Goal: Task Accomplishment & Management: Manage account settings

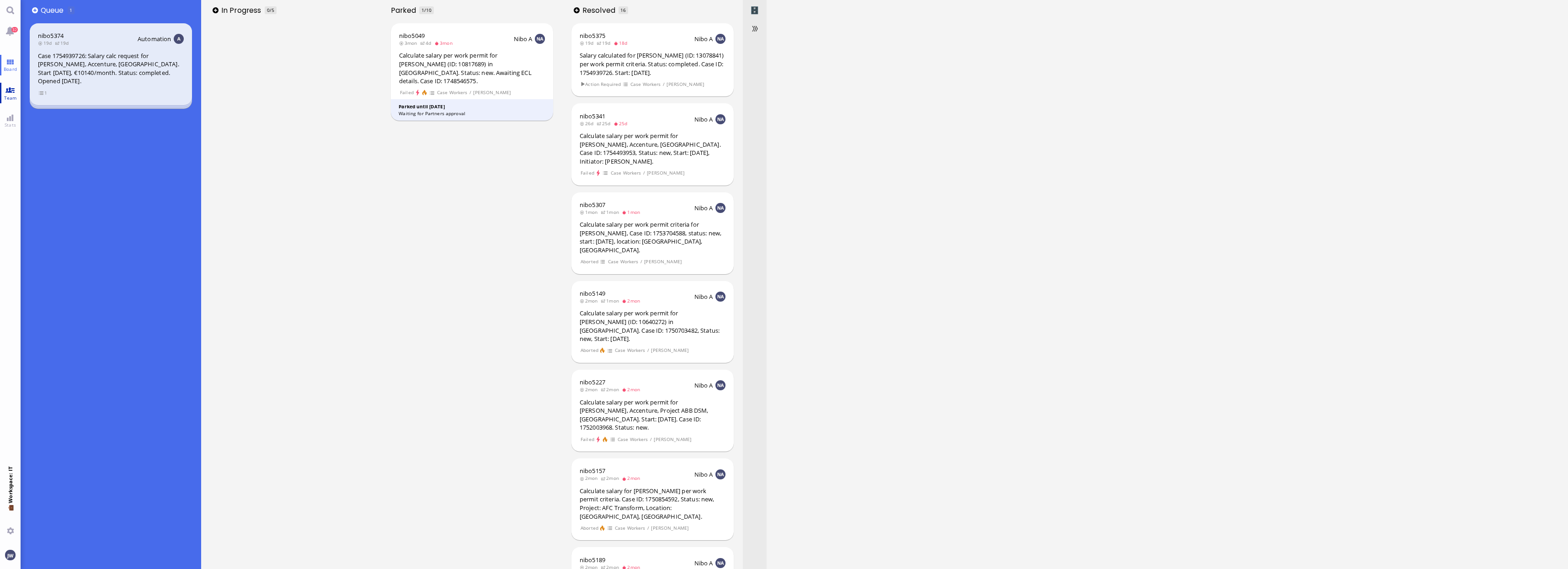
click at [13, 95] on span "Team" at bounding box center [10, 97] width 18 height 7
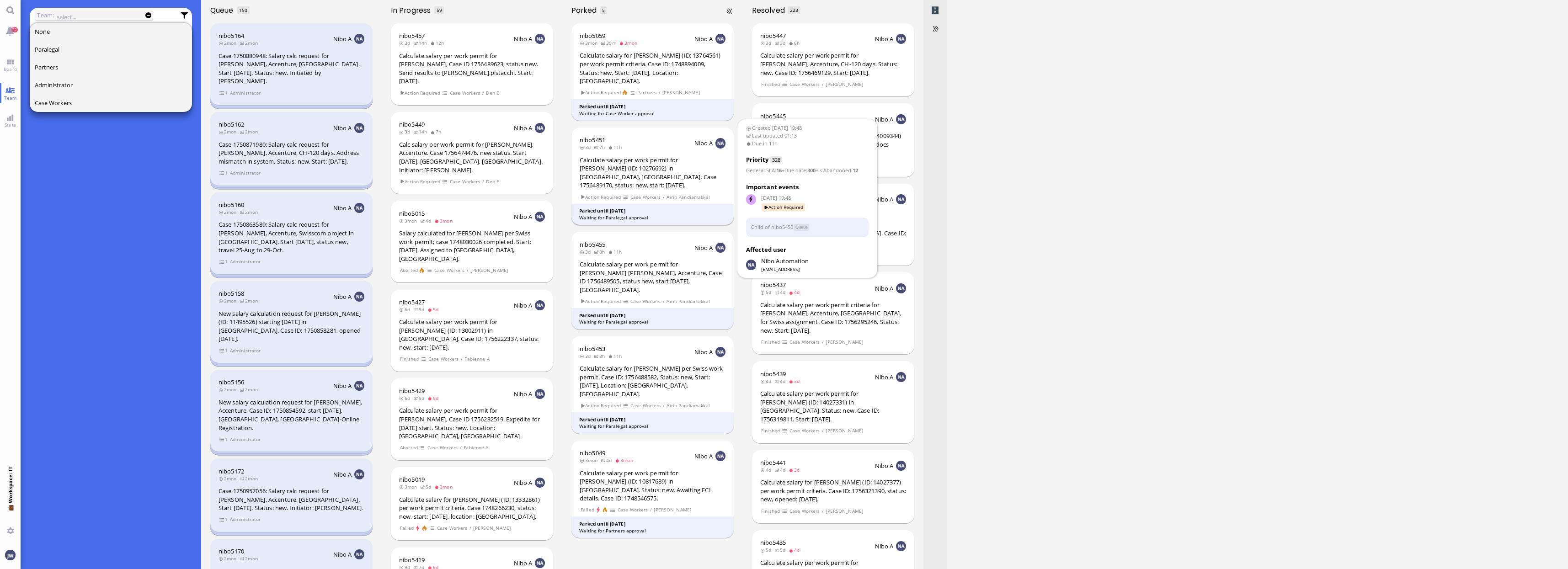
click at [645, 159] on div "Calculate salary per work permit for [PERSON_NAME] (ID: 10276692) in [GEOGRAPHI…" at bounding box center [653, 173] width 146 height 34
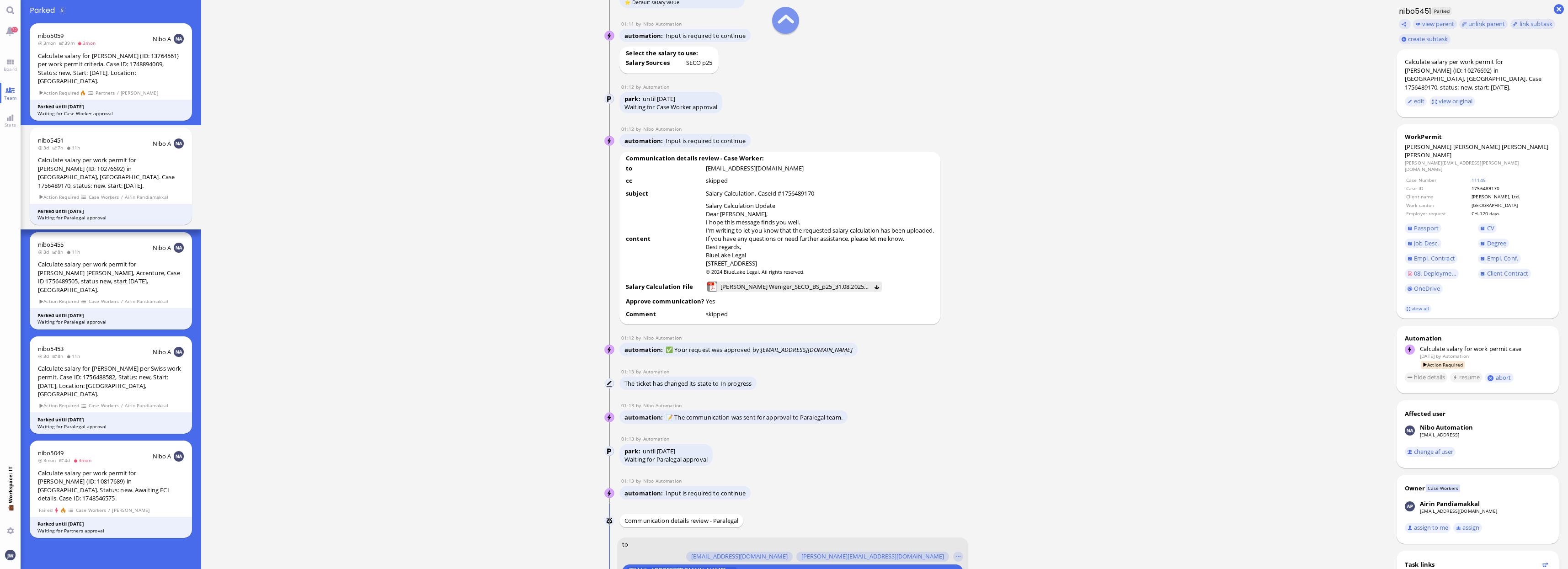
scroll to position [-571, 0]
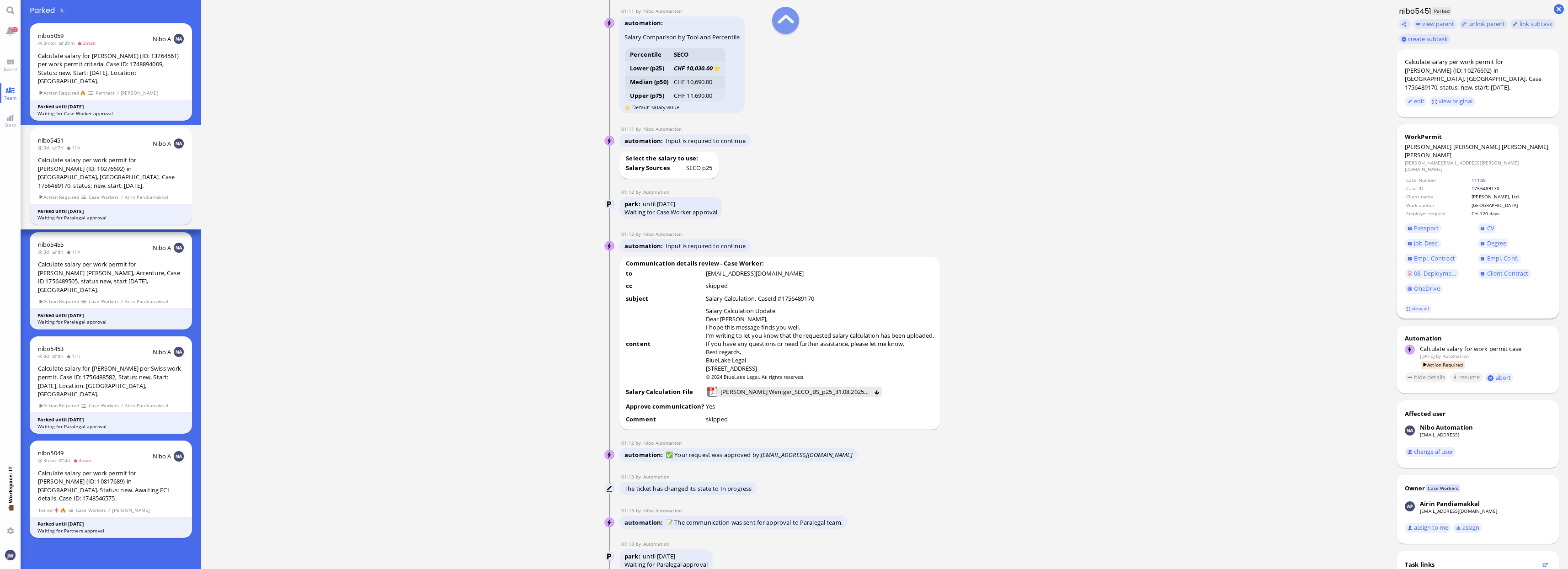
click at [1472, 177] on link "11145" at bounding box center [1479, 180] width 14 height 7
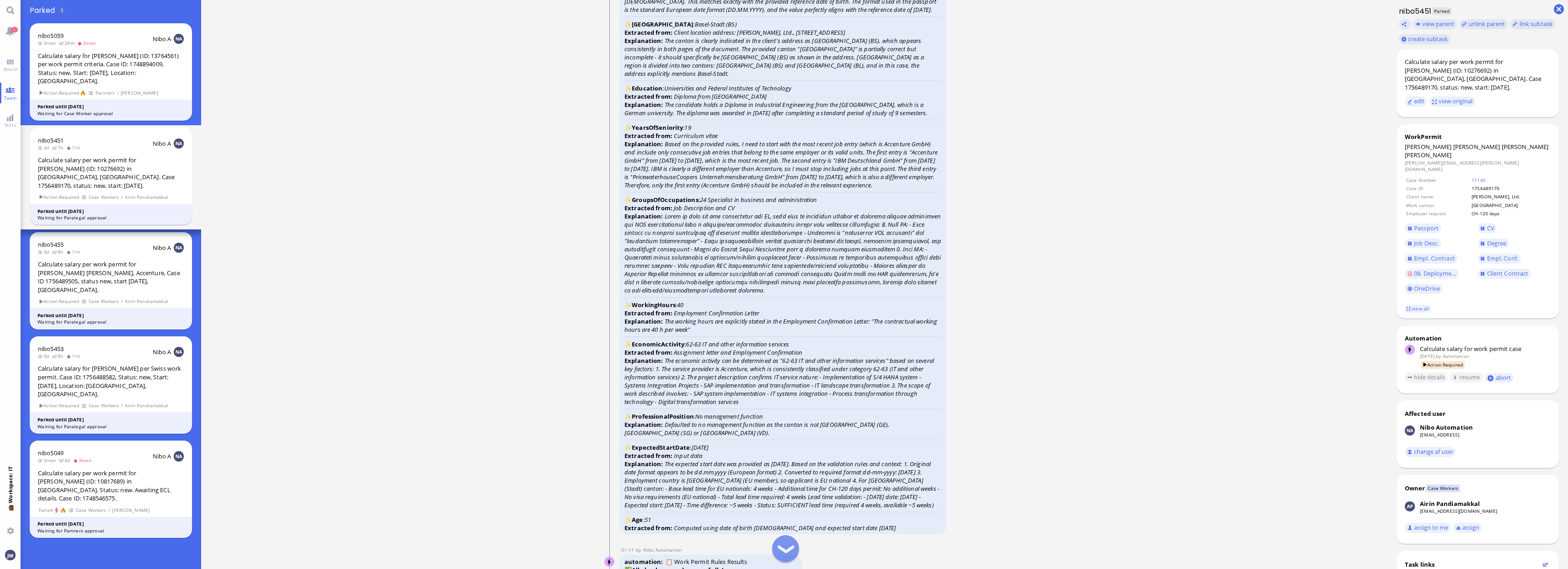
scroll to position [-1428, 0]
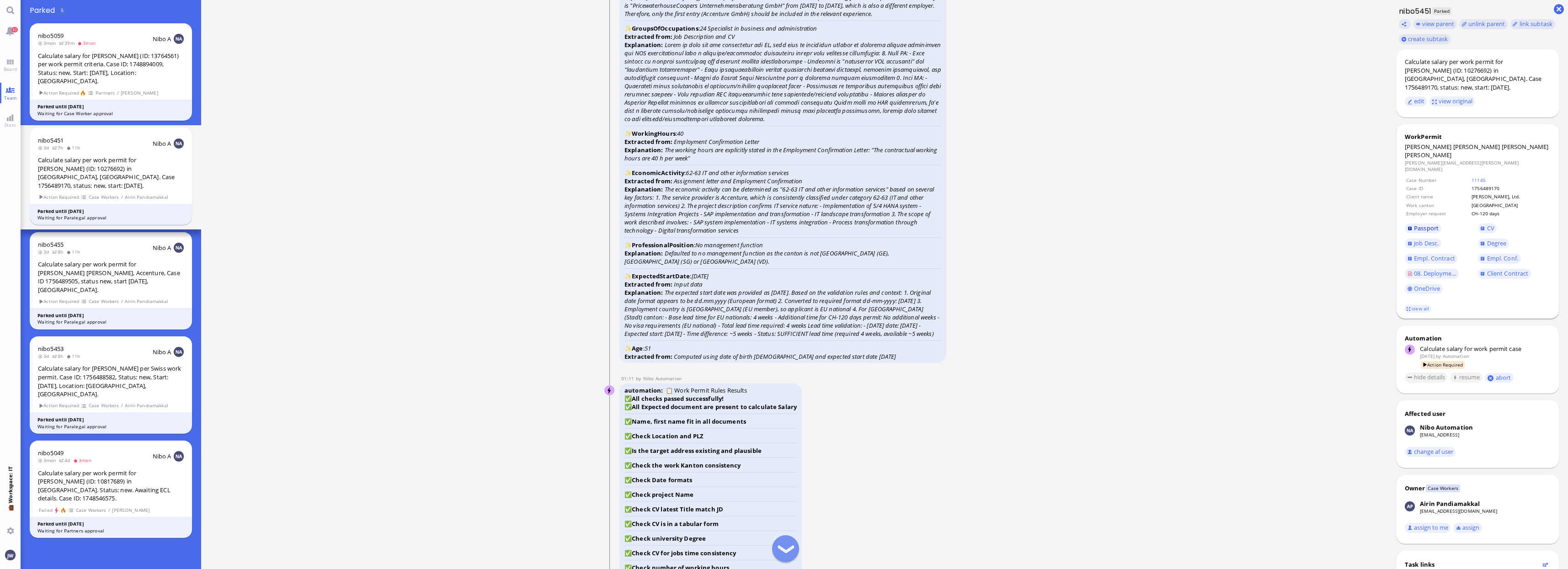
click at [1415, 224] on span "Passport" at bounding box center [1426, 228] width 25 height 9
click at [1481, 223] on link "CV" at bounding box center [1488, 228] width 19 height 10
click at [1428, 239] on span "Job Desc." at bounding box center [1426, 243] width 25 height 9
click at [1500, 239] on span "Degree" at bounding box center [1497, 243] width 19 height 9
click at [1437, 254] on span "Empl. Contract" at bounding box center [1435, 259] width 41 height 9
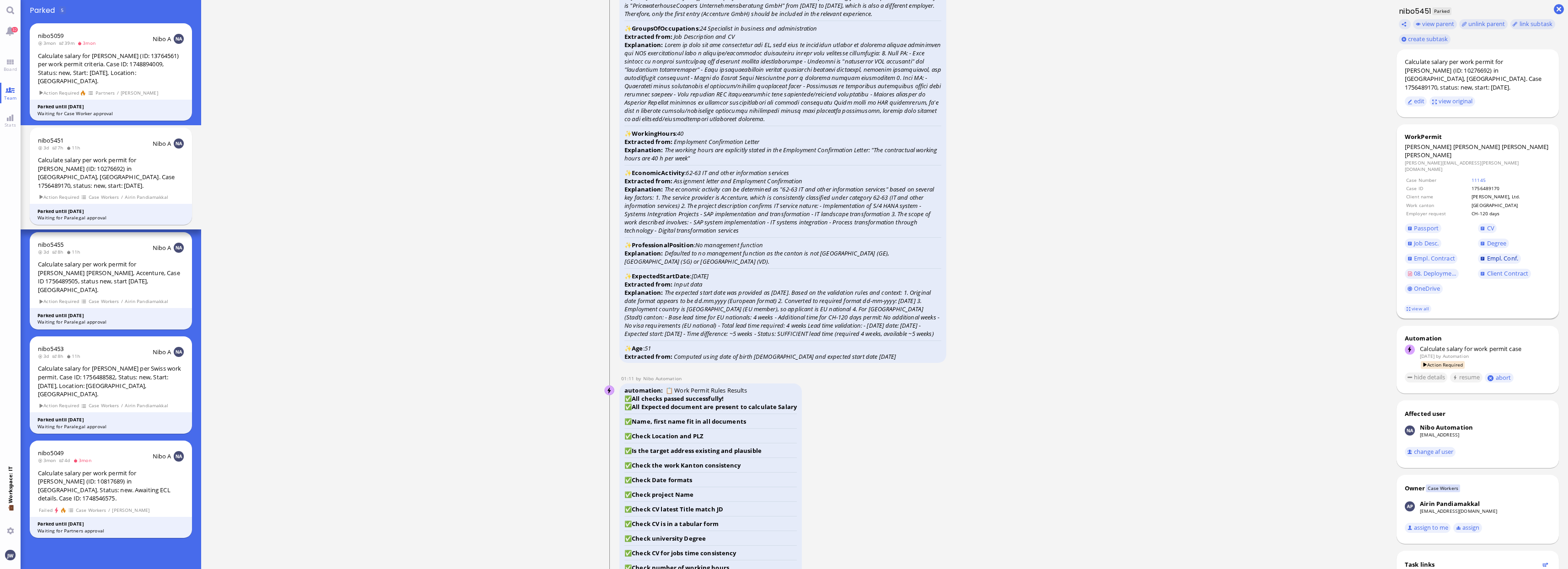
click at [1491, 254] on span "Empl. Conf." at bounding box center [1502, 259] width 31 height 9
click at [1446, 269] on span "08. Deployme..." at bounding box center [1435, 273] width 42 height 9
click at [1411, 305] on link "view all" at bounding box center [1418, 309] width 27 height 8
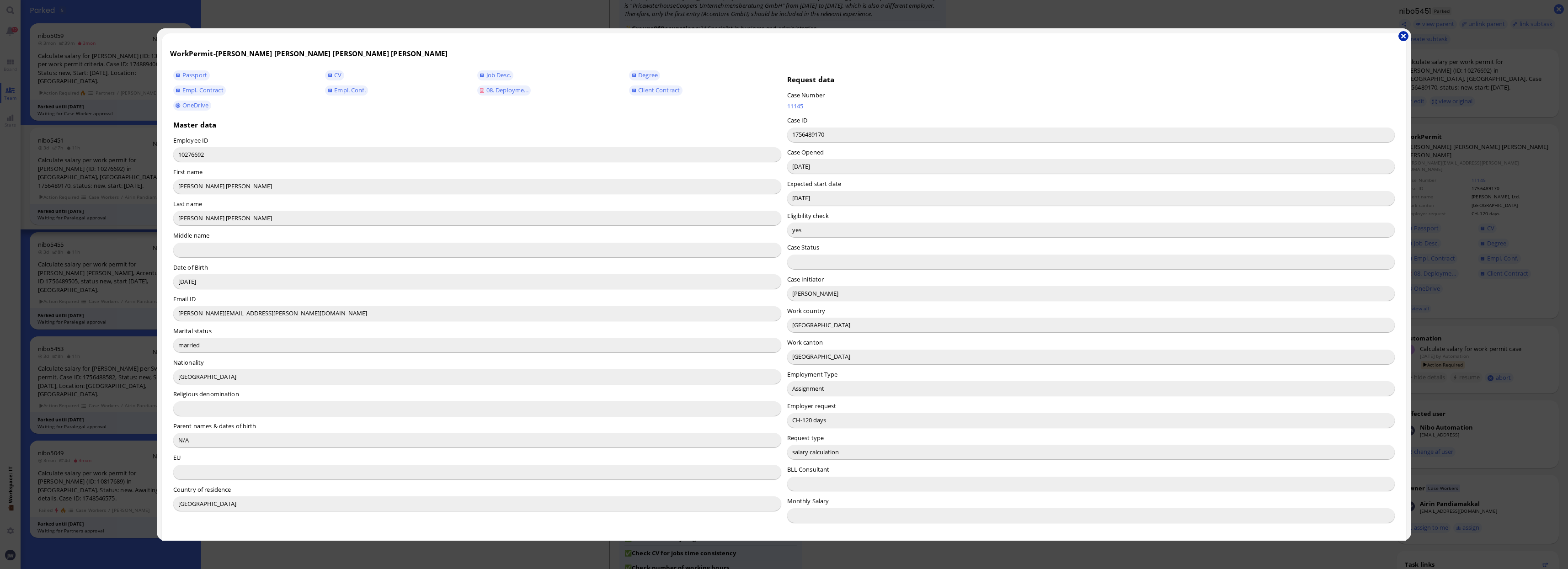
click at [1407, 36] on button "button" at bounding box center [1403, 36] width 10 height 10
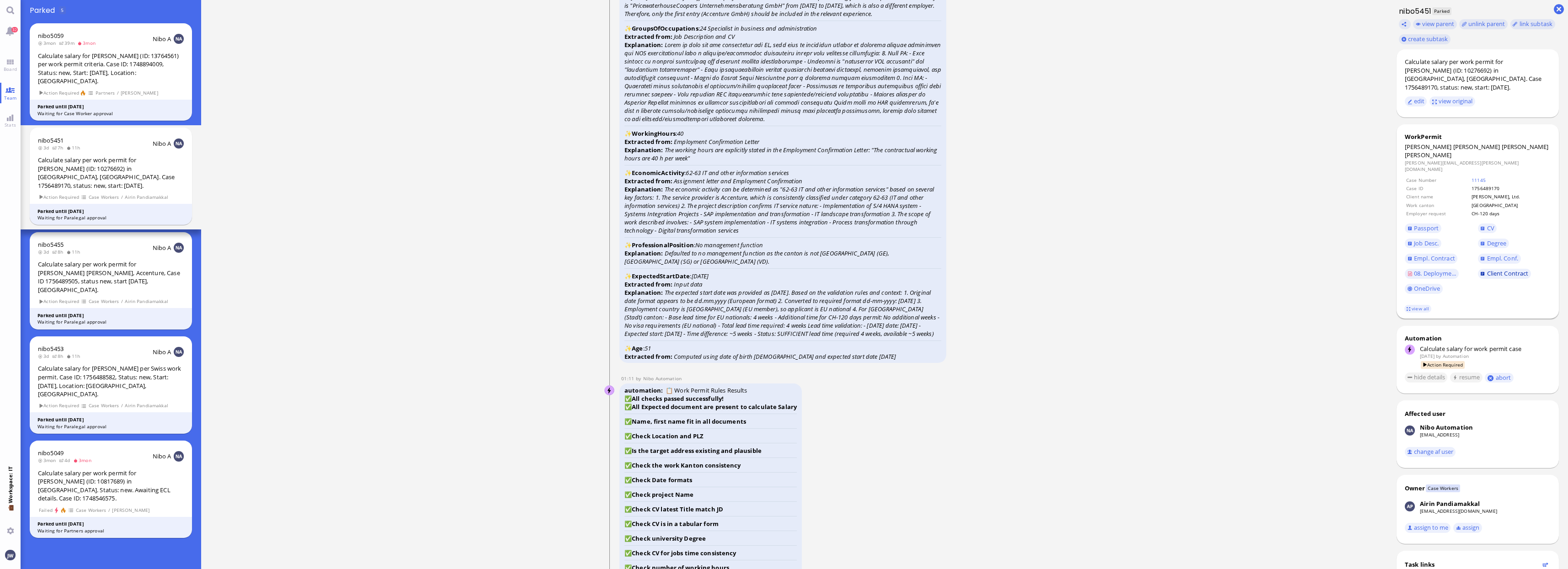
click at [1489, 269] on span "Client Contract" at bounding box center [1508, 273] width 41 height 9
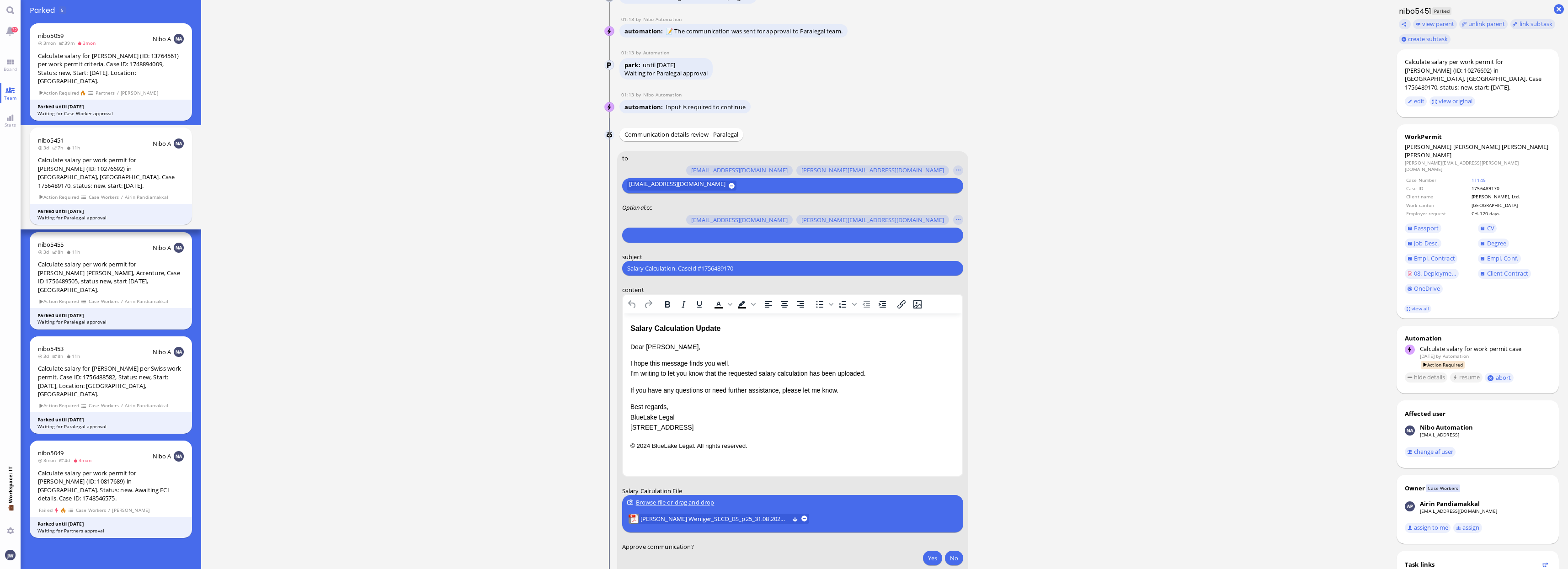
scroll to position [1, 0]
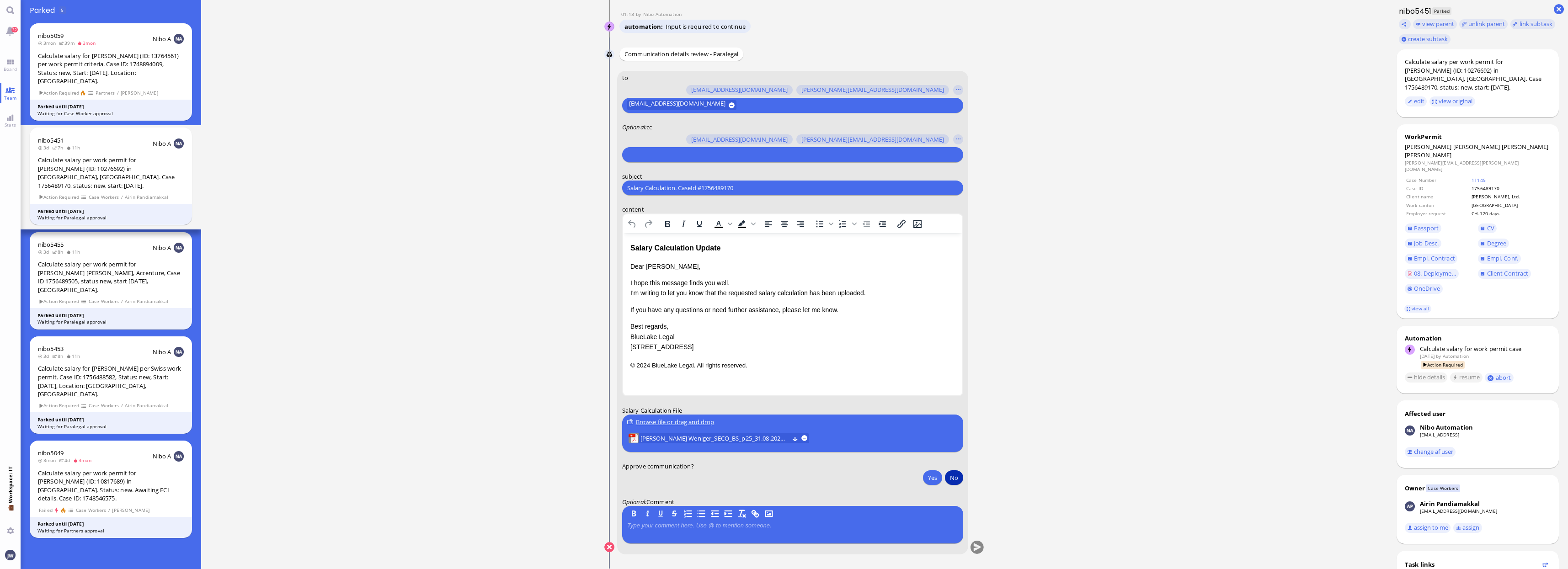
click at [954, 480] on button "No" at bounding box center [954, 478] width 18 height 15
click at [971, 546] on button "submit" at bounding box center [977, 547] width 14 height 14
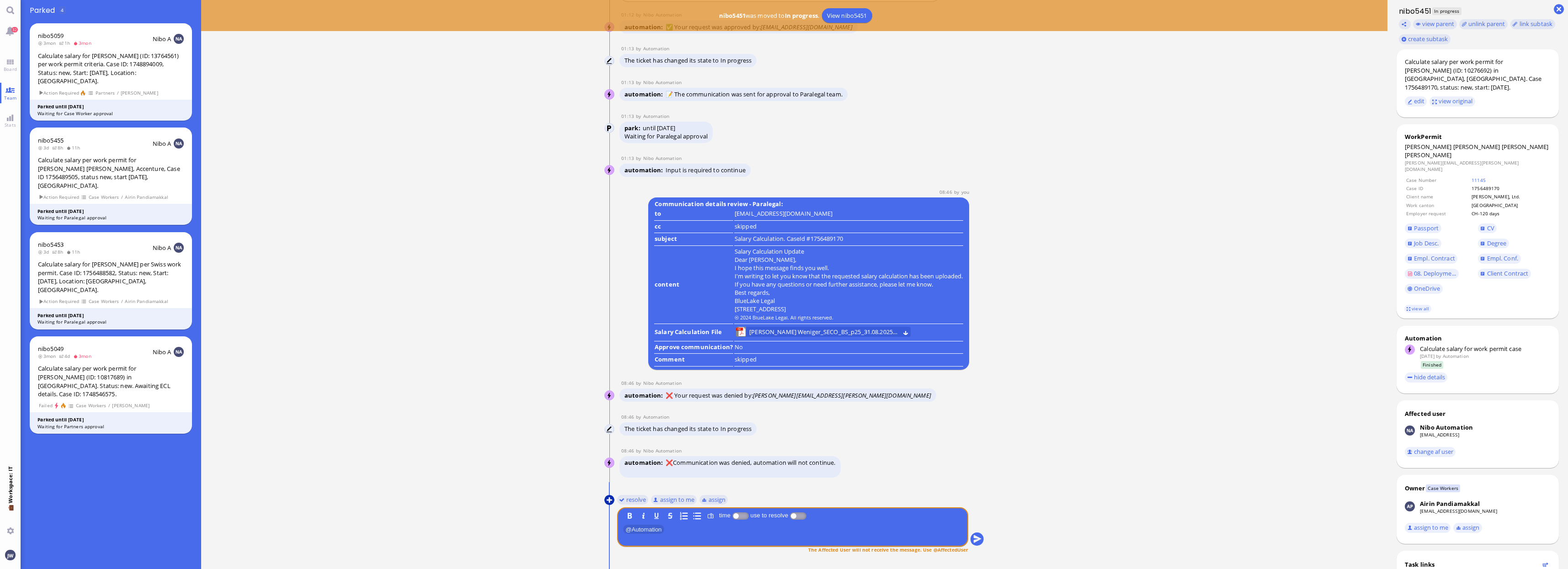
click at [612, 499] on button at bounding box center [609, 500] width 10 height 10
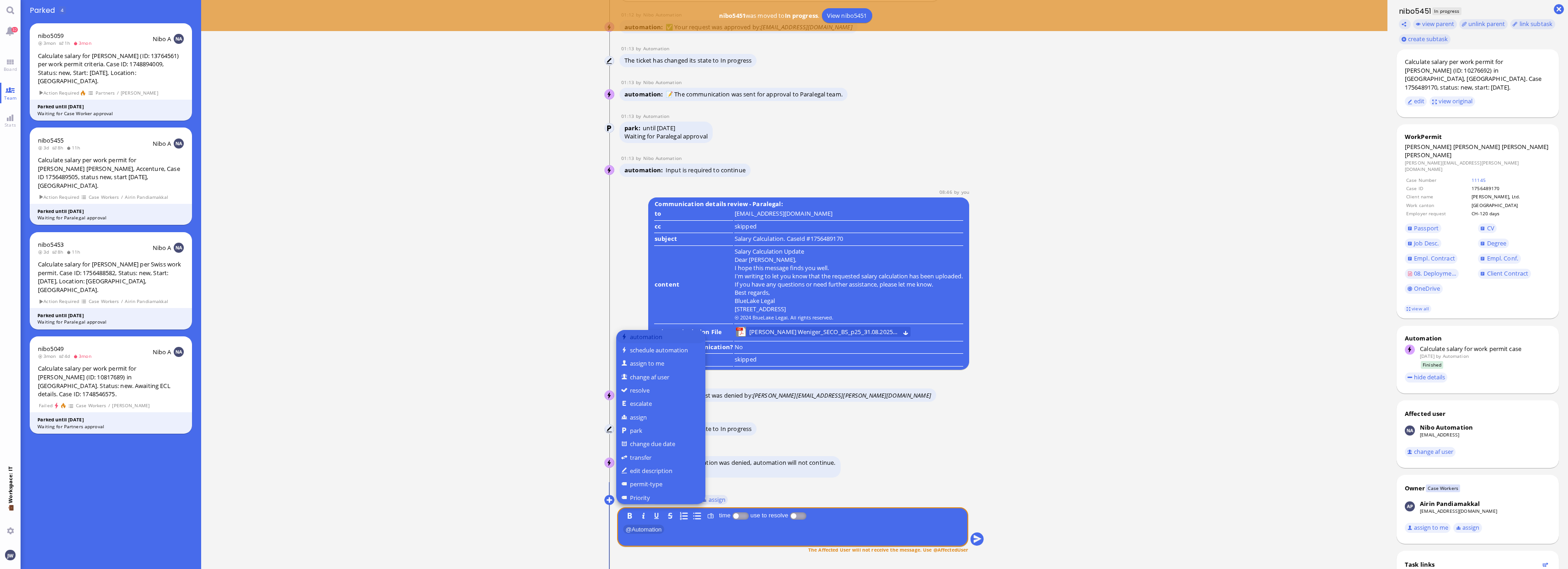
click at [647, 338] on button "automation" at bounding box center [660, 337] width 89 height 13
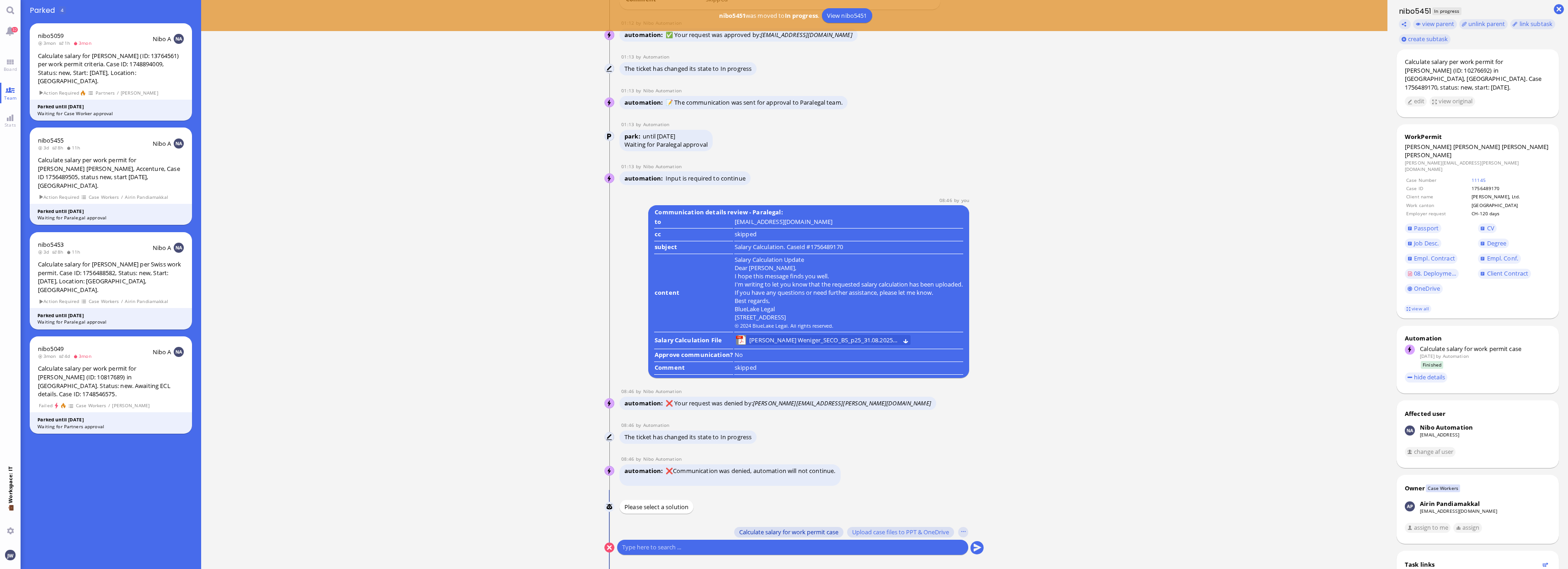
click at [763, 535] on span "Calculate salary for work permit case" at bounding box center [788, 532] width 99 height 7
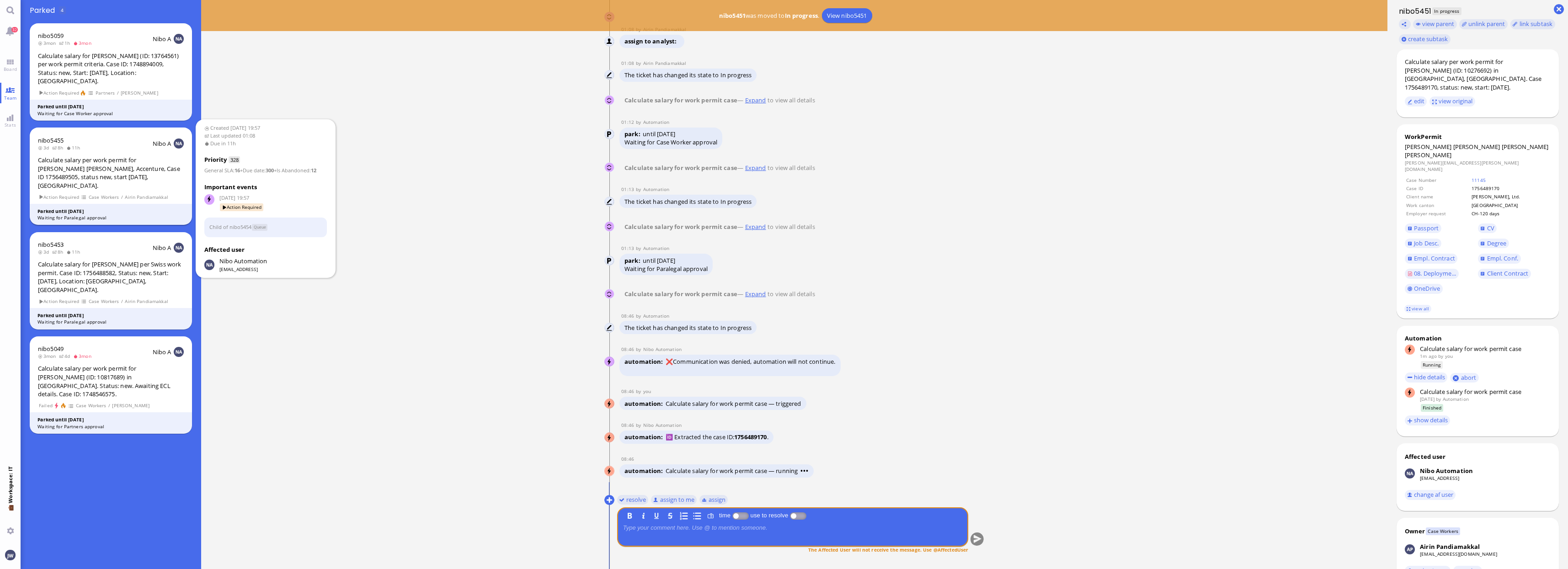
click at [105, 169] on div "Calculate salary per work permit for [PERSON_NAME] [PERSON_NAME], Accenture, Ca…" at bounding box center [111, 173] width 146 height 34
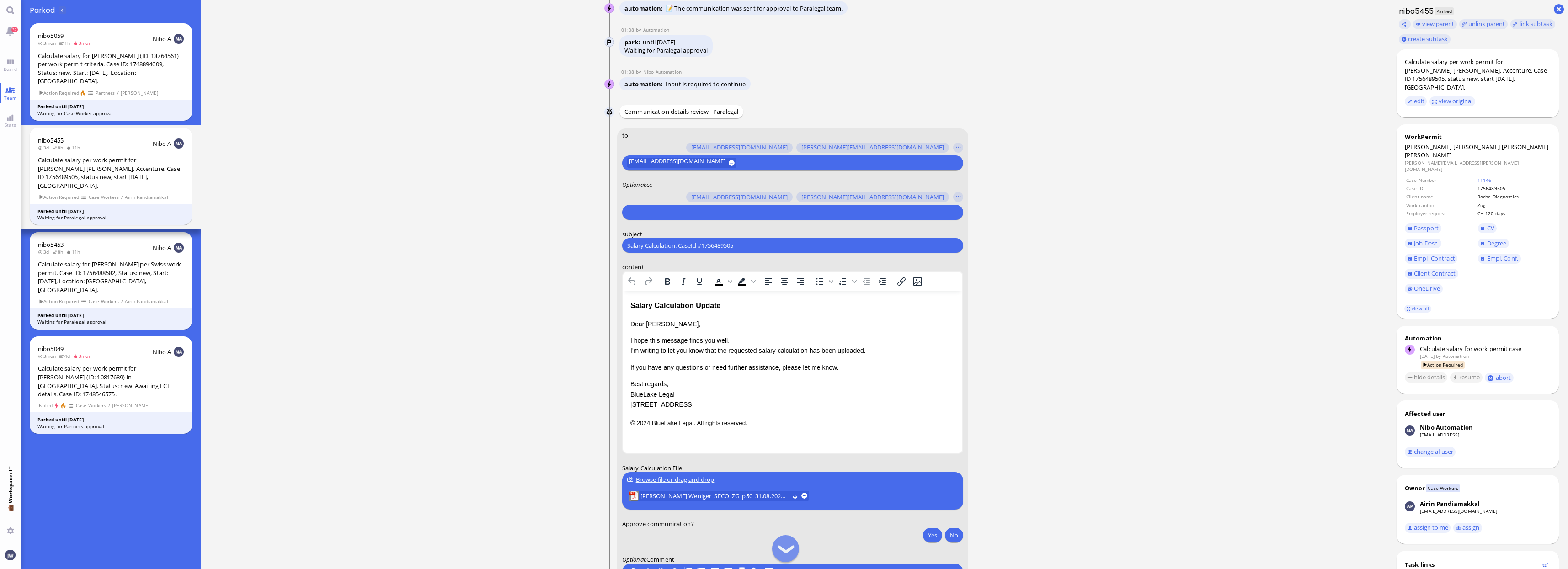
scroll to position [1, 0]
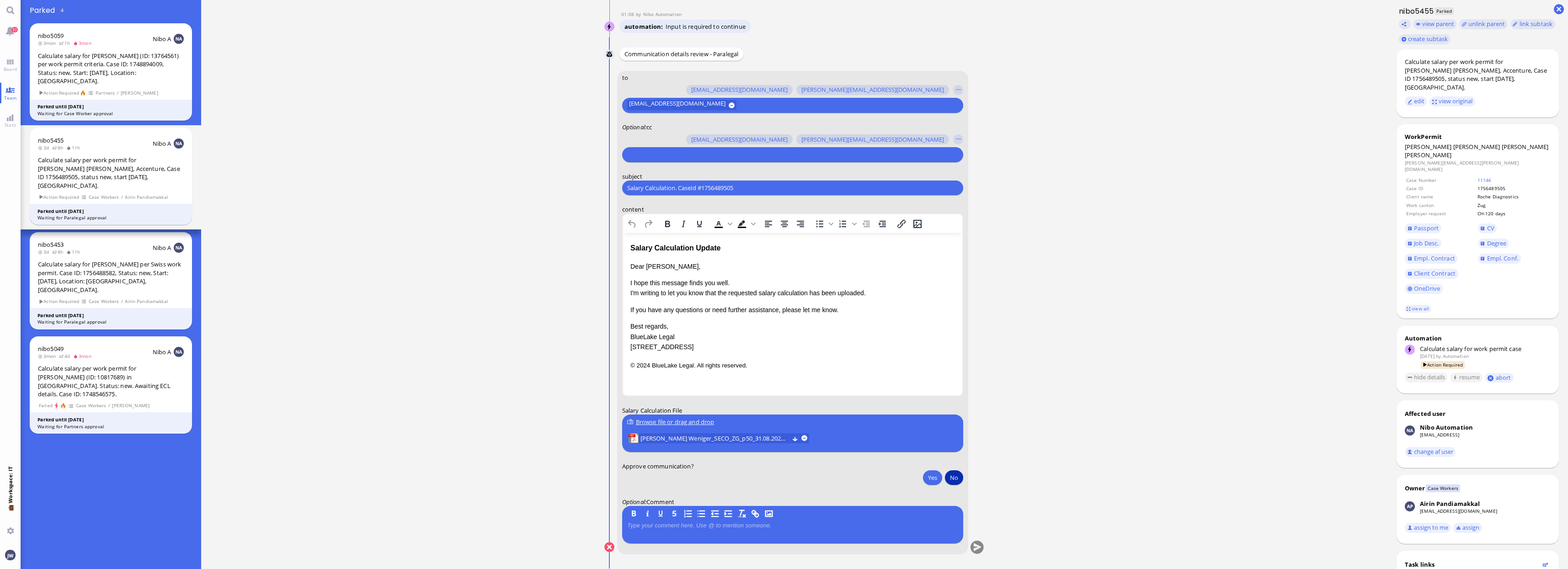
click at [951, 476] on button "No" at bounding box center [954, 478] width 18 height 15
click at [978, 552] on button "submit" at bounding box center [977, 547] width 14 height 14
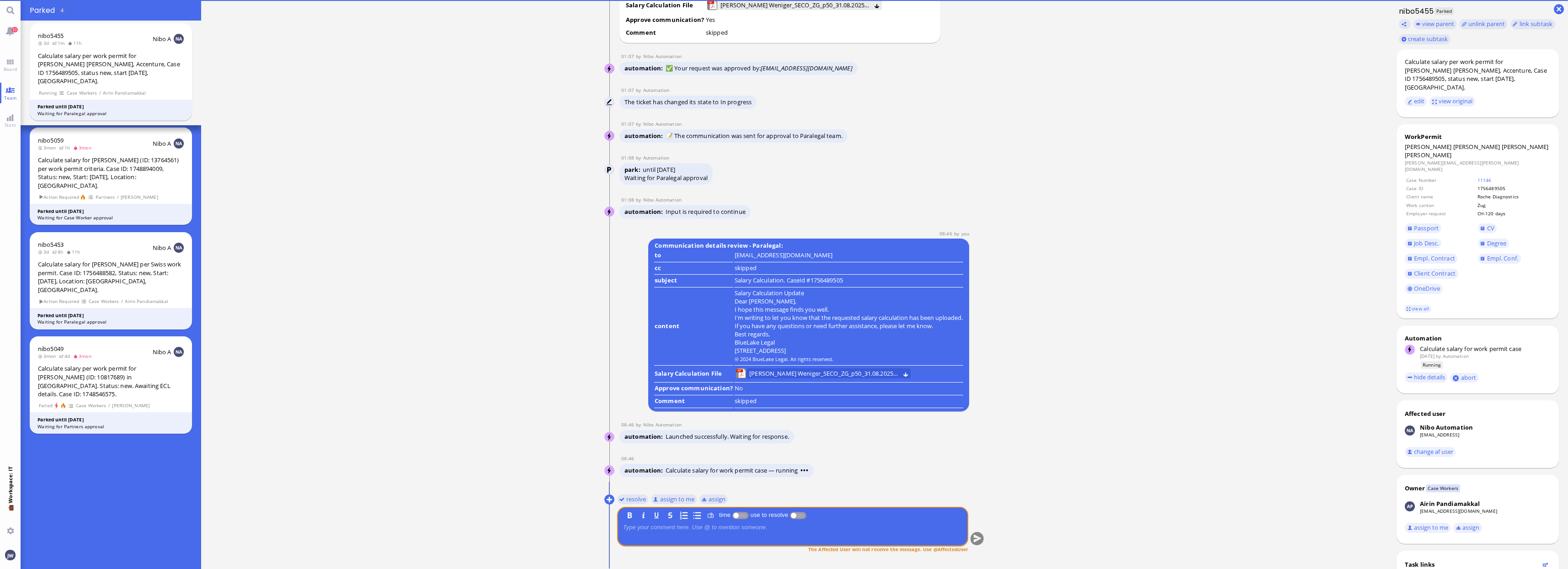
scroll to position [0, 0]
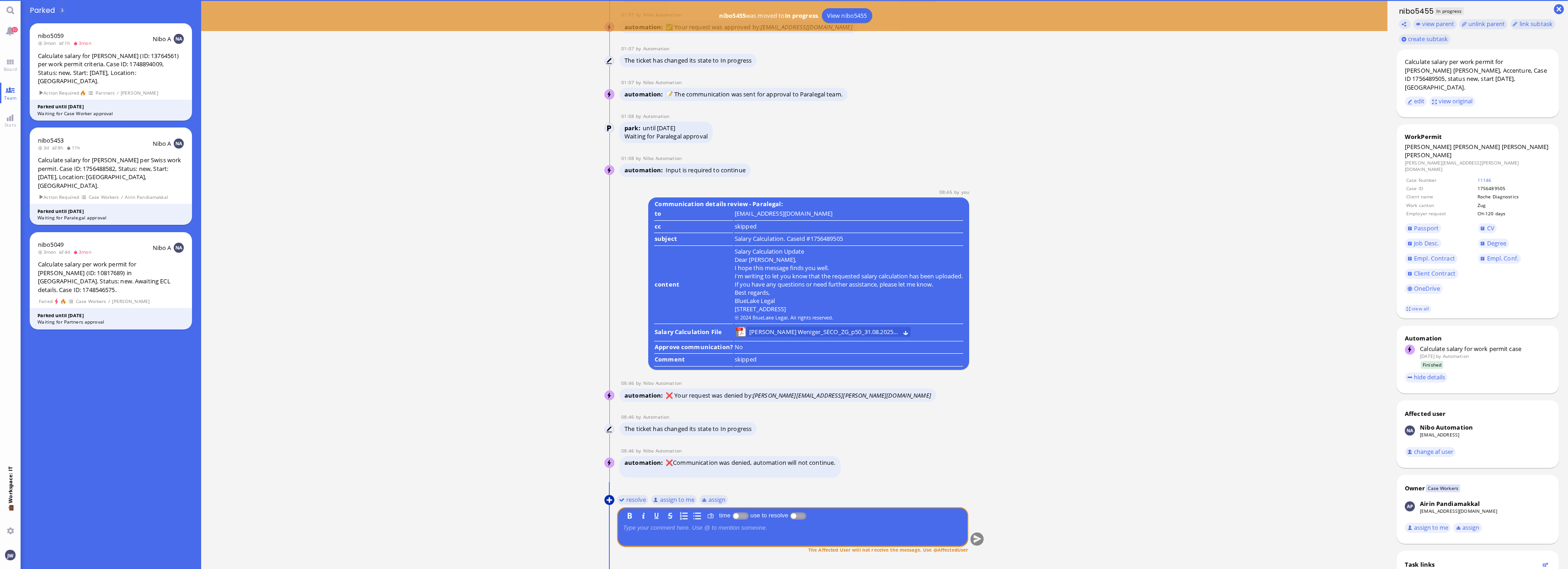
click at [610, 501] on button at bounding box center [609, 500] width 10 height 10
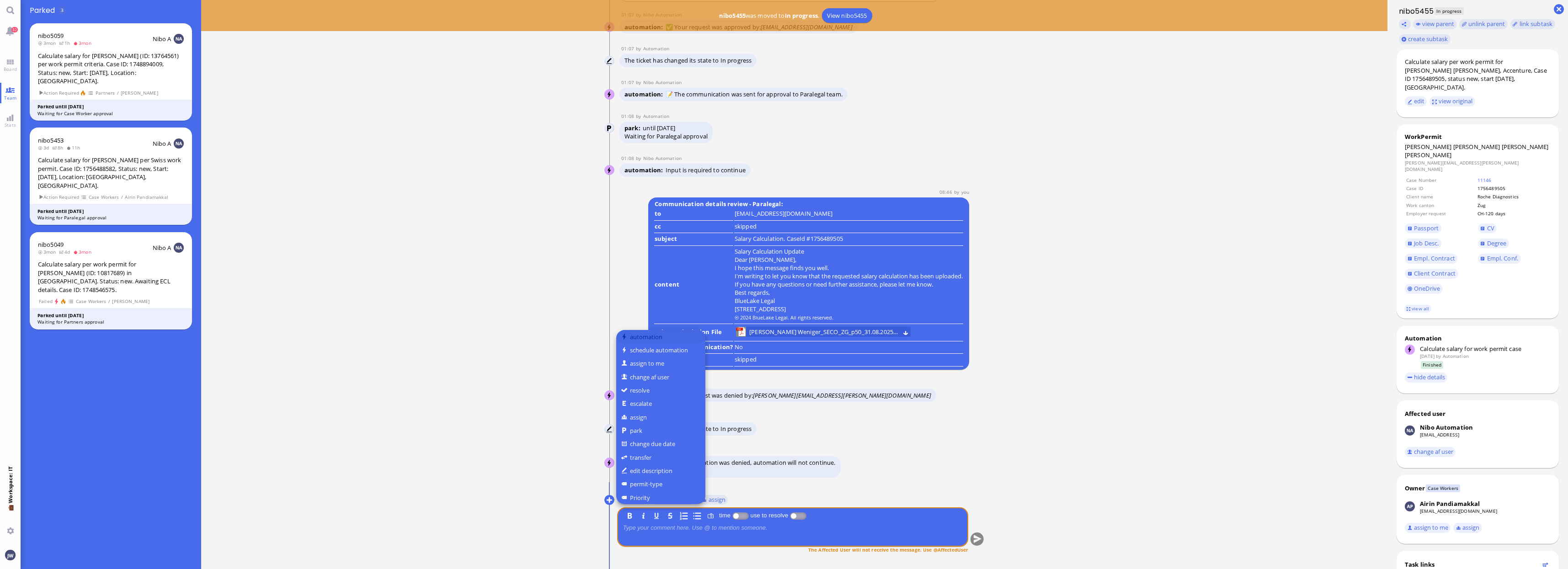
click at [656, 341] on button "automation" at bounding box center [660, 337] width 89 height 13
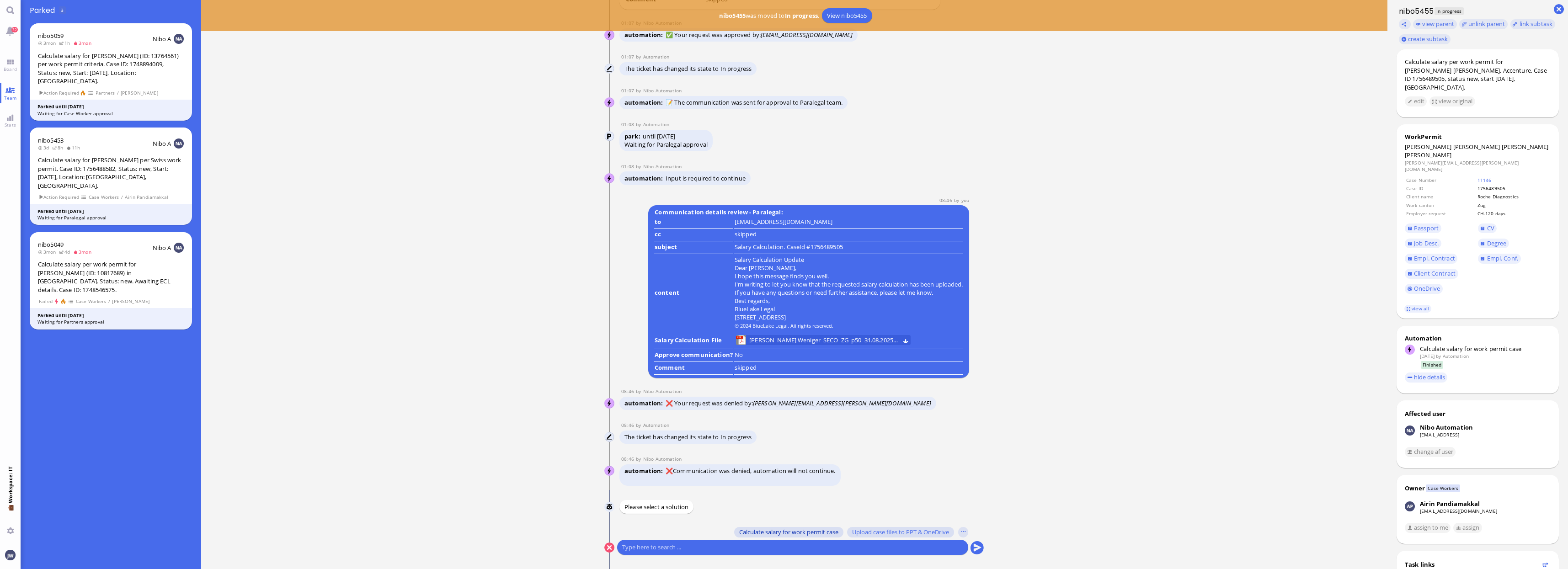
click at [800, 531] on span "Calculate salary for work permit case" at bounding box center [788, 532] width 99 height 7
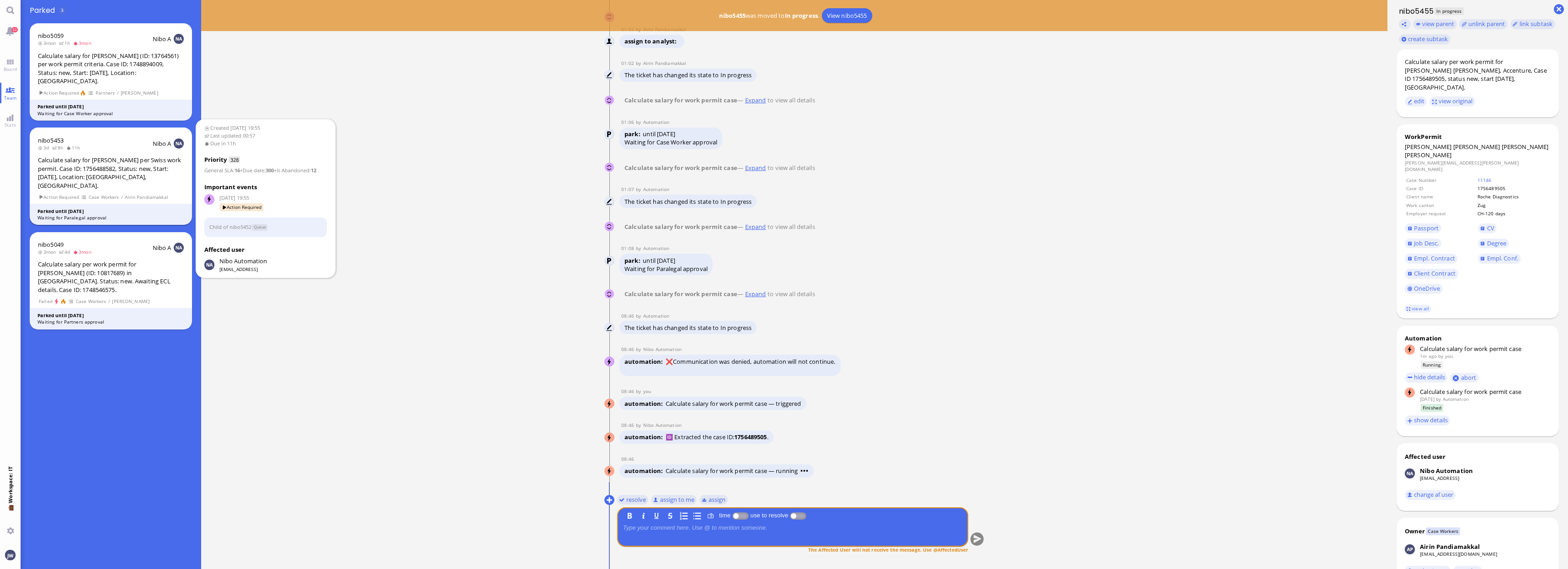
click at [102, 159] on div "Calculate salary for [PERSON_NAME] per Swiss work permit. Case ID: 1756488582, …" at bounding box center [111, 173] width 146 height 34
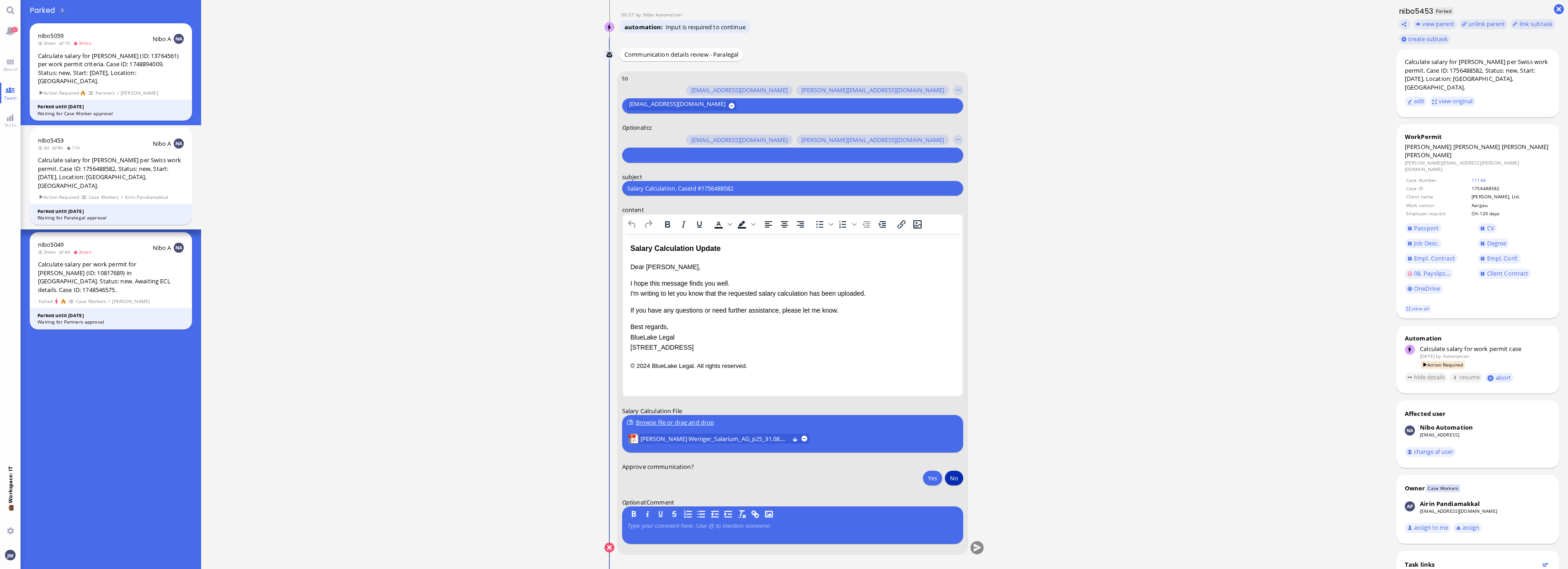
click at [959, 479] on button "No" at bounding box center [954, 478] width 18 height 15
click at [968, 544] on form "to amit.thakur@bluelakelegal.com anand.pazhenkottil@bluelakelegal.com anusha.th…" at bounding box center [793, 313] width 352 height 484
click at [970, 544] on conversation-line "You to amit.thakur@bluelakelegal.com anand.pazhenkottil@bluelakelegal.com anush…" at bounding box center [794, 318] width 380 height 495
click at [975, 548] on button "submit" at bounding box center [977, 548] width 14 height 14
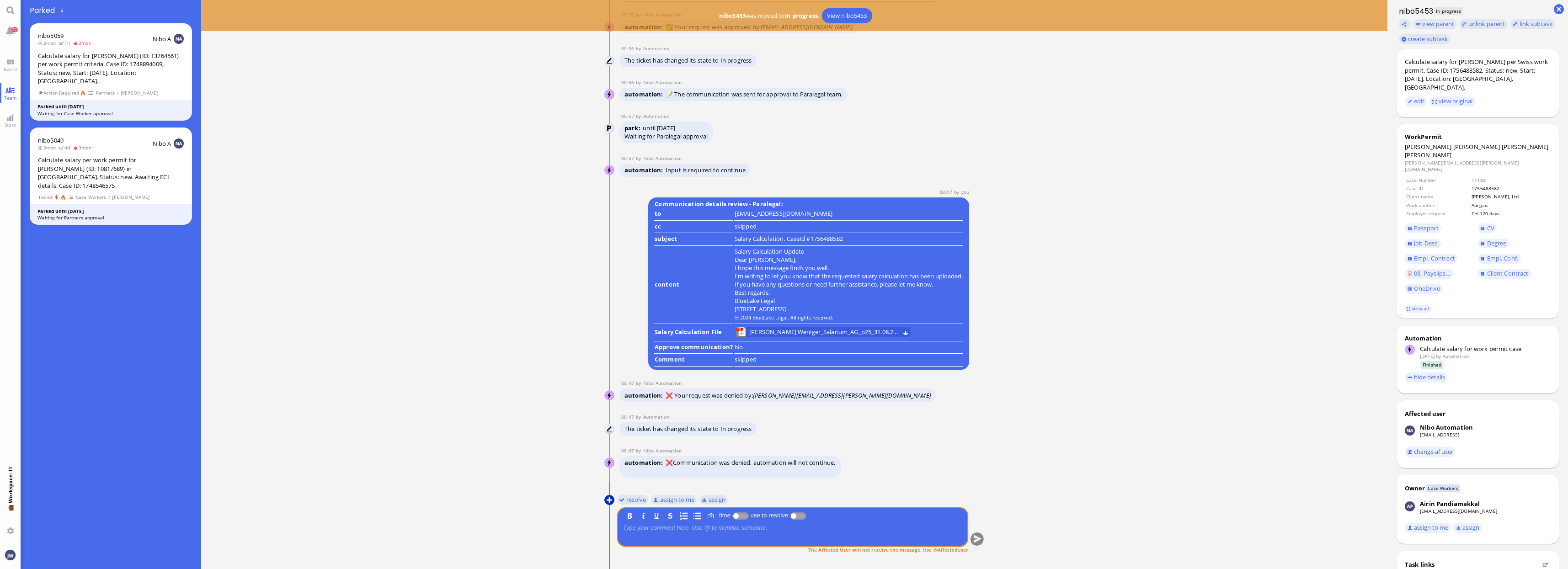
click at [611, 501] on button at bounding box center [609, 500] width 10 height 10
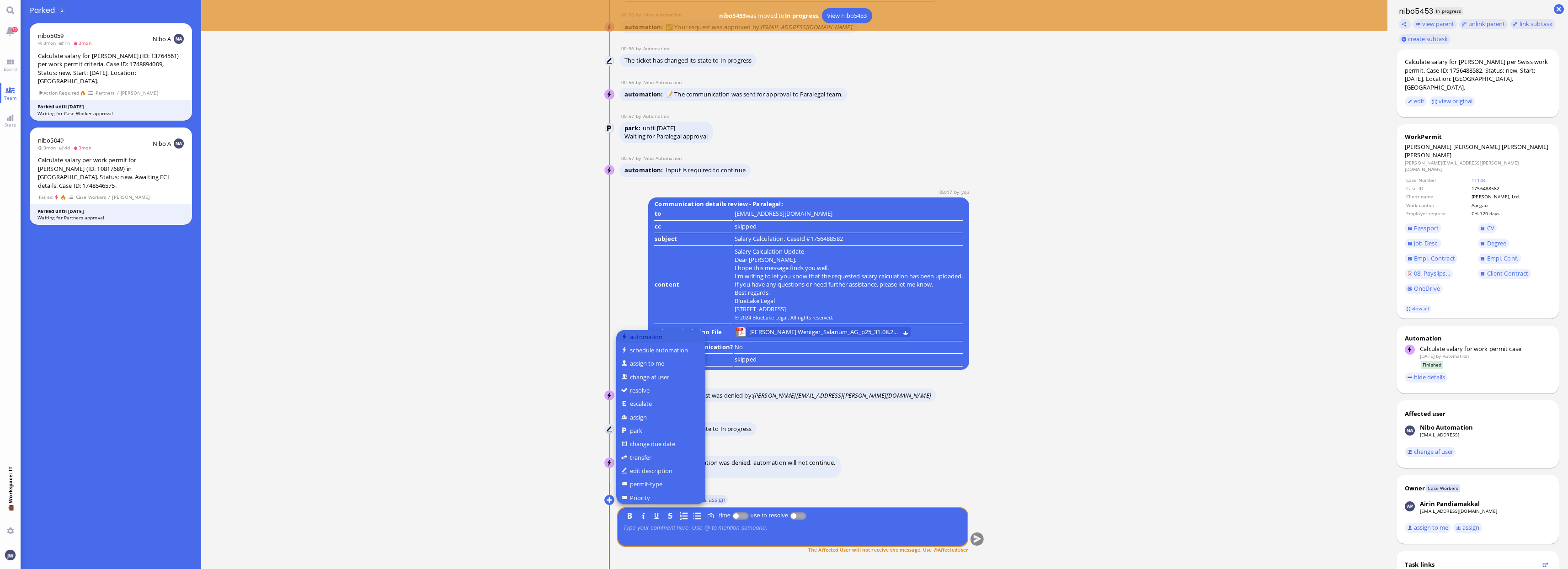
click at [636, 335] on button "automation" at bounding box center [660, 337] width 89 height 13
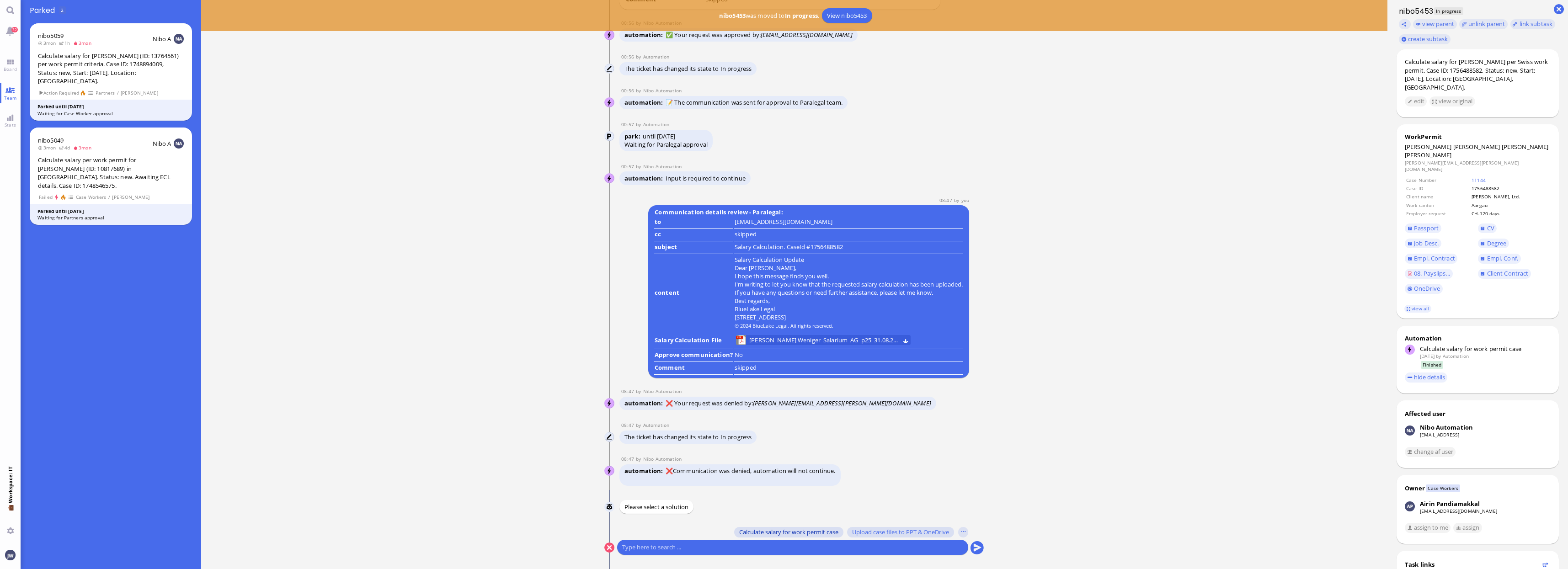
click at [799, 529] on span "Calculate salary for work permit case" at bounding box center [788, 532] width 99 height 7
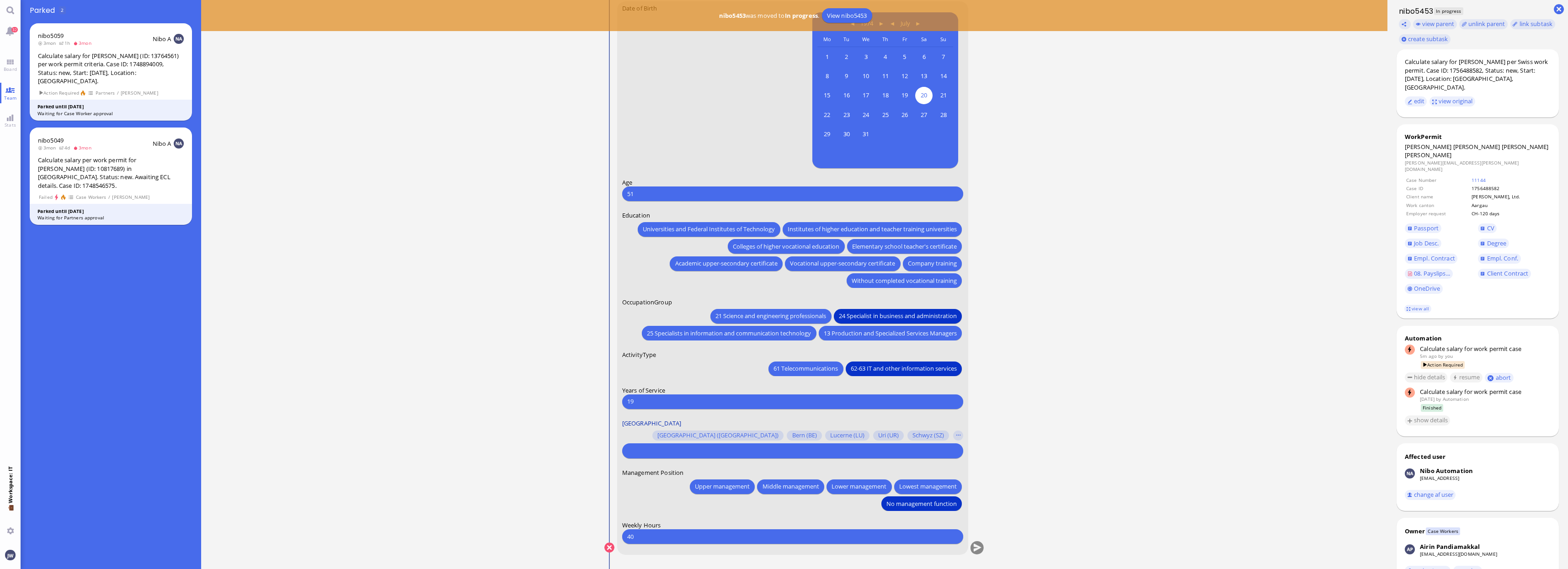
scroll to position [1, 0]
click at [732, 316] on span "21 Science and engineering professionals" at bounding box center [771, 316] width 111 height 10
click at [748, 455] on input "text" at bounding box center [791, 450] width 329 height 10
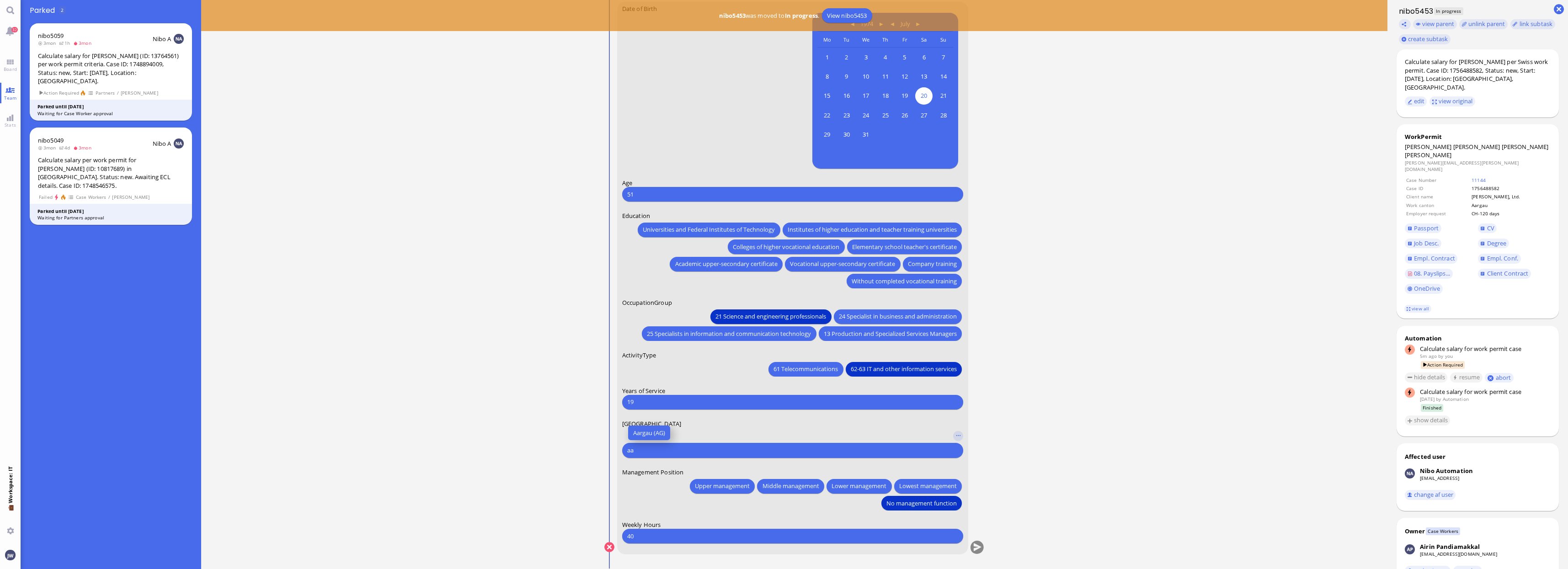
type input "aa"
click at [672, 433] on selector "Aargau (AG) Aargau (AG) aa" at bounding box center [793, 442] width 341 height 30
click at [657, 434] on span "Aargau (AG)" at bounding box center [649, 433] width 32 height 10
click at [721, 228] on span "Universities and Federal Institutes of Technology" at bounding box center [709, 230] width 132 height 10
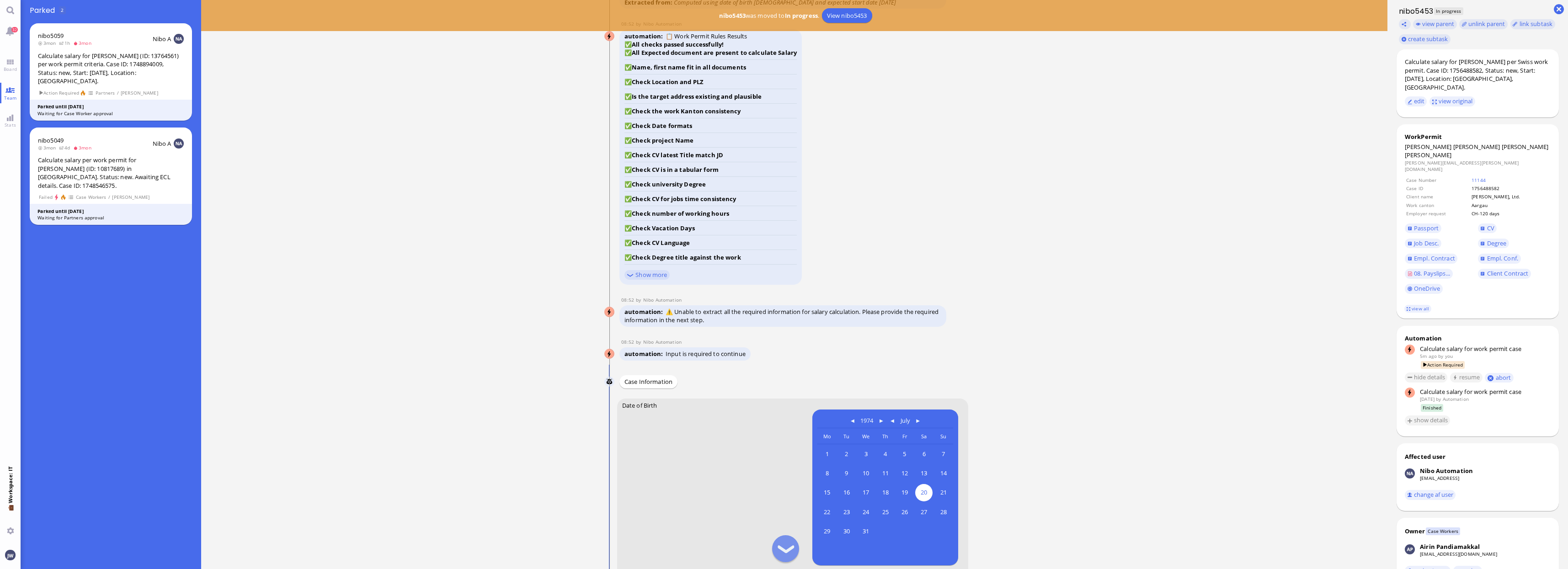
scroll to position [1, 0]
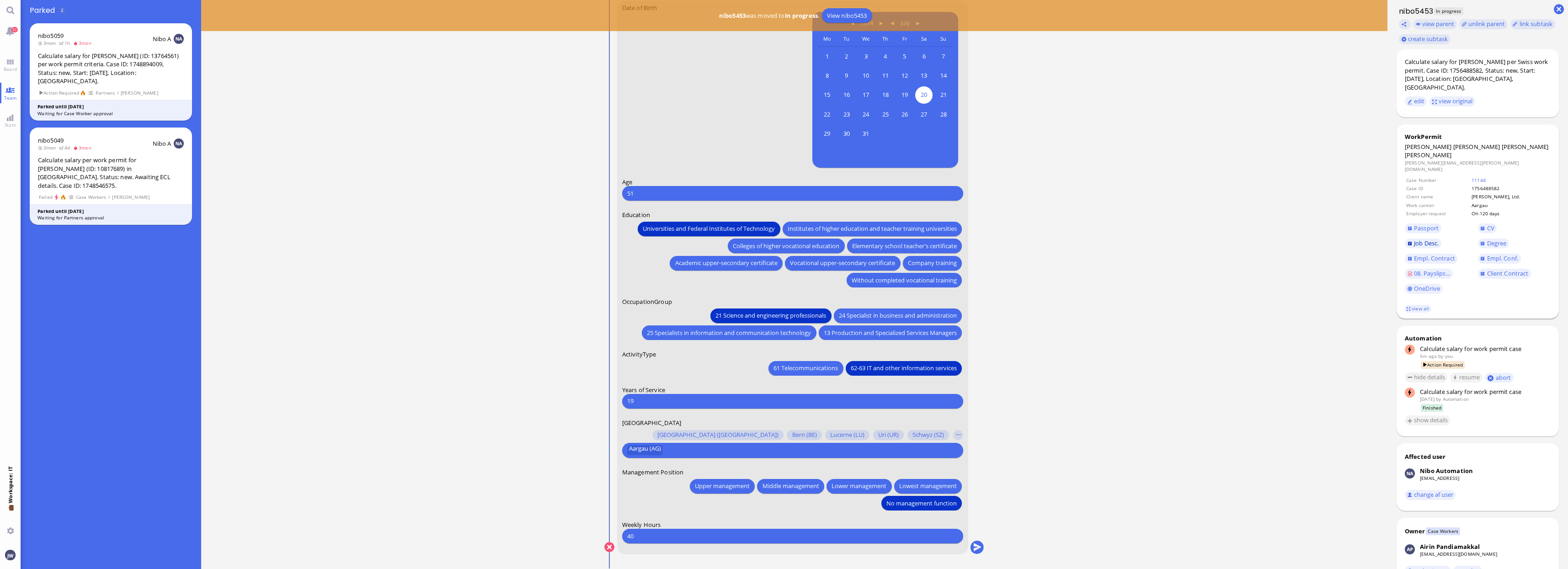
click at [1422, 239] on span "Job Desc." at bounding box center [1426, 243] width 25 height 9
click at [1421, 269] on span "08. Payslips..." at bounding box center [1432, 273] width 36 height 9
click at [1490, 254] on span "Empl. Conf." at bounding box center [1502, 259] width 31 height 9
click at [1433, 224] on span "Passport" at bounding box center [1426, 228] width 25 height 9
click at [982, 548] on button "submit" at bounding box center [977, 547] width 14 height 14
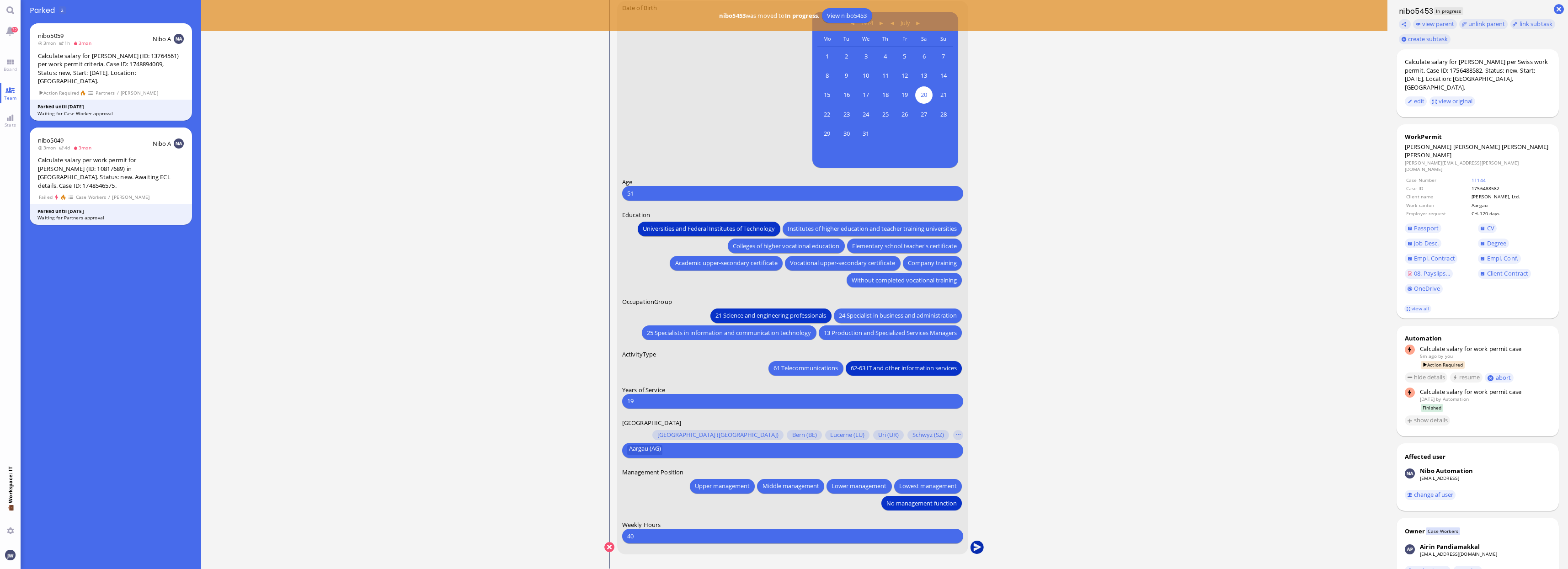
scroll to position [0, 0]
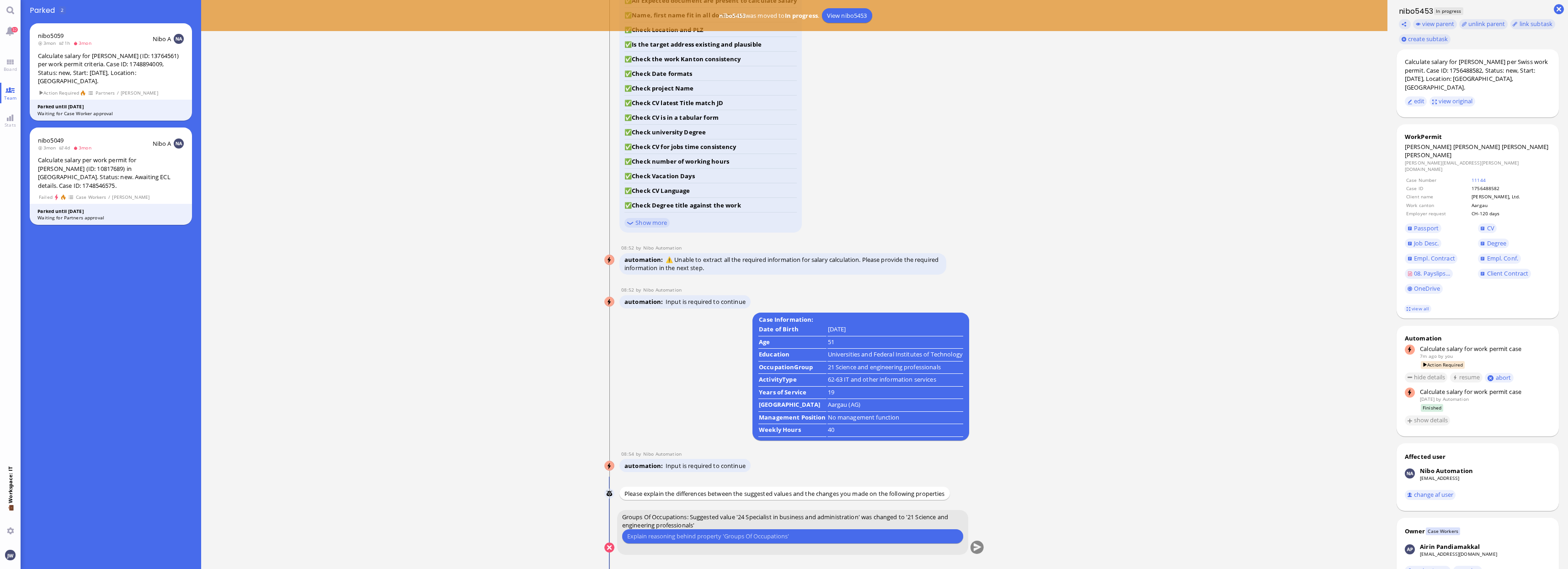
click at [724, 537] on input "text" at bounding box center [793, 536] width 331 height 10
type input "We went with 21 previously"
click at [981, 551] on button "submit" at bounding box center [977, 548] width 14 height 14
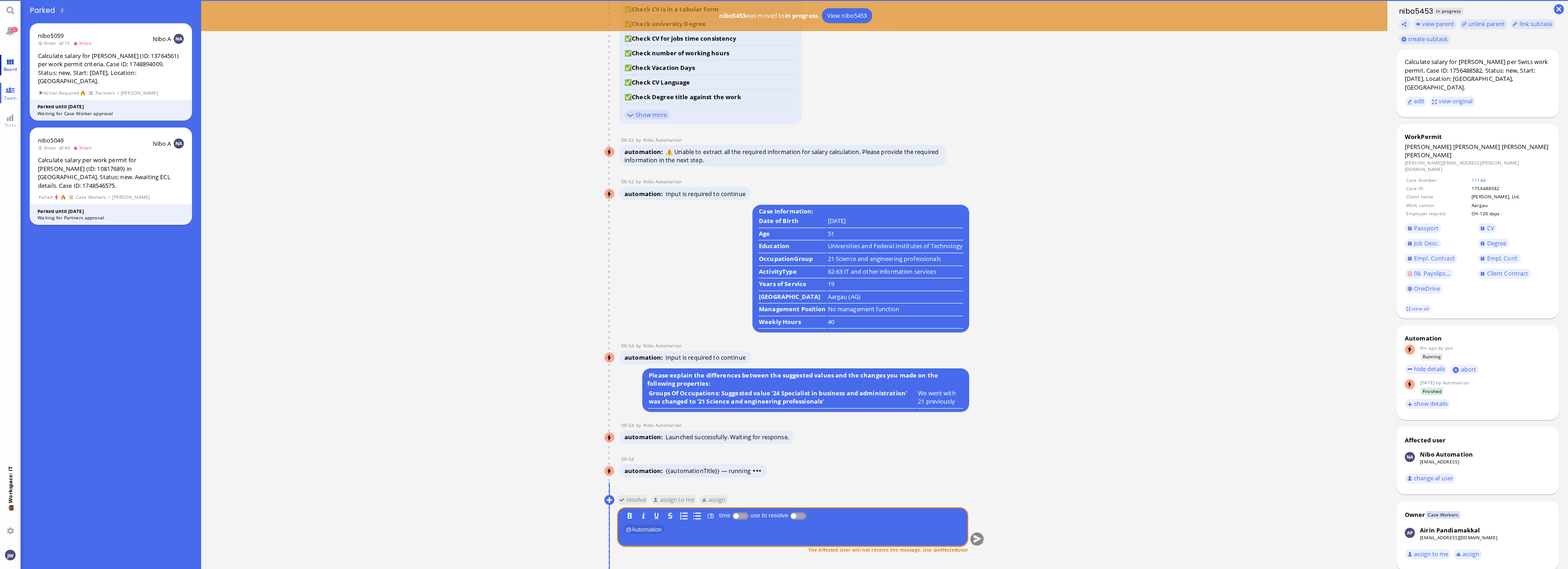
click at [11, 69] on span "Board" at bounding box center [10, 69] width 18 height 7
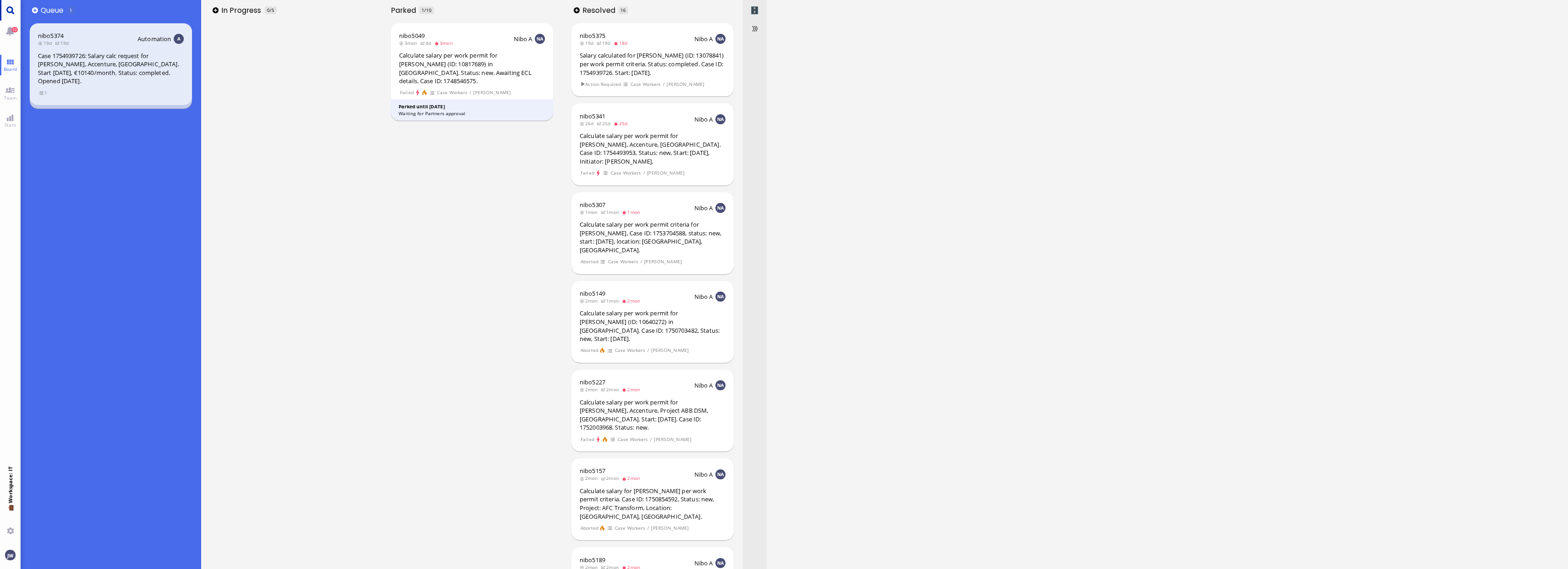
click at [6, 15] on link "Main menu" at bounding box center [10, 10] width 21 height 21
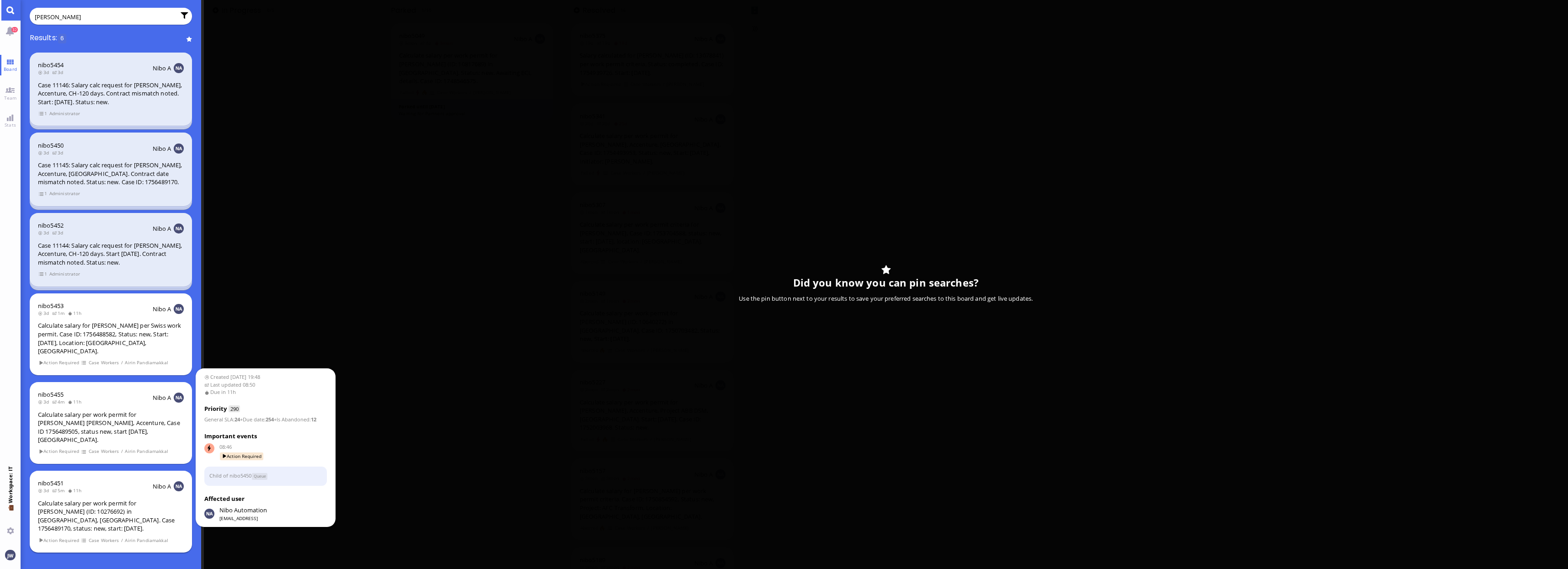
type input "rackow"
click at [116, 501] on div "Calculate salary per work permit for [PERSON_NAME] (ID: 10276692) in [GEOGRAPHI…" at bounding box center [111, 516] width 146 height 34
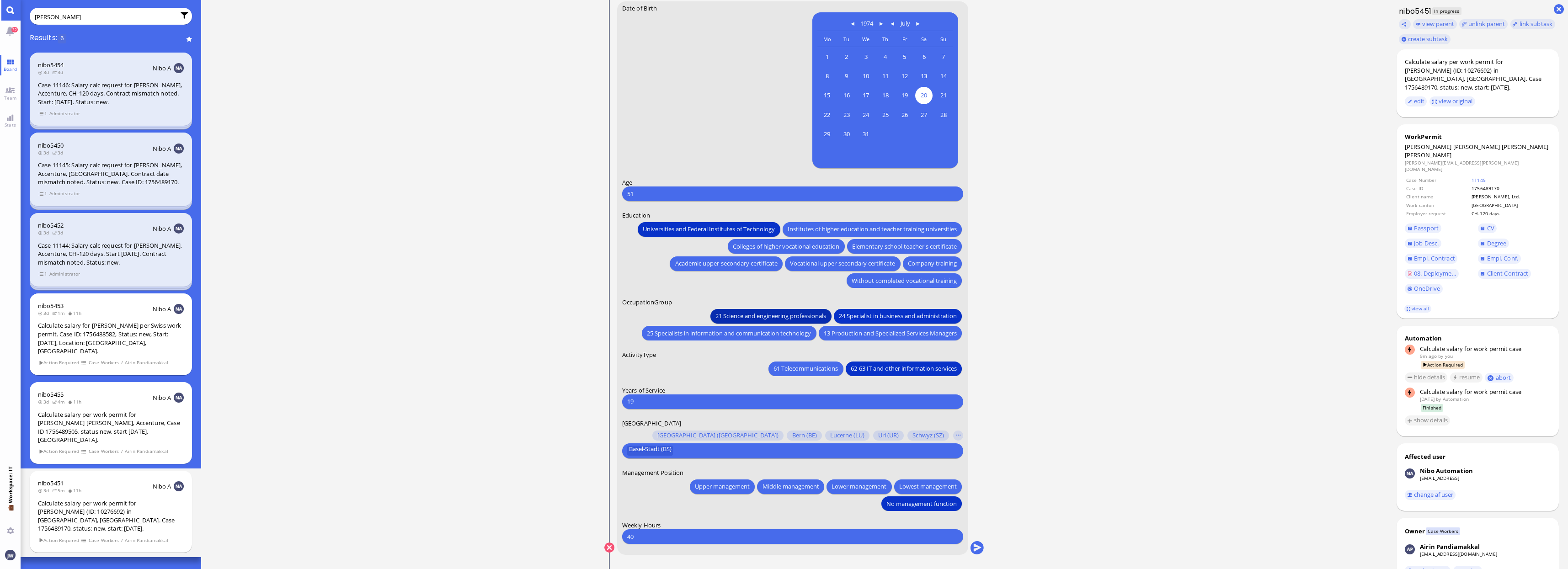
click at [723, 315] on span "21 Science and engineering professionals" at bounding box center [771, 316] width 111 height 10
click at [974, 546] on button "submit" at bounding box center [977, 548] width 14 height 14
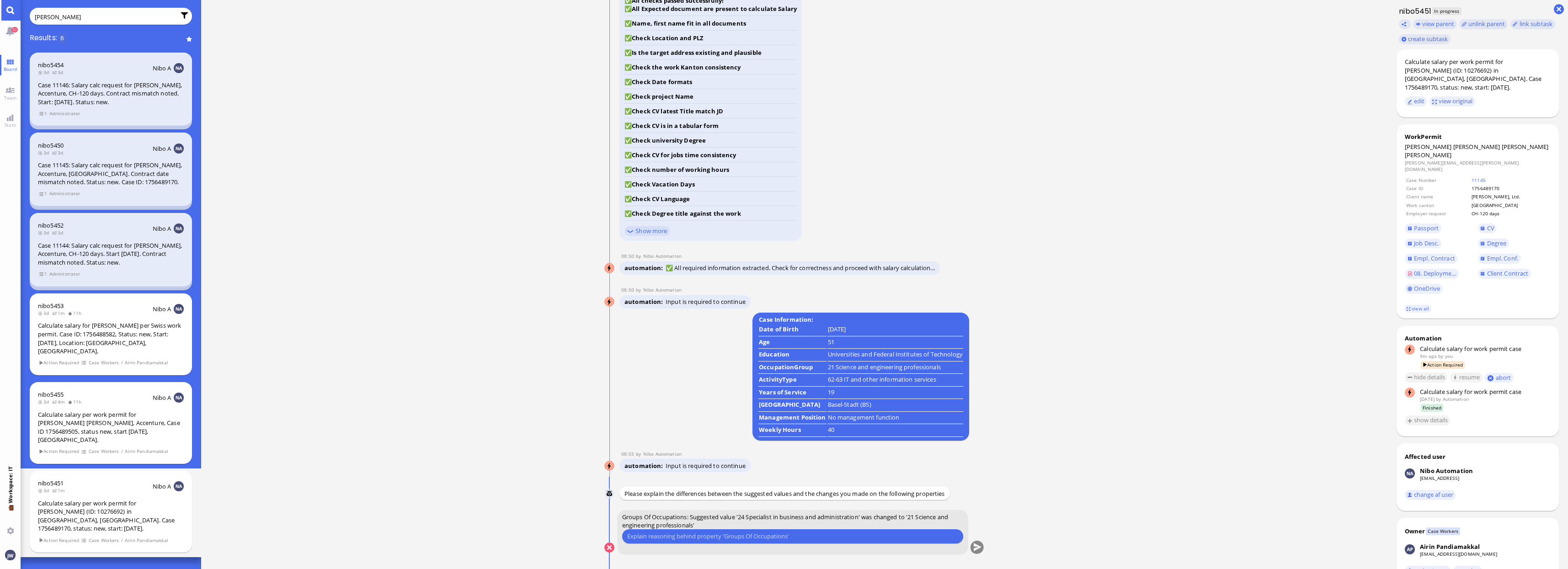
paste input "We went with 21 previously"
type input "We went with 21 previously"
click at [974, 543] on button "submit" at bounding box center [977, 548] width 14 height 14
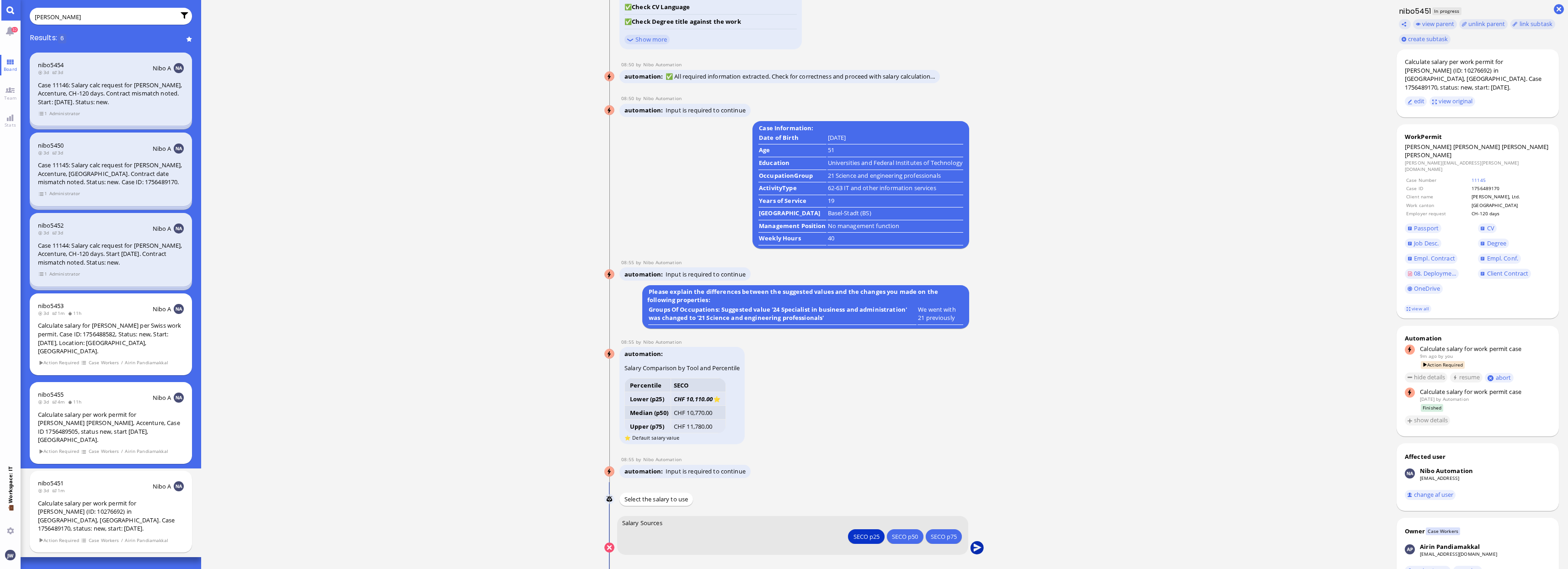
click at [974, 546] on button "submit" at bounding box center [977, 548] width 14 height 14
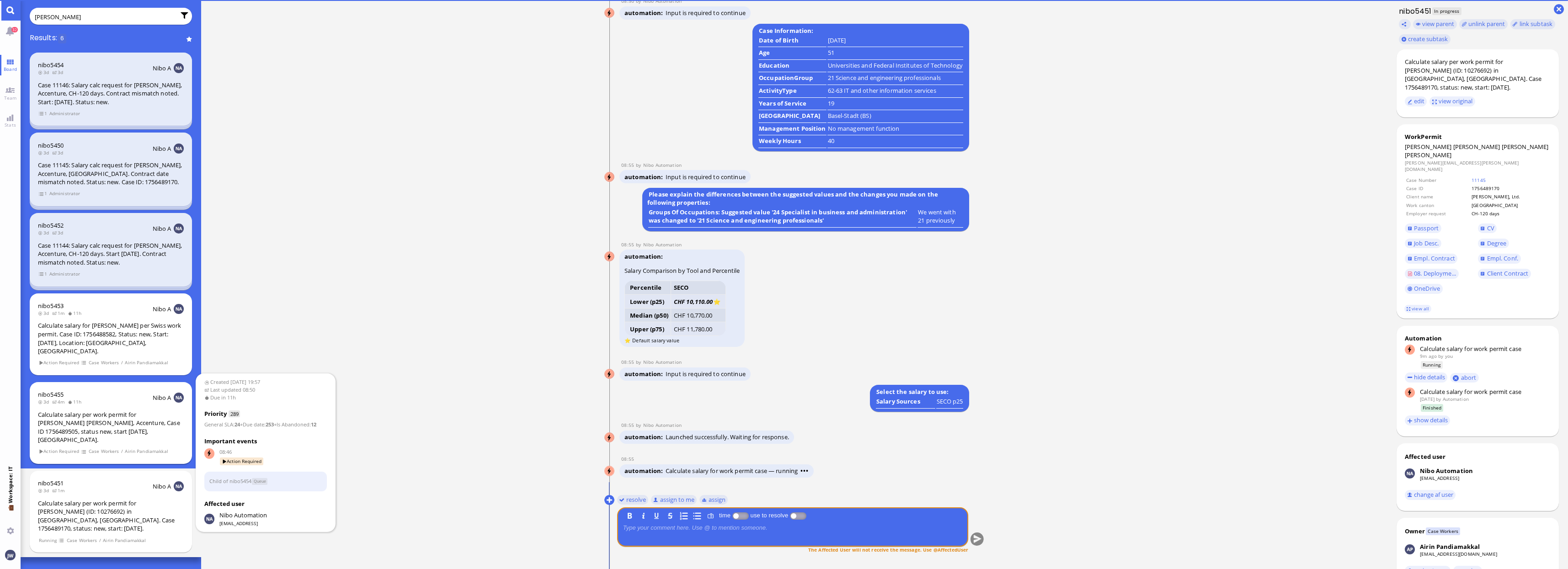
click at [121, 410] on div "Calculate salary per work permit for [PERSON_NAME] [PERSON_NAME], Accenture, Ca…" at bounding box center [111, 427] width 146 height 34
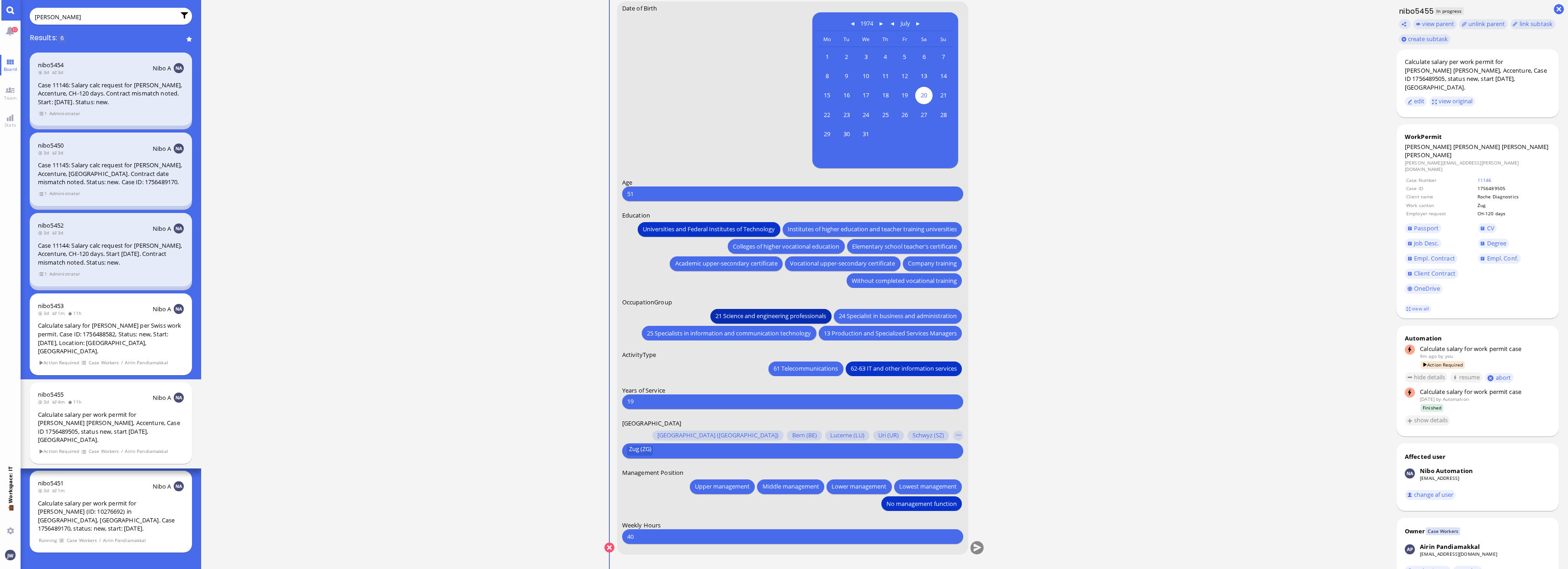
click at [726, 316] on span "21 Science and engineering professionals" at bounding box center [771, 316] width 111 height 10
click at [975, 547] on button "submit" at bounding box center [977, 548] width 14 height 14
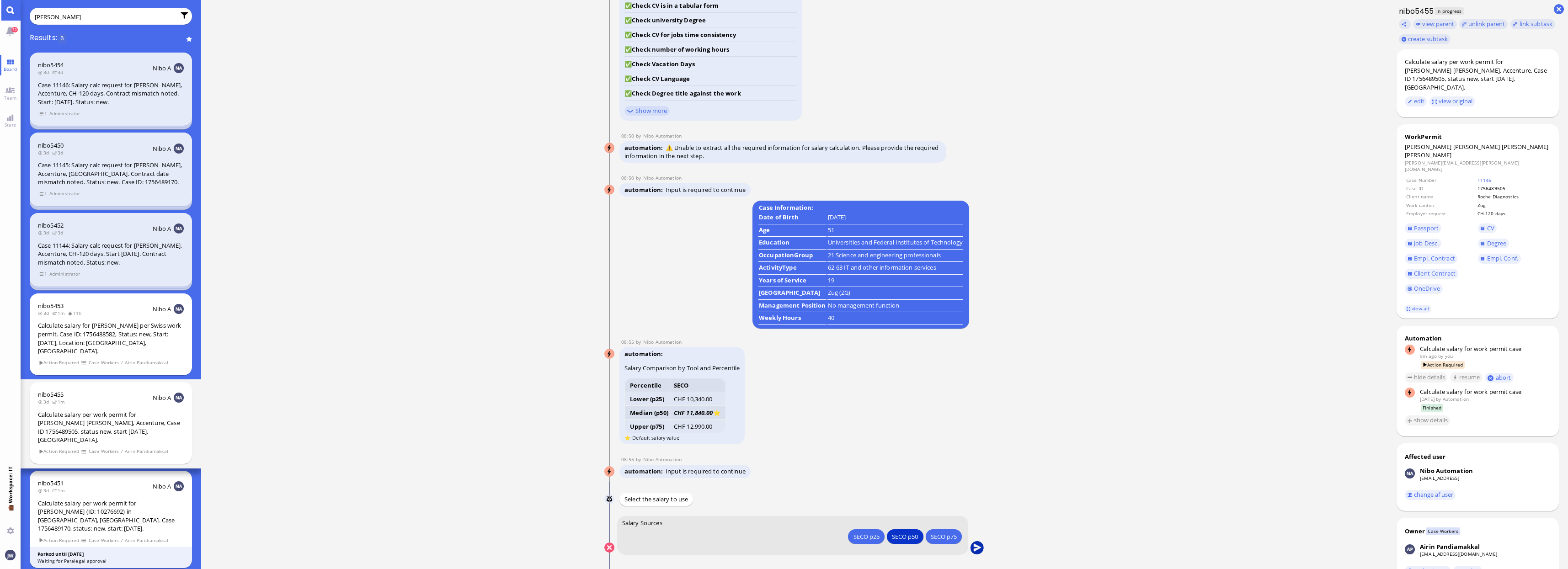
click at [979, 549] on button "submit" at bounding box center [977, 548] width 14 height 14
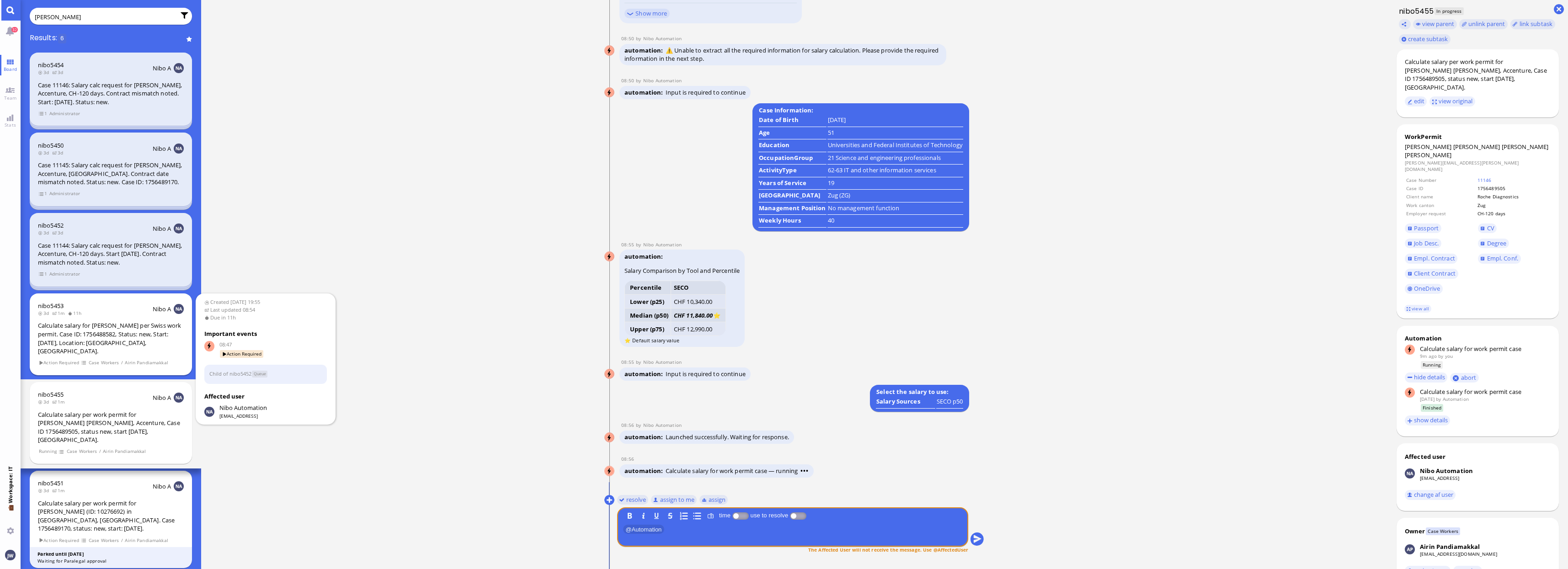
click at [115, 341] on div "Calculate salary for [PERSON_NAME] per Swiss work permit. Case ID: 1756488582, …" at bounding box center [111, 338] width 146 height 34
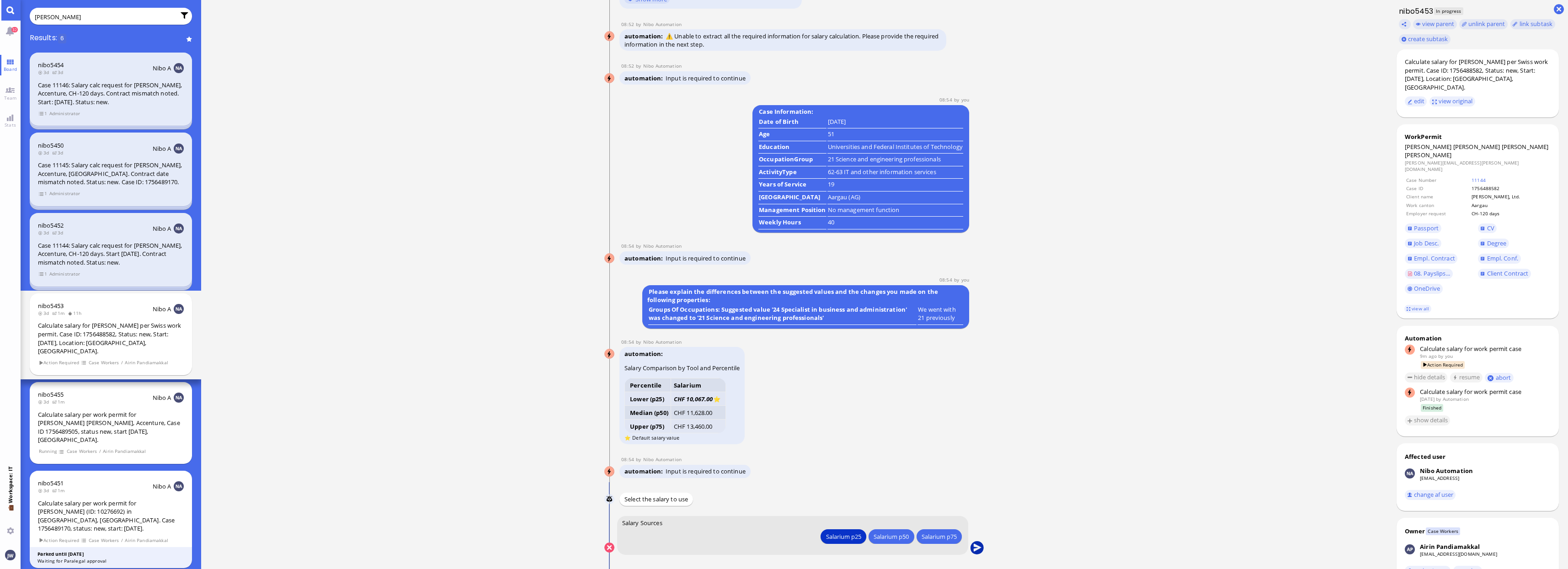
click at [978, 548] on button "submit" at bounding box center [977, 548] width 14 height 14
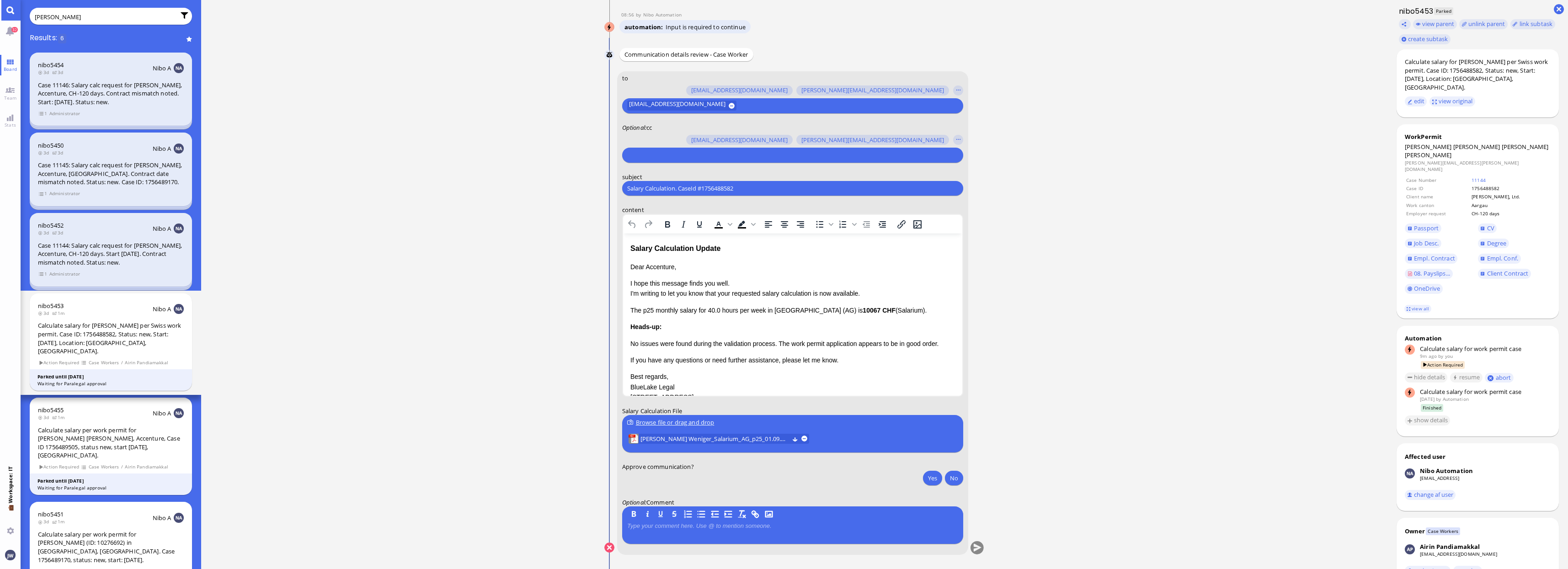
click at [660, 190] on input "Salary Calculation. CaseId #1756488582" at bounding box center [793, 189] width 331 height 10
paste input "PazPerTout new case: Kirsten Sibylle Rackow Weniger (1756488582 / 10276692), Em…"
type input "PazPerTout new case: Kirsten Sibylle Rackow Weniger (1756488582 / 10276692), Em…"
click at [652, 159] on input "text" at bounding box center [791, 155] width 329 height 10
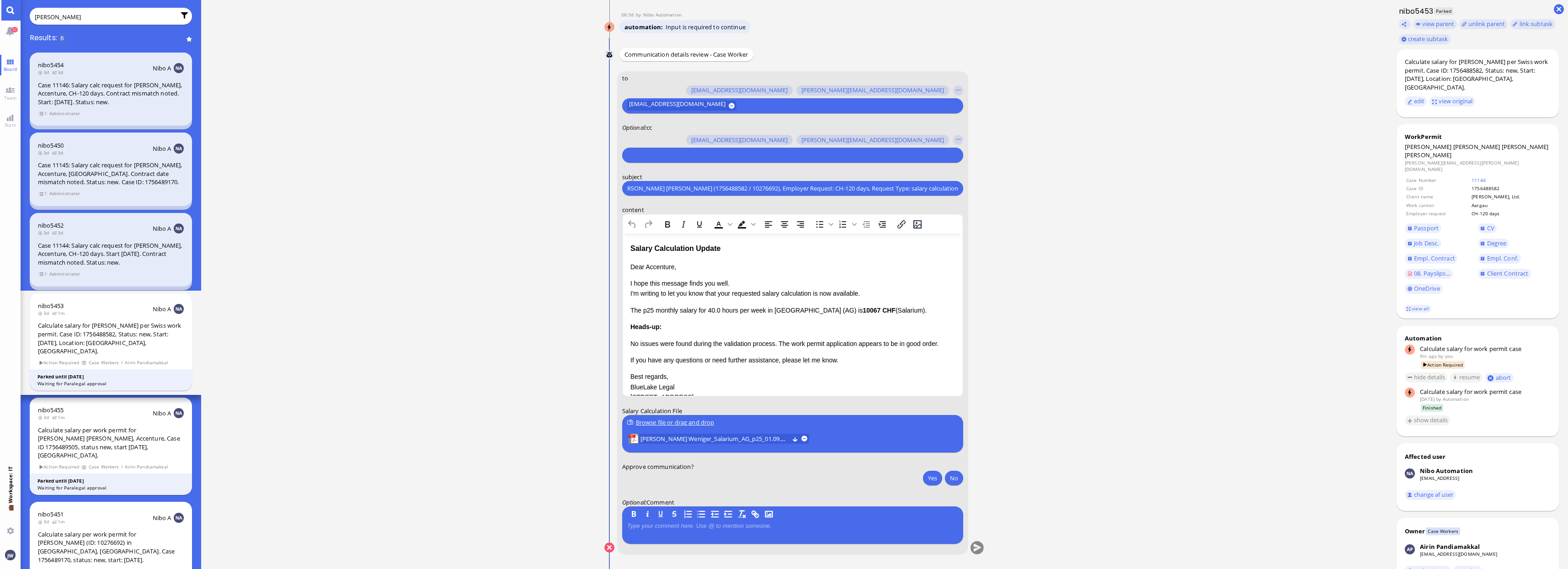
scroll to position [0, 0]
type input "jane"
click at [663, 139] on span "[PERSON_NAME][EMAIL_ADDRESS][PERSON_NAME][DOMAIN_NAME]" at bounding box center [740, 138] width 189 height 10
type input "den"
click at [663, 139] on span "[EMAIL_ADDRESS][DOMAIN_NAME]" at bounding box center [693, 138] width 96 height 10
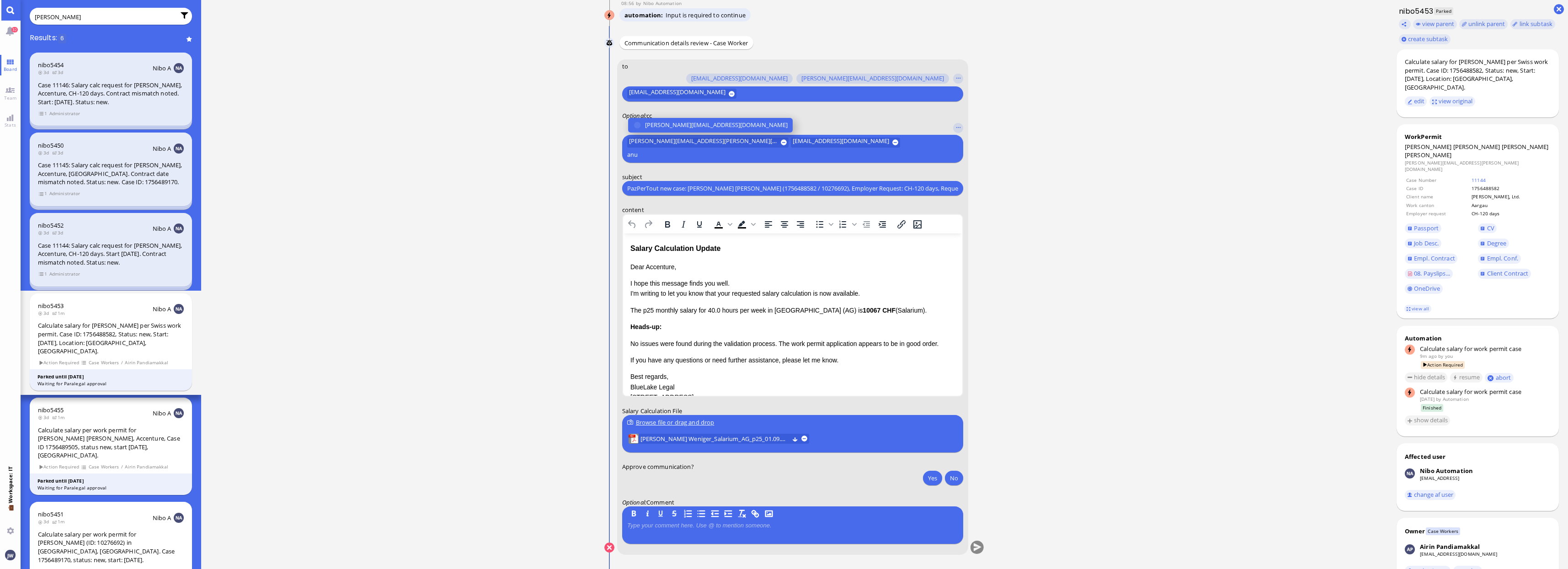
type input "anu"
click at [663, 130] on span "[PERSON_NAME][EMAIL_ADDRESS][DOMAIN_NAME]" at bounding box center [716, 125] width 142 height 10
type input "fab"
click at [680, 123] on span "[EMAIL_ADDRESS][DOMAIN_NAME]" at bounding box center [693, 125] width 96 height 10
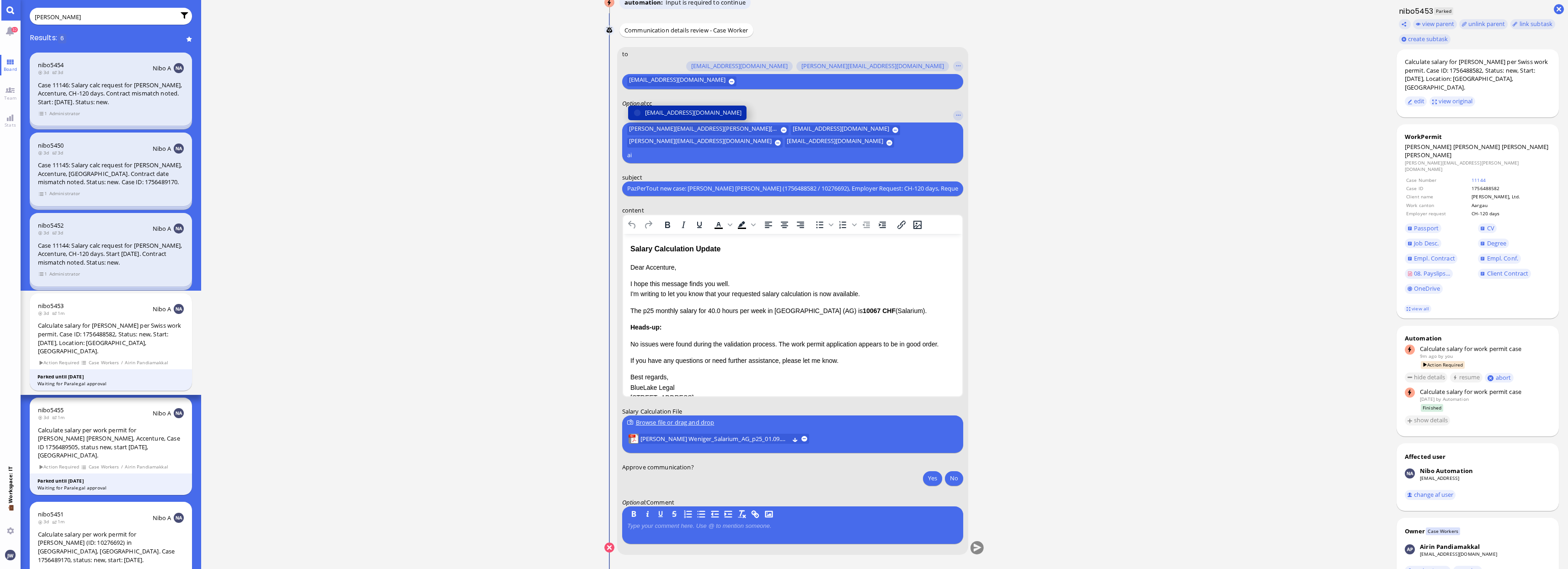
type input "ai"
click at [678, 117] on span "[EMAIL_ADDRESS][DOMAIN_NAME]" at bounding box center [693, 113] width 96 height 10
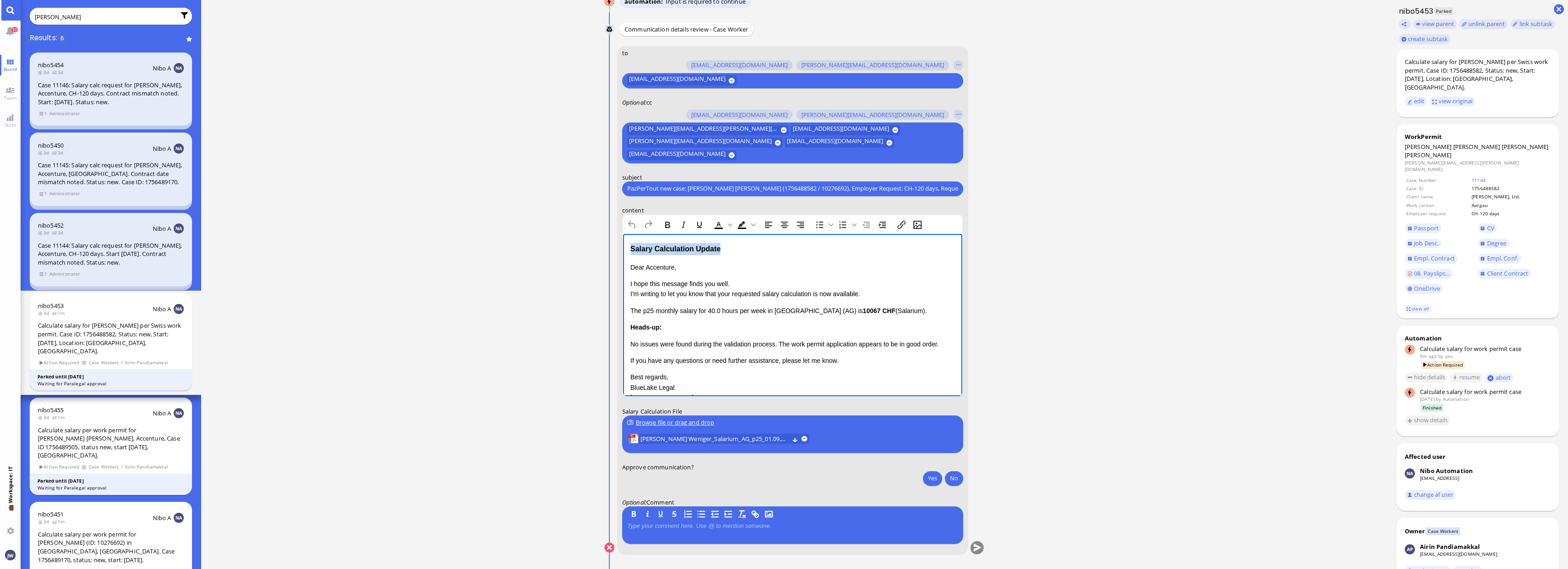
drag, startPoint x: 721, startPoint y: 248, endPoint x: 1234, endPoint y: 480, distance: 563.0
click at [623, 247] on html "Salary Calculation Update Dear Accenture, I hope this message finds you well. I…" at bounding box center [792, 332] width 339 height 197
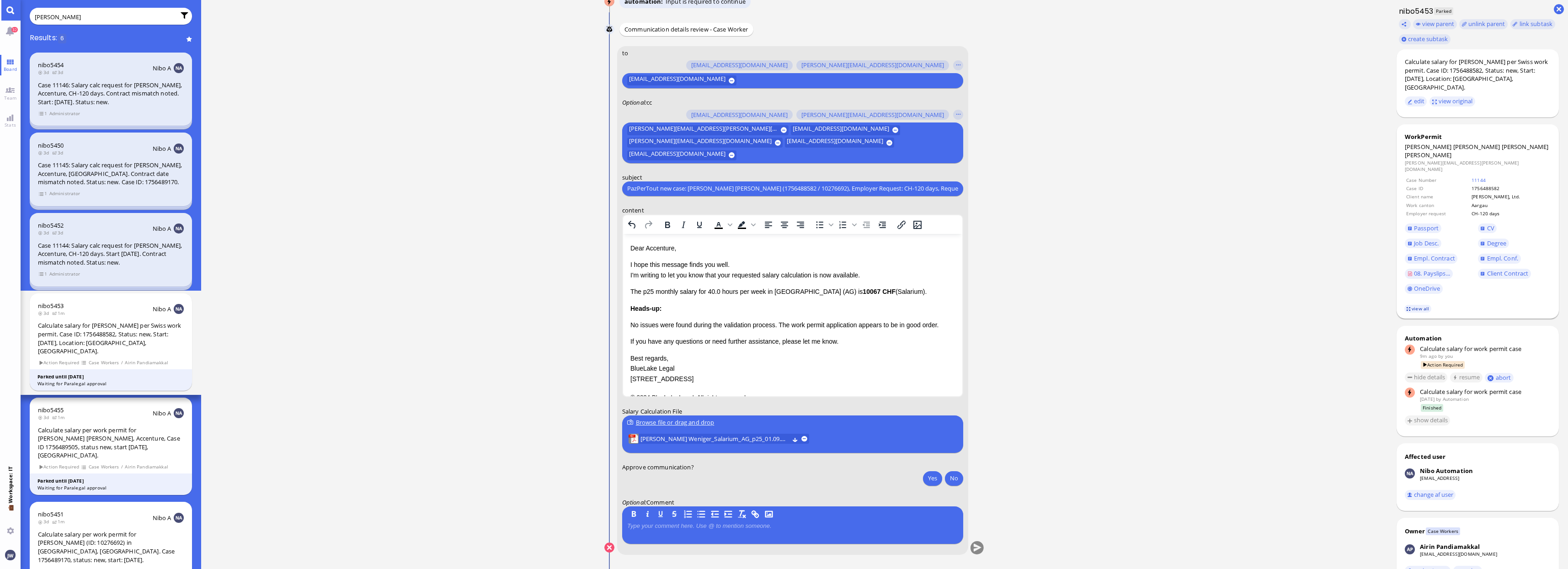
click at [1418, 305] on link "view all" at bounding box center [1418, 309] width 27 height 8
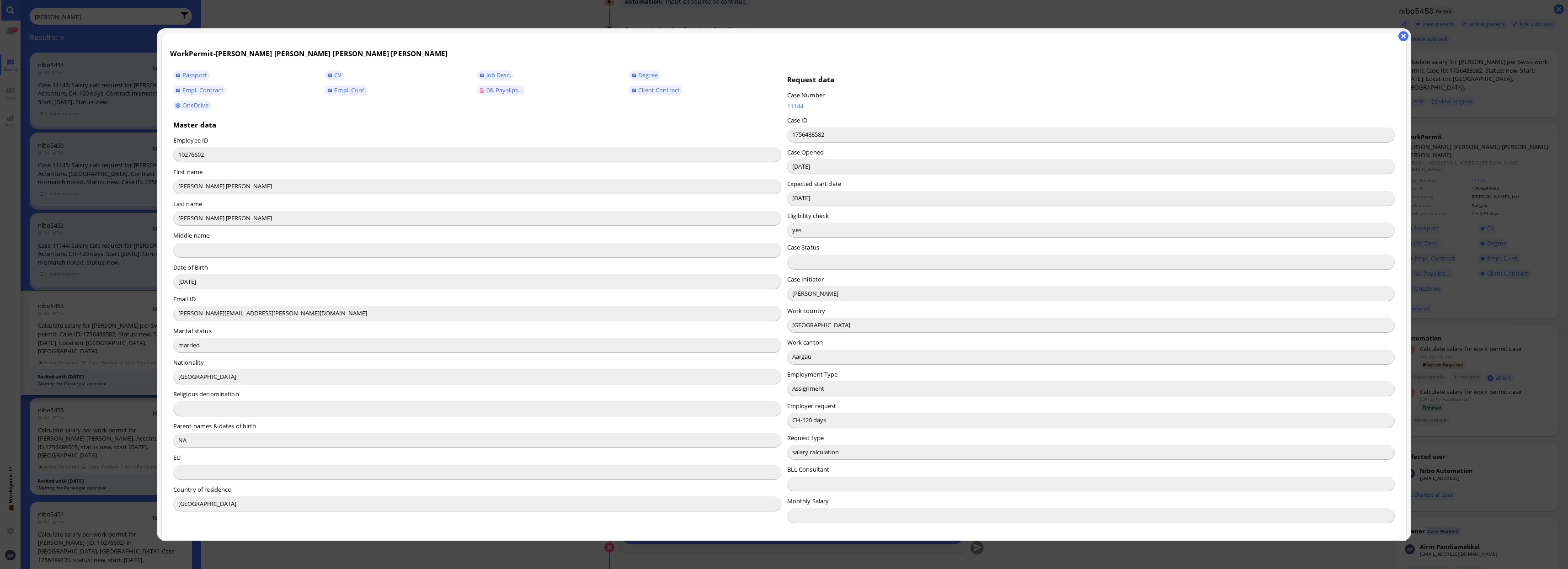
click at [803, 295] on input "Valentina Zucchini" at bounding box center [1091, 293] width 608 height 15
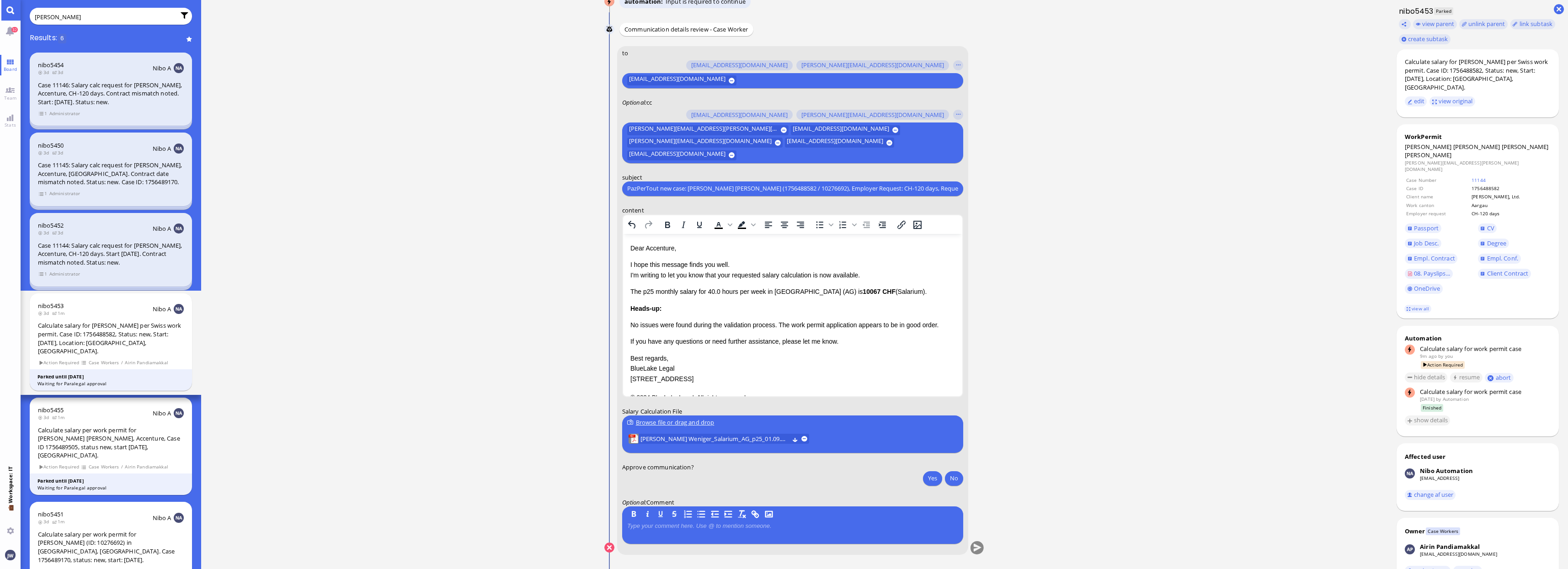
click at [654, 246] on p "Dear Accenture," at bounding box center [792, 248] width 324 height 10
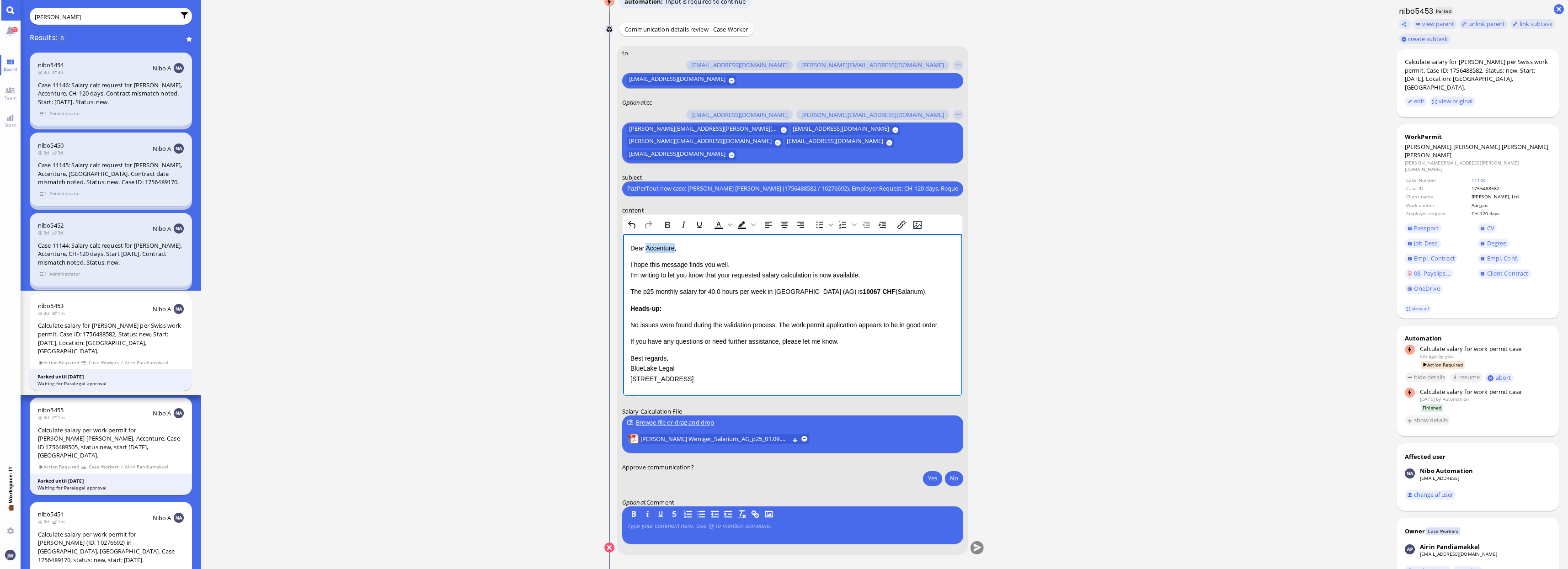
click at [654, 246] on p "Dear Accenture," at bounding box center [792, 248] width 324 height 10
click at [726, 276] on p "I hope this message finds you well. I'm writing to let you know that your reque…" at bounding box center [792, 270] width 324 height 21
click at [811, 274] on p "I hope this message finds you well. I'm writing to let you know that the reques…" at bounding box center [792, 270] width 324 height 21
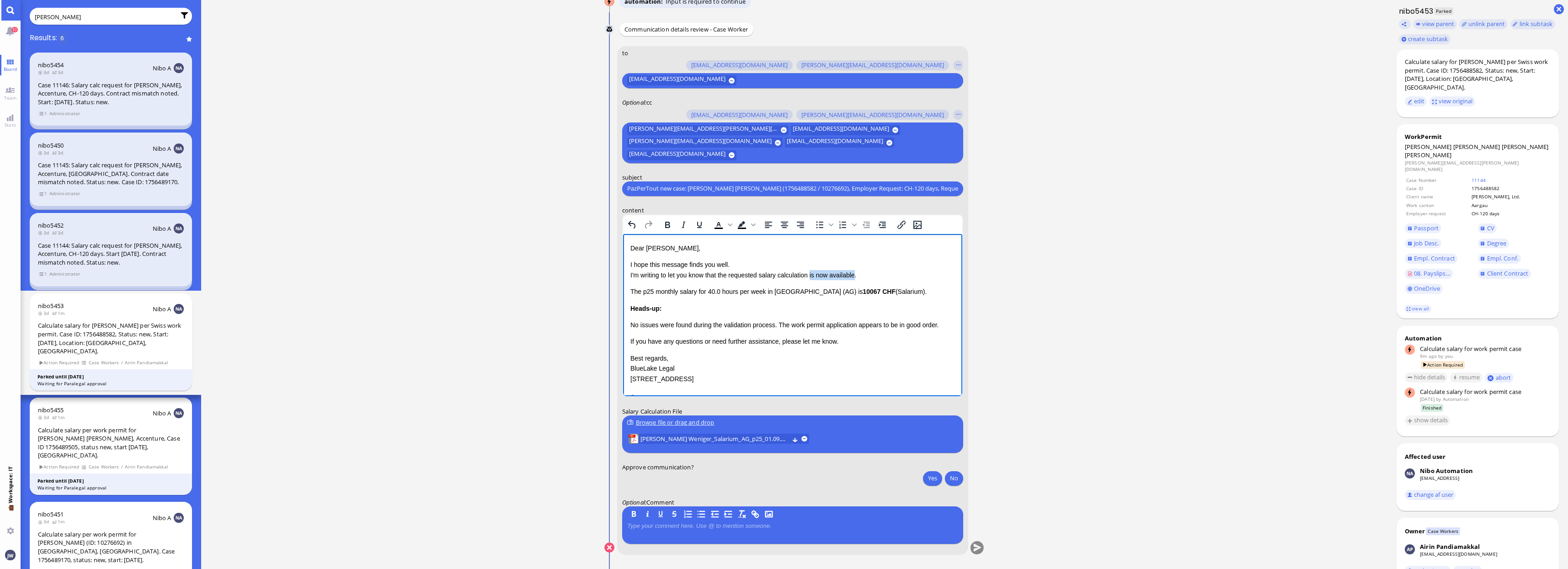
click at [832, 273] on p "I hope this message finds you well. I'm writing to let you know that the reques…" at bounding box center [792, 270] width 324 height 21
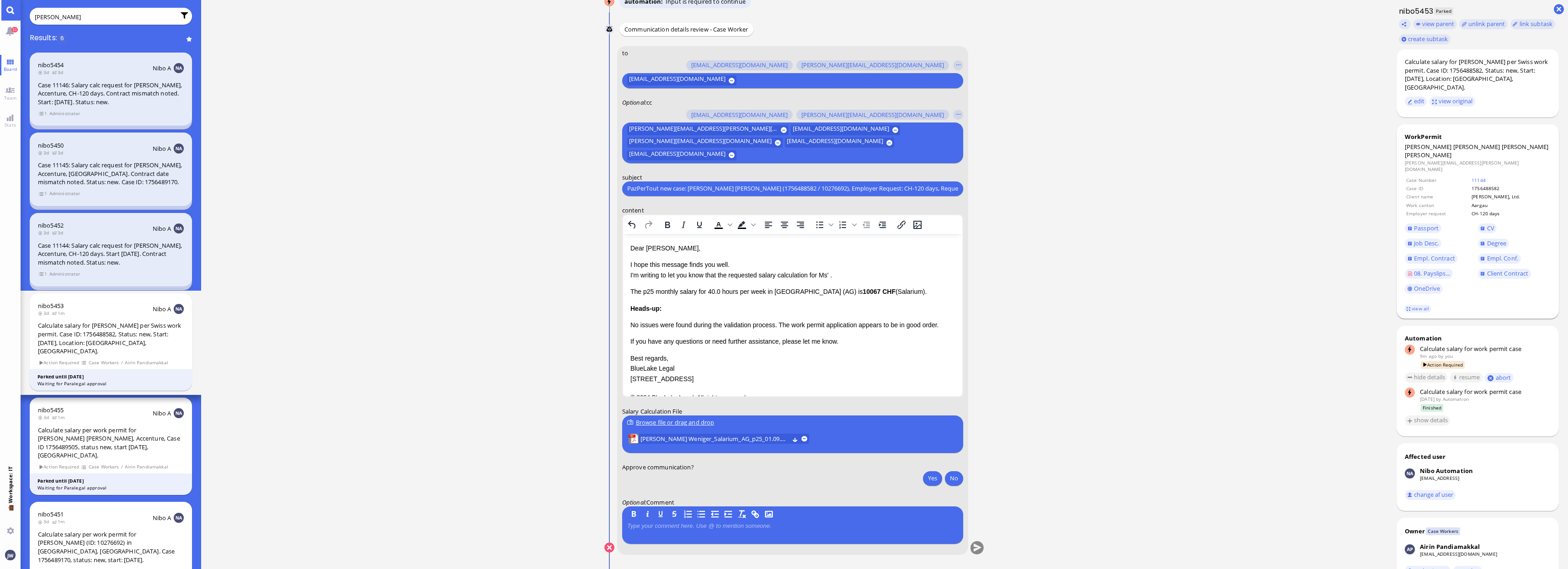
click at [1451, 142] on span "Rackow Weniger" at bounding box center [1477, 150] width 144 height 16
drag, startPoint x: 1451, startPoint y: 138, endPoint x: 1483, endPoint y: 136, distance: 32.1
click at [1483, 142] on span "Rackow Weniger" at bounding box center [1477, 150] width 144 height 16
copy span "Rackow Weniger"
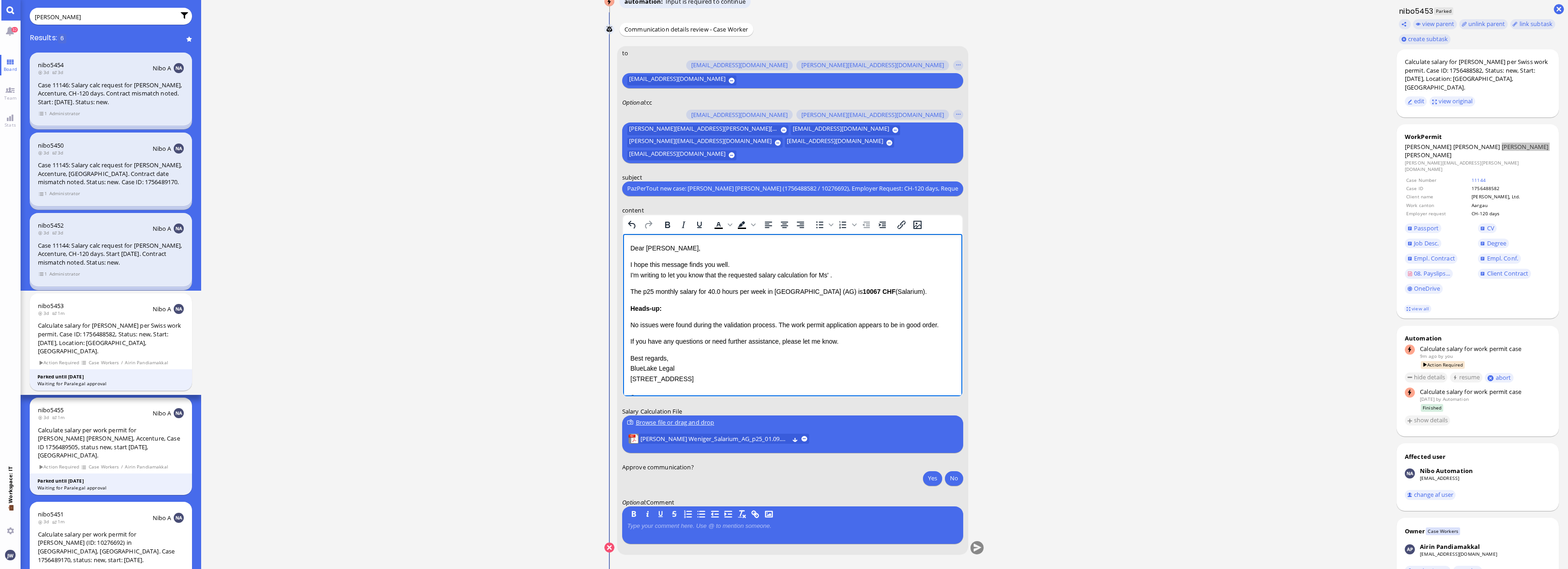
click at [832, 275] on p "I hope this message finds you well. I'm writing to let you know that the reques…" at bounding box center [792, 270] width 324 height 21
click at [630, 299] on p "The p25 monthly salary for 40.0 hours per week in Canton Aargau (AG) is 10067 C…" at bounding box center [792, 301] width 324 height 10
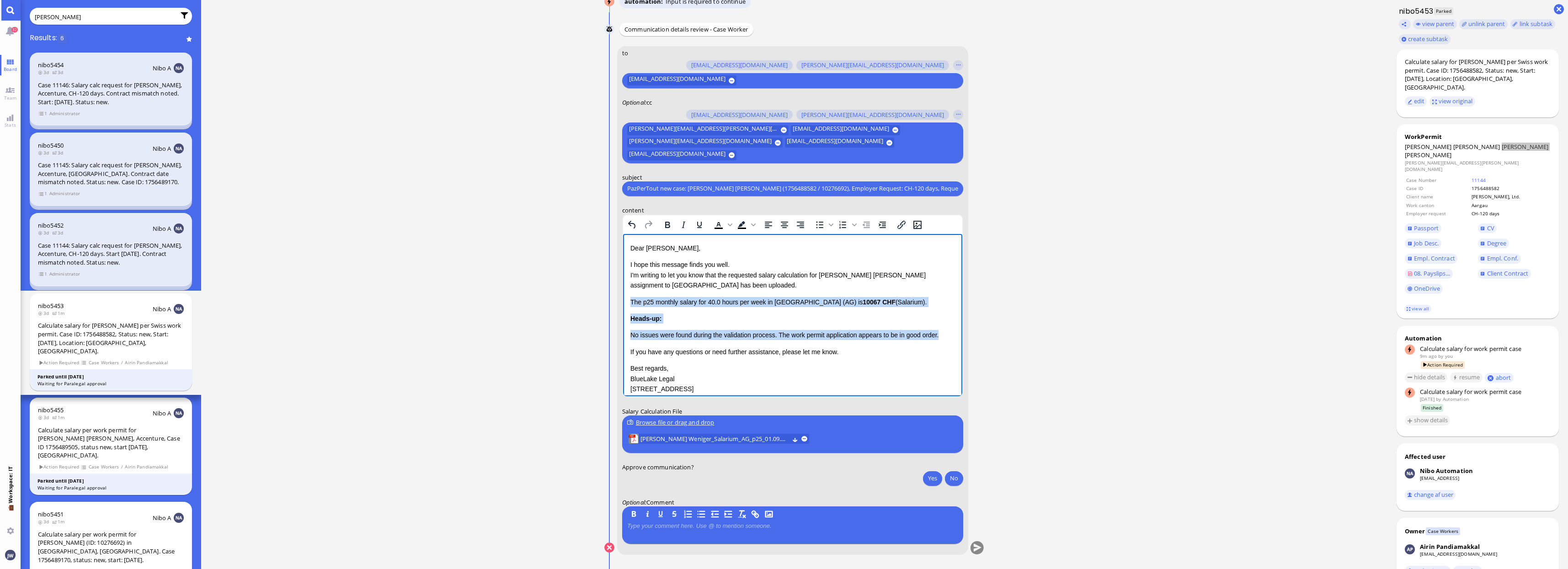
click at [941, 333] on p "No issues were found during the validation process. The work permit application…" at bounding box center [792, 334] width 324 height 10
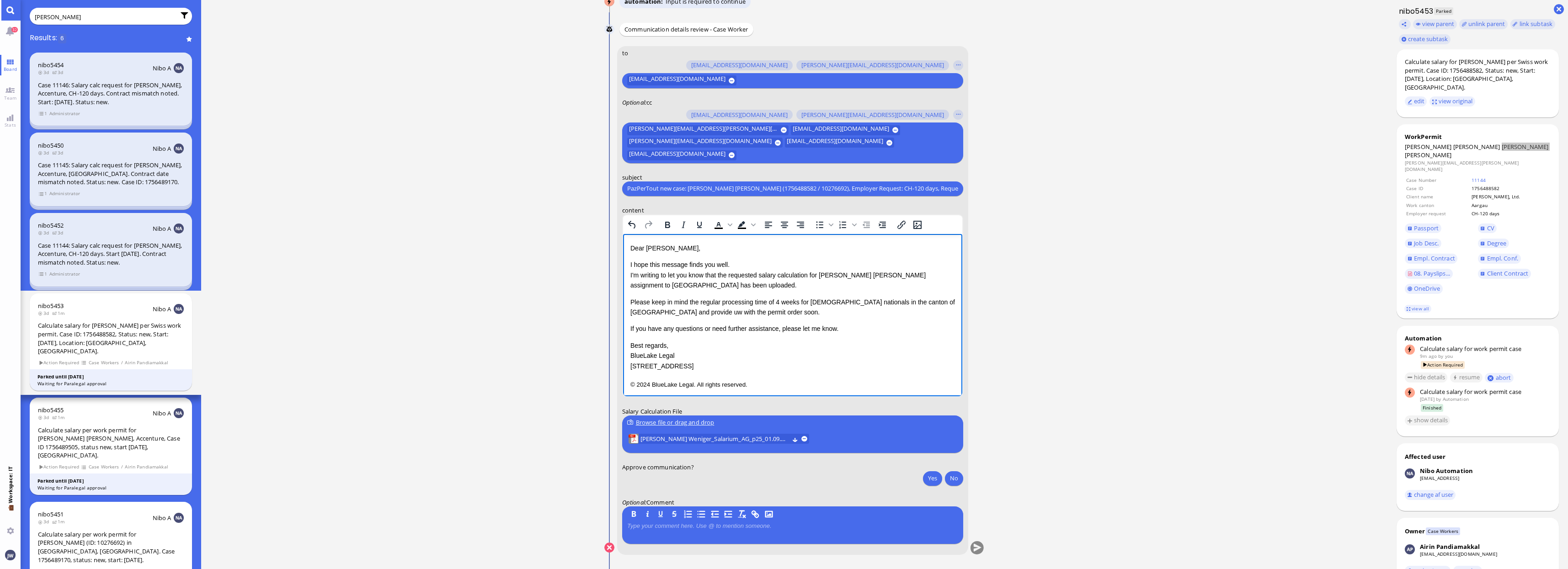
click at [849, 333] on p "If you have any questions or need further assistance, please let me know." at bounding box center [792, 328] width 324 height 10
click at [792, 388] on p "© 2024 BlueLake Legal. All rights reserved." at bounding box center [792, 384] width 324 height 12
click at [930, 478] on button "Yes" at bounding box center [933, 478] width 19 height 15
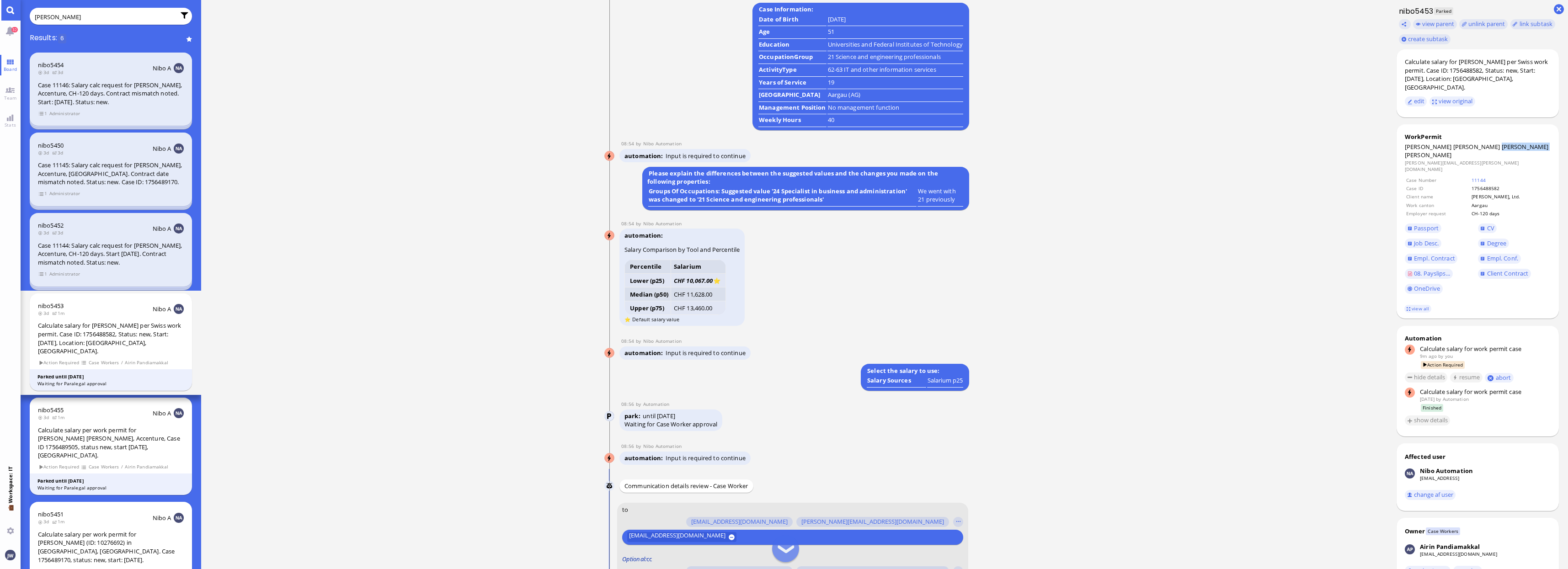
scroll to position [1, 0]
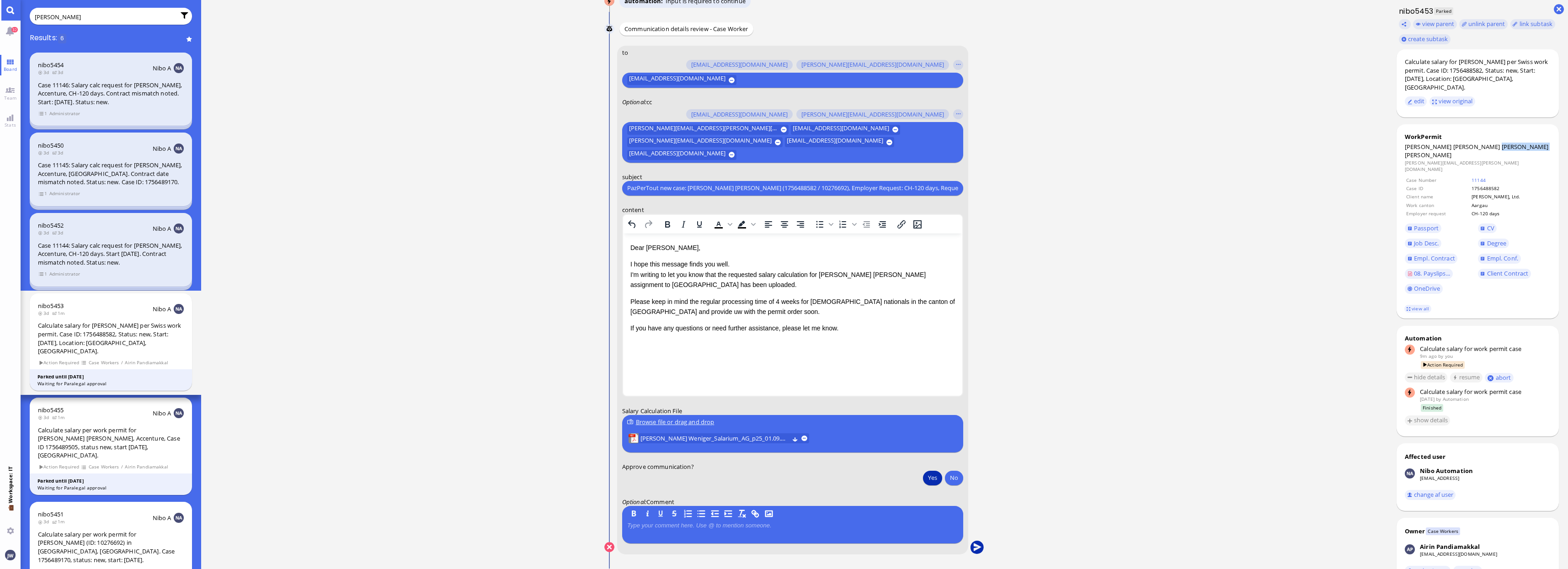
click at [974, 550] on button "submit" at bounding box center [977, 547] width 14 height 14
click at [934, 475] on button "Yes" at bounding box center [933, 478] width 19 height 15
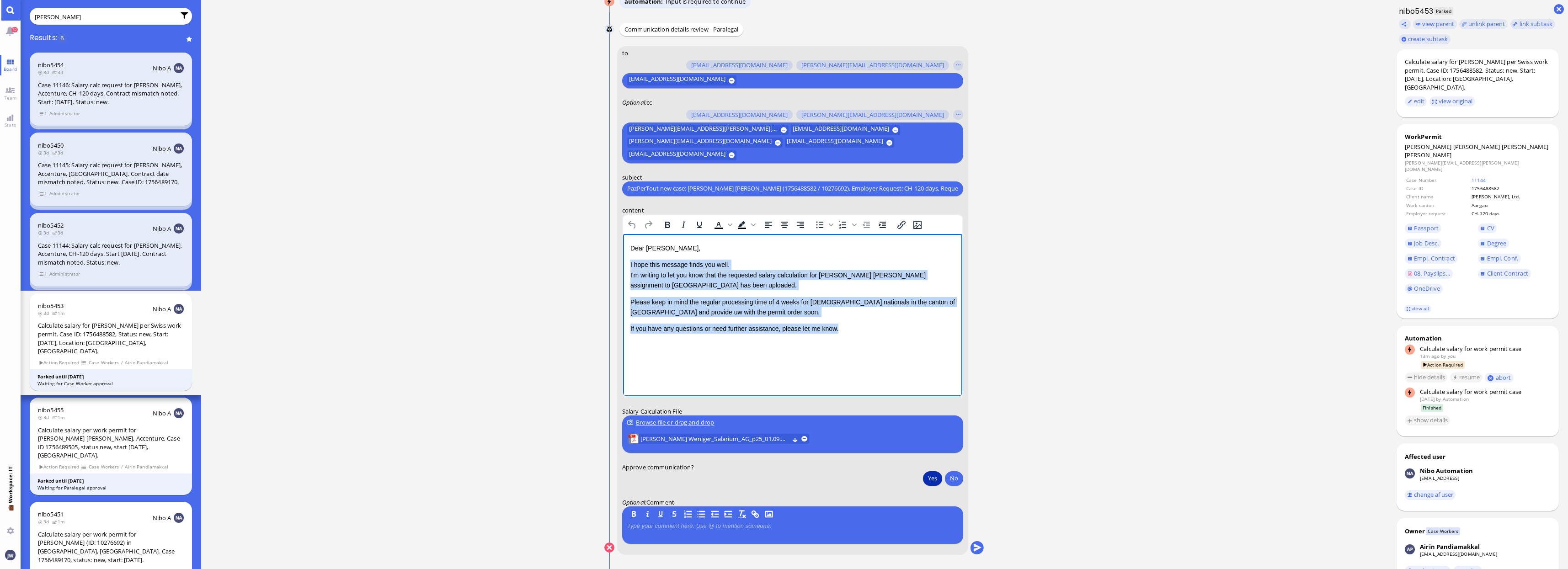
drag, startPoint x: 629, startPoint y: 262, endPoint x: 855, endPoint y: 327, distance: 235.2
click at [855, 327] on div "Dear Valentina, I hope this message finds you well. I'm writing to let you know…" at bounding box center [792, 288] width 324 height 91
copy div "I hope this message finds you well. I'm writing to let you know that the reques…"
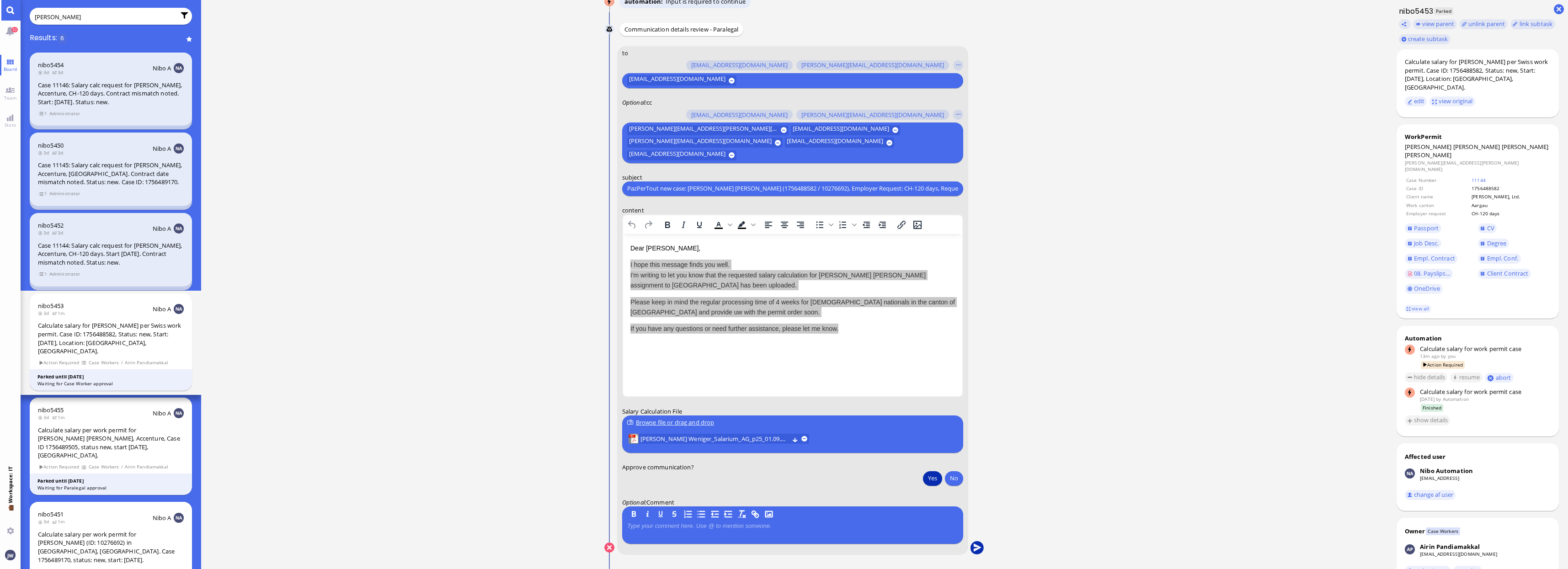
click at [979, 542] on button "submit" at bounding box center [977, 548] width 14 height 14
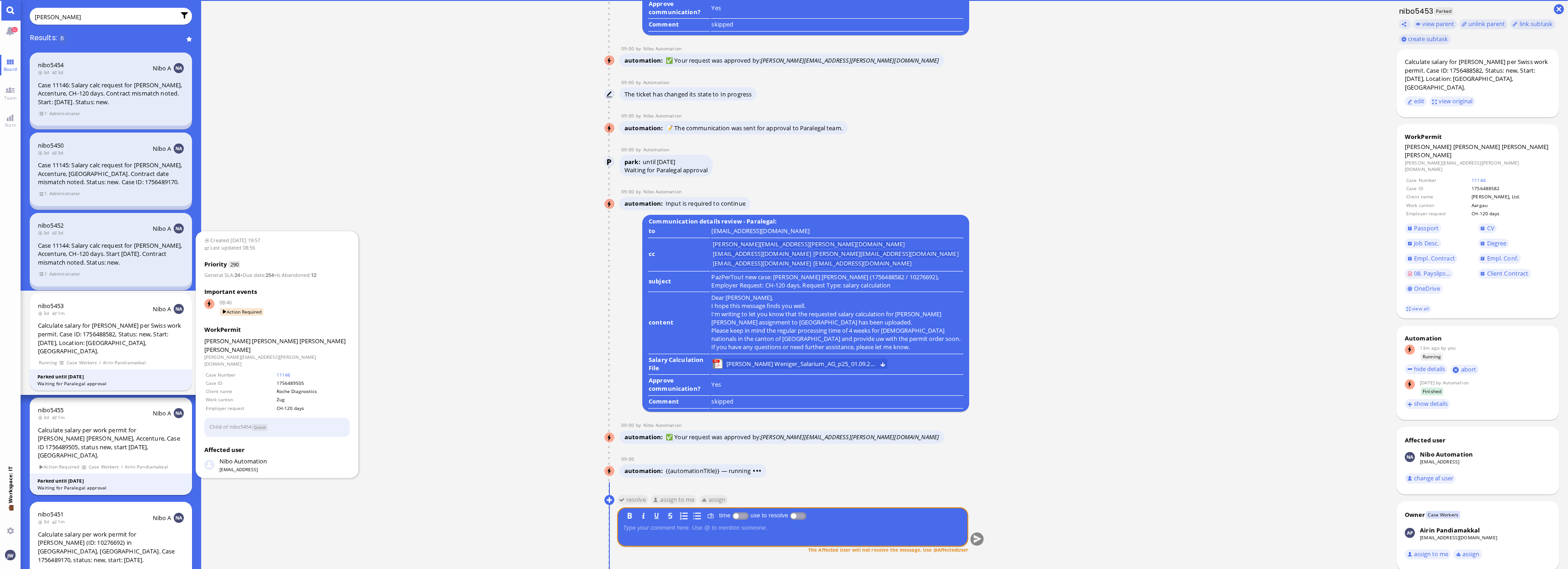
click at [130, 436] on div "Calculate salary per work permit for [PERSON_NAME] [PERSON_NAME], Accenture, Ca…" at bounding box center [111, 443] width 146 height 34
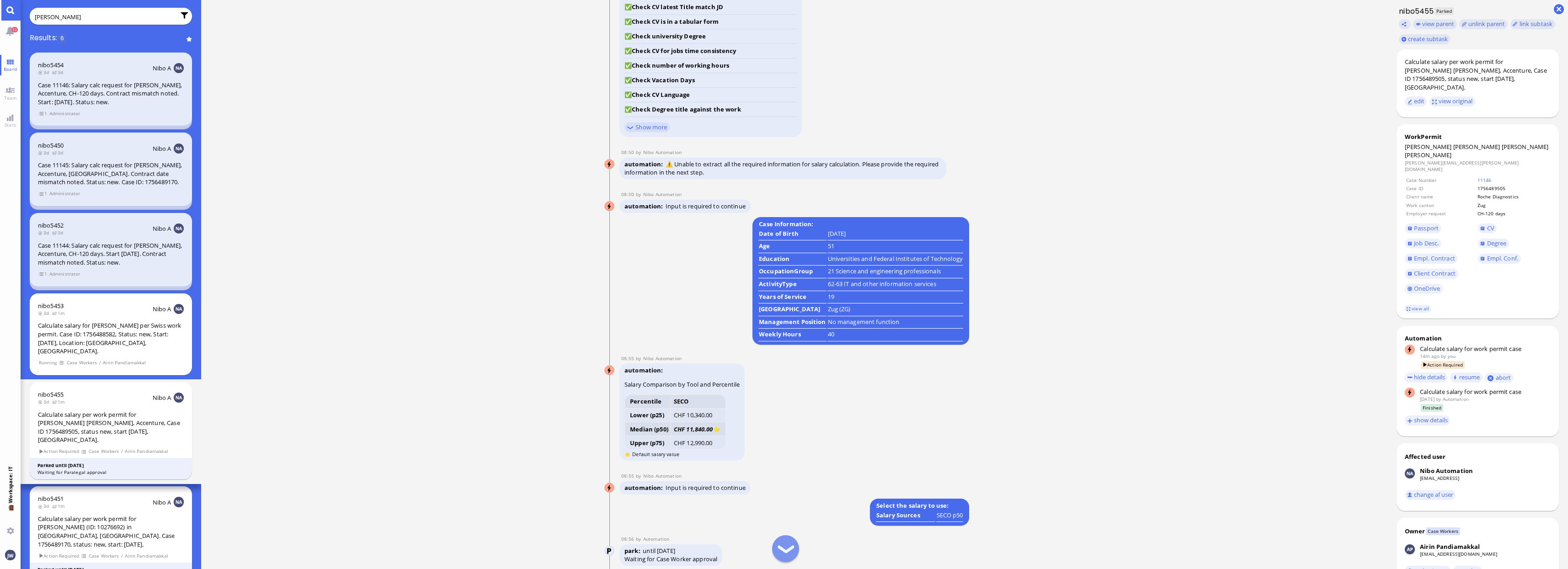
scroll to position [1, 0]
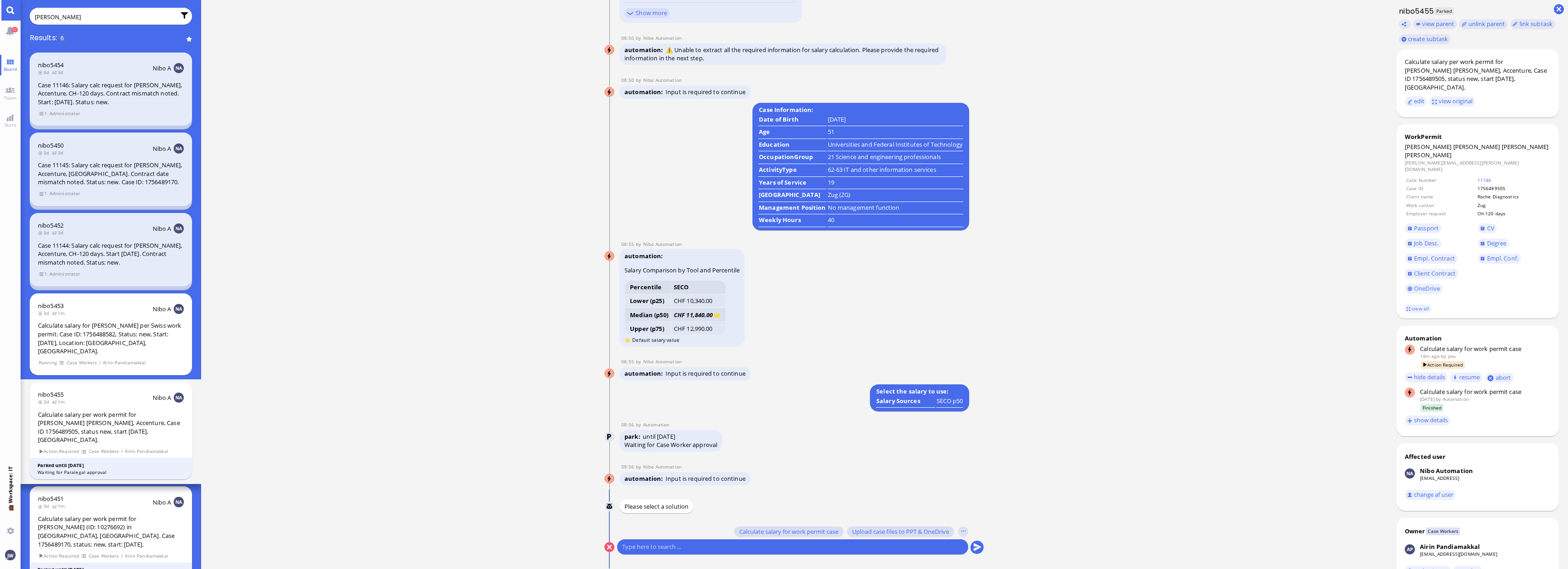
click at [128, 515] on div "Calculate salary per work permit for [PERSON_NAME] (ID: 10276692) in [GEOGRAPHI…" at bounding box center [111, 532] width 146 height 34
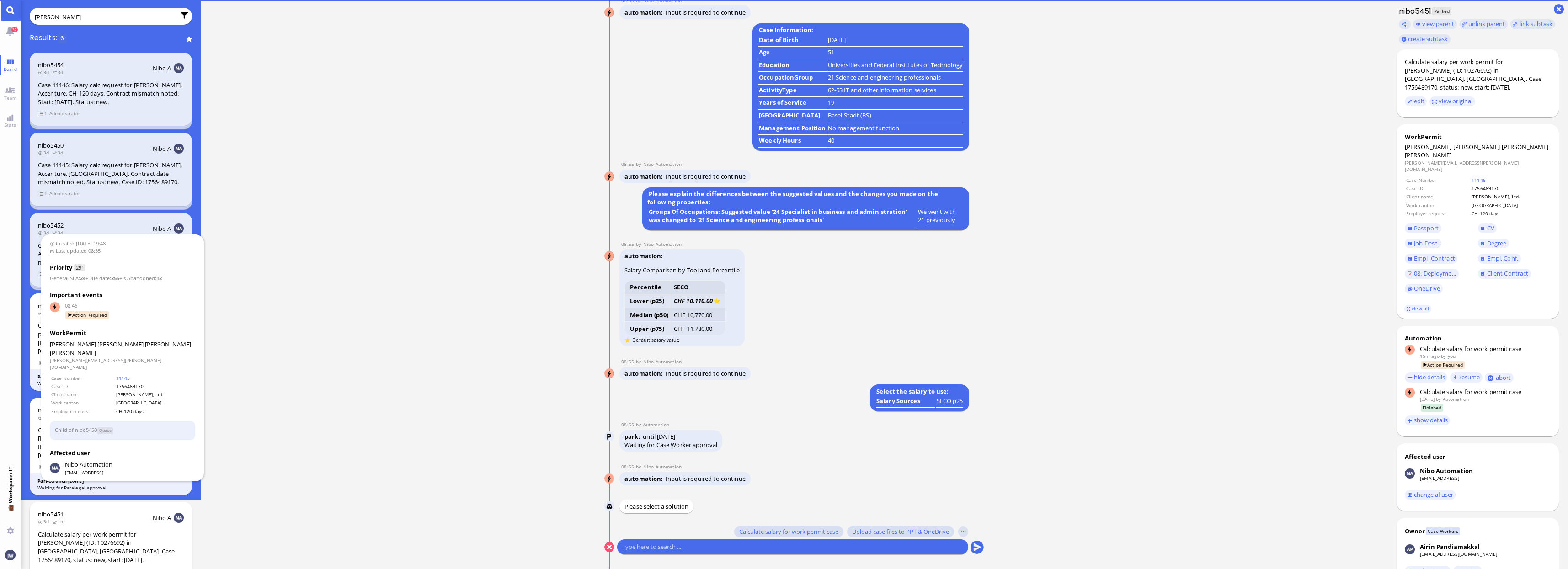
scroll to position [0, 0]
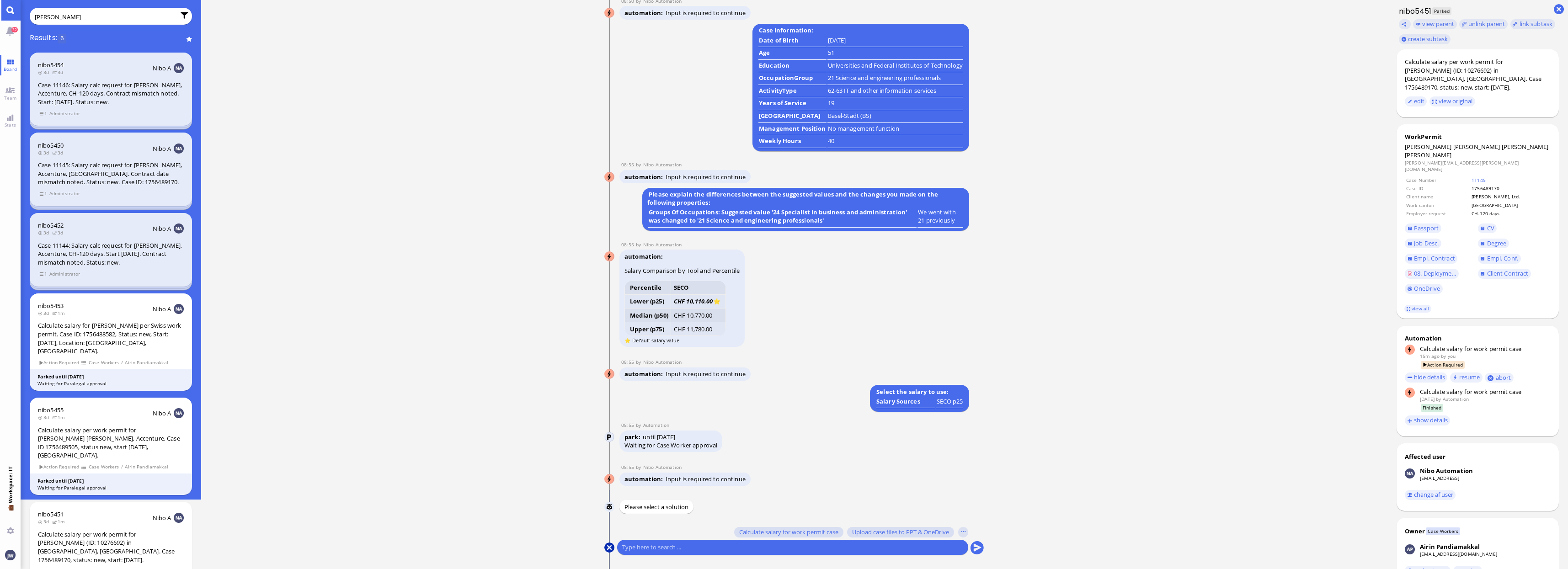
click at [611, 547] on button at bounding box center [609, 547] width 10 height 10
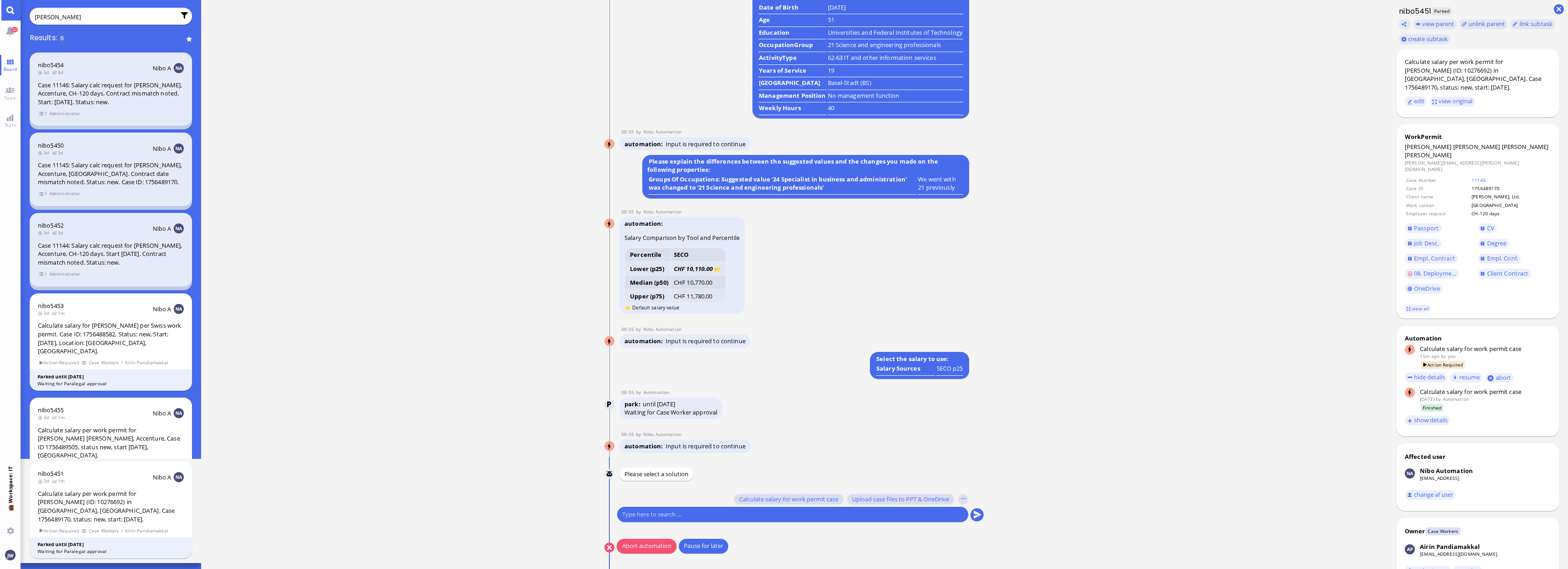
scroll to position [15, 0]
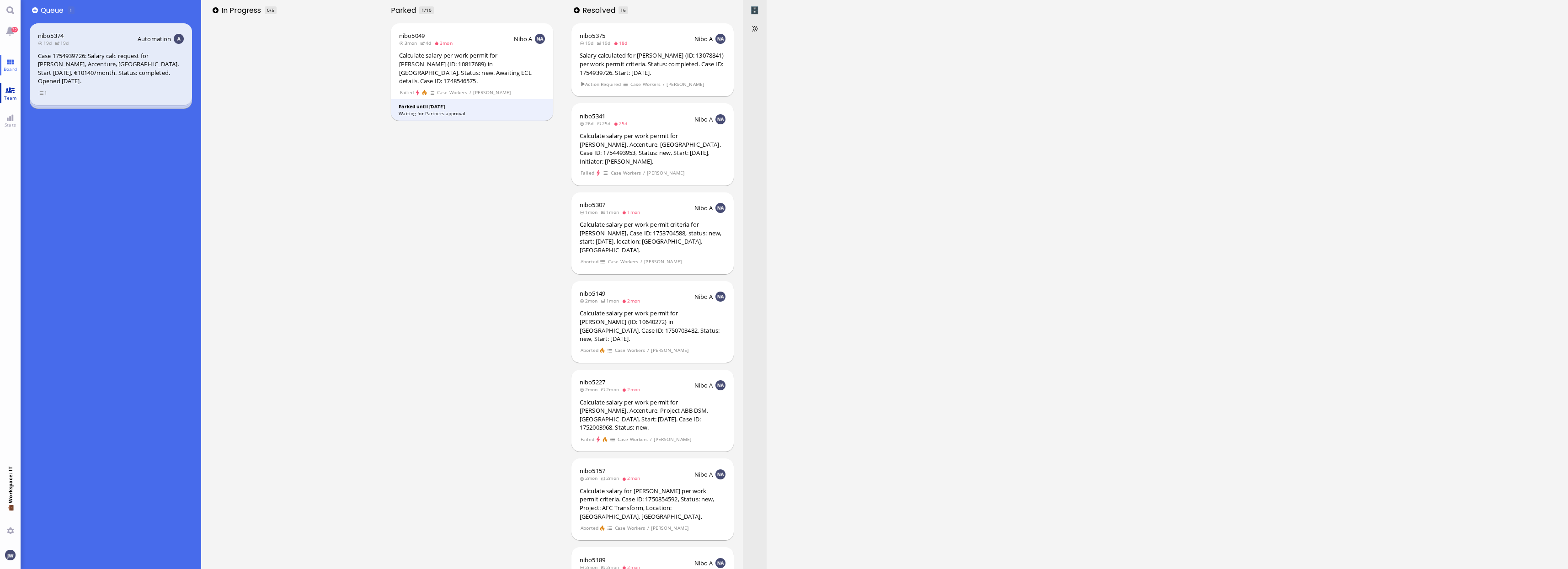
click at [13, 96] on span "Team" at bounding box center [10, 97] width 18 height 7
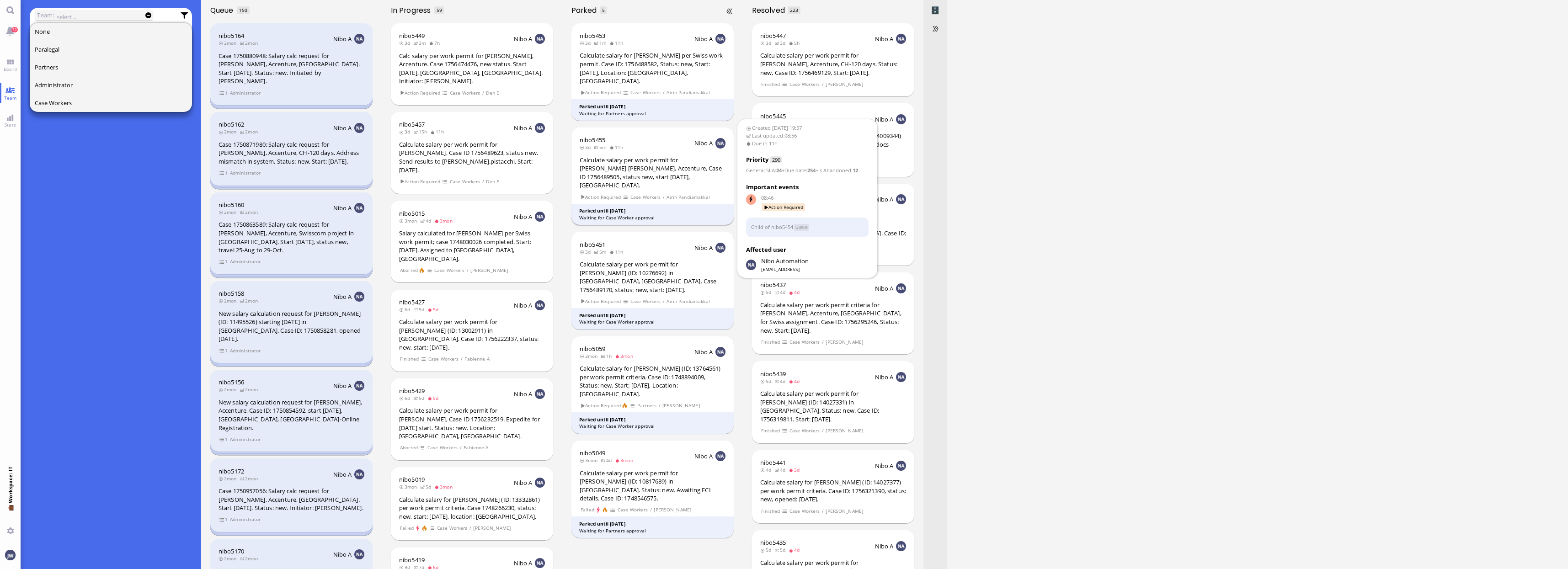
click at [684, 166] on div "Calculate salary per work permit for [PERSON_NAME] [PERSON_NAME], Accenture, Ca…" at bounding box center [653, 173] width 146 height 34
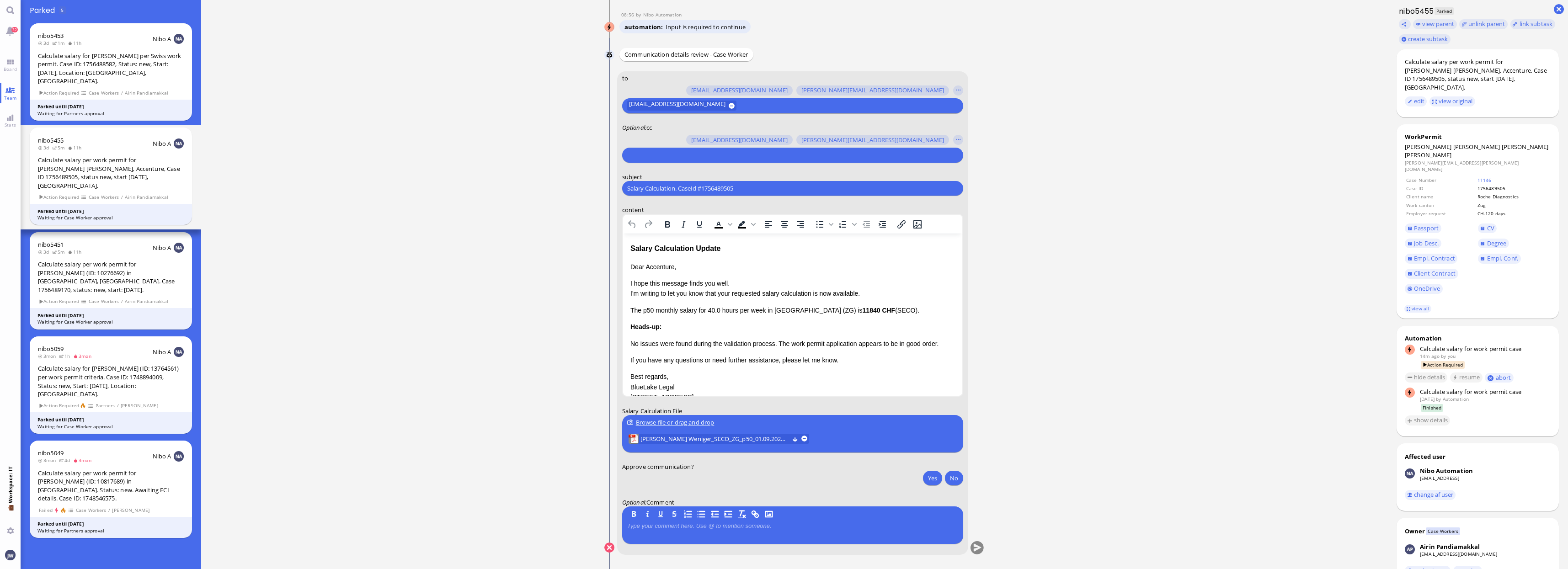
click at [640, 248] on div "Salary Calculation Update" at bounding box center [792, 249] width 324 height 12
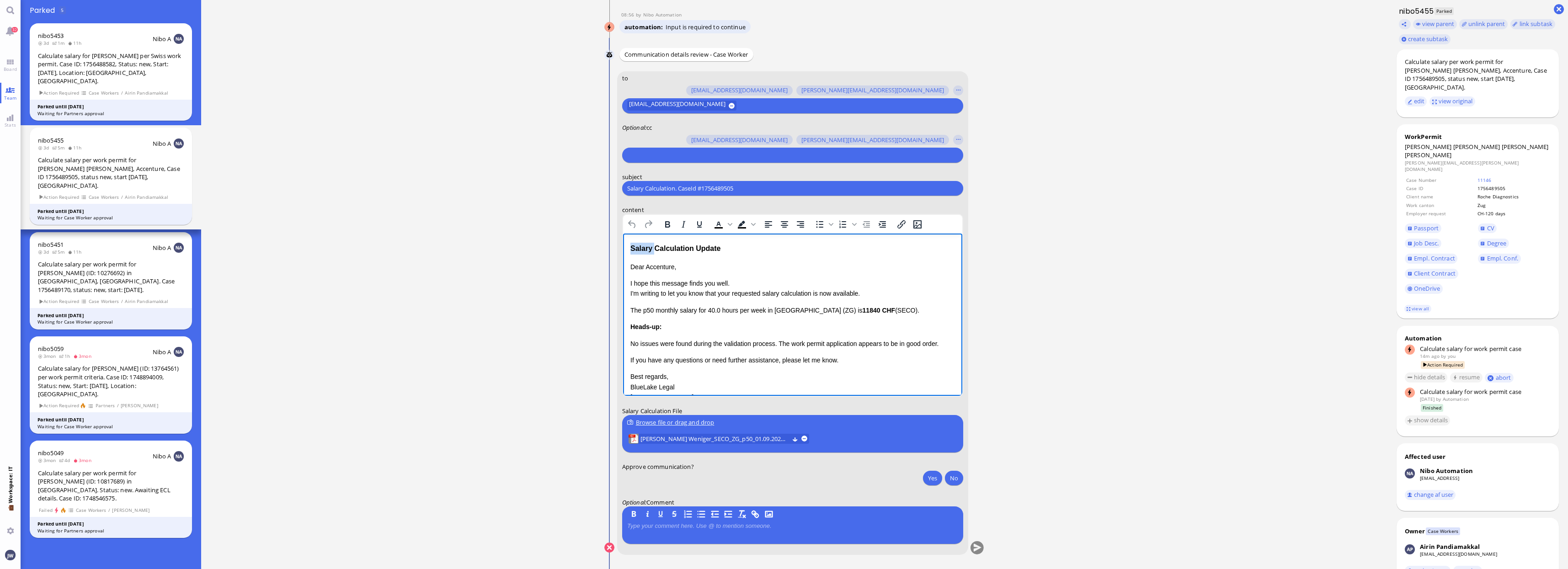
click at [640, 248] on div "Salary Calculation Update" at bounding box center [792, 249] width 324 height 12
click at [732, 250] on div "Salary Calculation Update" at bounding box center [792, 249] width 324 height 12
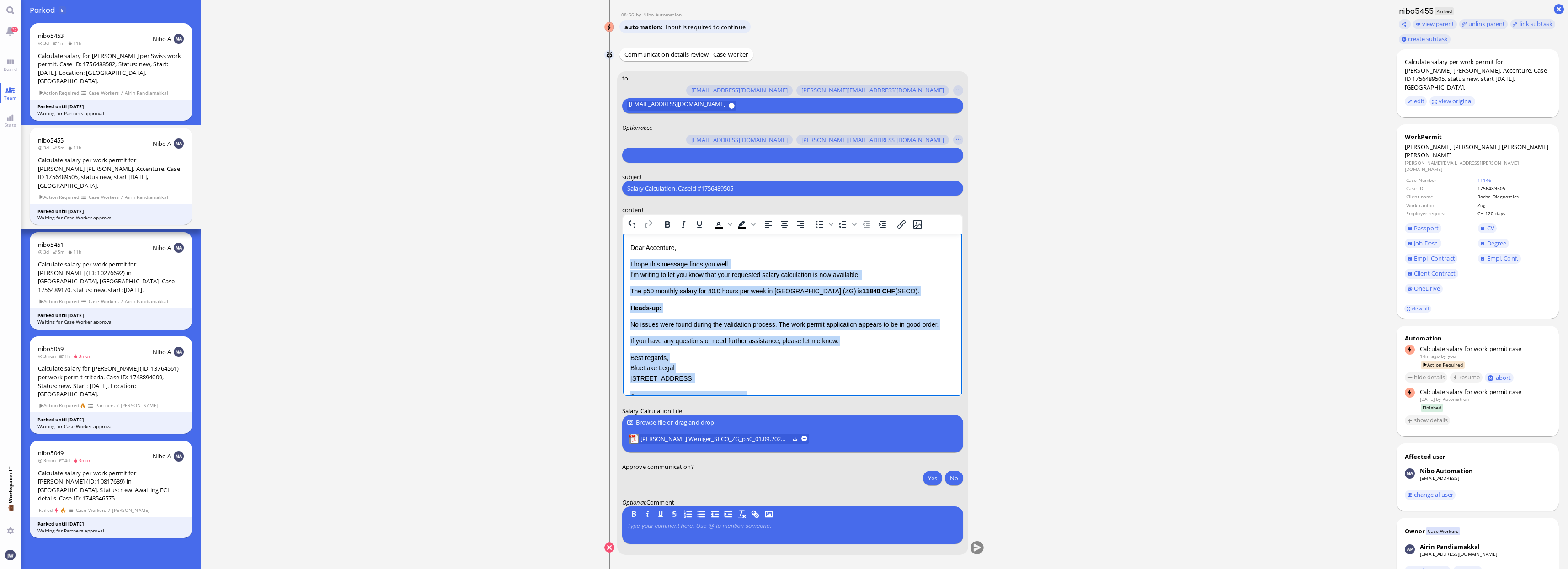
scroll to position [16, 0]
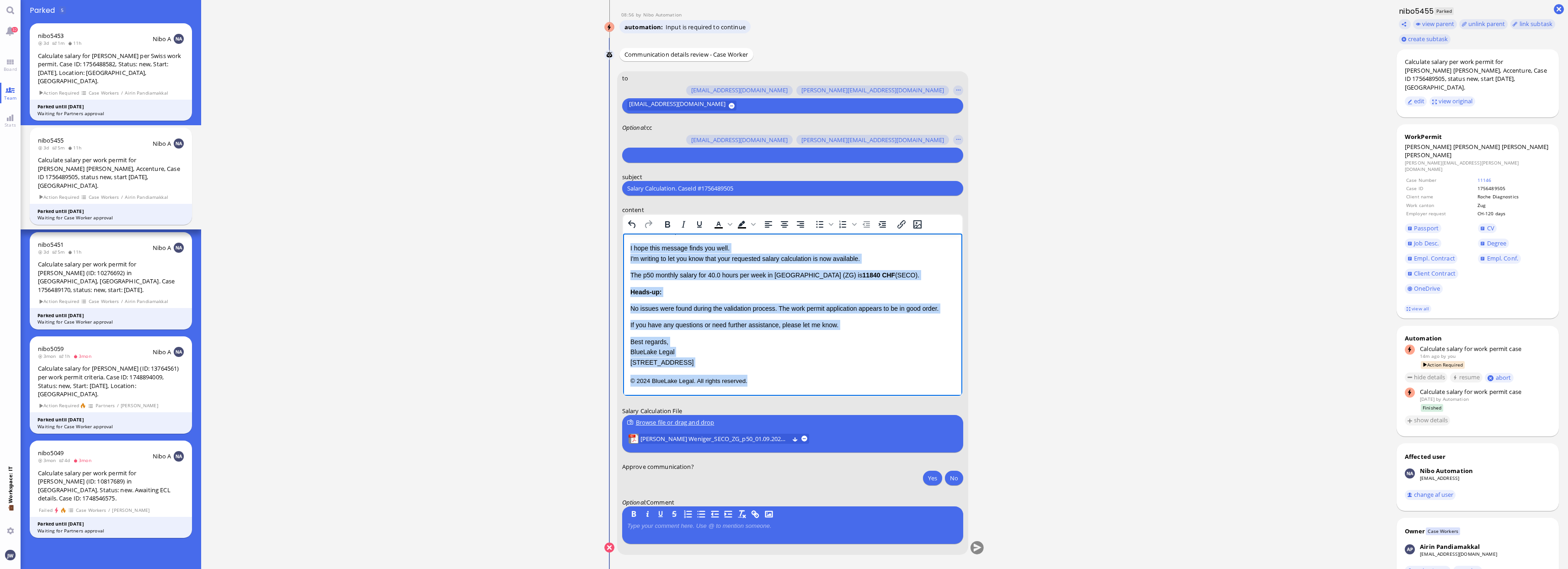
drag, startPoint x: 630, startPoint y: 263, endPoint x: 847, endPoint y: 416, distance: 265.5
click at [847, 396] on html "Dear Accenture, I hope this message finds you well. I'm writing to let you know…" at bounding box center [792, 306] width 339 height 178
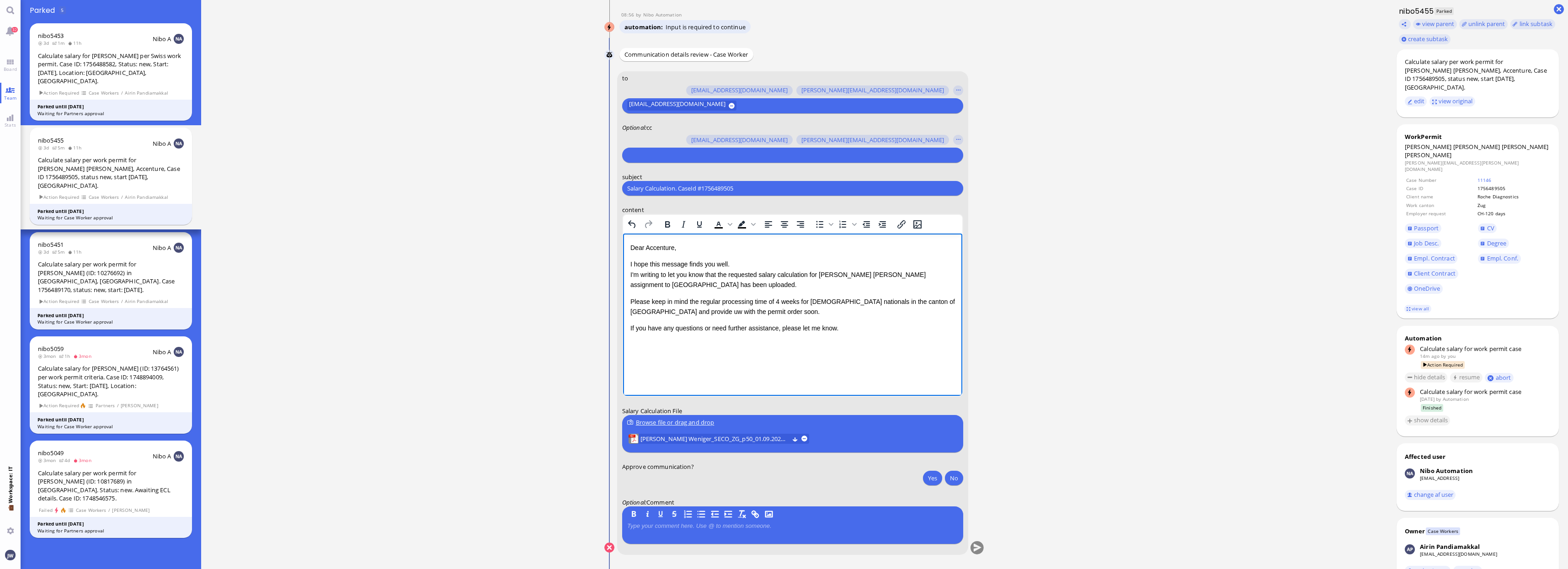
scroll to position [0, 0]
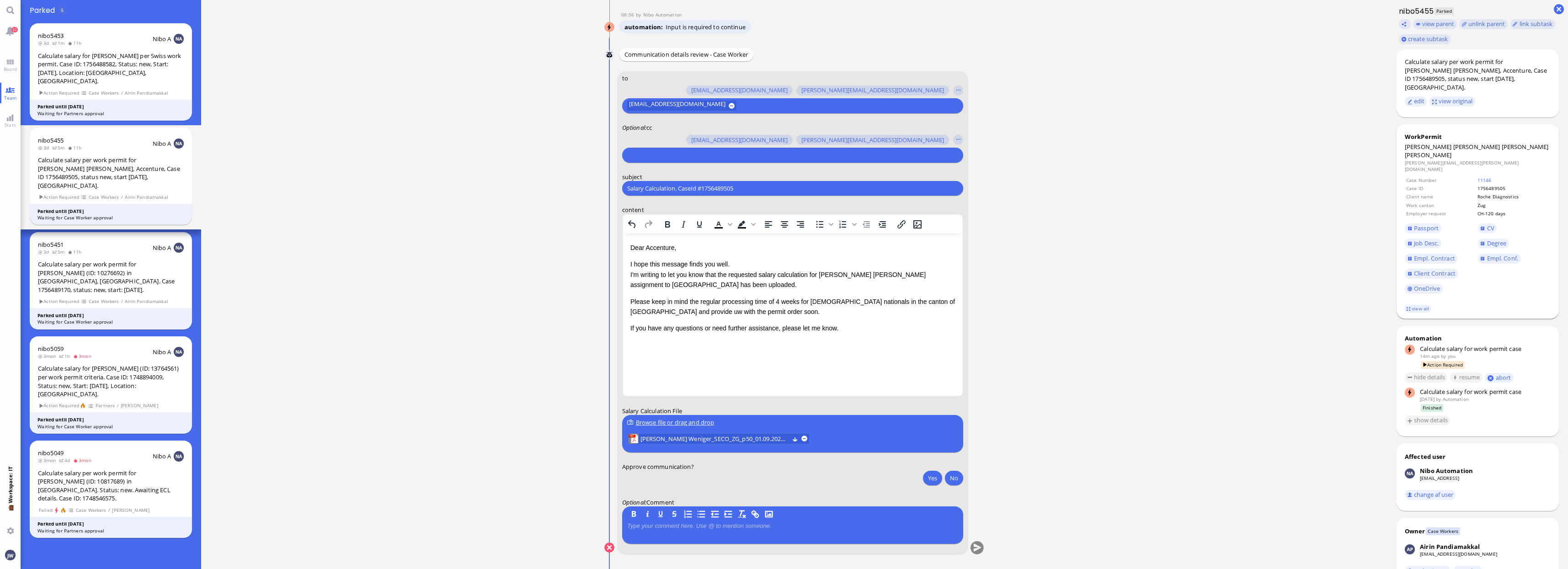
click at [1415, 299] on footer "view all" at bounding box center [1477, 309] width 163 height 20
click at [1415, 305] on link "view all" at bounding box center [1418, 309] width 27 height 8
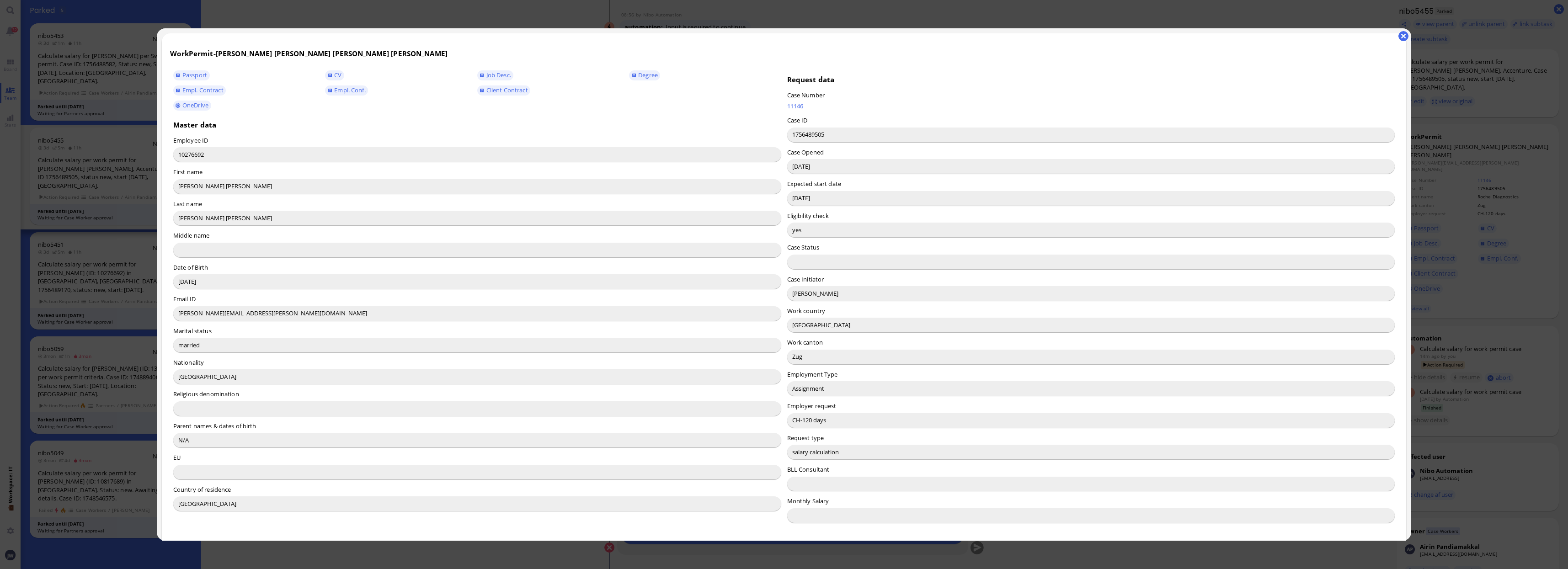
click at [797, 291] on input "Valentina Zucchini" at bounding box center [1091, 293] width 608 height 15
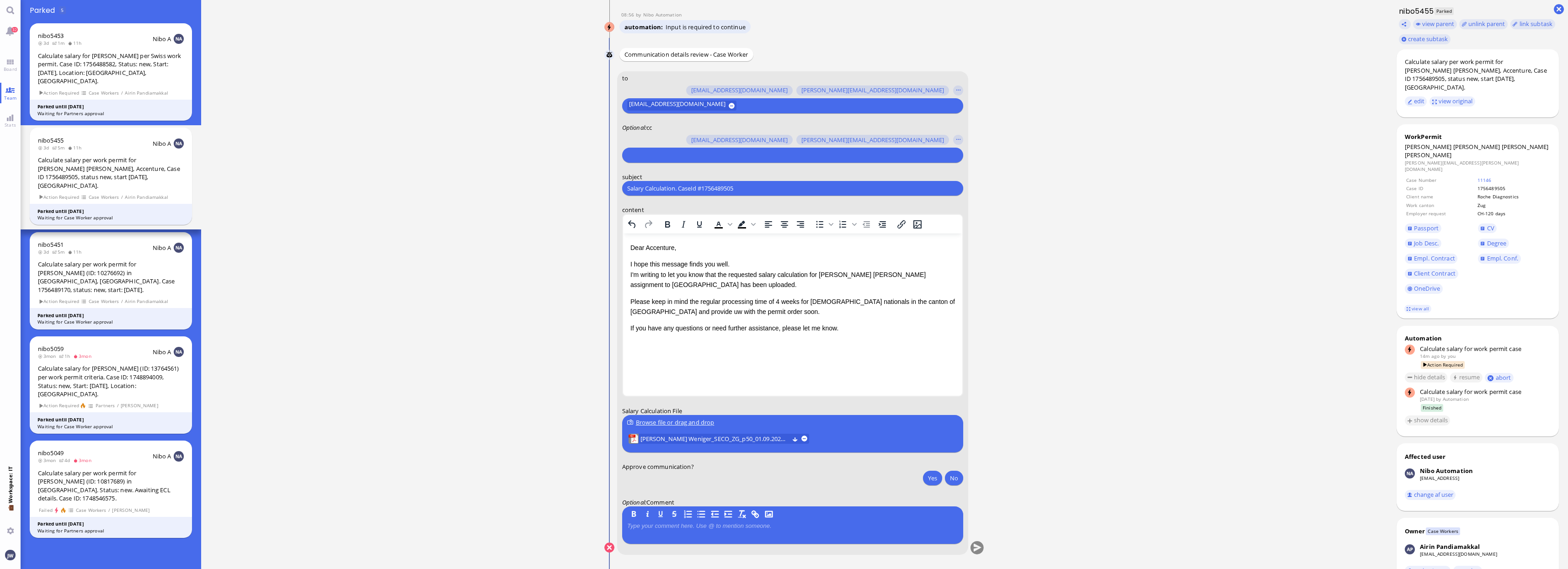
click at [655, 246] on p "Dear Accenture," at bounding box center [792, 248] width 324 height 10
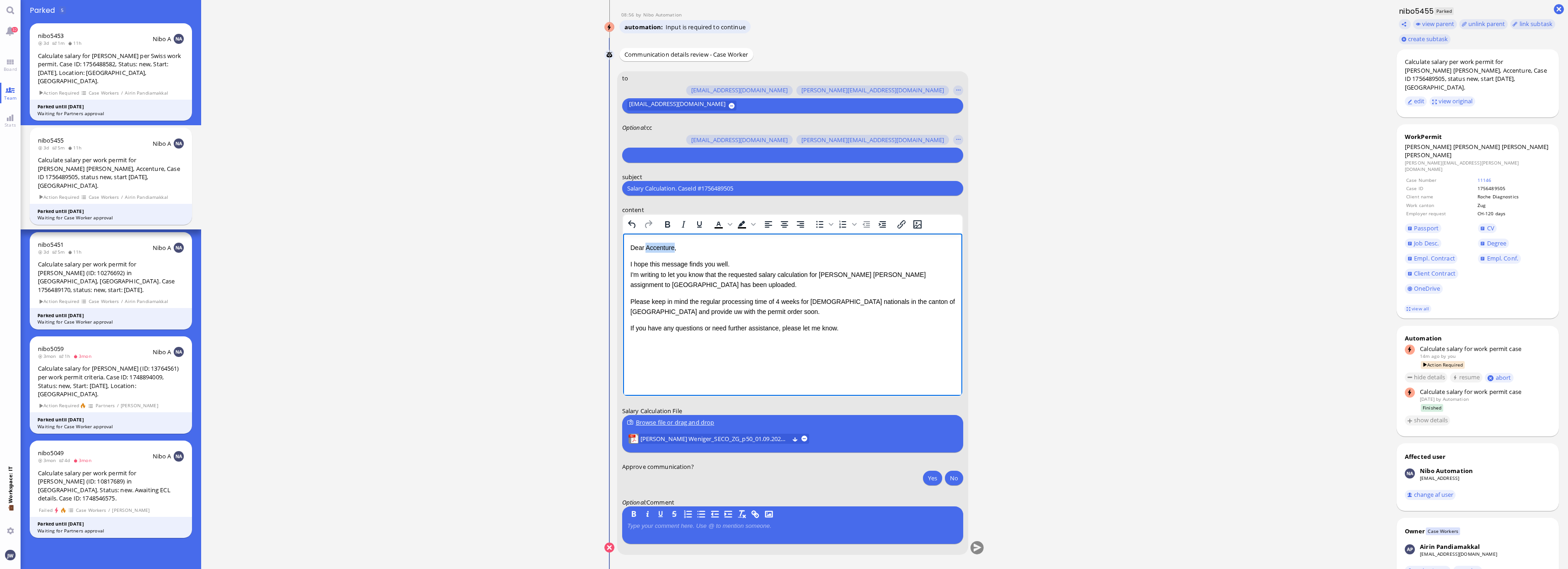
click at [655, 246] on p "Dear Accenture," at bounding box center [792, 248] width 324 height 10
click at [933, 274] on p "I hope this message finds you well. I'm writing to let you know that the reques…" at bounding box center [792, 274] width 324 height 30
click at [777, 298] on p "Please keep in mind the regular processing time of 4 weeks for EU nationals in …" at bounding box center [792, 307] width 324 height 21
click at [794, 298] on p "Please keep in mind the regular processing time of 5 weeks for EU nationals in …" at bounding box center [792, 307] width 324 height 21
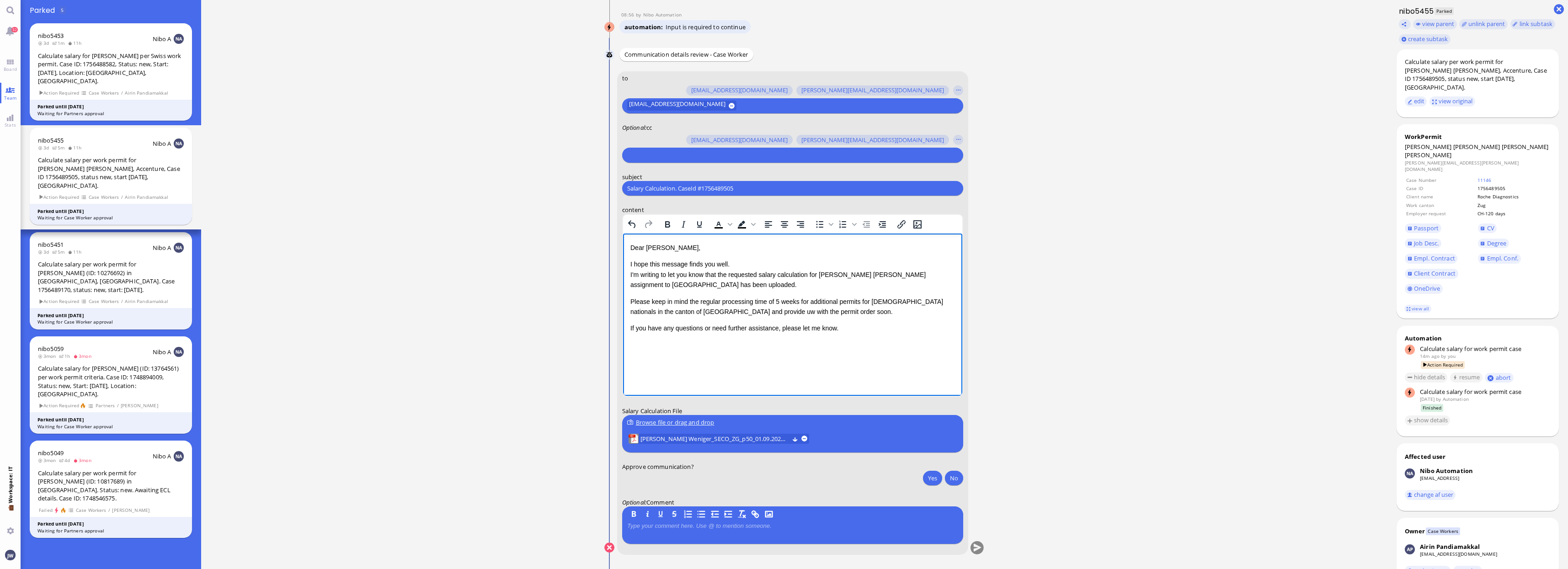
click at [808, 322] on div "Dear Valentina, I hope this message finds you well. I'm writing to let you know…" at bounding box center [792, 288] width 324 height 91
click at [793, 306] on p "Please keep in mind the regular processing time of 5 weeks for additional permi…" at bounding box center [792, 307] width 324 height 21
click at [789, 312] on p "Please keep in mind the regular processing time of 5 weeks for additional permi…" at bounding box center [792, 307] width 324 height 21
click at [848, 330] on p "If you have any questions or need further assistance, please let me know." at bounding box center [792, 328] width 324 height 10
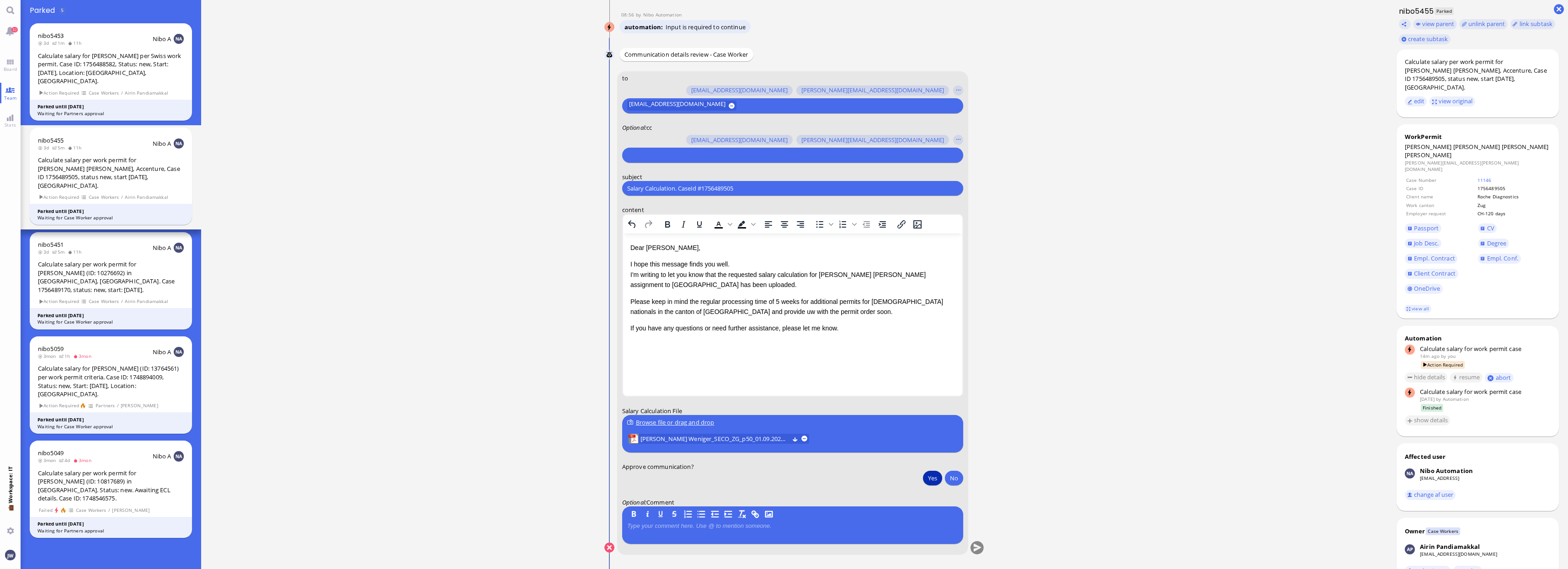
click at [942, 476] on button "Yes" at bounding box center [933, 478] width 19 height 15
click at [639, 248] on p "Dear Valentina," at bounding box center [792, 248] width 324 height 10
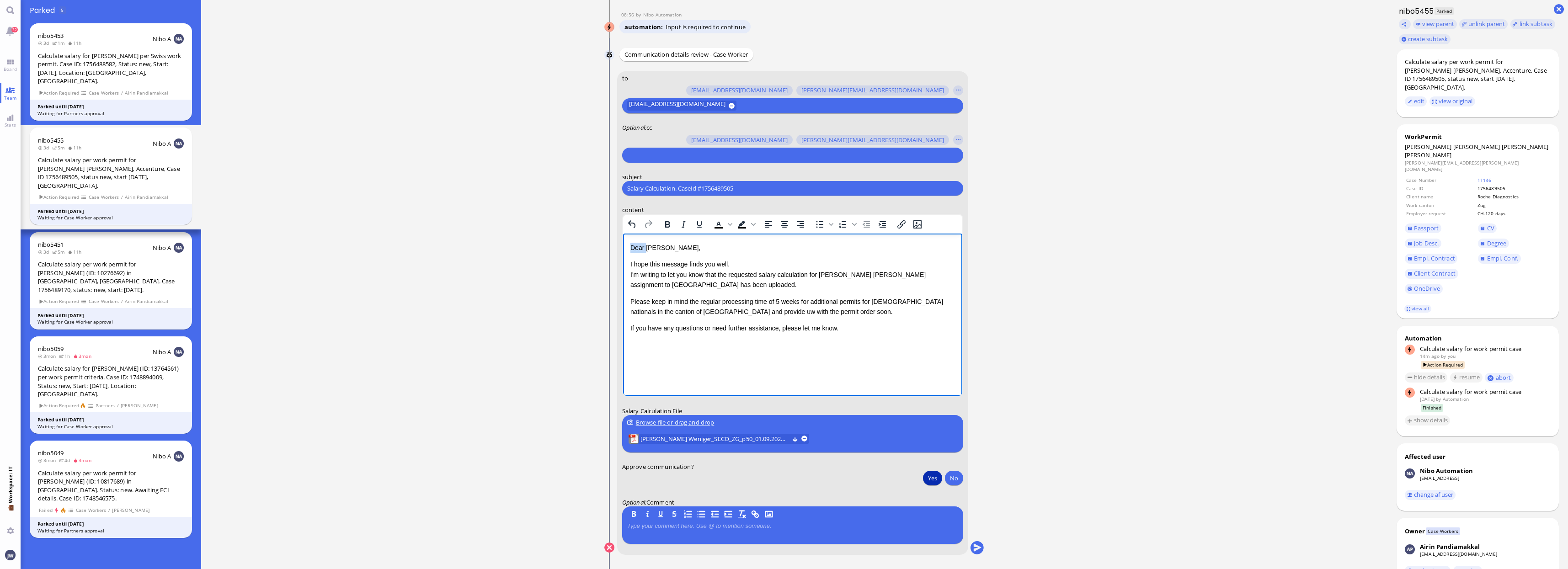
click at [639, 248] on p "Dear Valentina," at bounding box center [792, 248] width 324 height 10
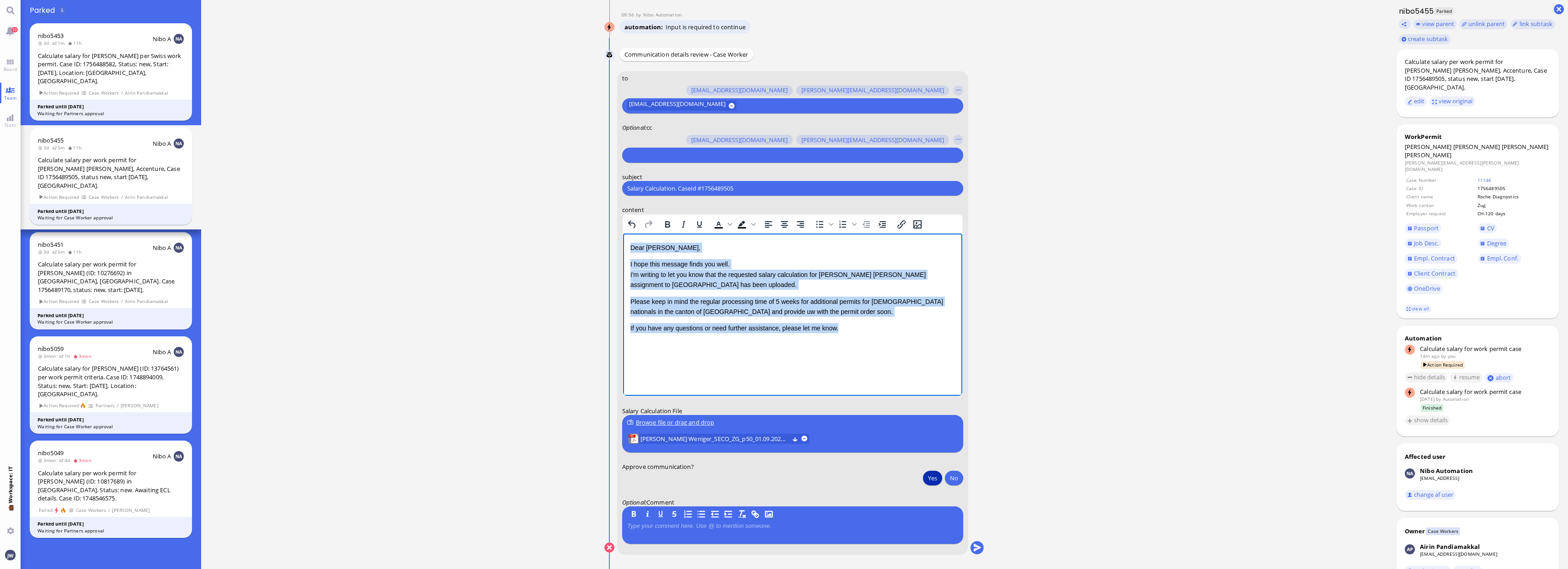
click at [836, 327] on p "If you have any questions or need further assistance, please let me know." at bounding box center [792, 328] width 324 height 10
copy div "Dear Valentina, I hope this message finds you well. I'm writing to let you know…"
click at [640, 310] on p "Please keep in mind the regular processing time of 5 weeks for additional permi…" at bounding box center [792, 307] width 324 height 21
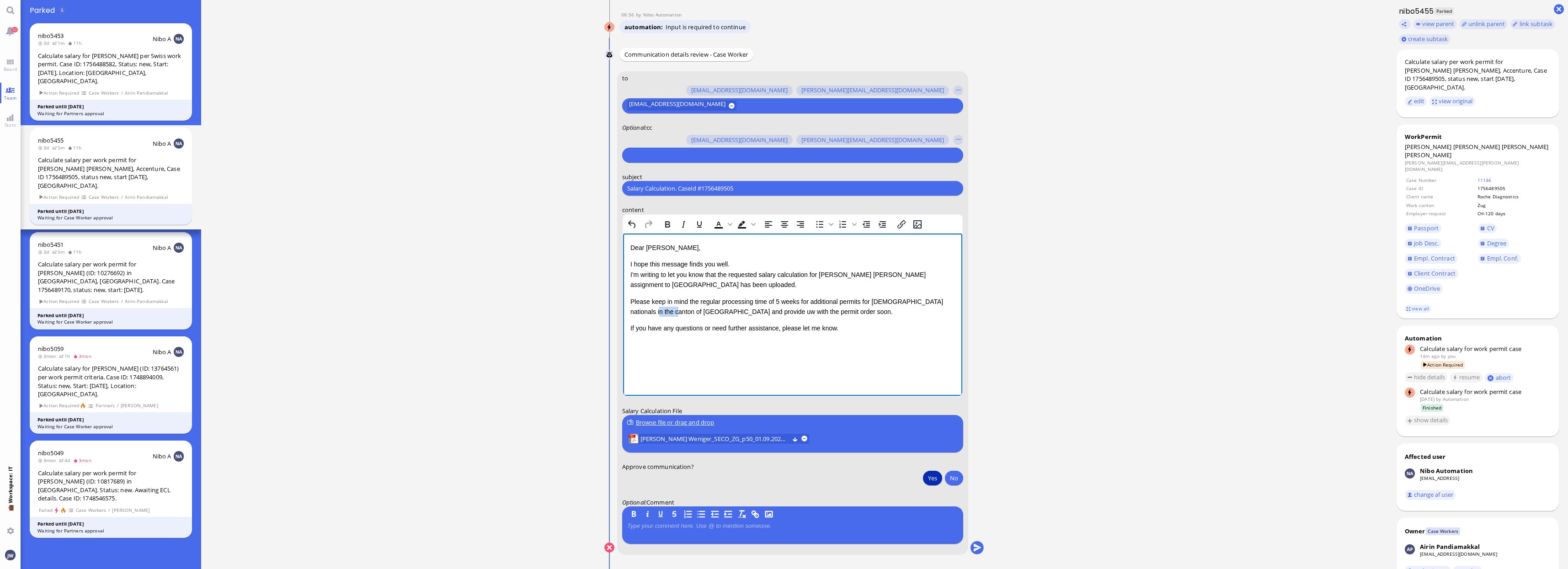
click at [640, 310] on p "Please keep in mind the regular processing time of 5 weeks for additional permi…" at bounding box center [792, 307] width 324 height 21
click at [634, 243] on p "Dear Valentina," at bounding box center [792, 248] width 324 height 10
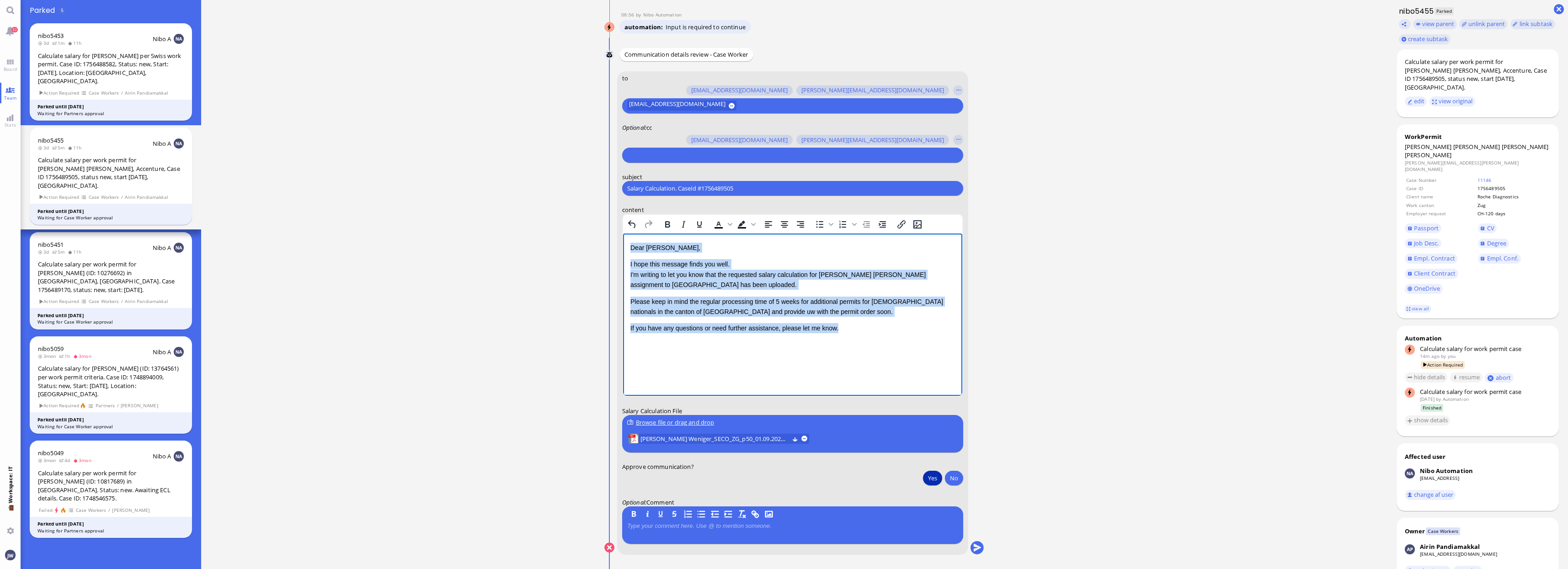
click at [838, 328] on p "If you have any questions or need further assistance, please let me know." at bounding box center [792, 328] width 324 height 10
copy div "Dear Valentina, I hope this message finds you well. I'm writing to let you know…"
click at [799, 327] on p "If you have any questions or need further assistance, please let me know." at bounding box center [792, 328] width 324 height 10
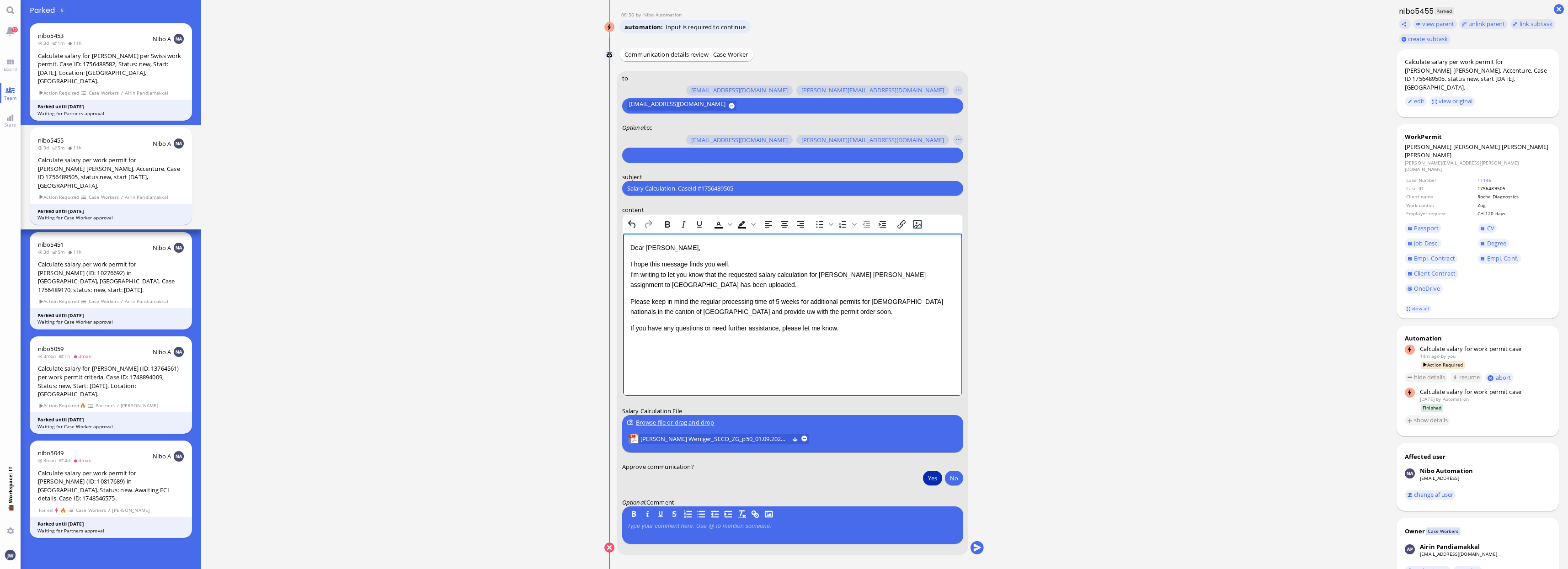
click at [662, 194] on div "Salary Calculation. CaseId #1756489505 Please type something" at bounding box center [793, 188] width 341 height 15
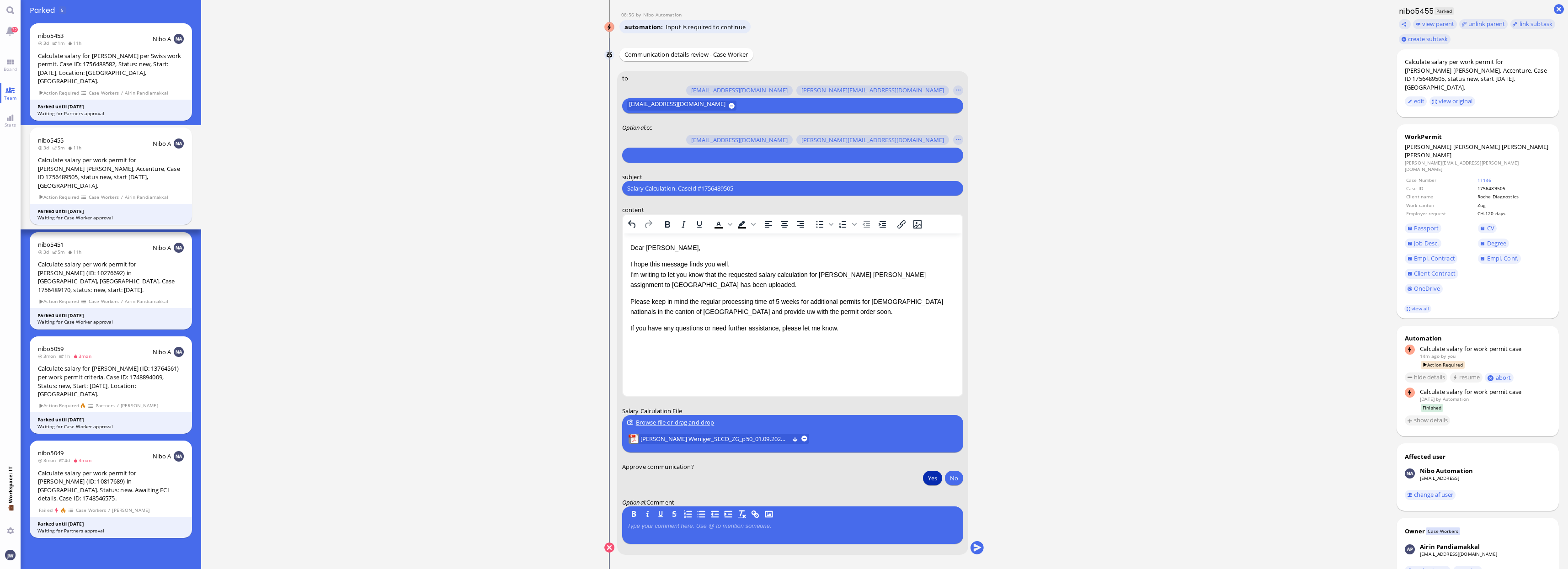
click at [667, 189] on input "Salary Calculation. CaseId #1756489505" at bounding box center [793, 189] width 331 height 10
paste input "PazPerTout new case: Kirsten Sibylle Rackow Weniger (1756489505 / 10276692), Em…"
type input "PazPerTout new case: Kirsten Sibylle Rackow Weniger (1756489505 / 10276692), Em…"
click at [655, 155] on input "text" at bounding box center [791, 155] width 329 height 10
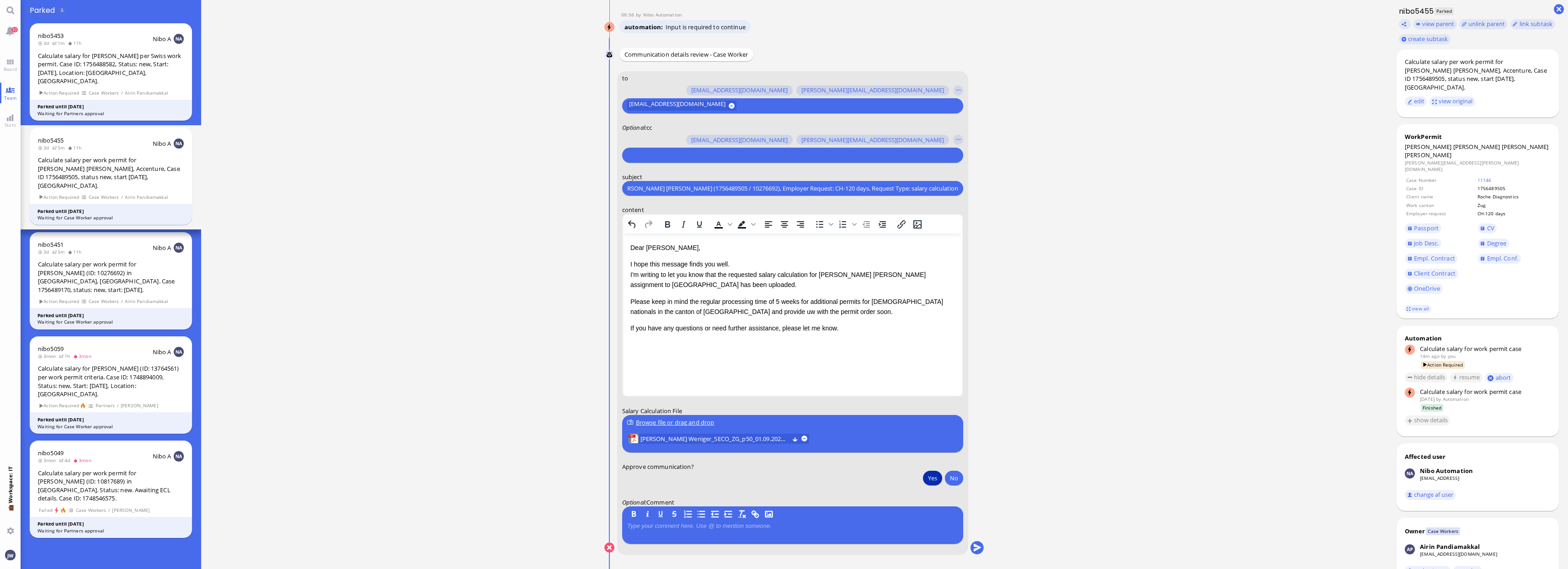
scroll to position [0, 0]
type input "den"
click at [658, 144] on button "[EMAIL_ADDRESS][DOMAIN_NAME]" at bounding box center [687, 138] width 119 height 15
type input "anu"
click at [660, 142] on span "[PERSON_NAME][EMAIL_ADDRESS][DOMAIN_NAME]" at bounding box center [716, 138] width 142 height 10
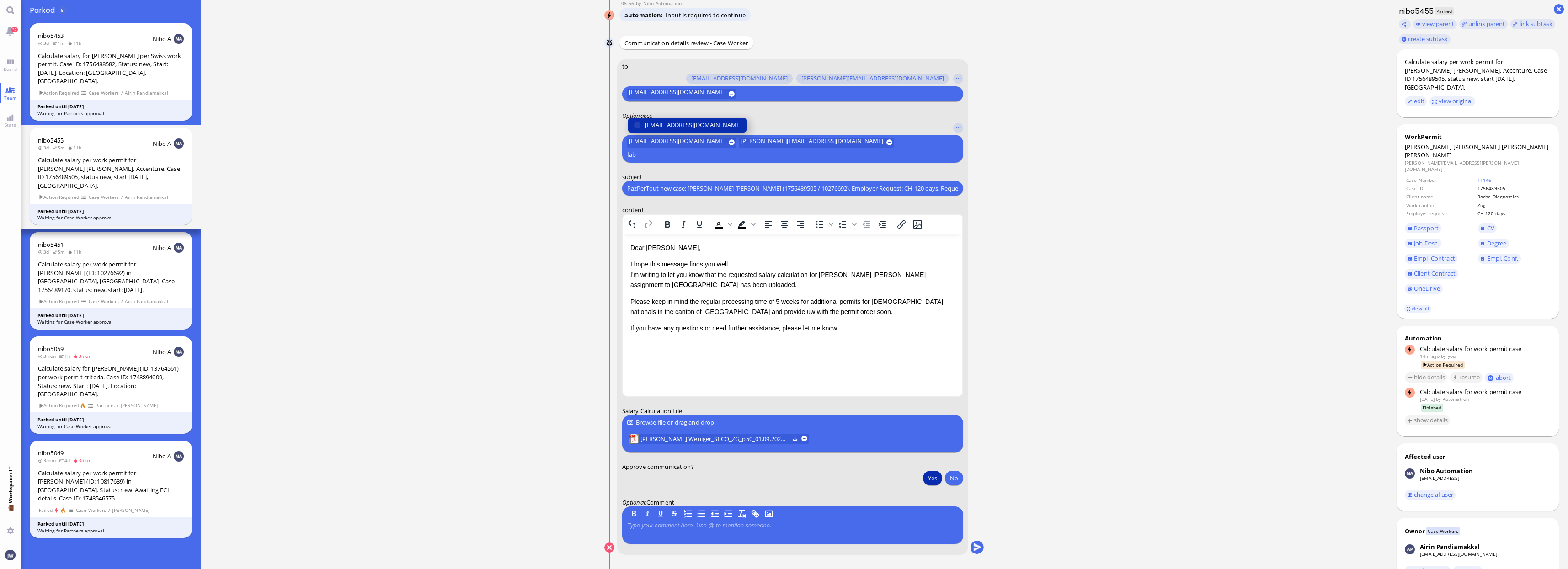
type input "fab"
click at [667, 130] on span "[EMAIL_ADDRESS][DOMAIN_NAME]" at bounding box center [693, 125] width 96 height 10
type input "jan"
click at [679, 122] on span "[PERSON_NAME][EMAIL_ADDRESS][PERSON_NAME][DOMAIN_NAME]" at bounding box center [740, 125] width 189 height 10
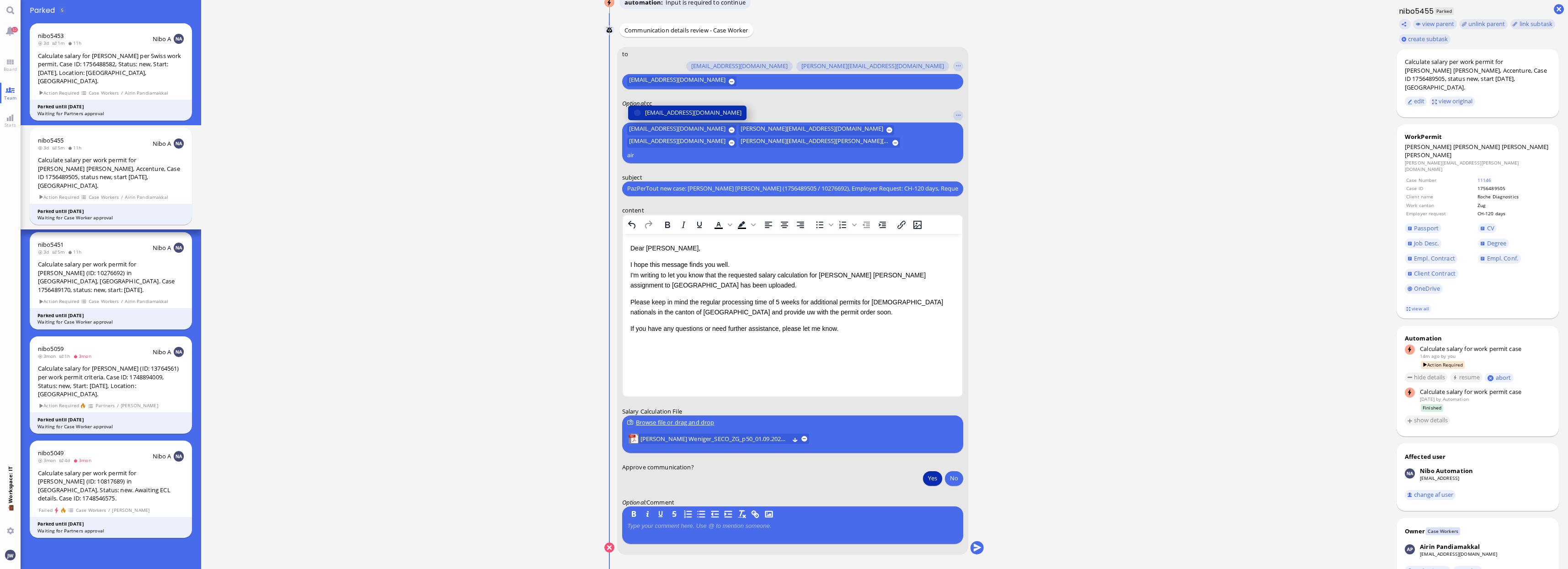
type input "air"
click at [686, 117] on span "[EMAIL_ADDRESS][DOMAIN_NAME]" at bounding box center [693, 113] width 96 height 10
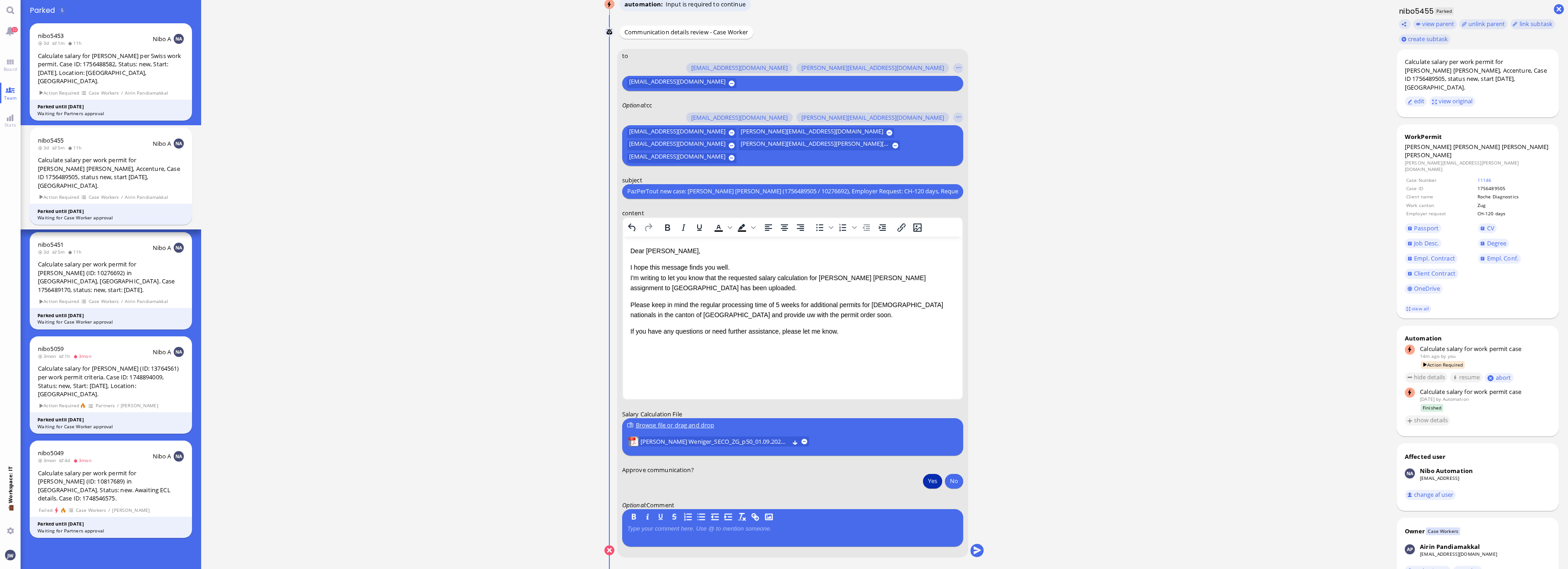
scroll to position [1, 0]
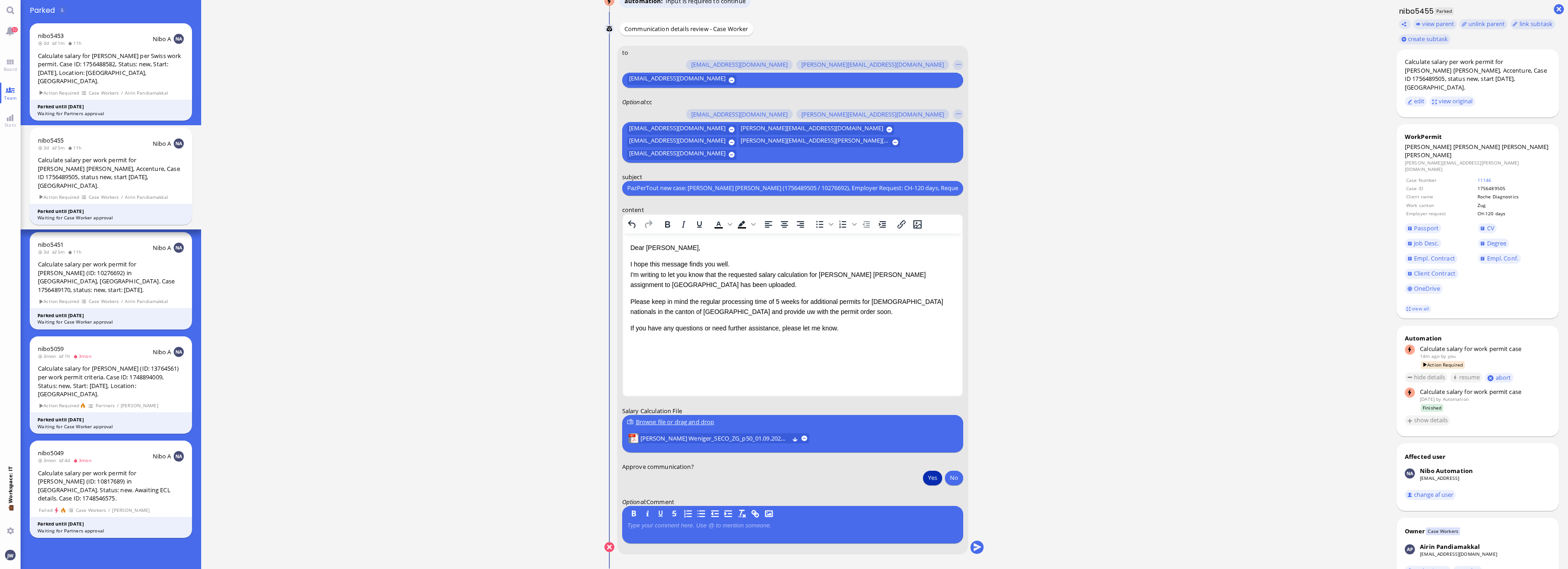
click at [984, 550] on conversation-line "You to amit.thakur@bluelakelegal.com anand.pazhenkottil@bluelakelegal.com anush…" at bounding box center [794, 305] width 380 height 520
click at [978, 549] on button "submit" at bounding box center [977, 547] width 14 height 14
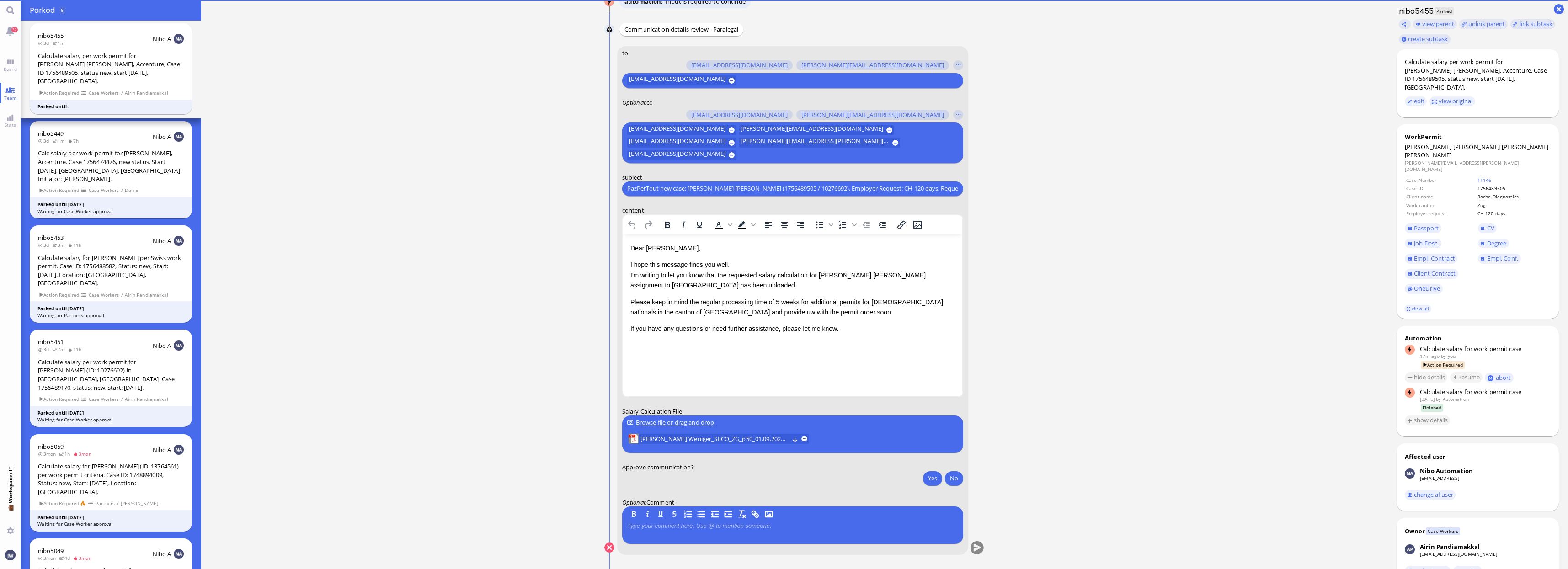
scroll to position [0, 0]
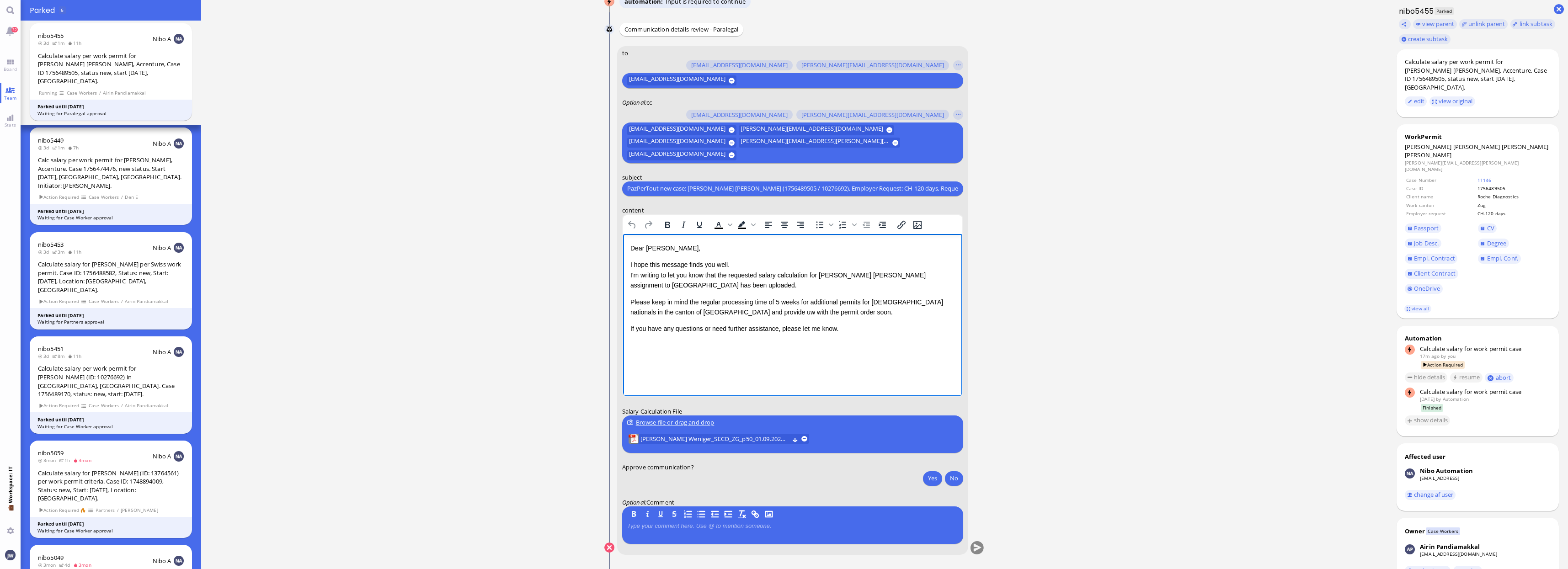
click at [634, 251] on p "Dear Valentina," at bounding box center [792, 248] width 324 height 10
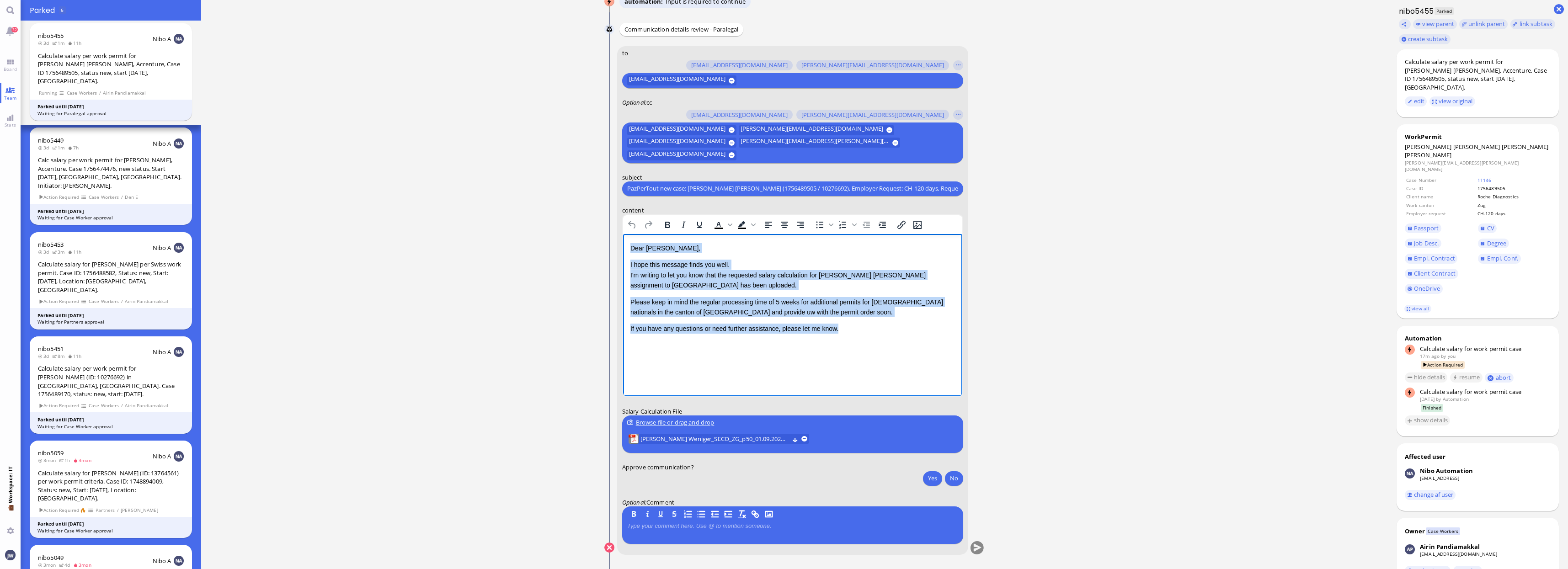
click at [836, 325] on p "If you have any questions or need further assistance, please let me know." at bounding box center [792, 328] width 324 height 10
copy div "Dear Valentina, I hope this message finds you well. I'm writing to let you know…"
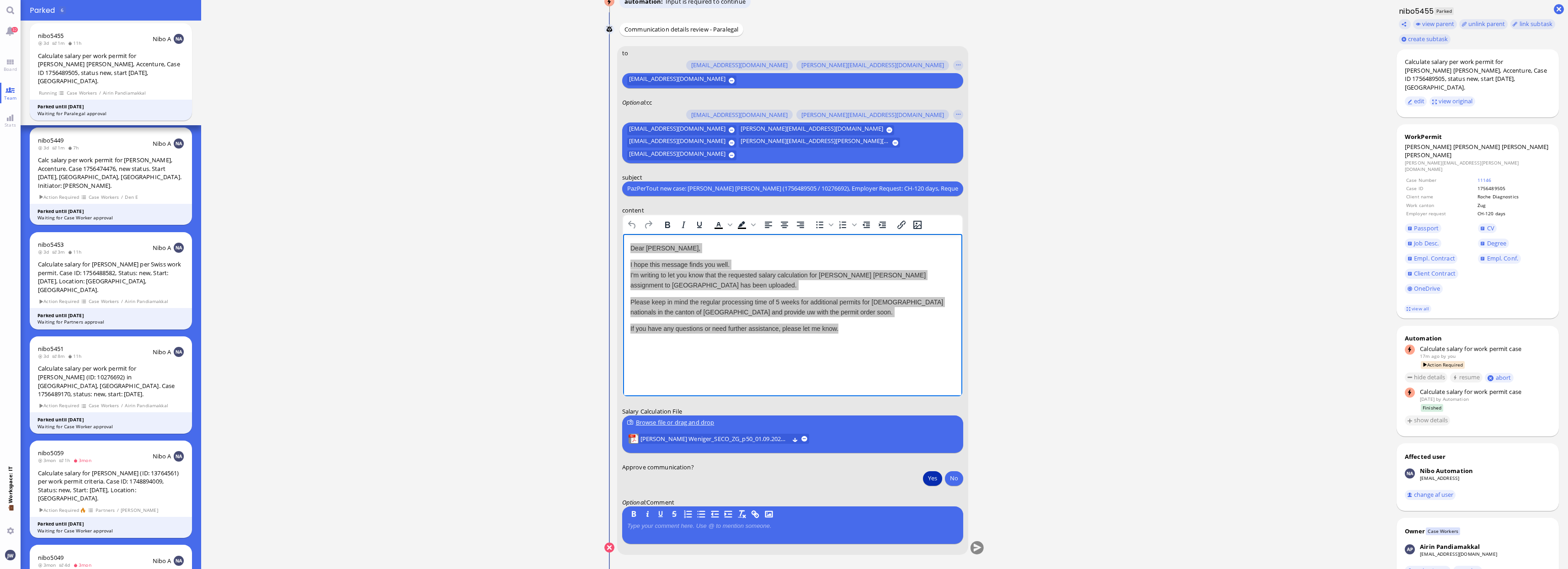
click at [938, 473] on button "Yes" at bounding box center [933, 478] width 19 height 15
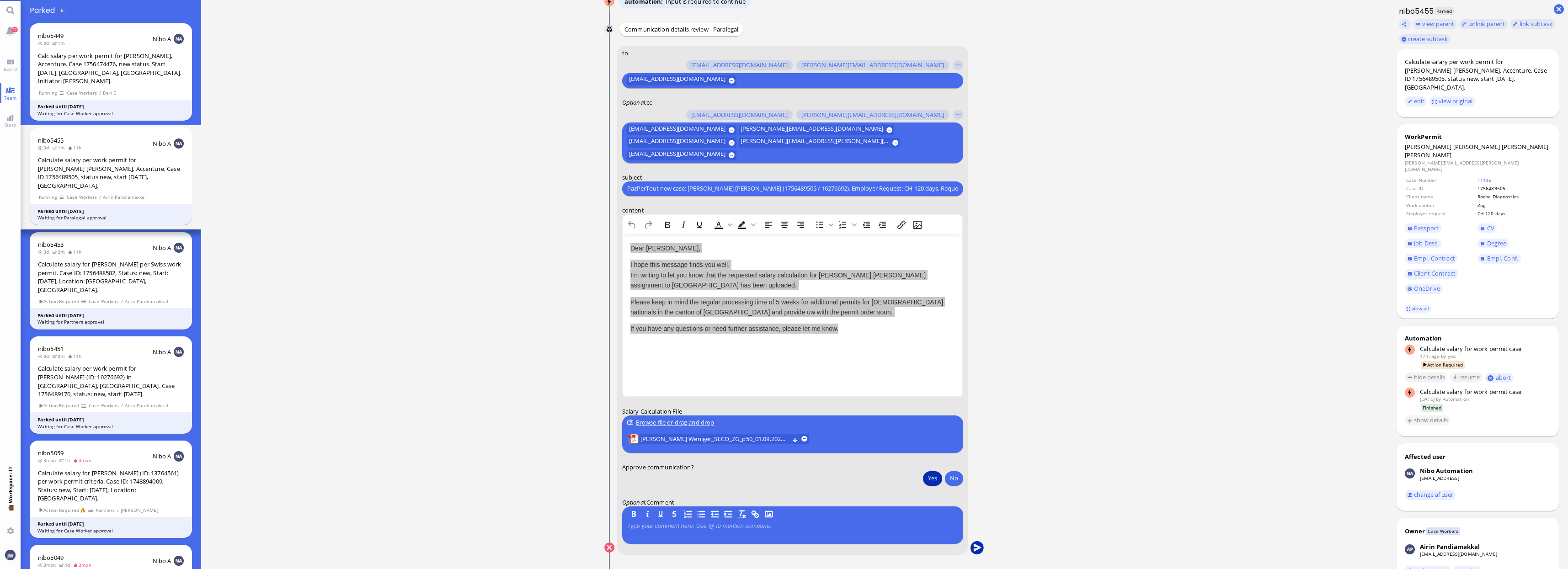
click at [981, 544] on button "submit" at bounding box center [977, 548] width 14 height 14
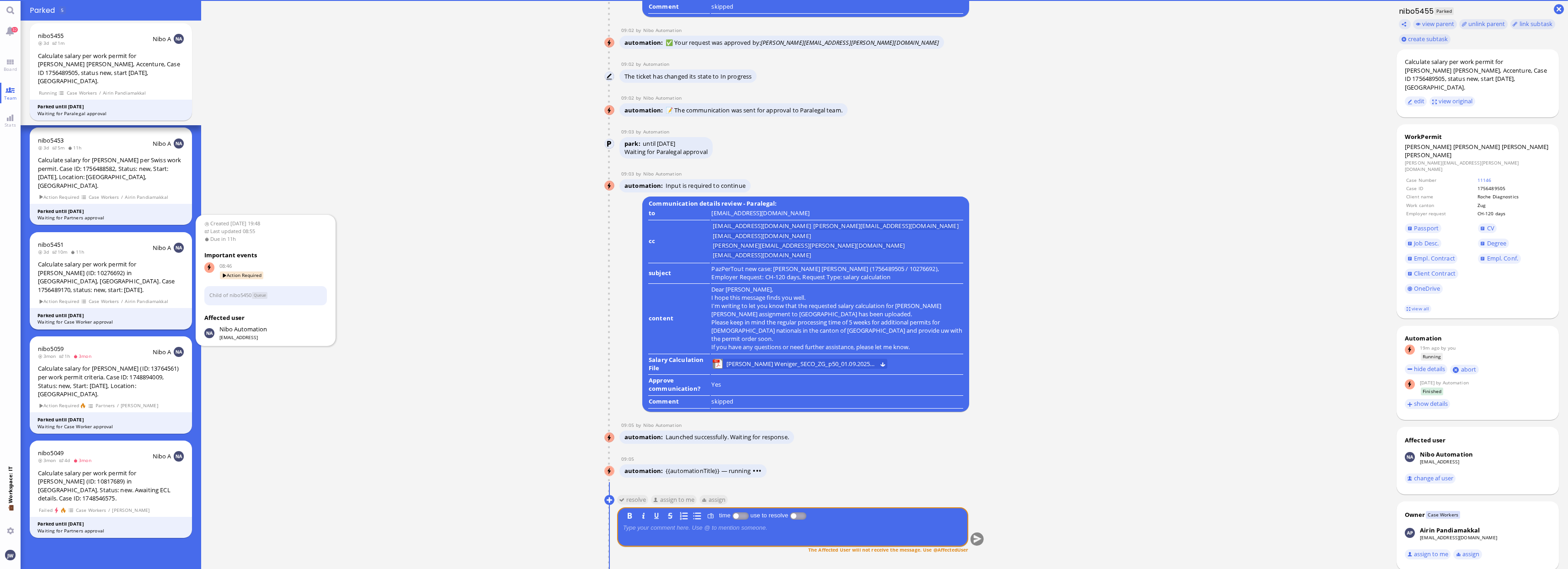
click at [139, 269] on div "nibo5451 3d 10m 11h Nibo A Calculate salary per work permit for Kirsten Rackow …" at bounding box center [111, 281] width 163 height 97
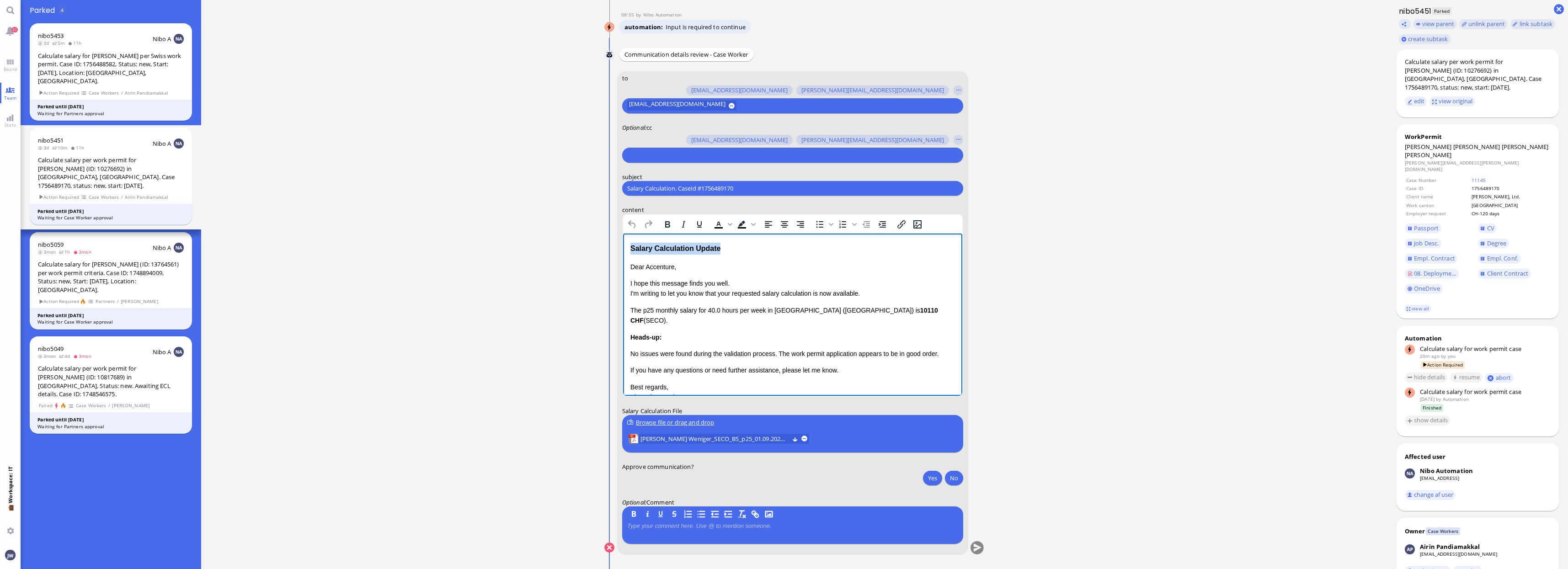
drag, startPoint x: 724, startPoint y: 245, endPoint x: 616, endPoint y: 248, distance: 108.0
click at [623, 248] on html "Salary Calculation Update Dear Accenture, I hope this message finds you well. I…" at bounding box center [792, 337] width 339 height 207
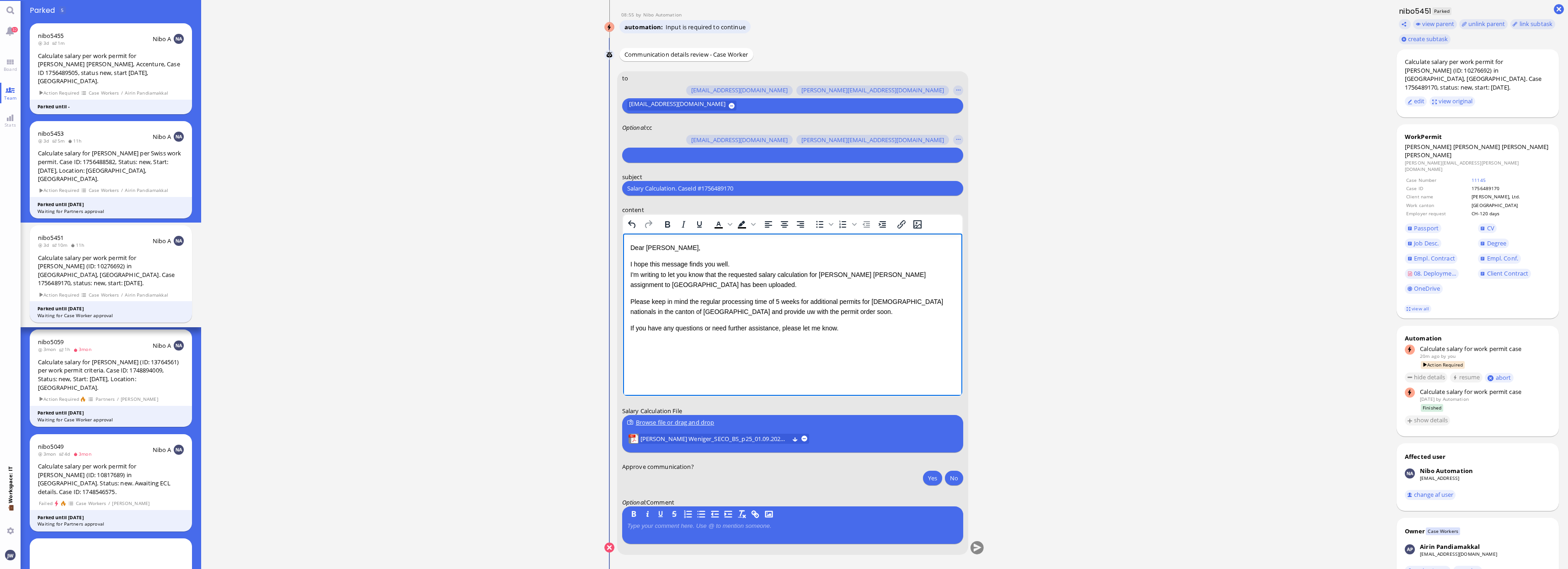
click at [932, 276] on p "I hope this message finds you well. I'm writing to let you know that the reques…" at bounding box center [792, 274] width 324 height 30
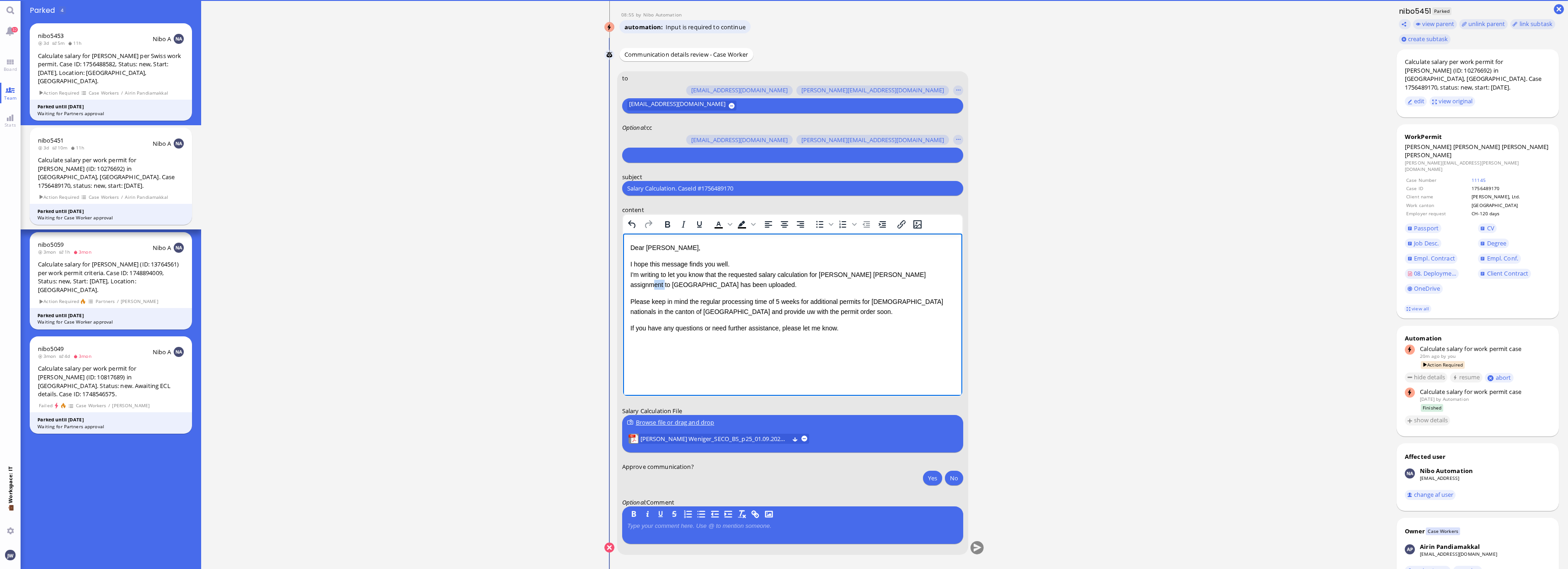
click at [932, 276] on p "I hope this message finds you well. I'm writing to let you know that the reques…" at bounding box center [792, 274] width 324 height 30
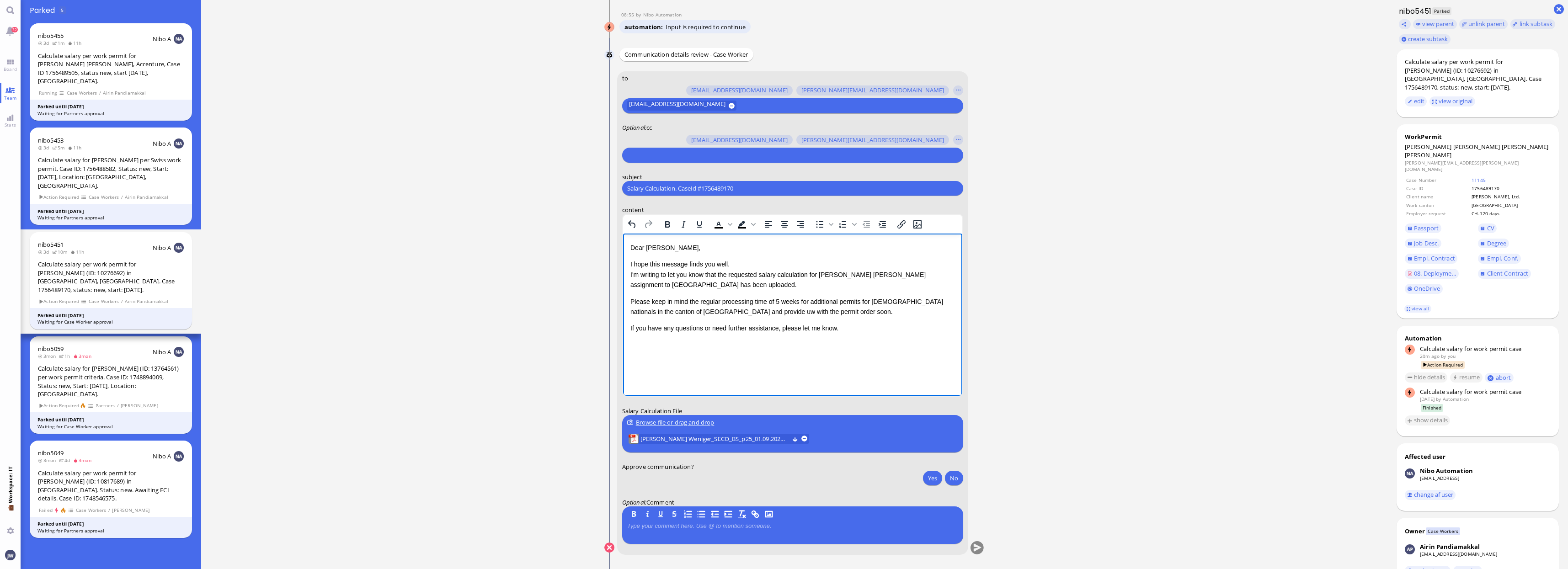
click at [637, 310] on p "Please keep in mind the regular processing time of 5 weeks for additional permi…" at bounding box center [792, 307] width 324 height 21
click at [705, 310] on p "Please keep in mind the regular processing time of 5 weeks for additional permi…" at bounding box center [792, 307] width 324 height 21
click at [844, 326] on p "If you have any questions or need further assistance, please let me know." at bounding box center [792, 328] width 324 height 10
click at [930, 478] on button "Yes" at bounding box center [933, 478] width 19 height 15
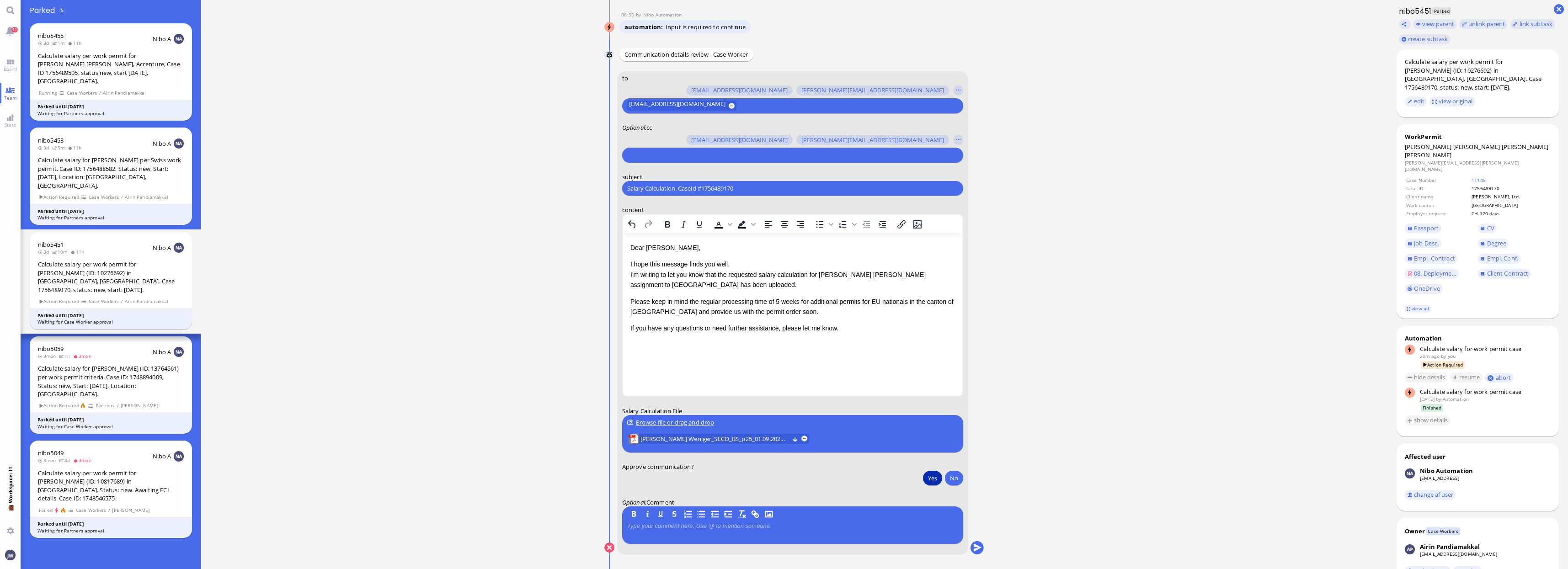
click at [669, 147] on selector "[PERSON_NAME][EMAIL_ADDRESS][DOMAIN_NAME] [DOMAIN_NAME][EMAIL_ADDRESS][DOMAIN_N…" at bounding box center [793, 147] width 341 height 31
click at [668, 155] on input "text" at bounding box center [791, 155] width 329 height 10
type input "den"
click at [662, 139] on span "[EMAIL_ADDRESS][DOMAIN_NAME]" at bounding box center [693, 138] width 96 height 10
type input "anu"
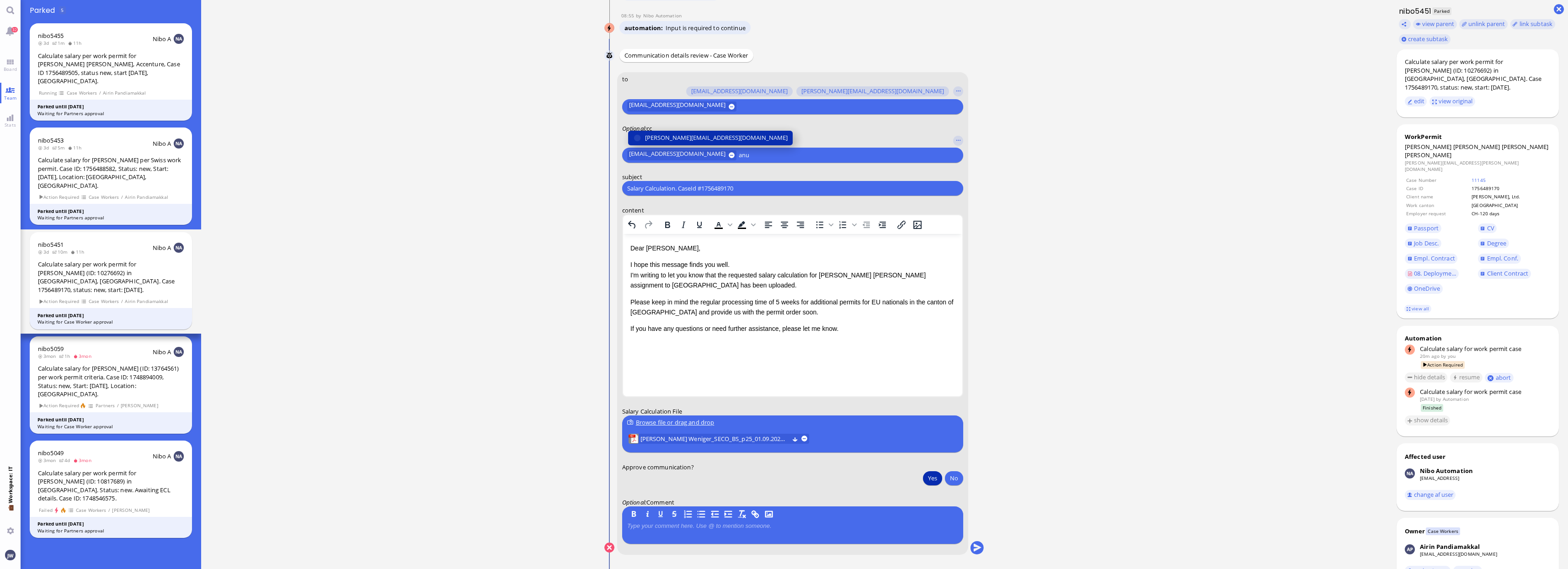
click at [662, 139] on span "[PERSON_NAME][EMAIL_ADDRESS][DOMAIN_NAME]" at bounding box center [716, 138] width 142 height 10
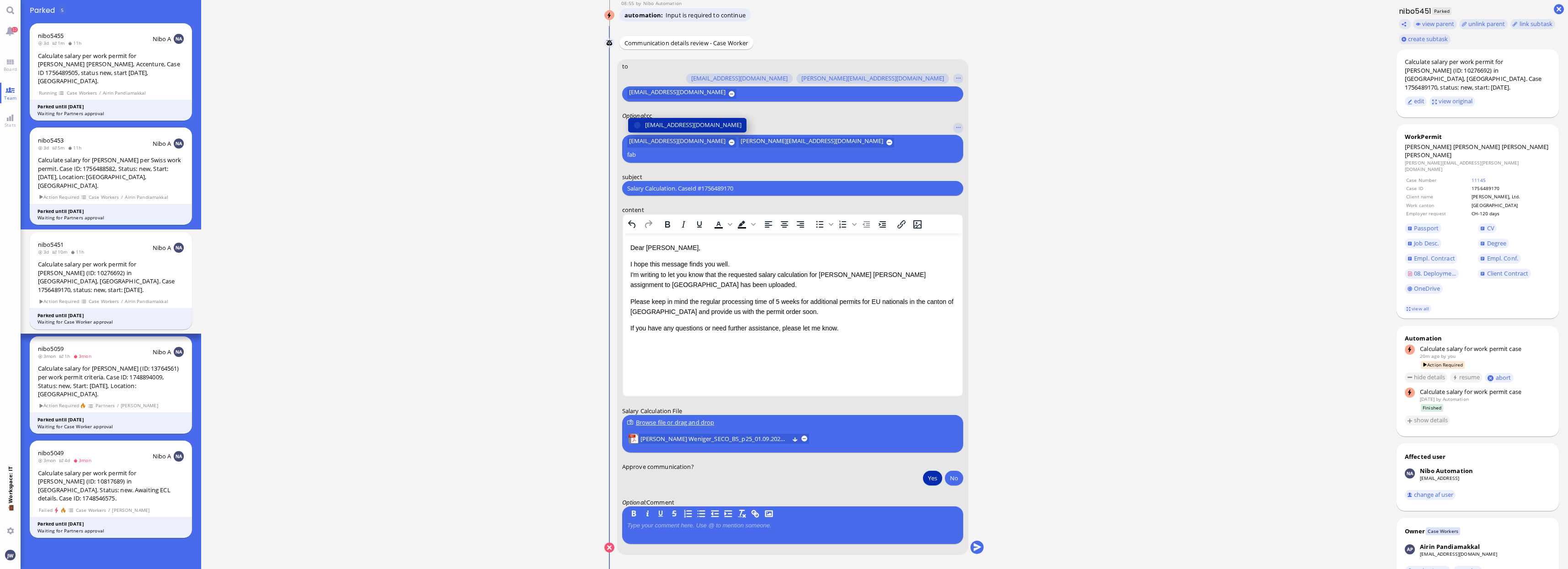
type input "fab"
click at [663, 130] on span "[EMAIL_ADDRESS][DOMAIN_NAME]" at bounding box center [693, 125] width 96 height 10
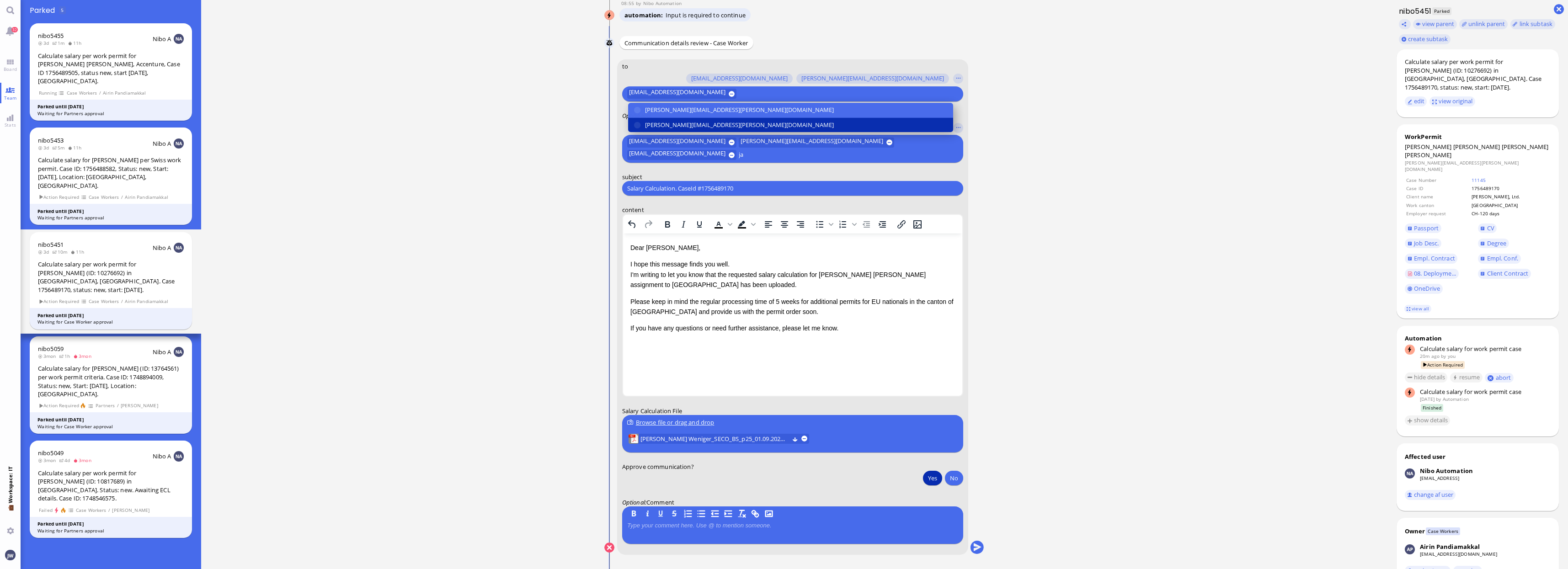
type input "ja"
click at [668, 123] on span "[PERSON_NAME][EMAIL_ADDRESS][PERSON_NAME][DOMAIN_NAME]" at bounding box center [740, 125] width 189 height 10
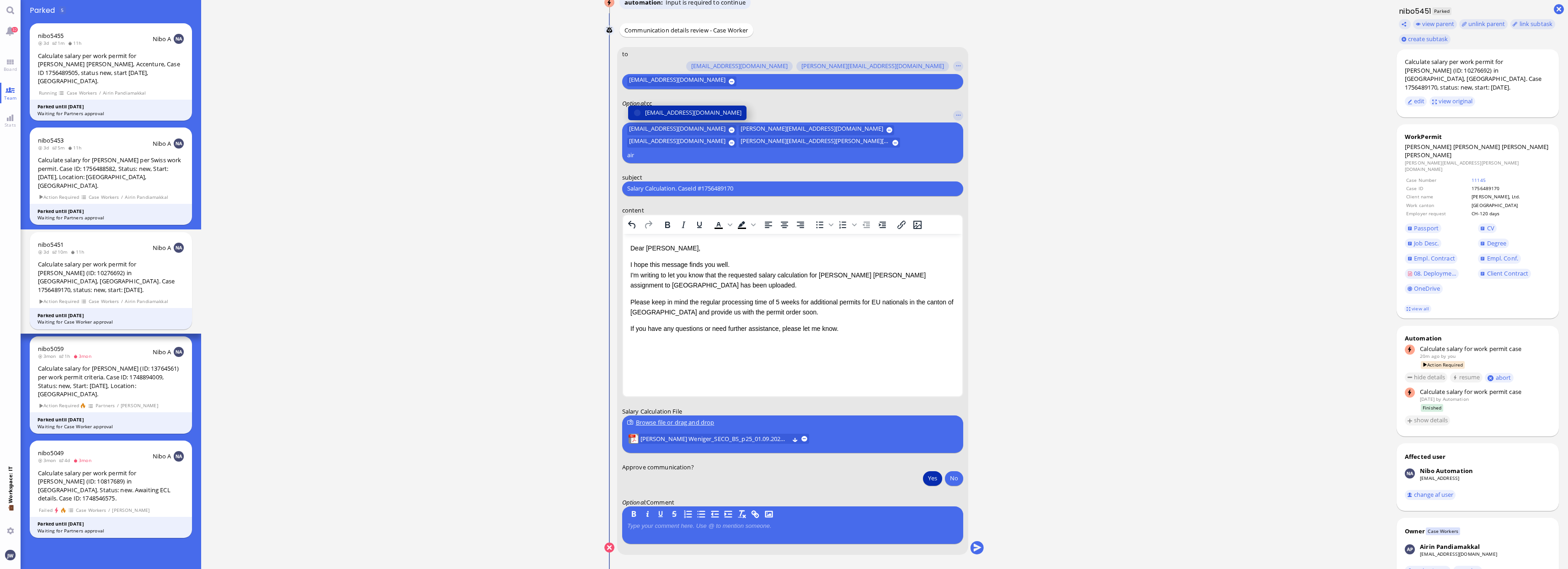
type input "air"
click at [657, 117] on span "[EMAIL_ADDRESS][DOMAIN_NAME]" at bounding box center [693, 113] width 96 height 10
click at [730, 191] on input "Salary Calculation. CaseId #1756489170" at bounding box center [793, 189] width 331 height 10
paste input "PazPerTout new case: Kirsten Sibylle Rackow Weniger (1756489170 / 10276692), Em…"
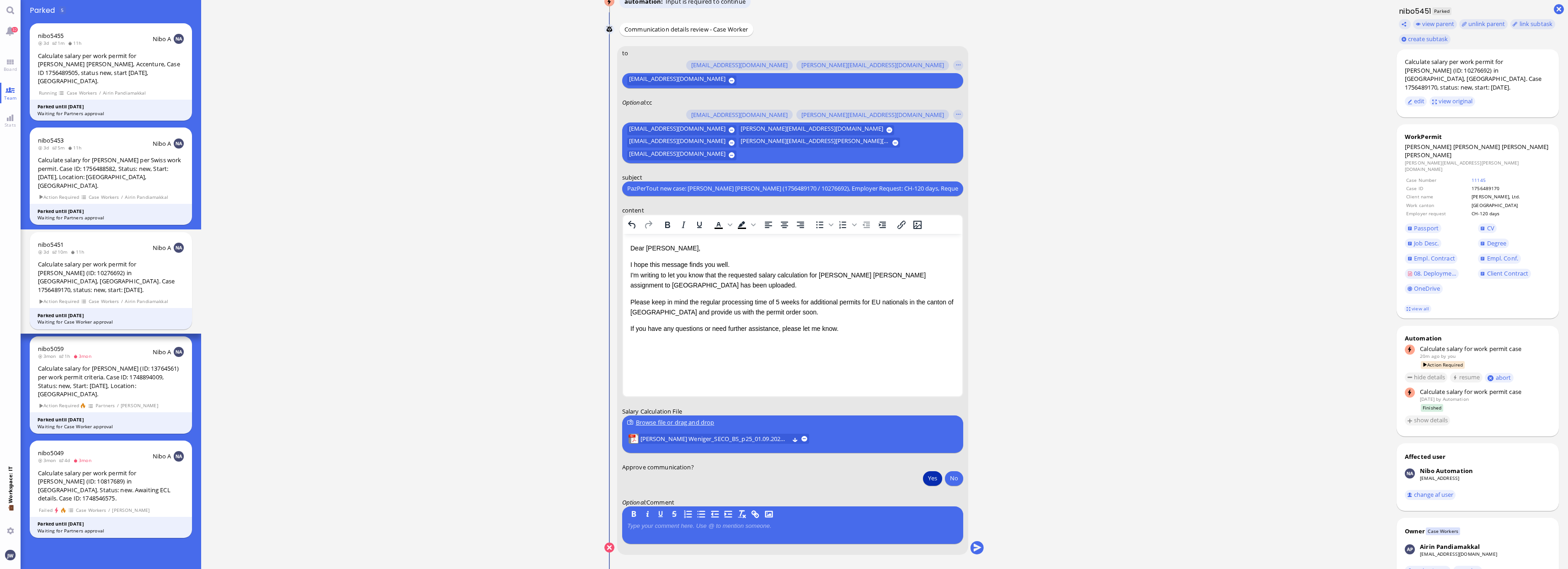
scroll to position [0, 71]
type input "PazPerTout new case: Kirsten Sibylle Rackow Weniger (1756489170 / 10276692), Em…"
click at [975, 546] on button "submit" at bounding box center [977, 548] width 14 height 14
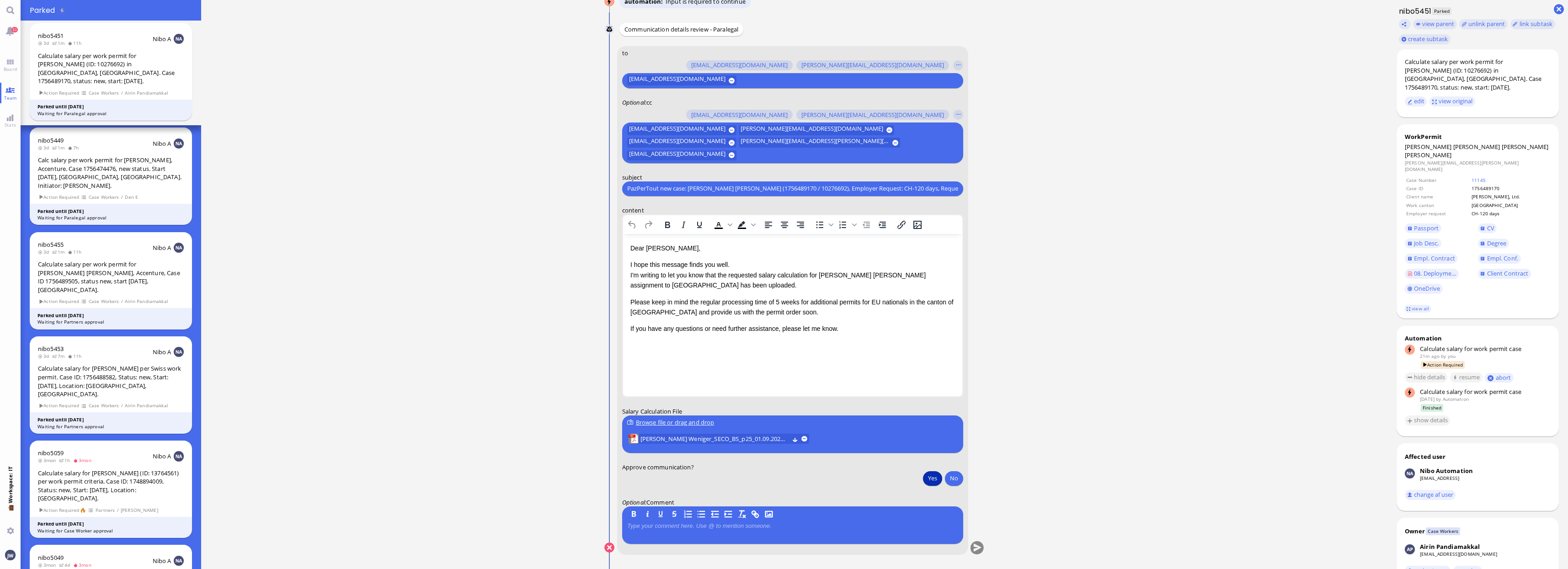
click at [928, 479] on button "Yes" at bounding box center [933, 478] width 19 height 15
click at [978, 551] on button "submit" at bounding box center [977, 548] width 14 height 14
click at [9, 71] on span "Board" at bounding box center [10, 69] width 18 height 7
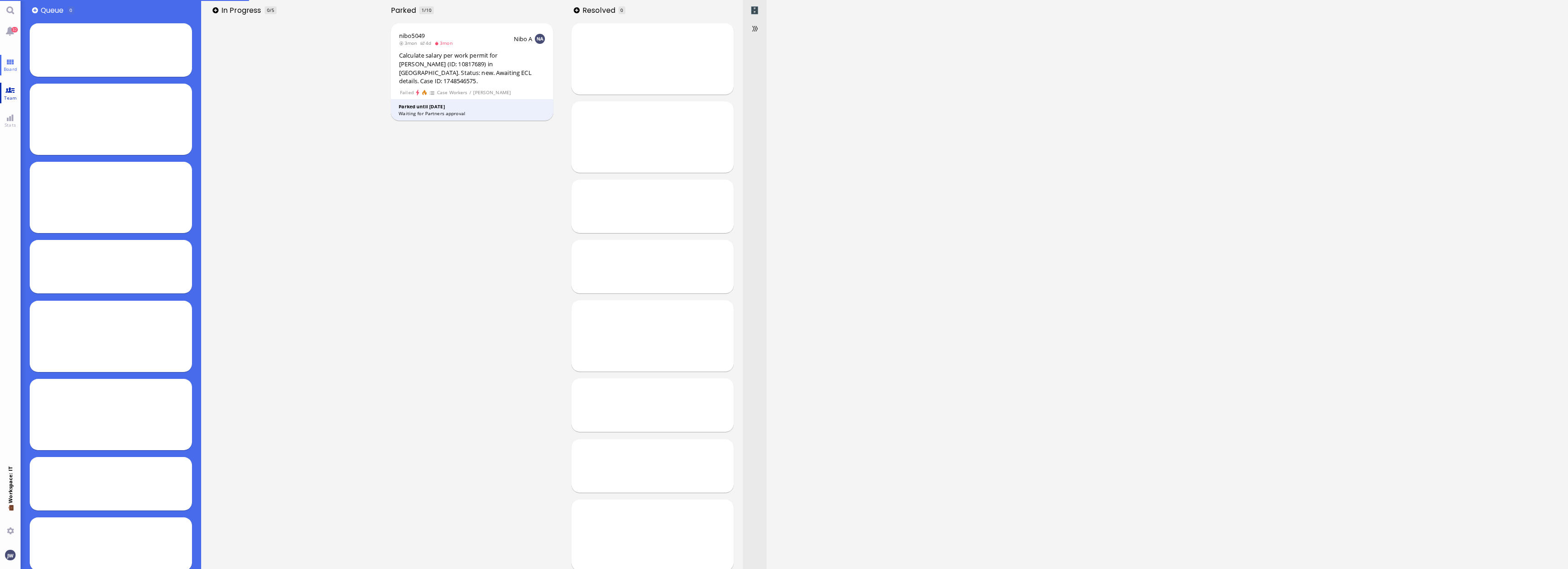
click at [8, 93] on link "Team" at bounding box center [10, 93] width 21 height 21
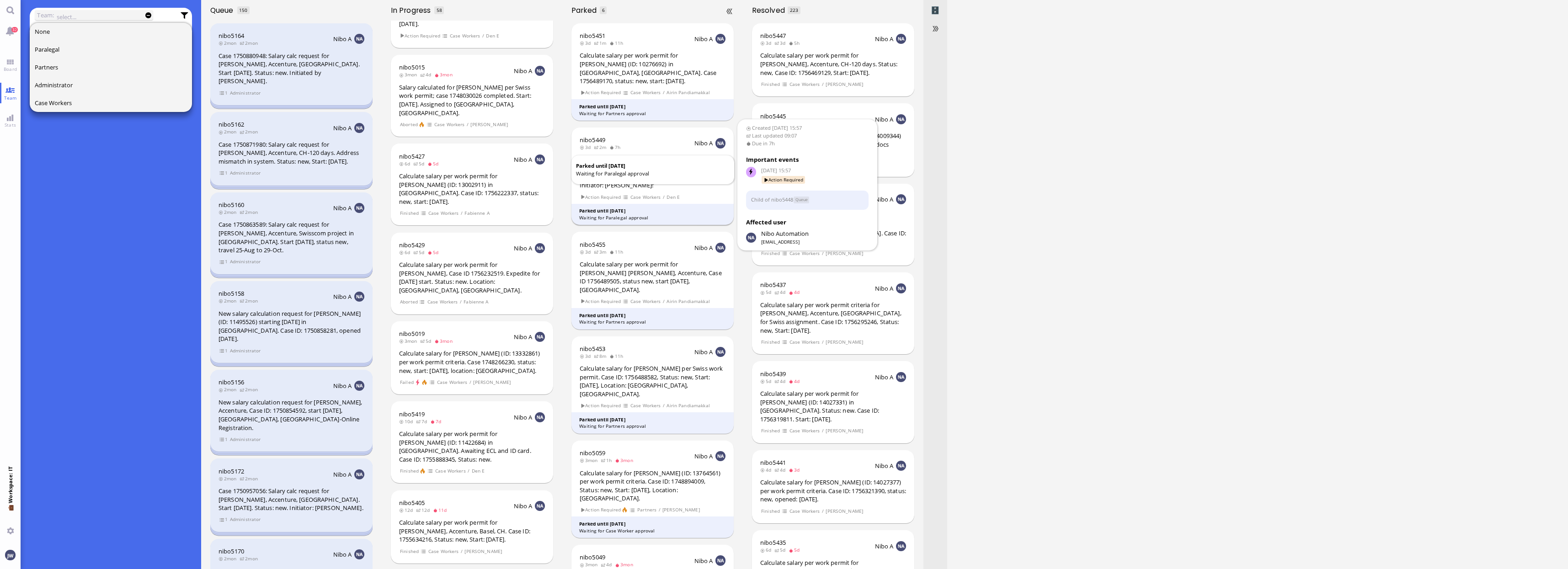
click at [647, 204] on footer "Parked until 8 Sep Waiting for Paralegal approval" at bounding box center [653, 214] width 163 height 21
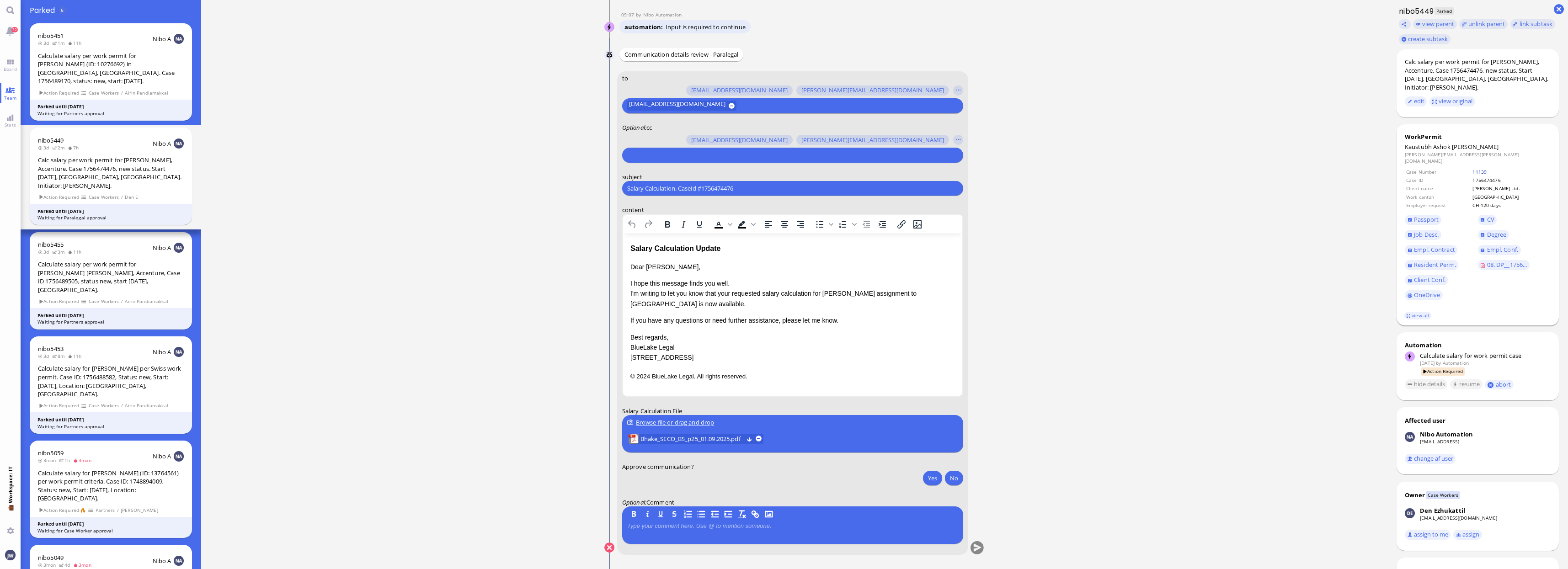
click at [1475, 169] on link "11139" at bounding box center [1479, 172] width 14 height 7
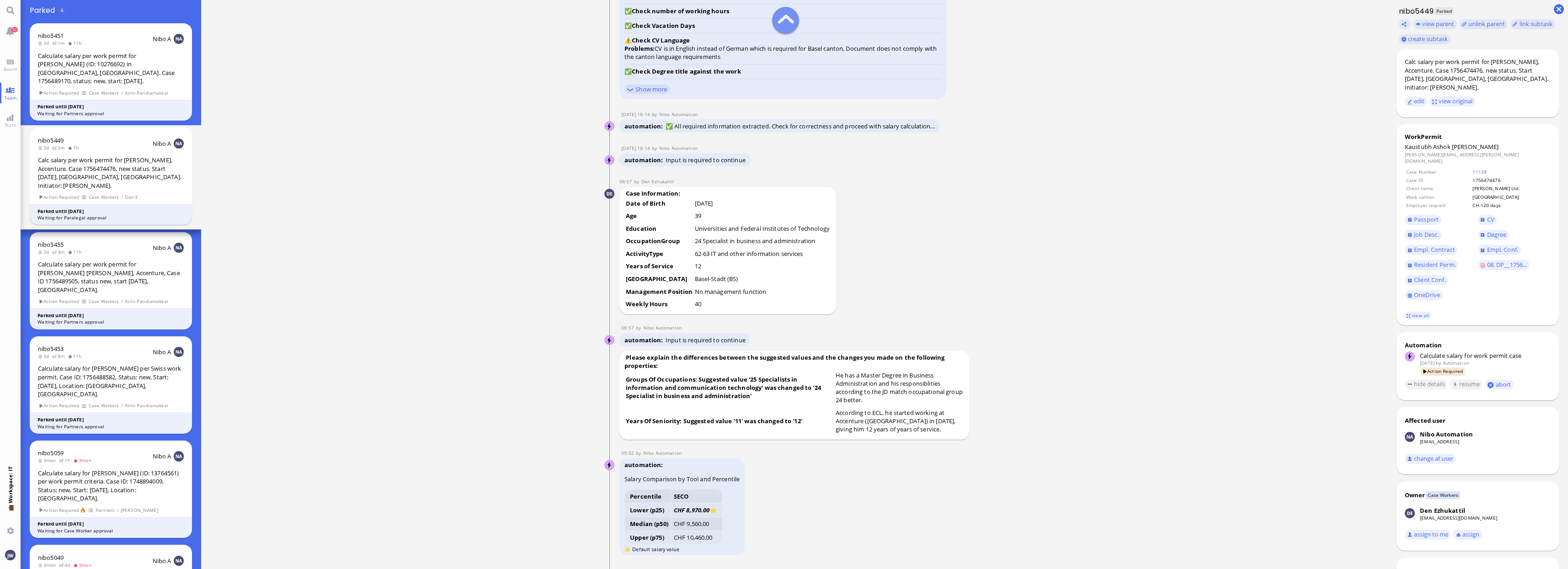
scroll to position [-1028, 0]
click at [1488, 245] on span "Empl. Conf." at bounding box center [1502, 250] width 31 height 9
click at [1488, 215] on span "CV" at bounding box center [1491, 220] width 7 height 9
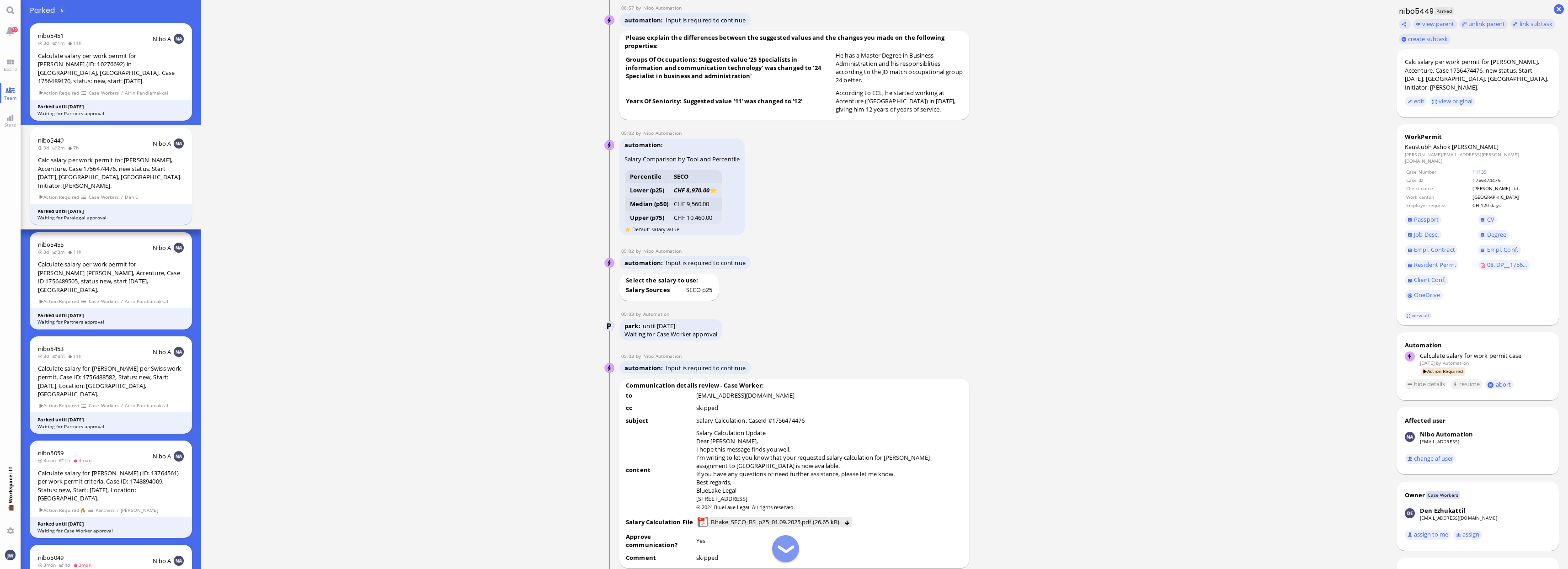
scroll to position [-571, 0]
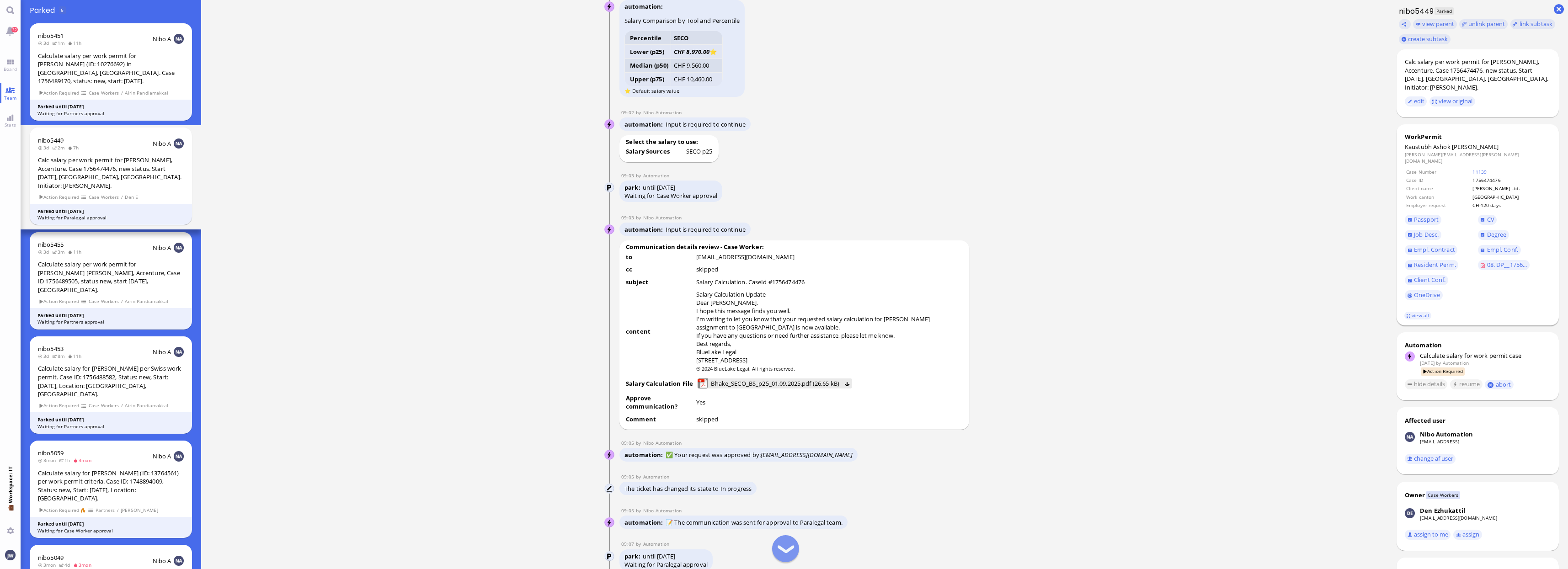
click at [1483, 212] on span "CV" at bounding box center [1514, 220] width 73 height 15
click at [1485, 215] on link "CV" at bounding box center [1488, 220] width 19 height 10
click at [1431, 245] on span "Empl. Contract" at bounding box center [1435, 250] width 41 height 9
click at [1488, 245] on span "Empl. Conf." at bounding box center [1502, 250] width 31 height 9
click at [1430, 260] on span "Resident Perm." at bounding box center [1435, 265] width 42 height 9
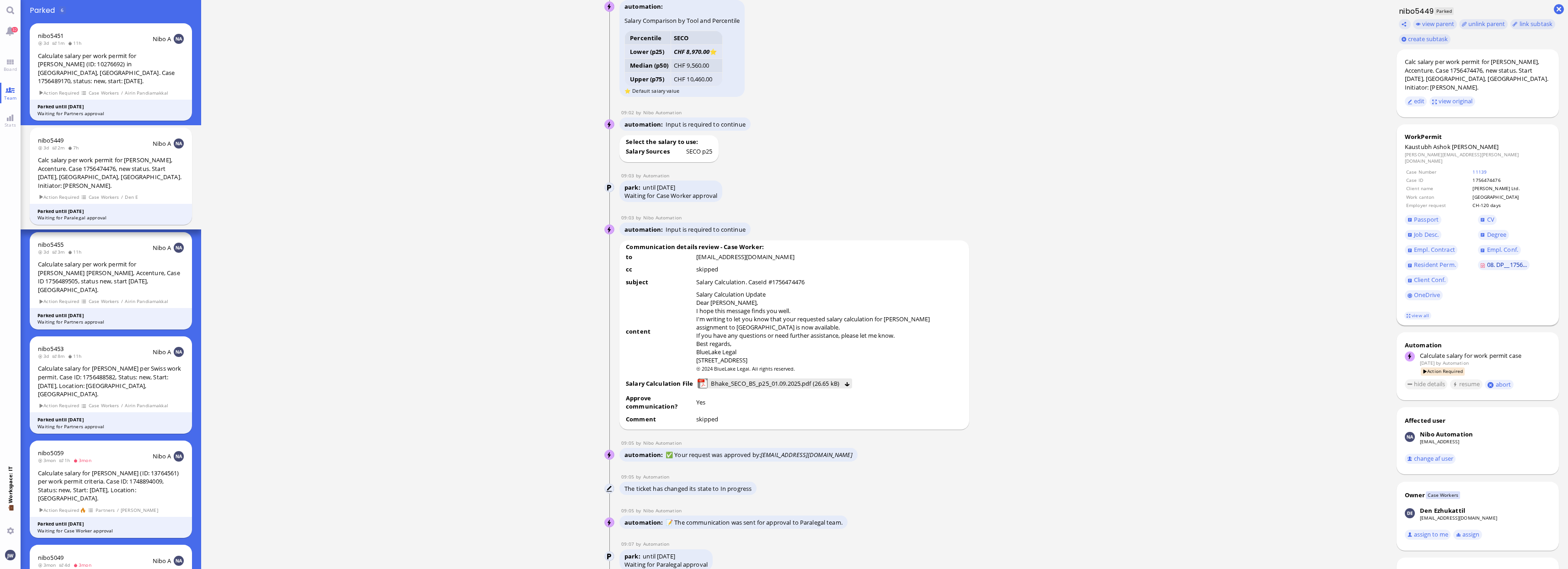
click at [1508, 260] on span "08. DP__1756..." at bounding box center [1507, 265] width 40 height 9
click at [1427, 231] on span "Job Desc." at bounding box center [1426, 235] width 25 height 9
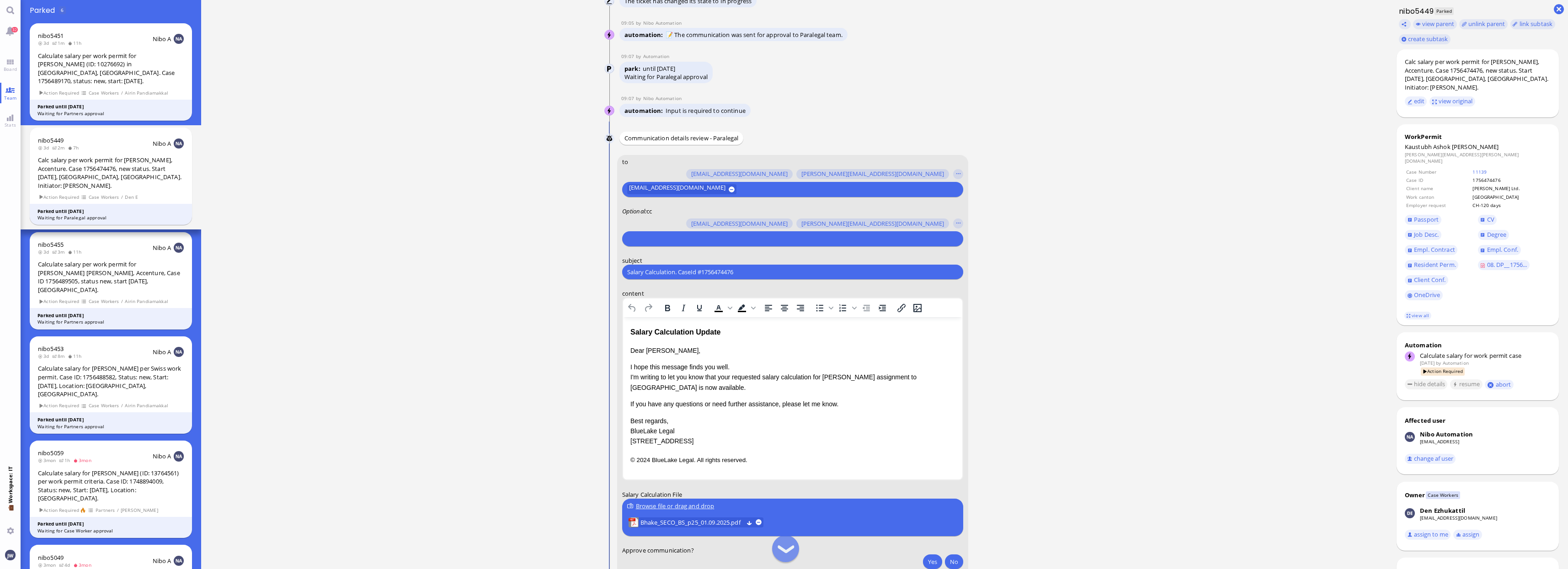
scroll to position [-57, 0]
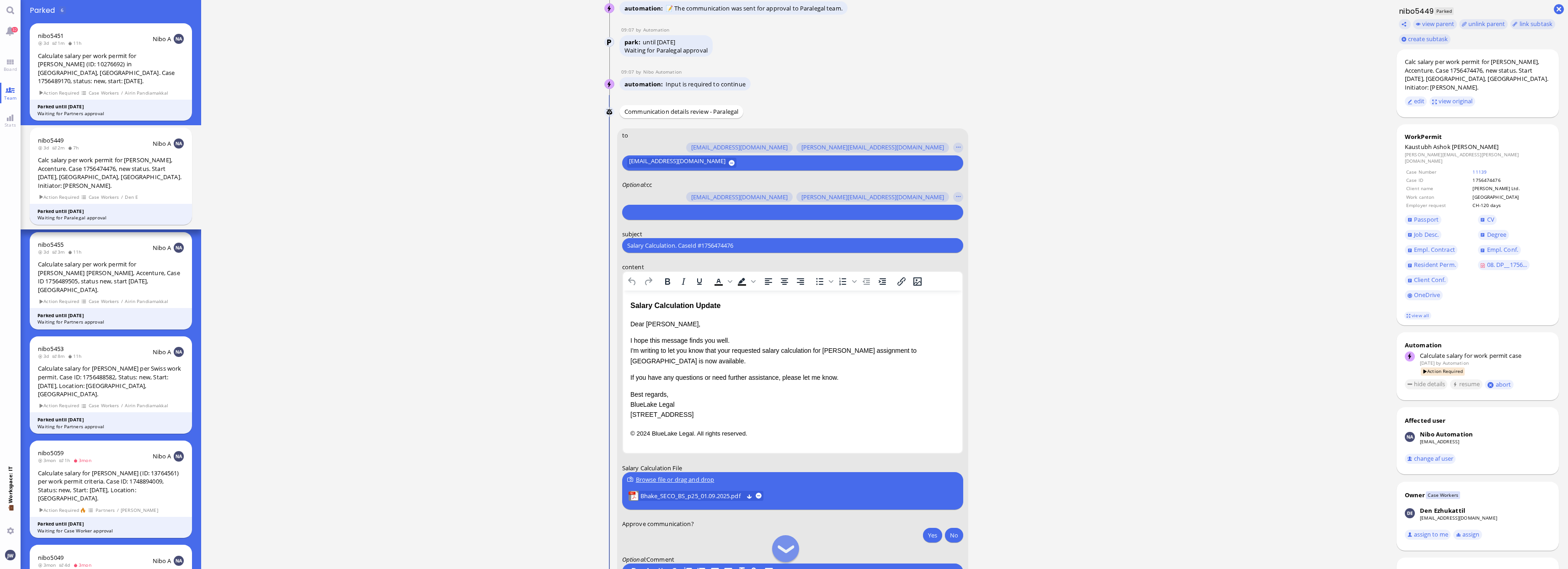
click at [682, 209] on input "text" at bounding box center [791, 212] width 329 height 10
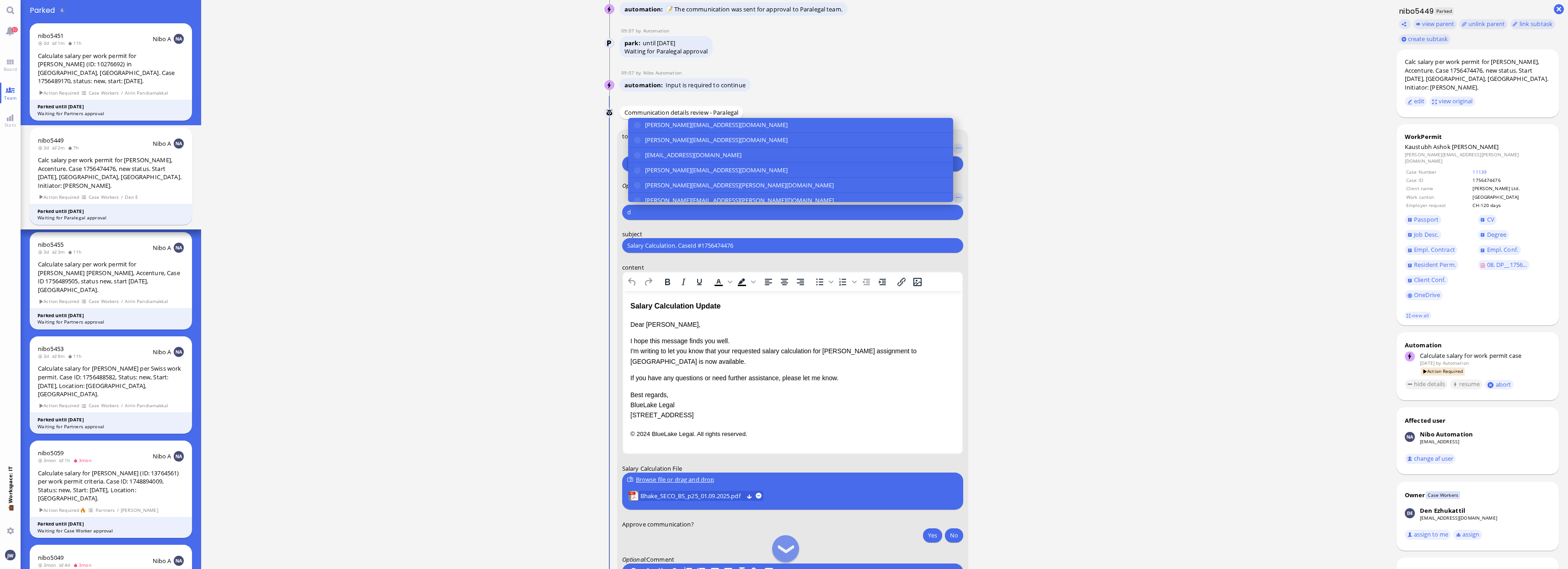
scroll to position [-57, 0]
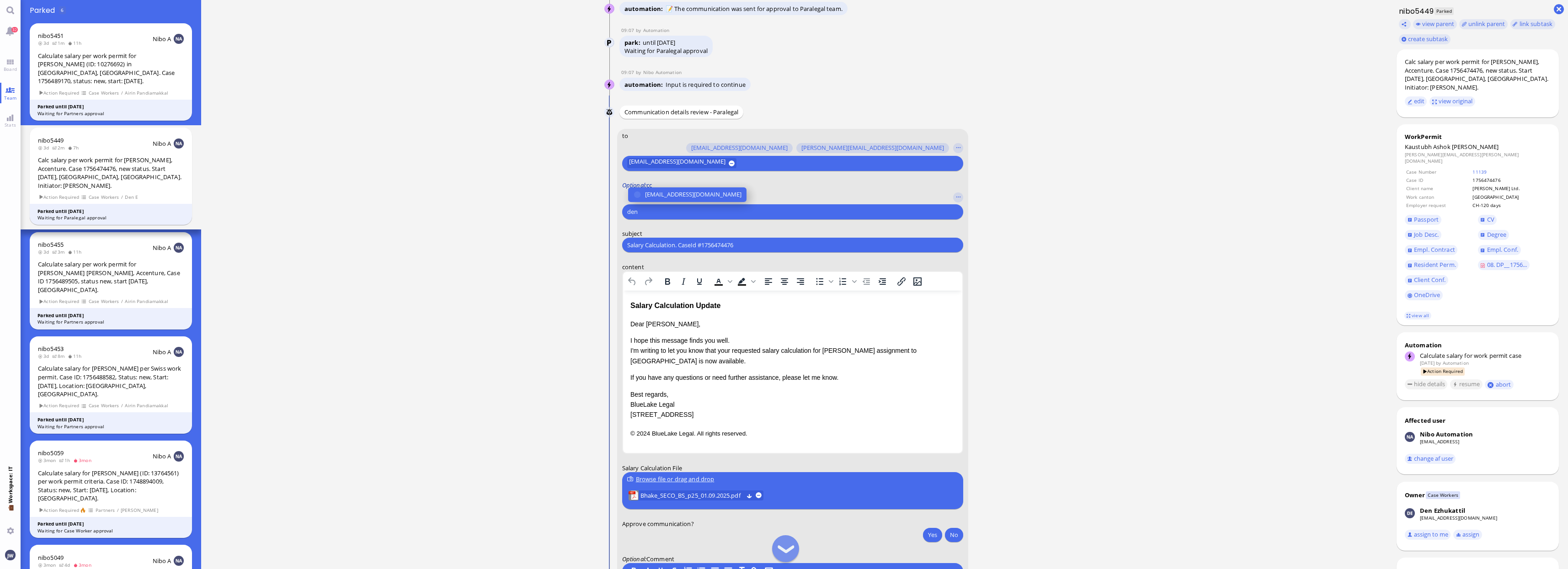
type input "den"
click at [668, 186] on label "Optional : cc" at bounding box center [793, 185] width 341 height 9
click at [667, 190] on selector "den.ezhukattil@bluelakelegal.com den.ezhukattil@bluelakelegal.com den" at bounding box center [793, 204] width 341 height 31
click at [663, 195] on span "[EMAIL_ADDRESS][DOMAIN_NAME]" at bounding box center [693, 195] width 96 height 10
type input "anu"
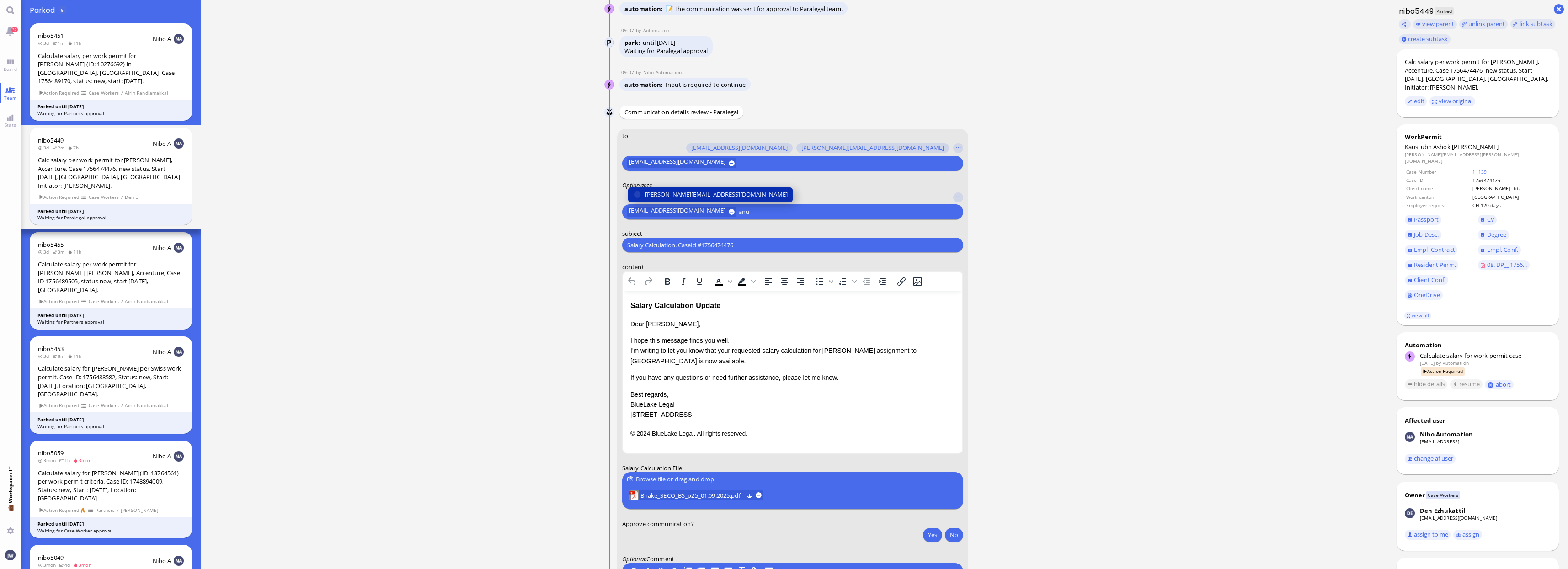
click at [675, 194] on span "[PERSON_NAME][EMAIL_ADDRESS][DOMAIN_NAME]" at bounding box center [716, 195] width 142 height 10
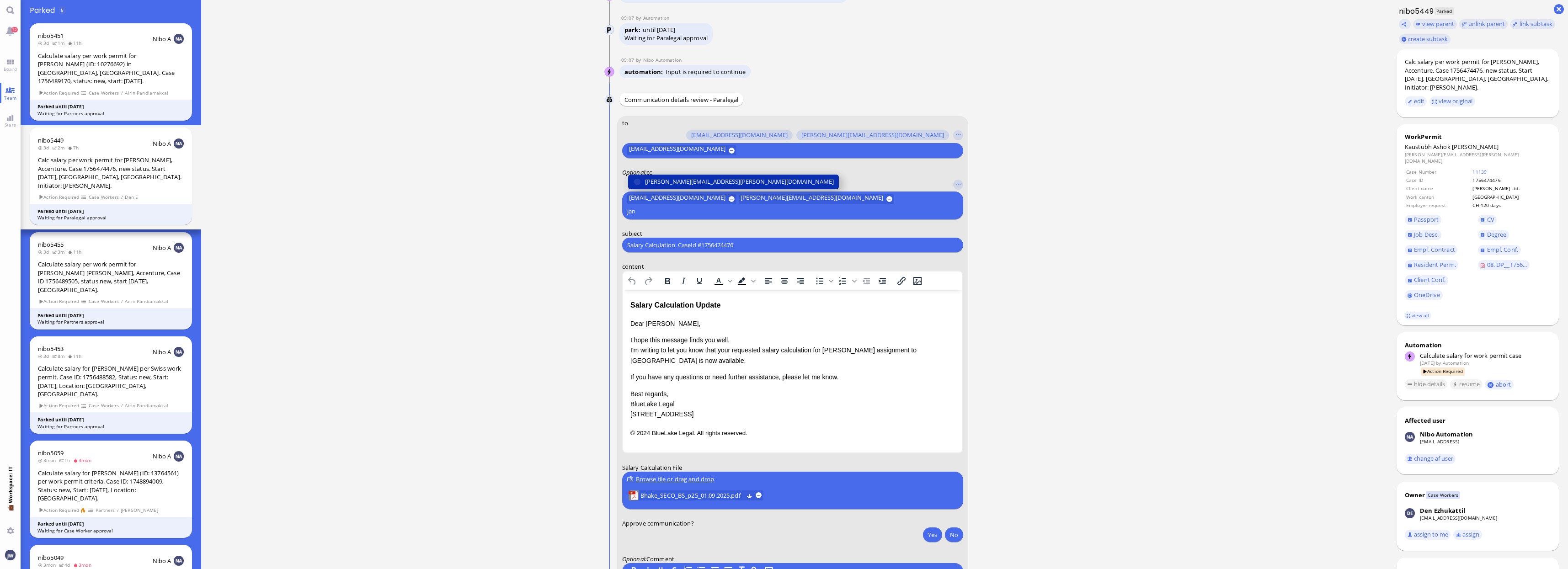
type input "jan"
click at [673, 186] on span "[PERSON_NAME][EMAIL_ADDRESS][PERSON_NAME][DOMAIN_NAME]" at bounding box center [740, 182] width 189 height 10
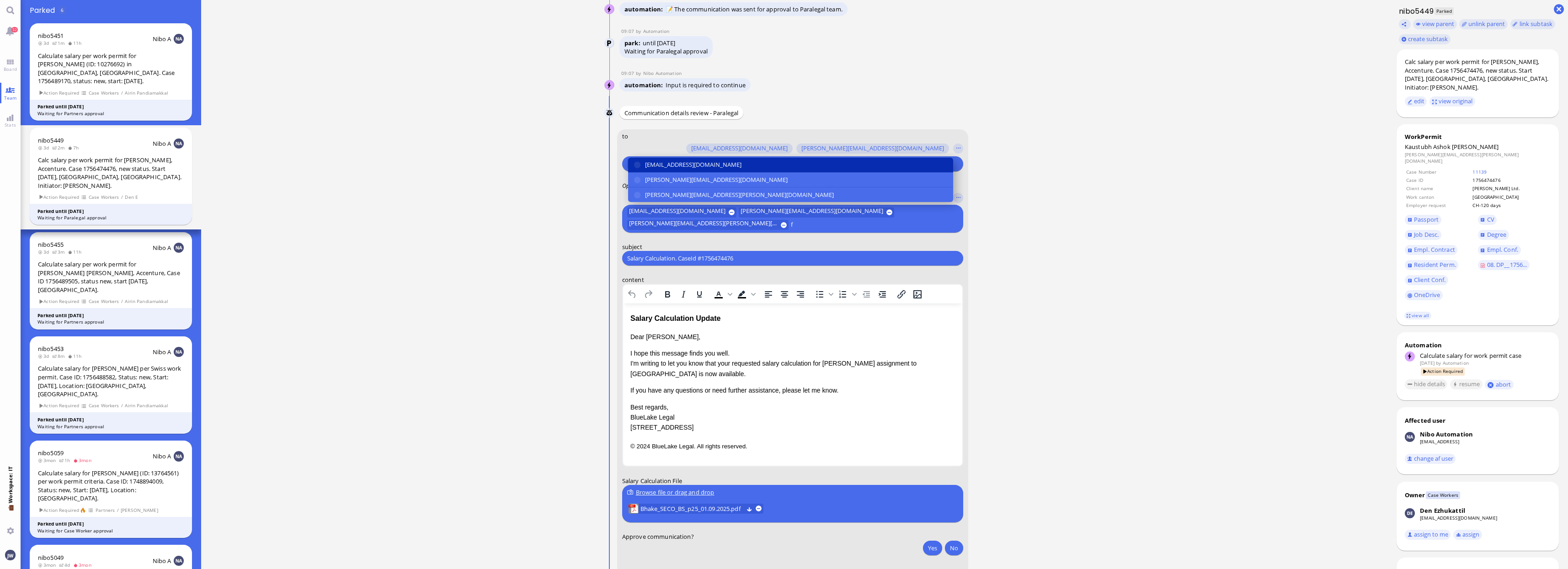
scroll to position [-69, 0]
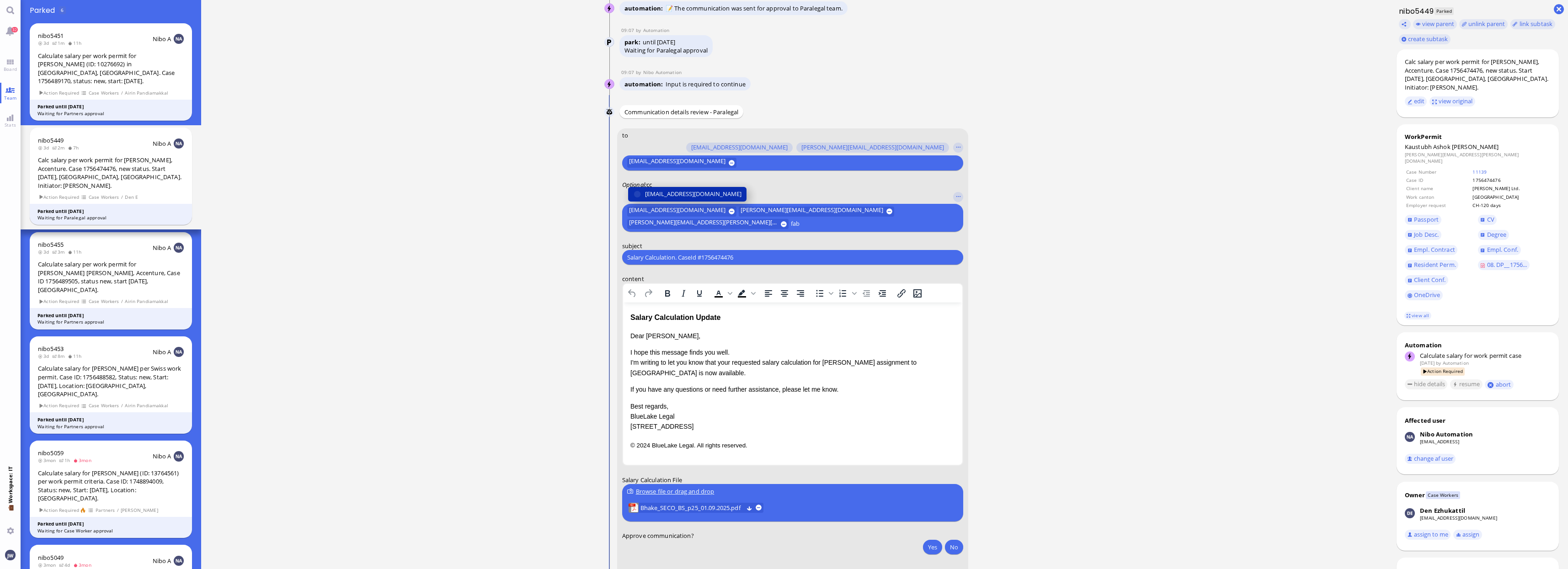
type input "fab"
click at [687, 189] on span "[EMAIL_ADDRESS][DOMAIN_NAME]" at bounding box center [693, 194] width 96 height 10
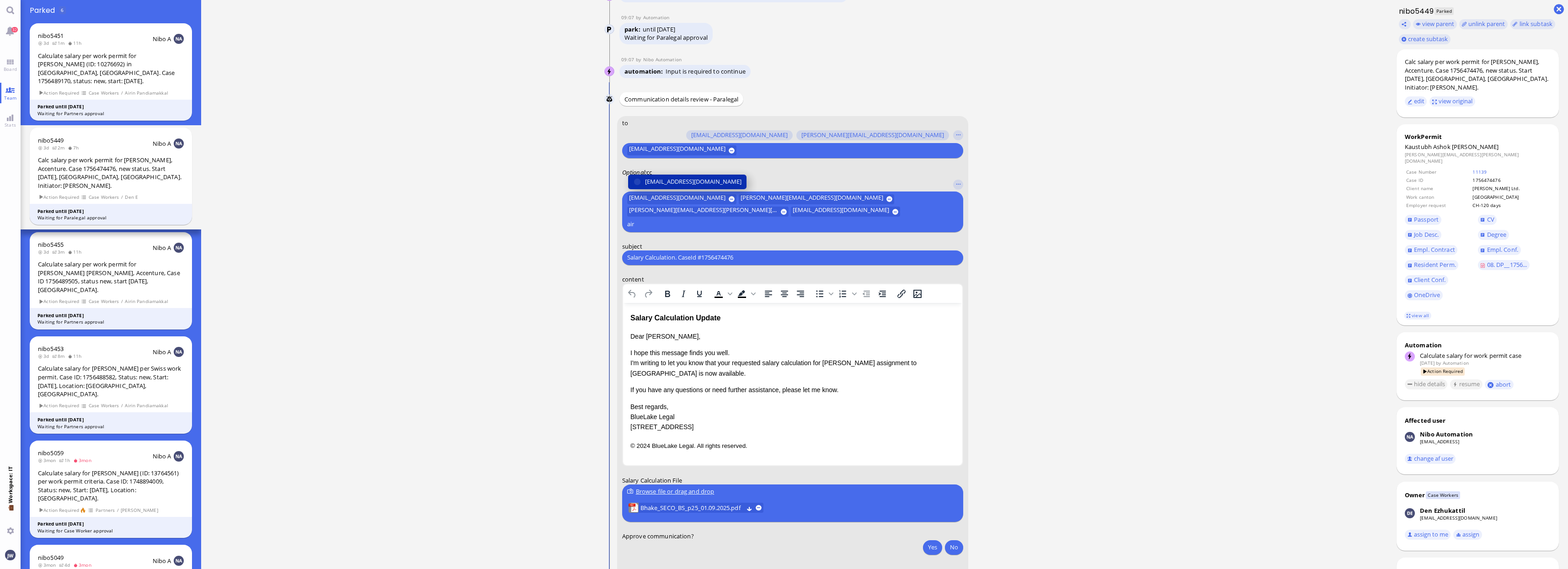
type input "air"
click at [690, 186] on span "[EMAIL_ADDRESS][DOMAIN_NAME]" at bounding box center [693, 182] width 96 height 10
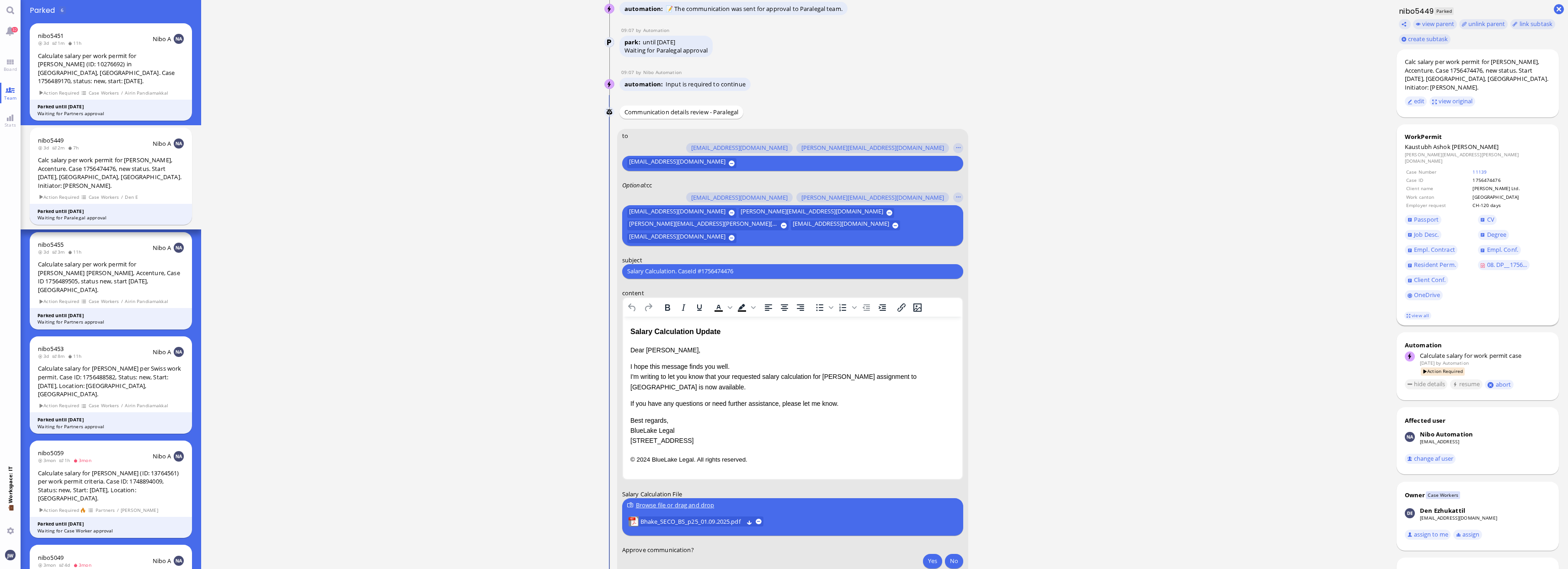
click at [1462, 142] on span "Bhake" at bounding box center [1475, 147] width 47 height 9
copy span "Bhake"
click at [712, 276] on input "Salary Calculation. CaseId #1756474476" at bounding box center [793, 271] width 331 height 10
paste input "PazPerTout new case: Kaustubh Ashok Bhake (1756474476 / 13502066), Employer Req…"
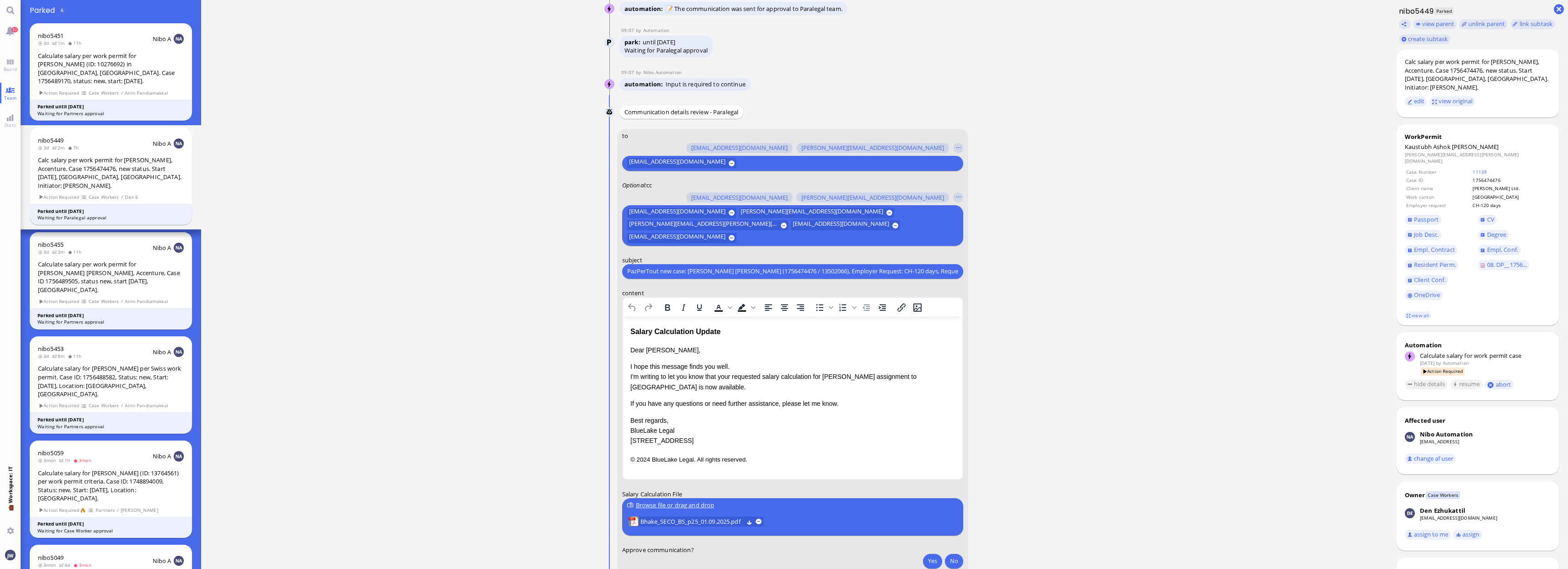
scroll to position [0, 48]
type input "PazPerTout new case: Kaustubh Ashok Bhake (1756474476 / 13502066), Employer Req…"
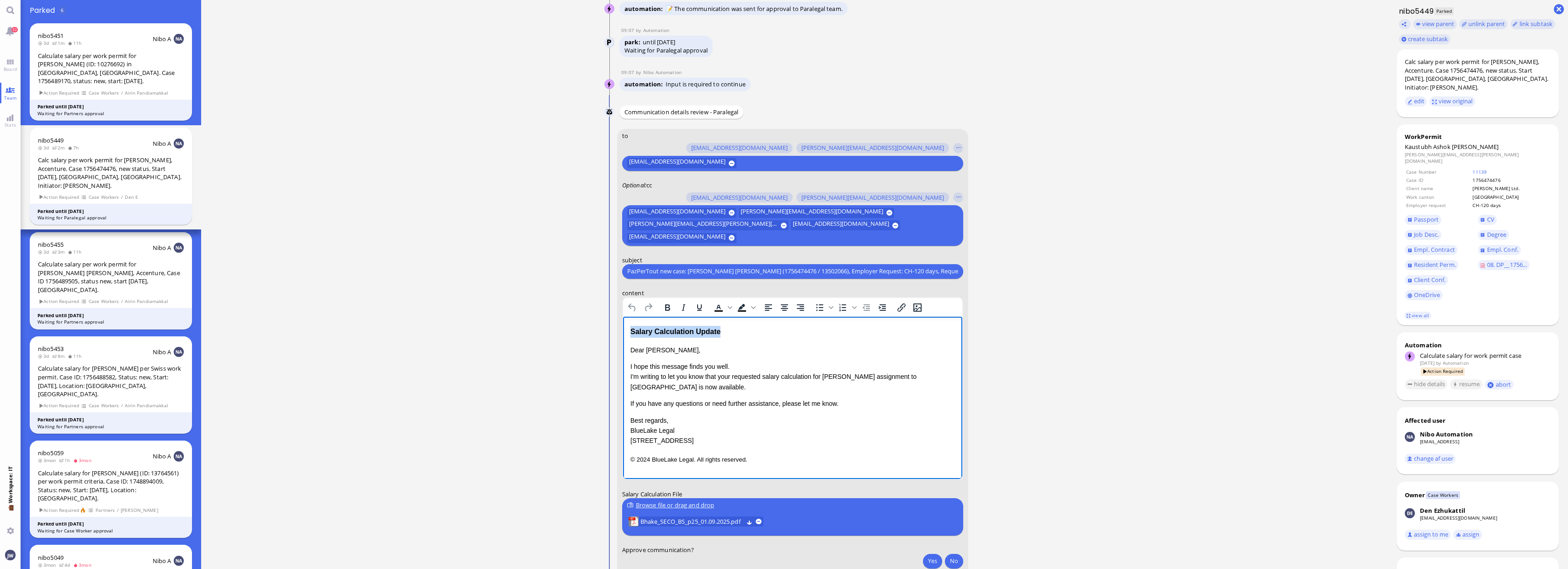
drag, startPoint x: 730, startPoint y: 334, endPoint x: 607, endPoint y: 330, distance: 123.1
click at [623, 330] on html "Salary Calculation Update Dear Valentina, I hope this message finds you well. I…" at bounding box center [792, 395] width 339 height 157
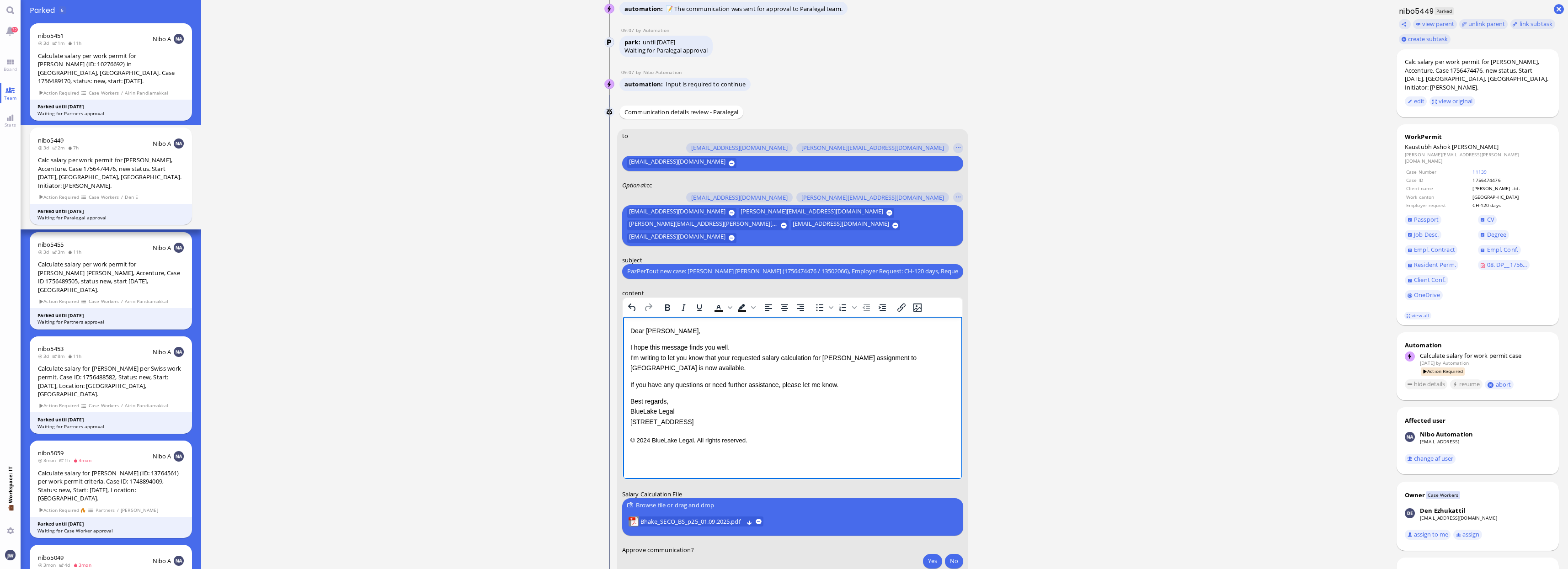
click at [724, 361] on p "I hope this message finds you well. I'm writing to let you know that your reque…" at bounding box center [792, 357] width 324 height 30
click at [911, 357] on p "I hope this message finds you well. I'm writing to let you know that the reques…" at bounding box center [792, 357] width 324 height 30
click at [655, 368] on p "I hope this message finds you well. I'm writing to let you know that the reques…" at bounding box center [792, 357] width 324 height 30
click at [630, 409] on p "If you have any questions or need further assistance, please let me know." at bounding box center [792, 411] width 324 height 10
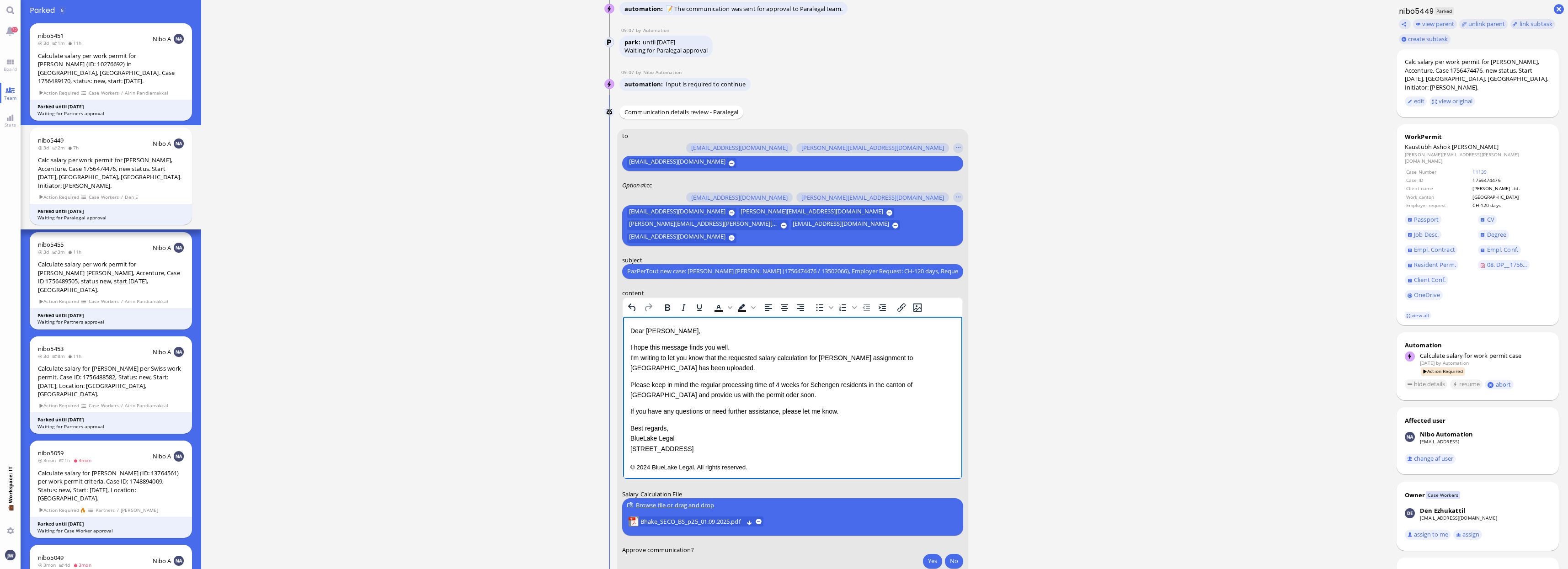
click at [838, 412] on p "If you have any questions or need further assistance, please let me know." at bounding box center [792, 411] width 324 height 10
click at [748, 460] on p "© 2024 BlueLake Legal. All rights reserved." at bounding box center [792, 464] width 324 height 12
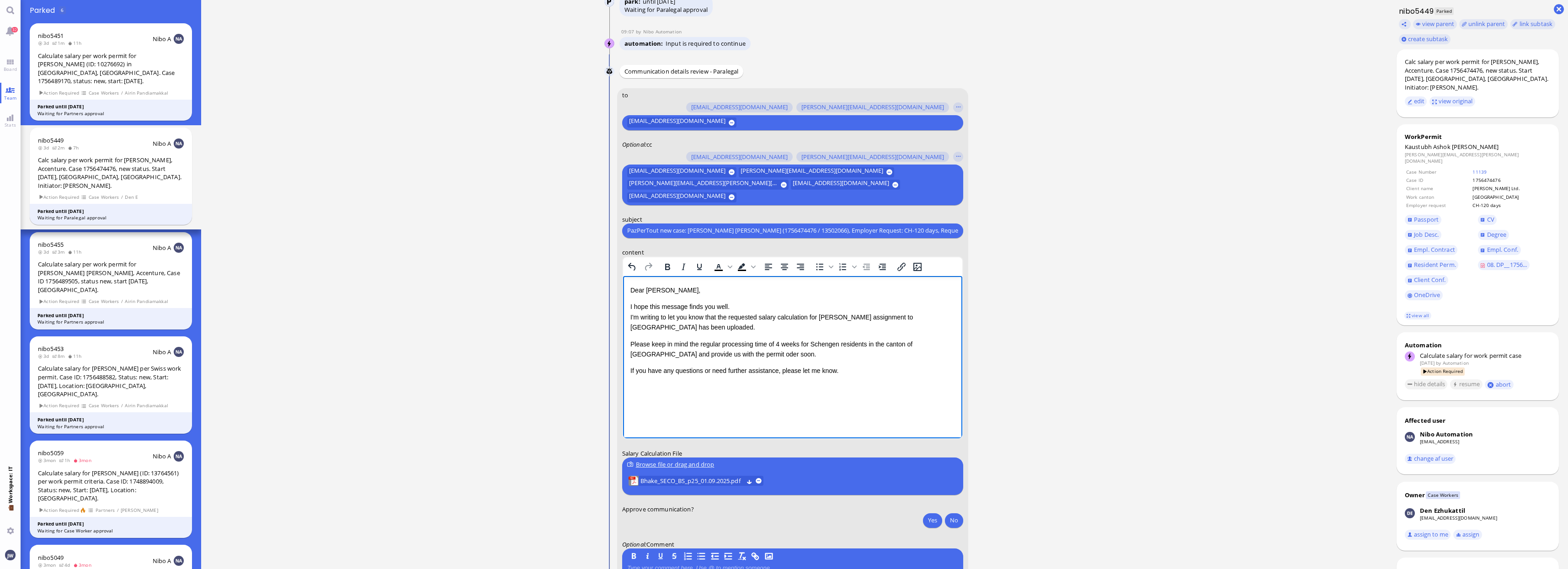
scroll to position [0, 0]
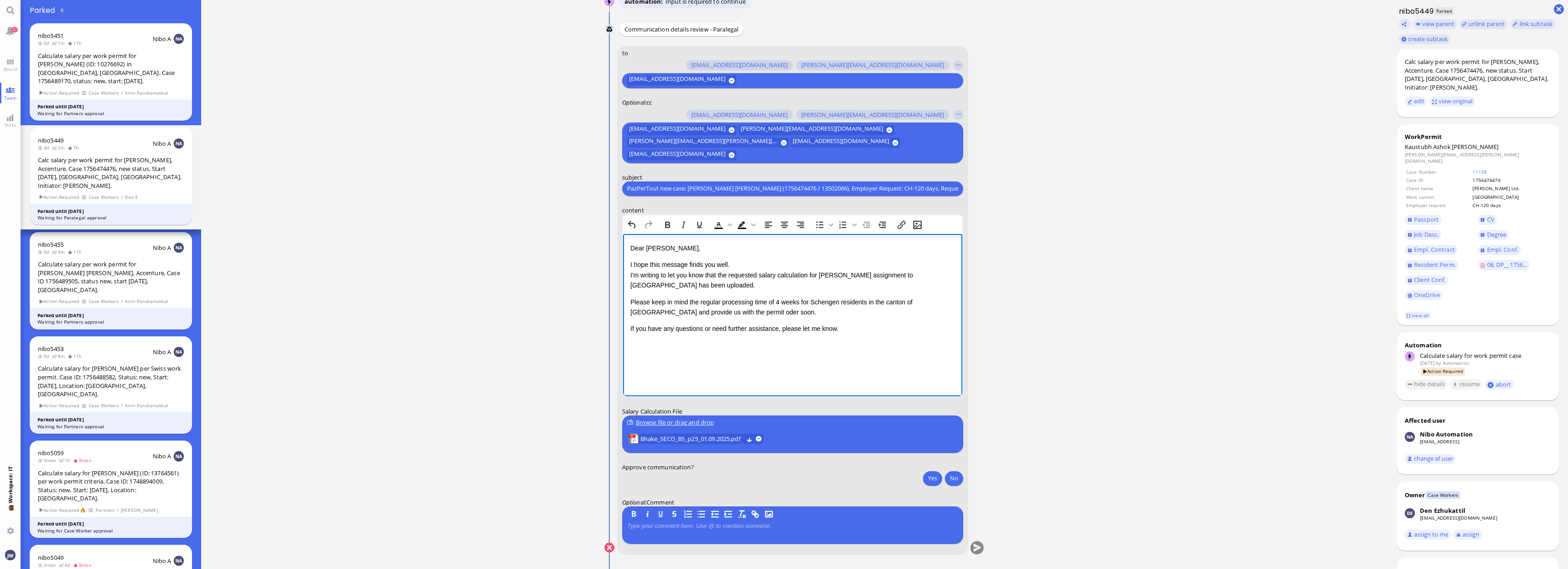
click at [922, 473] on div "Yes No" at bounding box center [942, 480] width 43 height 17
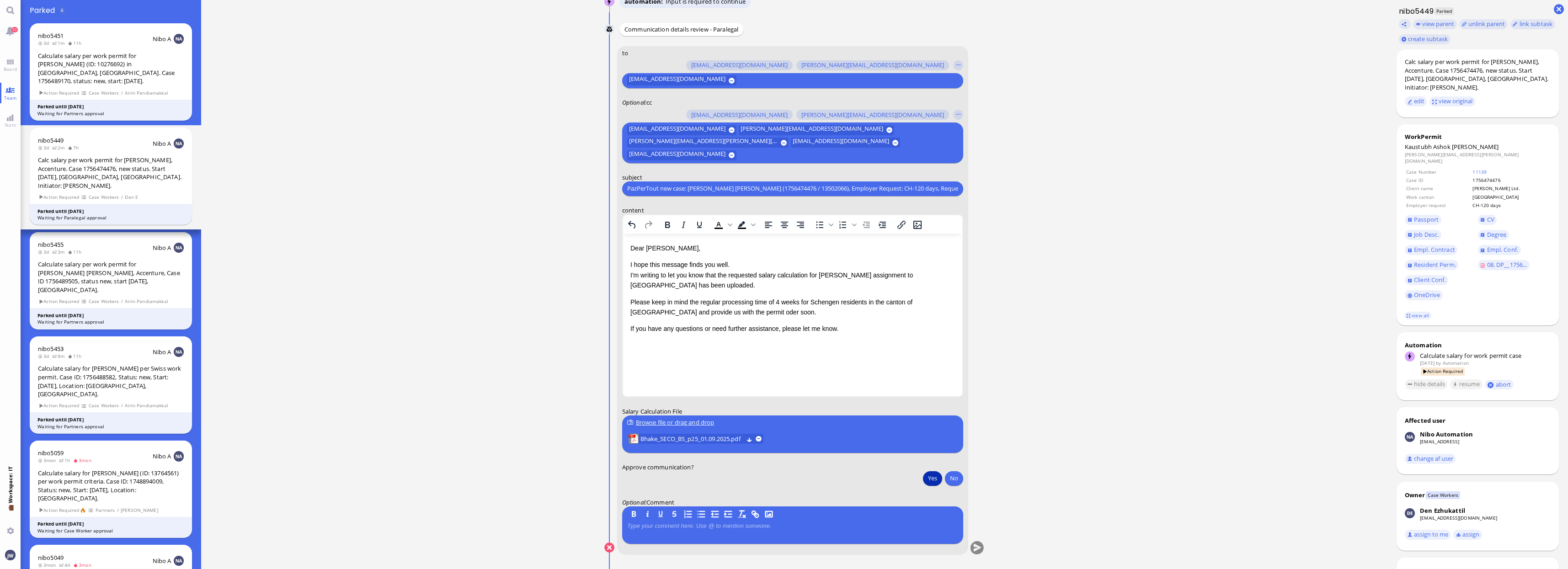
click at [926, 476] on button "Yes" at bounding box center [933, 478] width 19 height 15
click at [1409, 307] on footer "view all" at bounding box center [1477, 315] width 163 height 20
click at [1412, 312] on link "view all" at bounding box center [1418, 315] width 27 height 8
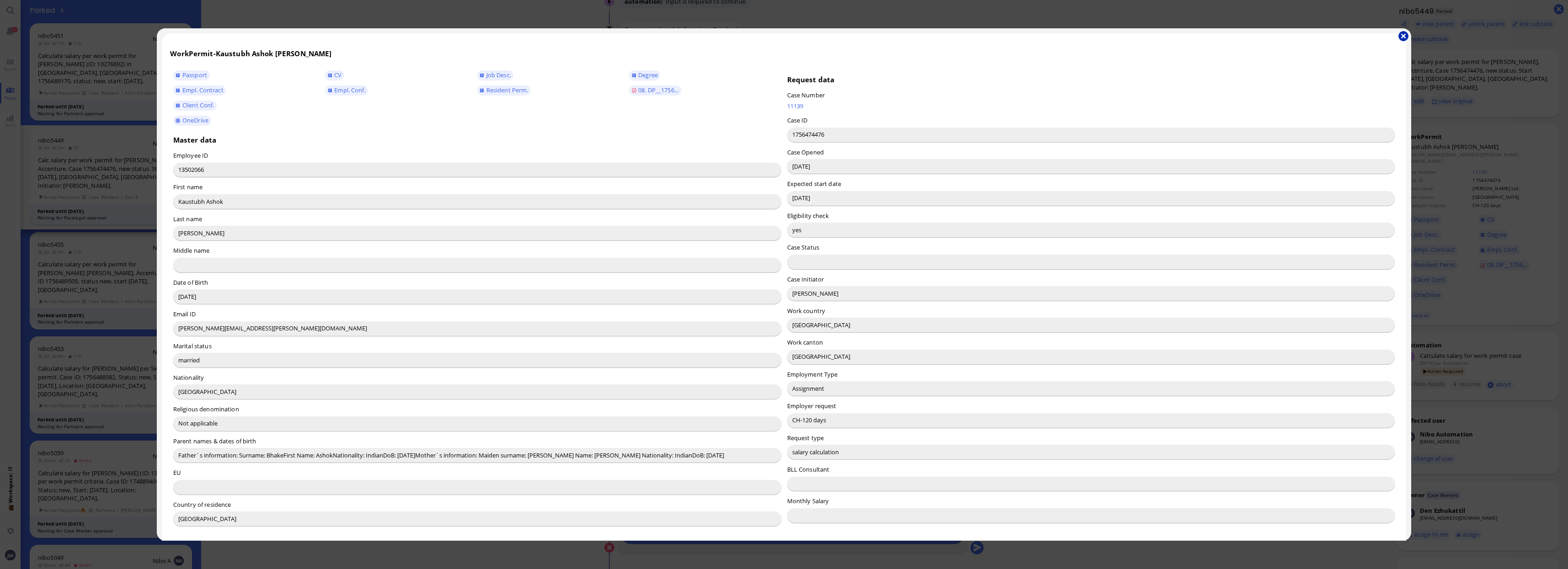
click at [1402, 34] on button "button" at bounding box center [1403, 36] width 10 height 10
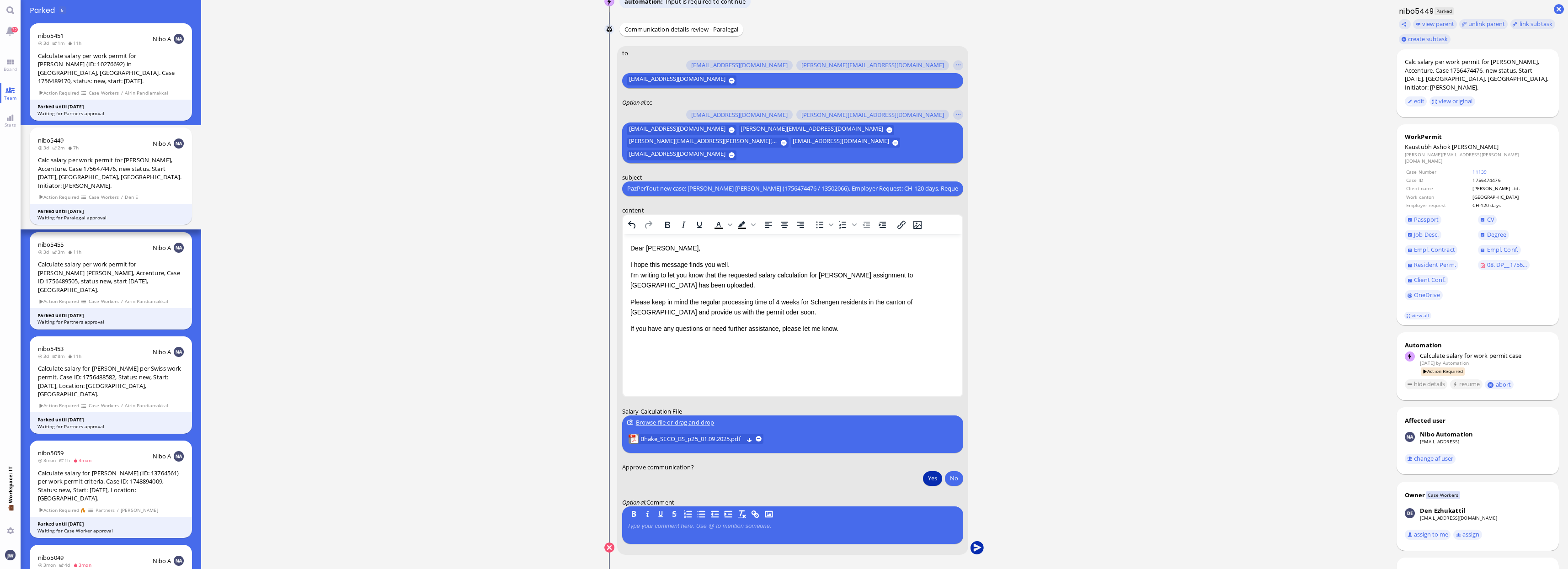
click at [975, 543] on button "submit" at bounding box center [977, 548] width 14 height 14
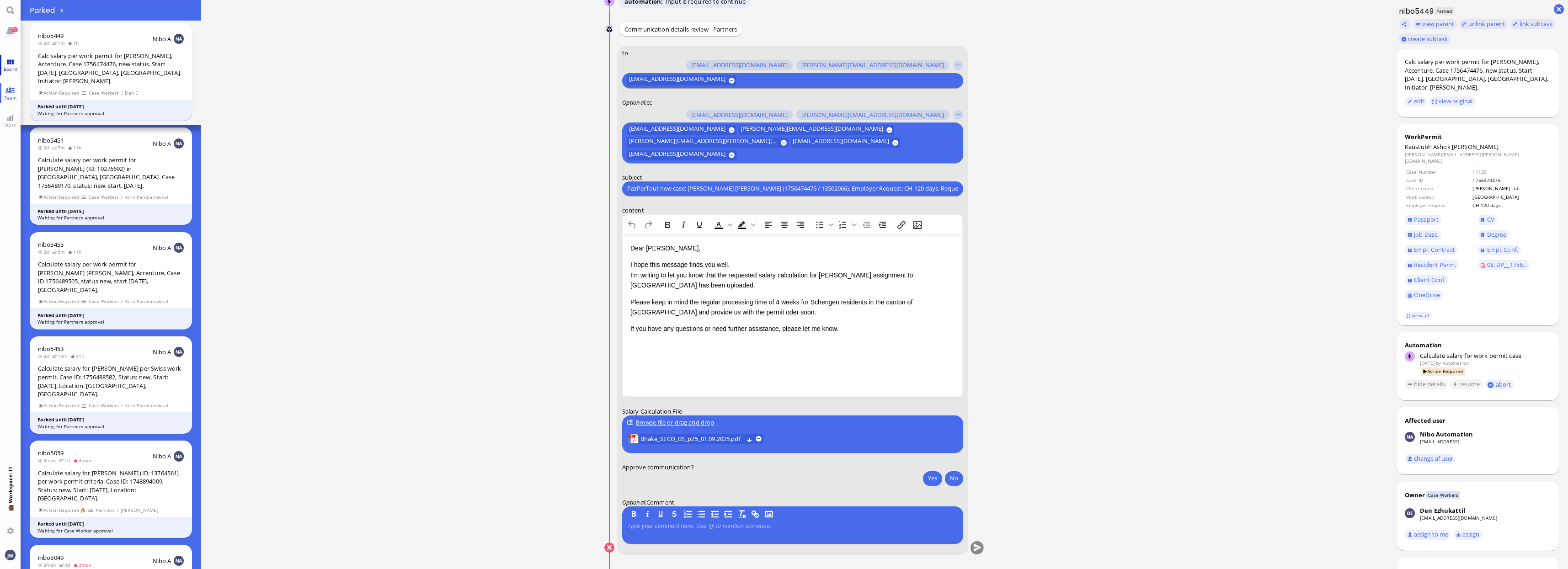
click at [16, 61] on link "Board" at bounding box center [10, 65] width 21 height 21
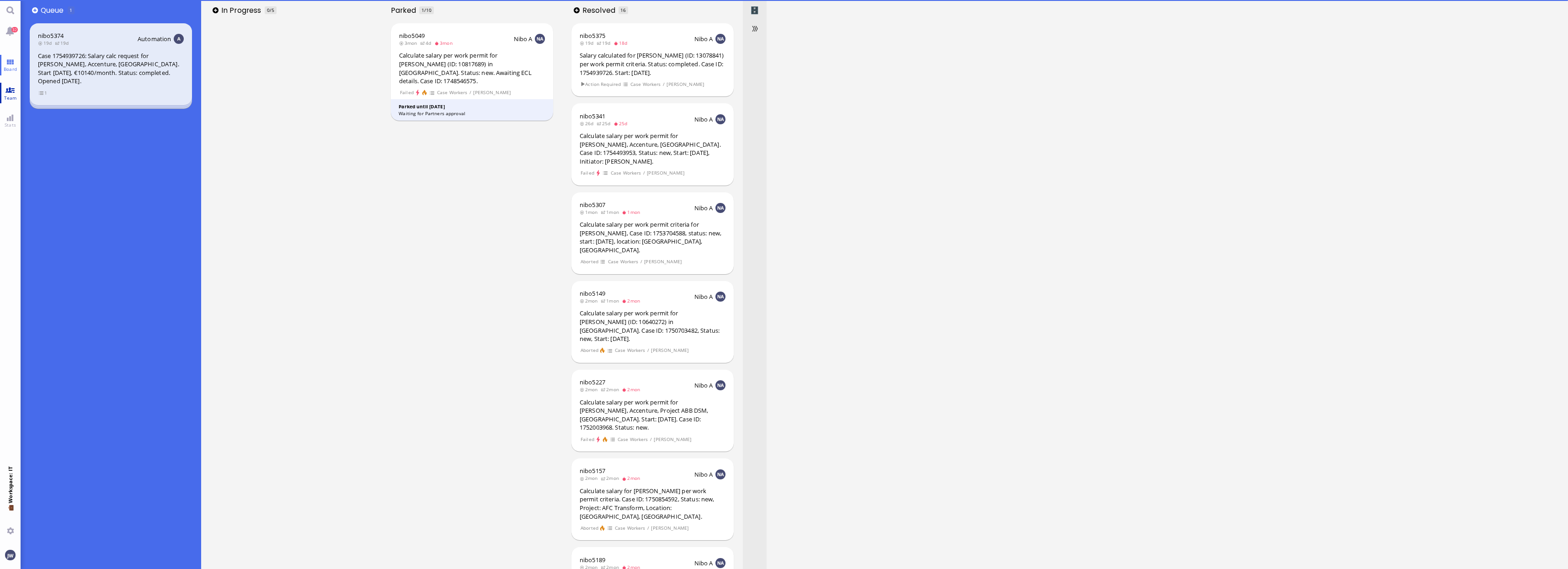
click at [7, 86] on link "Team" at bounding box center [10, 93] width 21 height 21
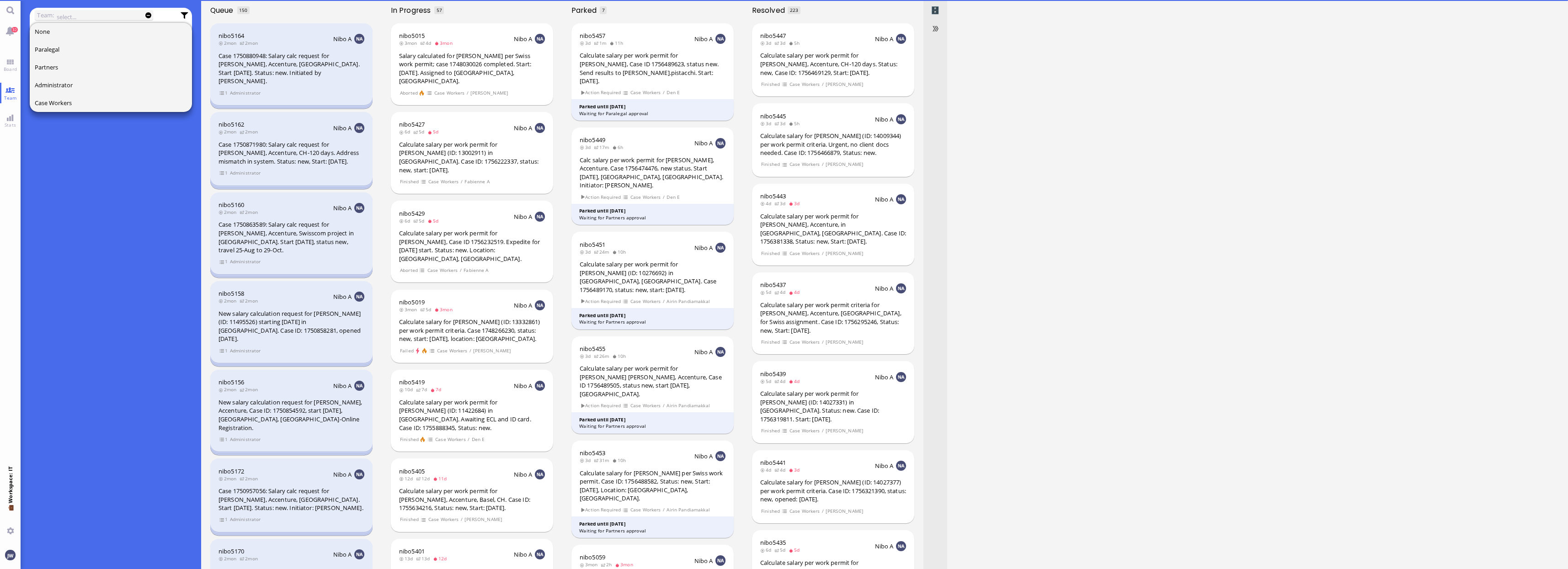
click at [143, 242] on div "What is team view? Team view is an advanced search mode where you can select ti…" at bounding box center [111, 309] width 163 height 520
click at [604, 61] on div "Calculate salary per work permit for [PERSON_NAME], Case ID 1756489623, status …" at bounding box center [653, 68] width 146 height 34
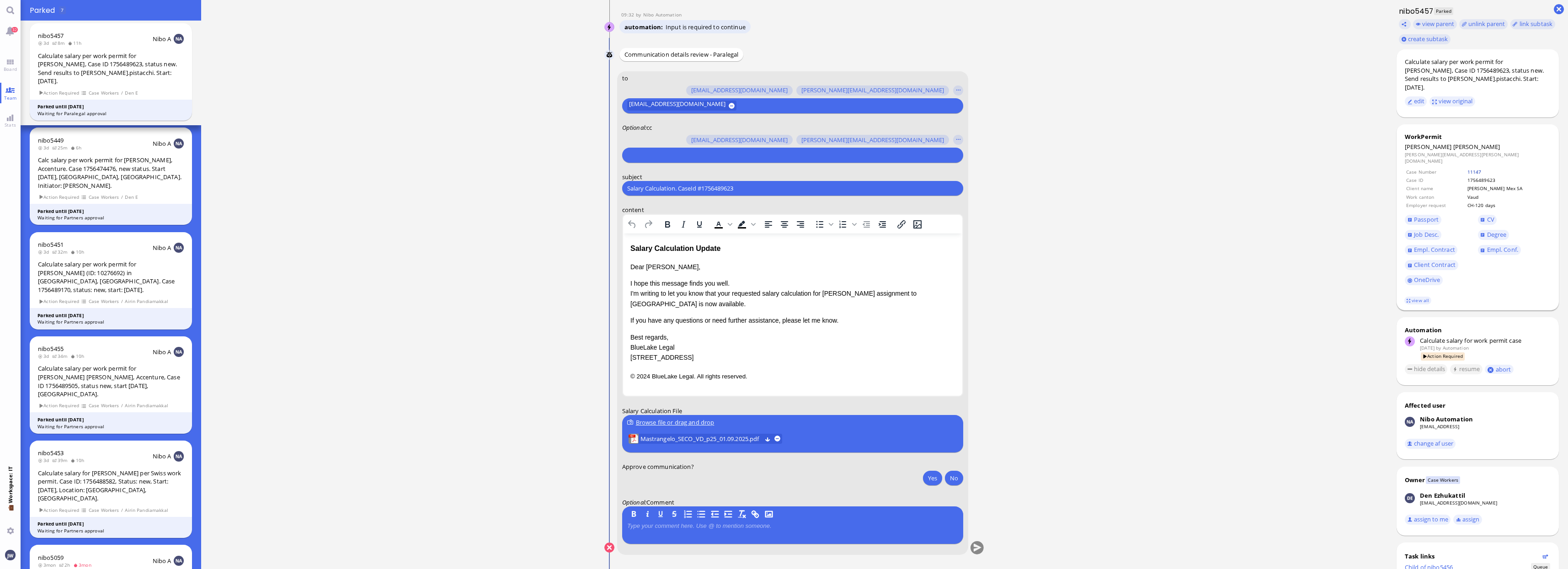
click at [1482, 169] on link "11147" at bounding box center [1474, 172] width 14 height 7
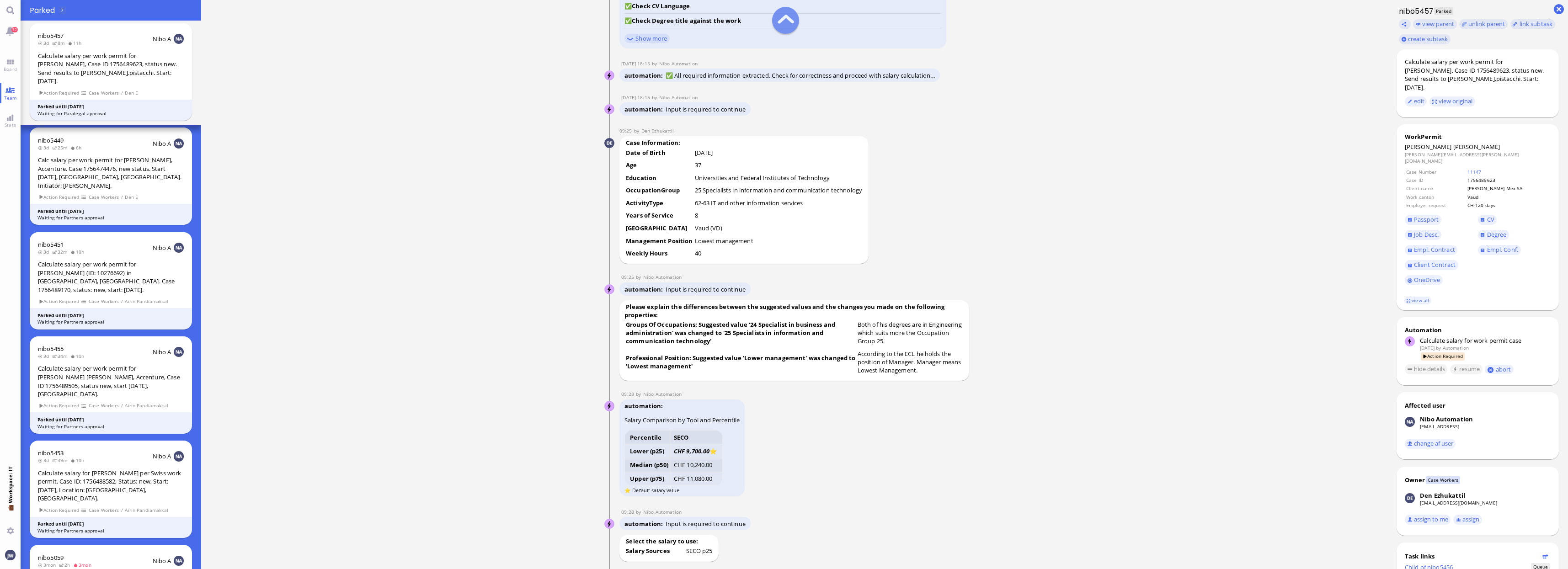
scroll to position [-971, 0]
click at [1485, 215] on link "CV" at bounding box center [1488, 220] width 19 height 10
click at [1501, 245] on span "Empl. Conf." at bounding box center [1502, 250] width 31 height 9
click at [1426, 231] on span "Job Desc." at bounding box center [1426, 235] width 25 height 9
click at [1424, 260] on span "Client Contract" at bounding box center [1435, 265] width 41 height 9
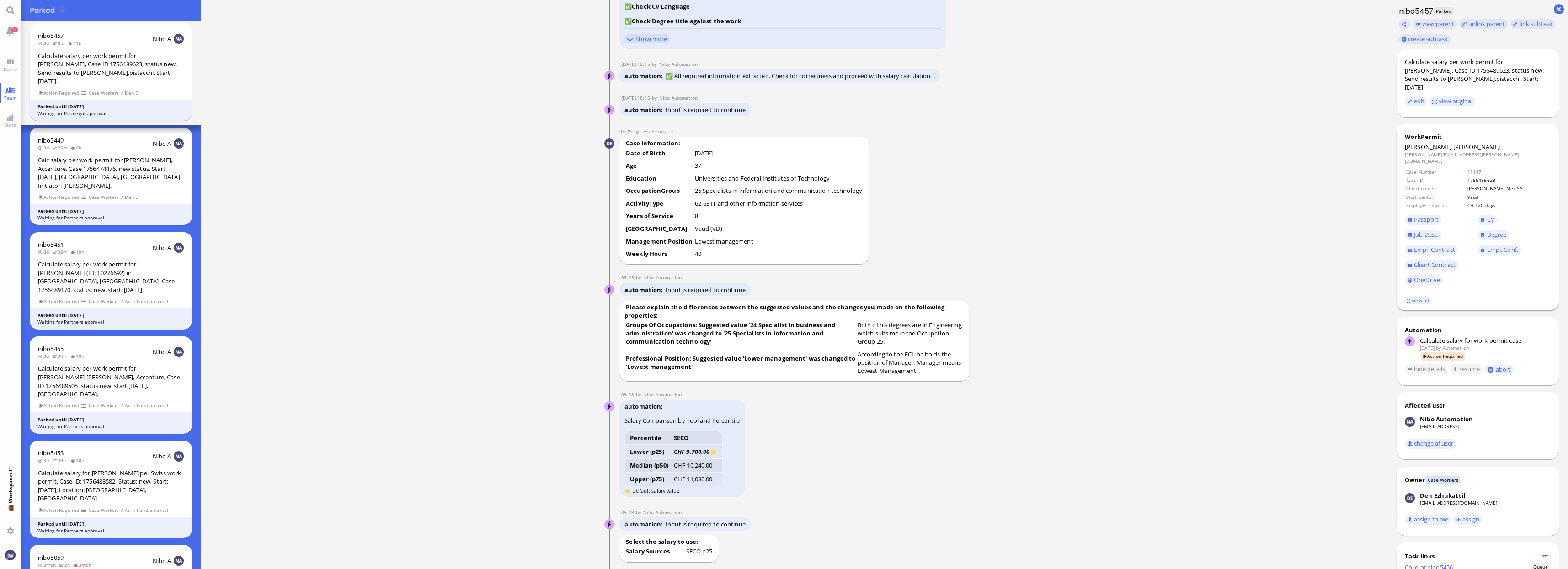
click at [1435, 228] on span "Job Desc." at bounding box center [1441, 235] width 73 height 15
click at [1435, 230] on link "Job Desc." at bounding box center [1423, 235] width 37 height 10
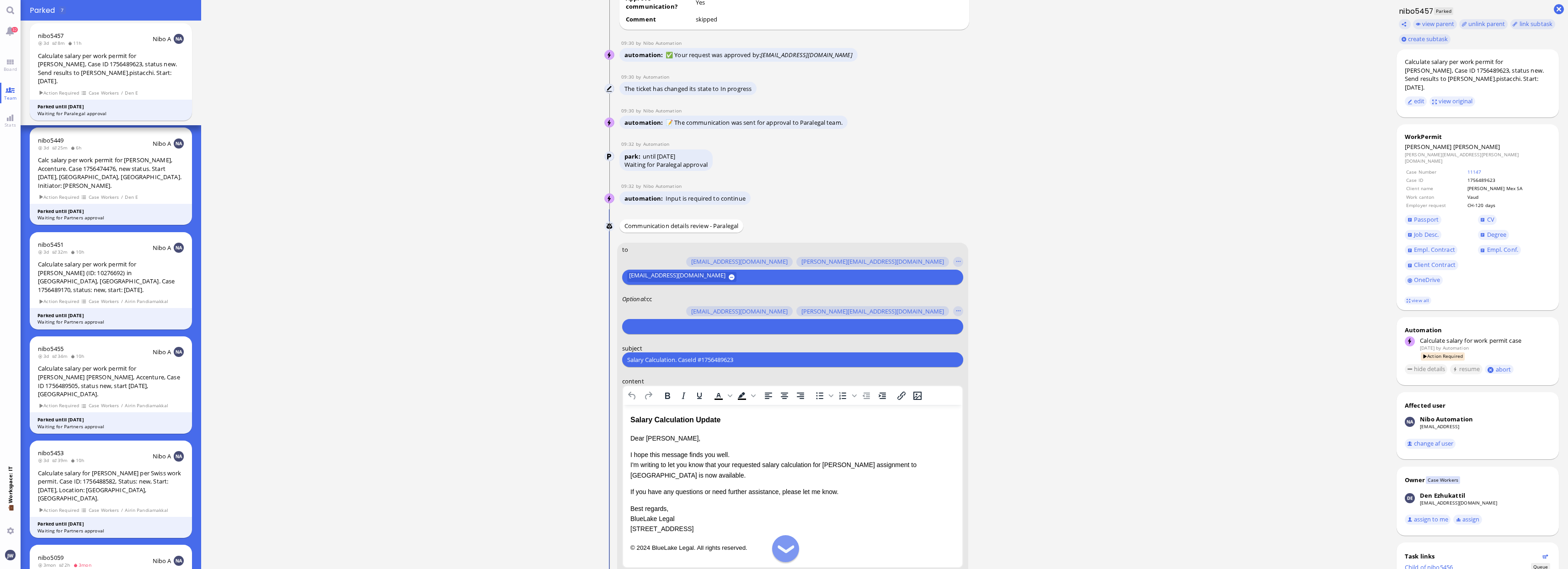
scroll to position [0, 0]
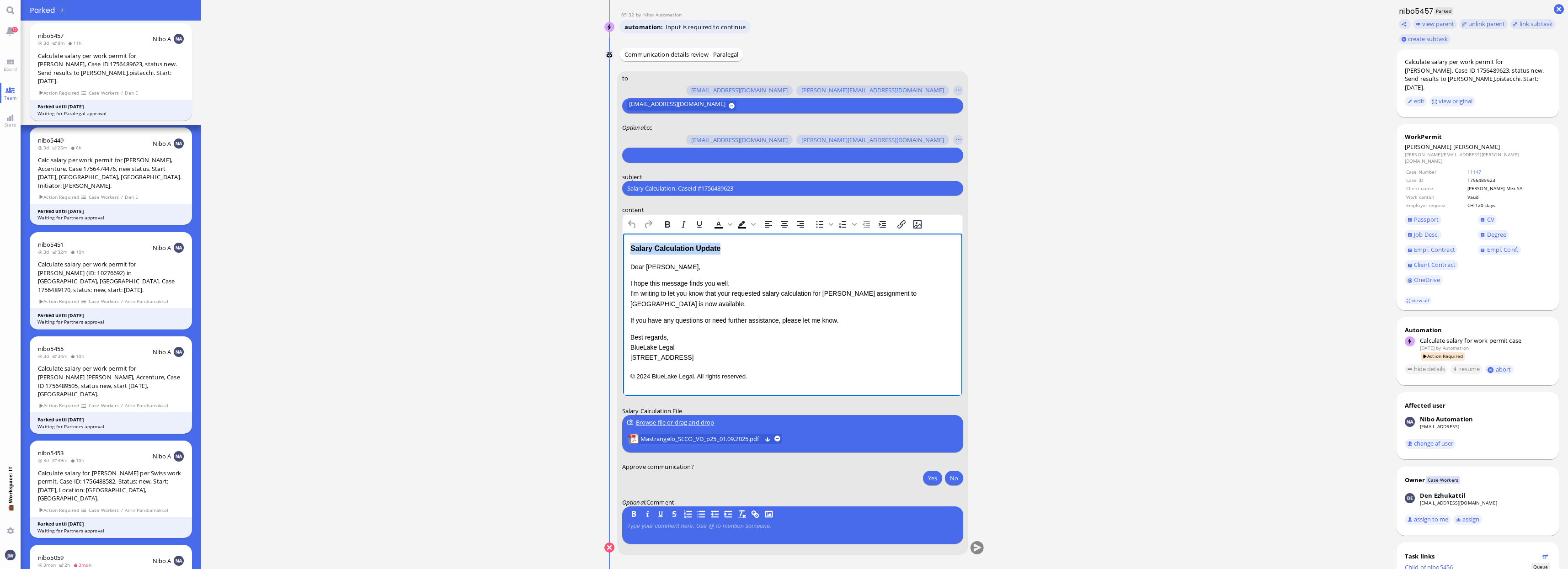
drag, startPoint x: 726, startPoint y: 253, endPoint x: 1228, endPoint y: 480, distance: 550.9
click at [623, 246] on html "Salary Calculation Update Dear [PERSON_NAME], I hope this message finds you wel…" at bounding box center [792, 312] width 339 height 157
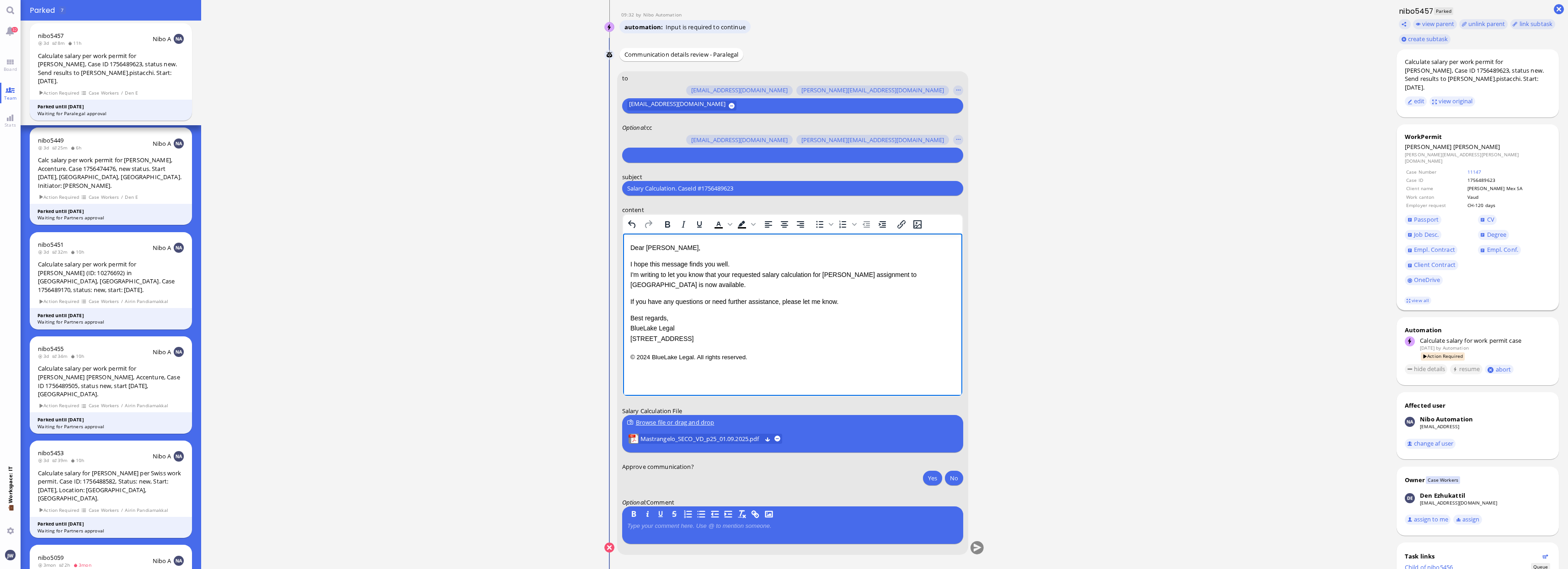
click at [1429, 291] on footer "view all" at bounding box center [1477, 301] width 163 height 20
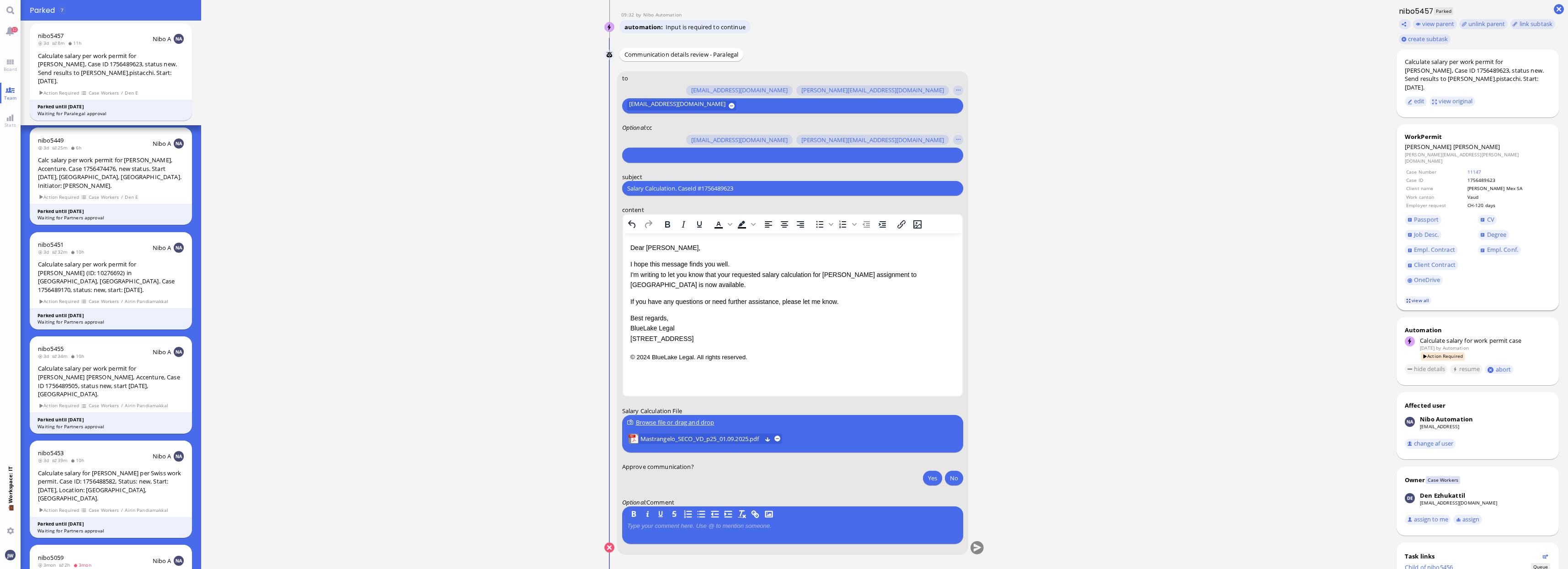
click at [1422, 296] on link "view all" at bounding box center [1418, 300] width 27 height 8
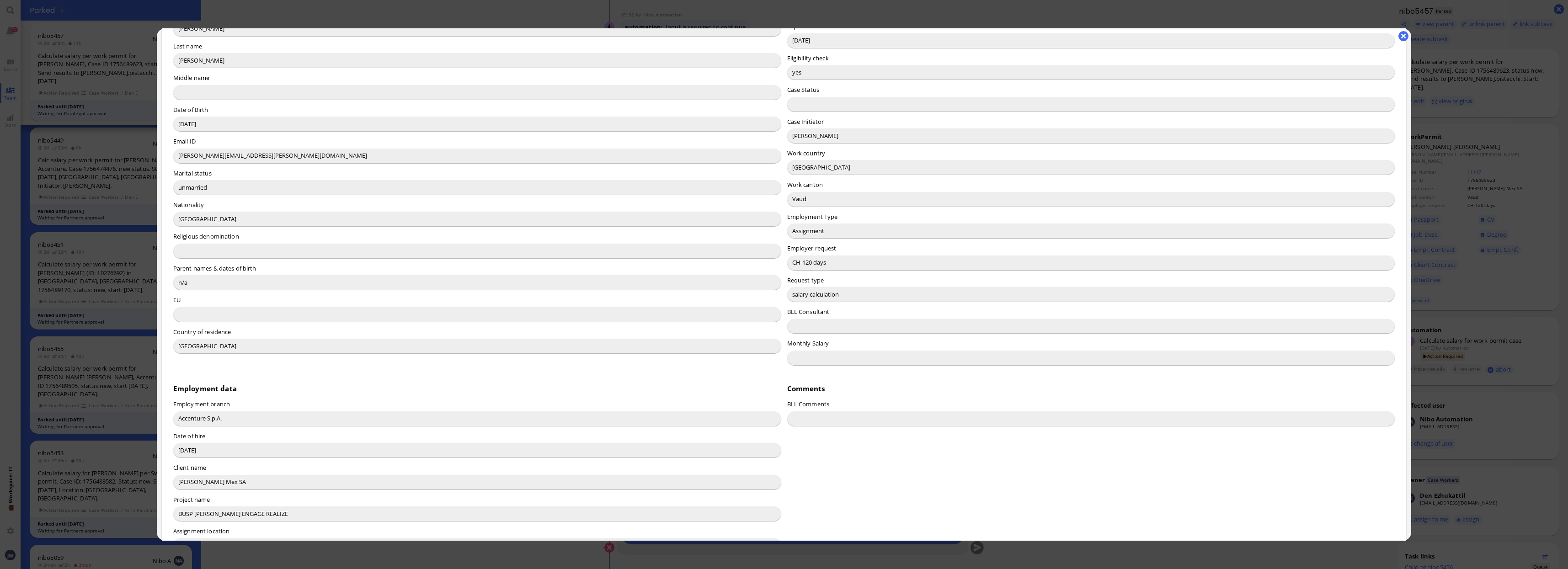
scroll to position [257, 0]
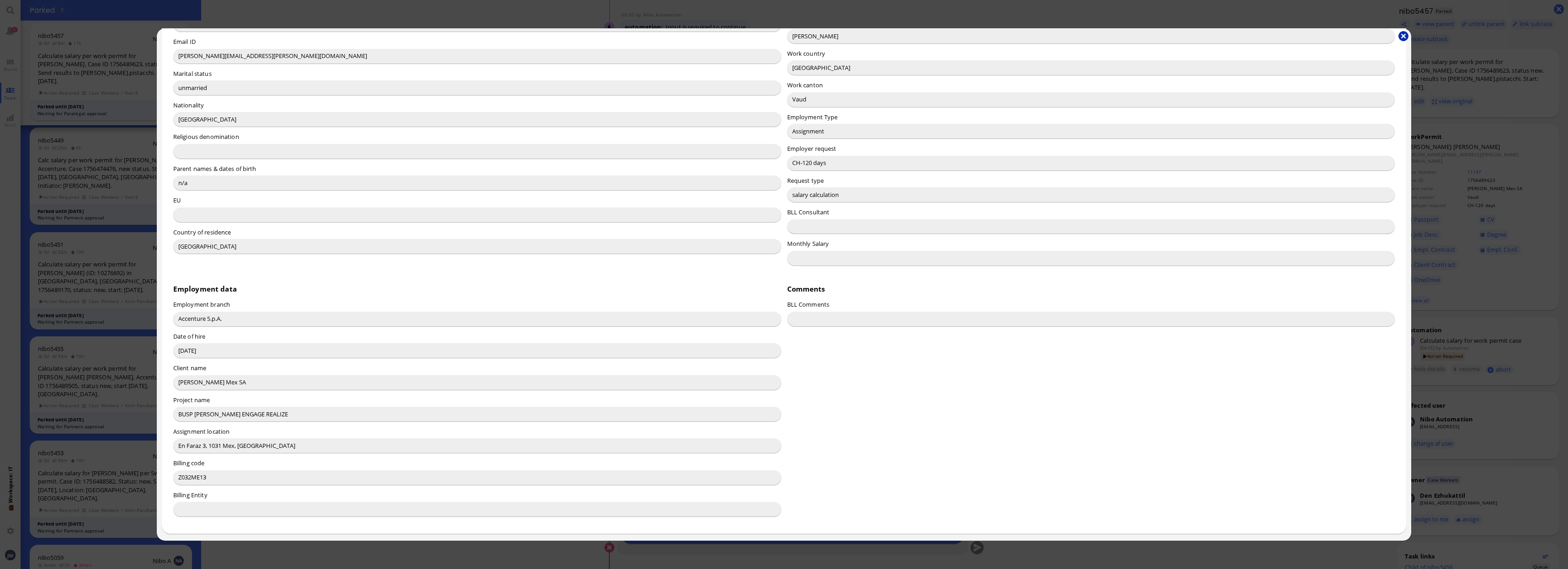
click at [1404, 41] on button "button" at bounding box center [1403, 36] width 10 height 10
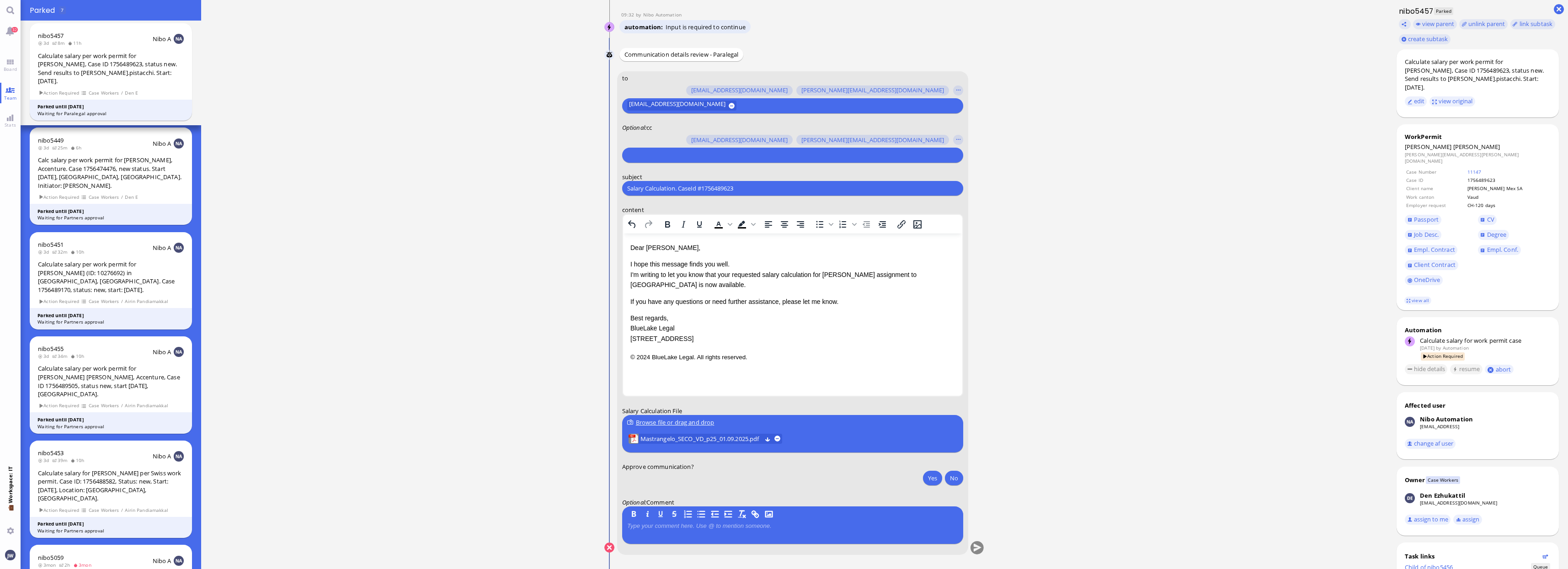
click at [649, 160] on div at bounding box center [791, 155] width 329 height 10
type input "jan"
click at [660, 135] on span "[PERSON_NAME][EMAIL_ADDRESS][PERSON_NAME][DOMAIN_NAME]" at bounding box center [740, 138] width 189 height 10
type input "den"
click at [660, 135] on span "[EMAIL_ADDRESS][DOMAIN_NAME]" at bounding box center [693, 138] width 96 height 10
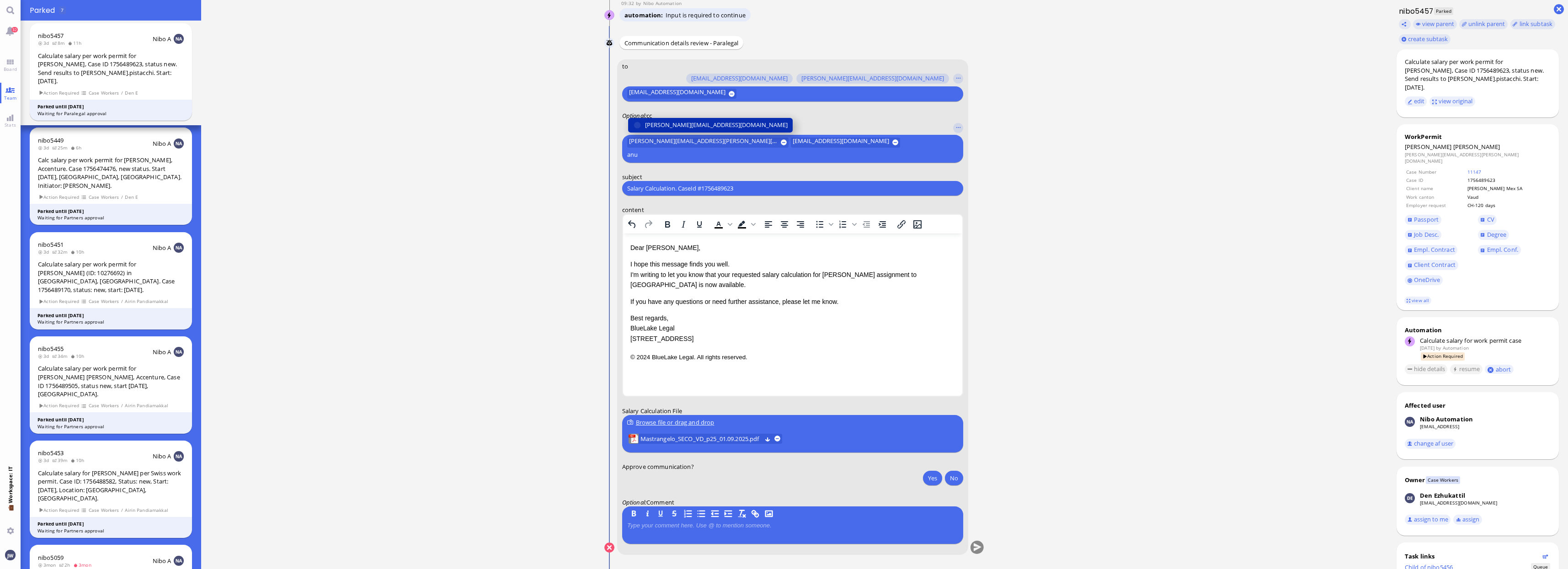
type input "anu"
click at [660, 130] on span "[PERSON_NAME][EMAIL_ADDRESS][DOMAIN_NAME]" at bounding box center [716, 125] width 142 height 10
type input "air"
click at [669, 123] on span "[EMAIL_ADDRESS][DOMAIN_NAME]" at bounding box center [693, 125] width 96 height 10
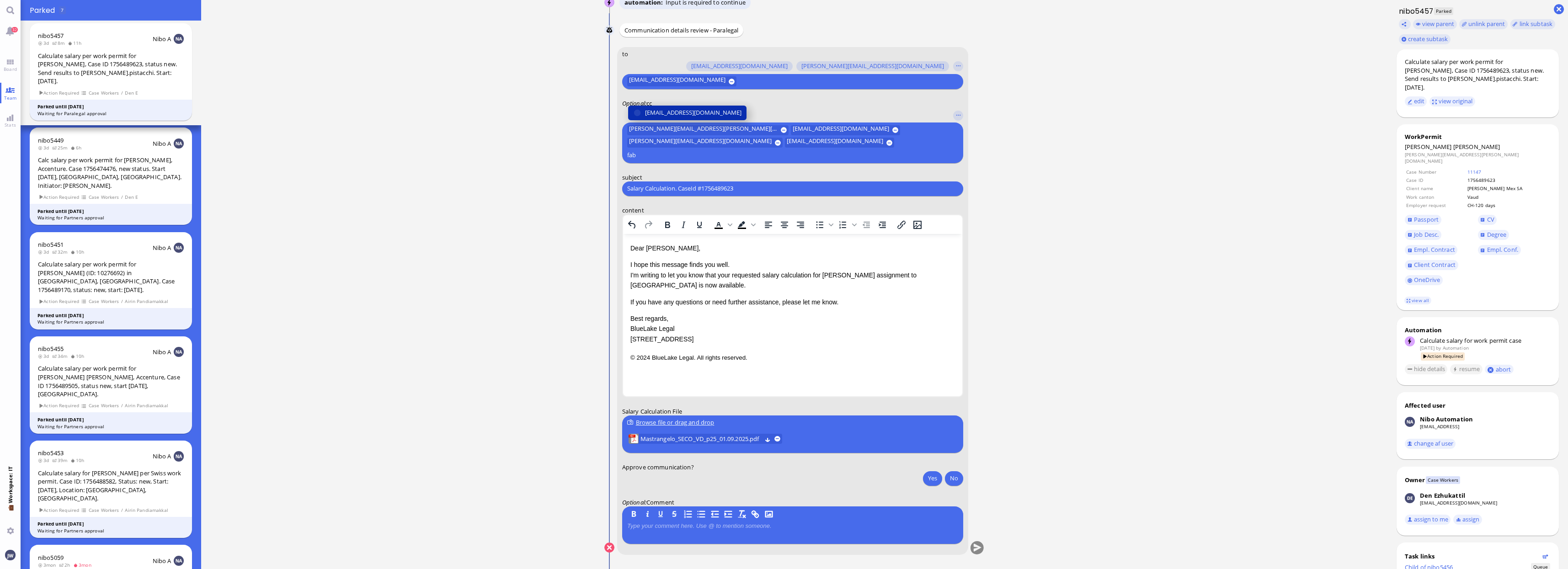
type input "fab"
click at [669, 117] on span "[EMAIL_ADDRESS][DOMAIN_NAME]" at bounding box center [693, 113] width 96 height 10
click at [725, 274] on p "I hope this message finds you well. I'm writing to let you know that your reque…" at bounding box center [792, 274] width 324 height 30
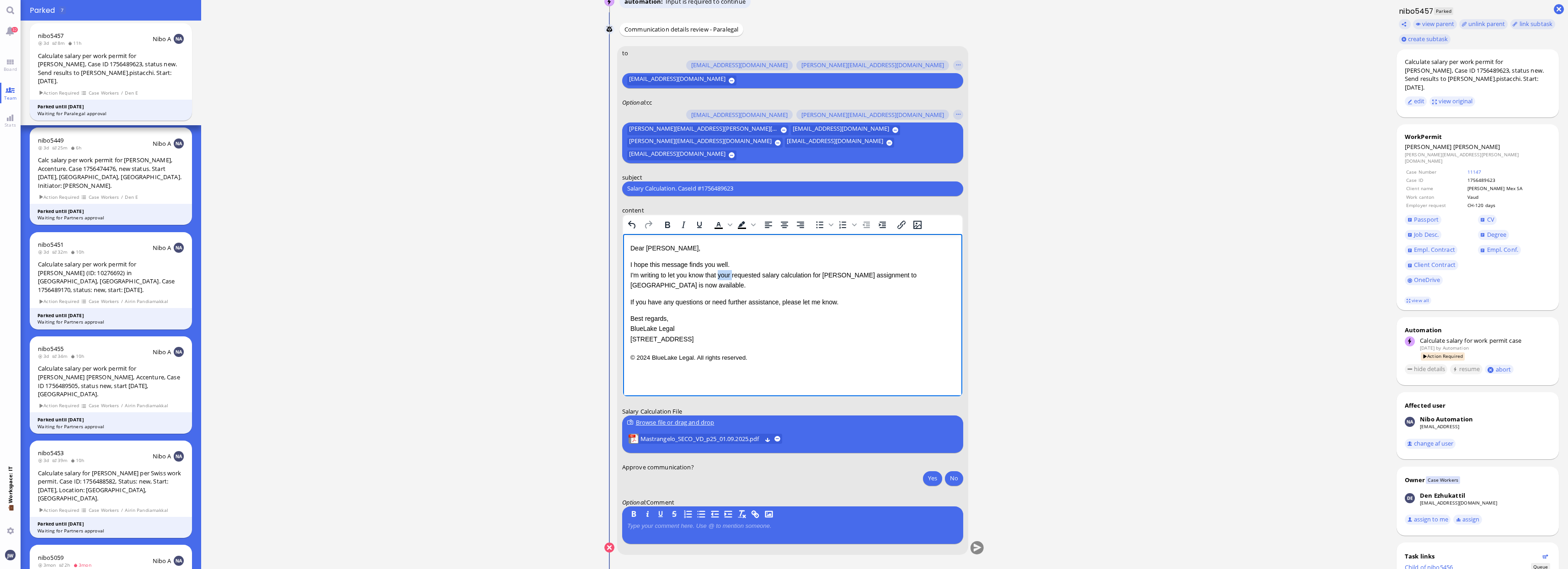
click at [725, 274] on p "I hope this message finds you well. I'm writing to let you know that your reque…" at bounding box center [792, 274] width 324 height 30
click at [933, 274] on p "I hope this message finds you well. I'm writing to let you know that the reques…" at bounding box center [792, 274] width 324 height 30
click at [933, 274] on p "I hope this message finds you well. I'm writing to let you know that the reques…" at bounding box center [792, 274] width 324 height 30
click at [642, 284] on p "I hope this message finds you well. I'm writing to let you know that the reques…" at bounding box center [792, 274] width 324 height 30
click at [840, 327] on p "If you have any questions or need further assistance, please let me know." at bounding box center [792, 328] width 324 height 10
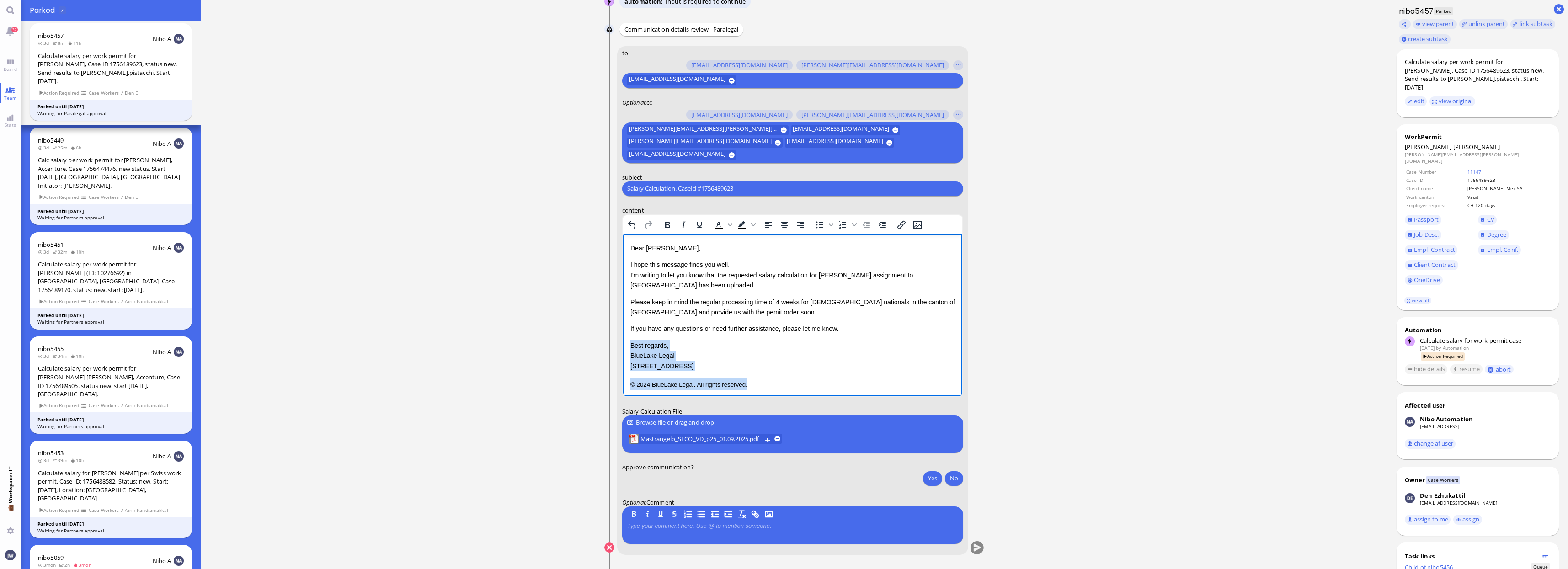
click at [824, 375] on div "Dear [PERSON_NAME], I hope this message finds you well. I'm writing to let you …" at bounding box center [792, 316] width 324 height 147
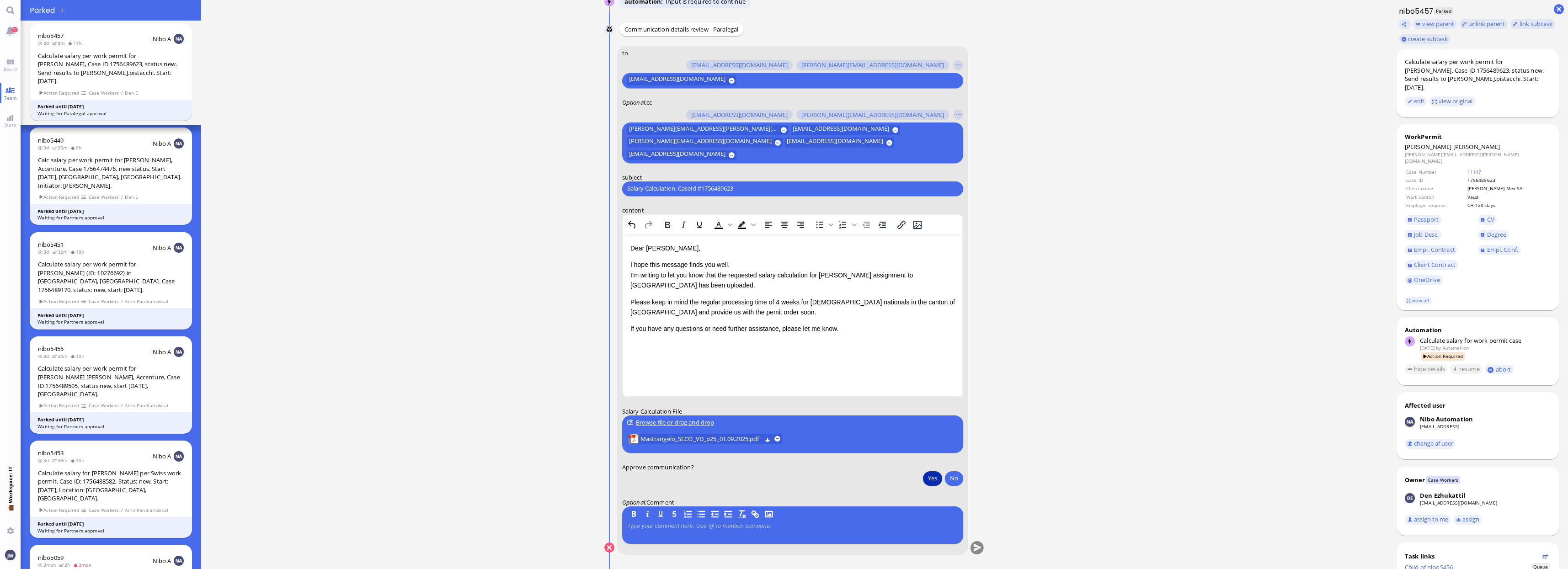
click at [934, 482] on button "Yes" at bounding box center [933, 478] width 19 height 15
click at [973, 546] on button "submit" at bounding box center [977, 547] width 14 height 14
